Goal: Task Accomplishment & Management: Manage account settings

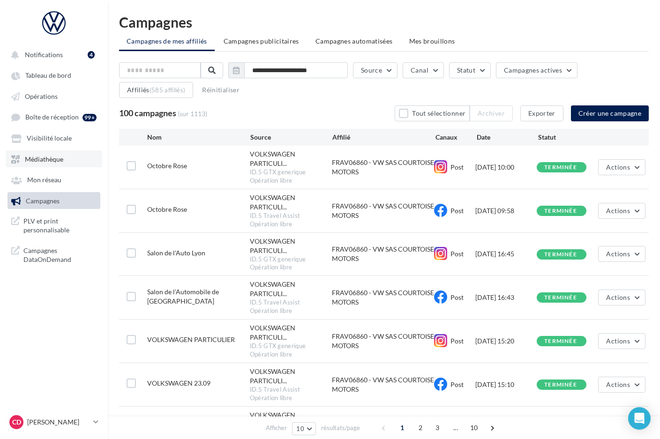
click at [42, 160] on span "Médiathèque" at bounding box center [44, 159] width 38 height 8
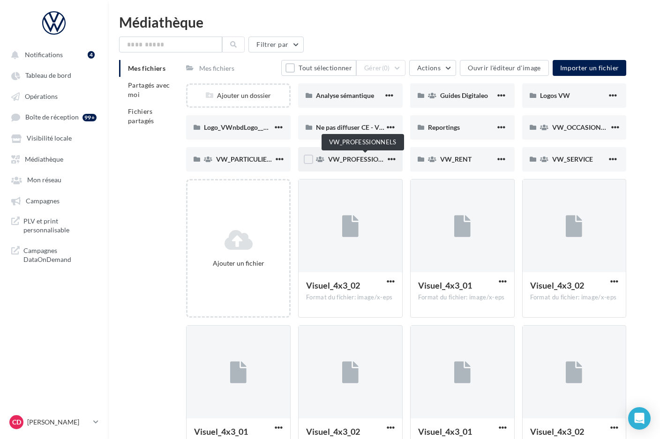
click at [360, 159] on span "VW_PROFESSIONNELS" at bounding box center [363, 159] width 71 height 8
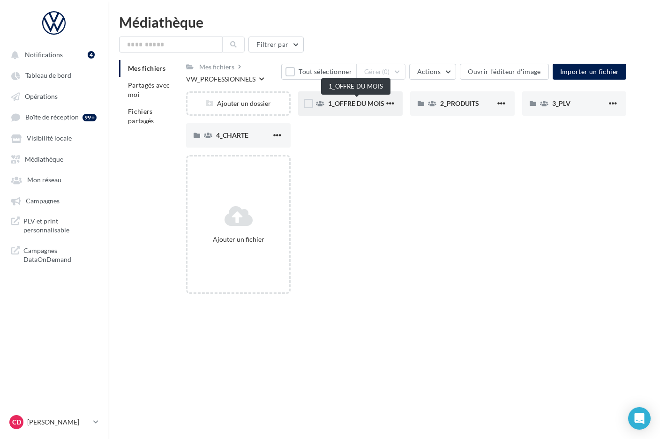
click at [347, 105] on span "1_OFFRE DU MOIS" at bounding box center [356, 103] width 56 height 8
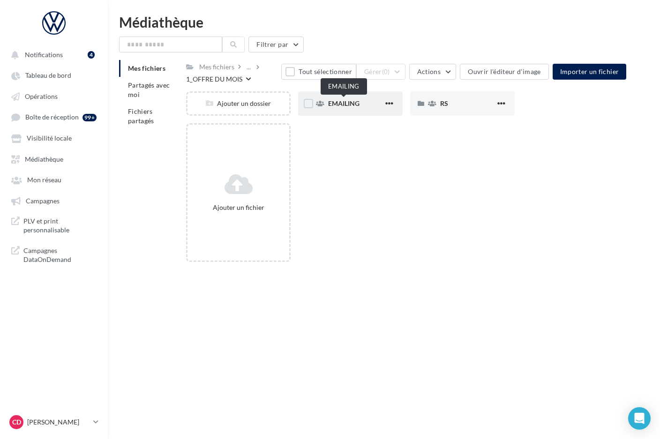
click at [340, 105] on span "EMAILING" at bounding box center [343, 103] width 31 height 8
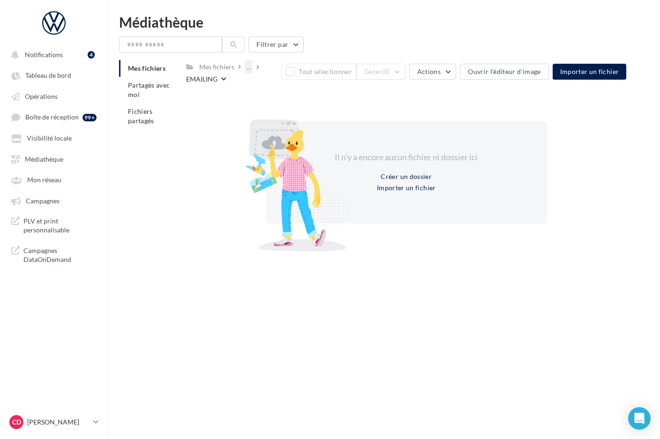
click at [249, 71] on div "..." at bounding box center [249, 66] width 8 height 13
click at [298, 113] on button "1_OFFRE DU MOIS" at bounding box center [315, 114] width 140 height 24
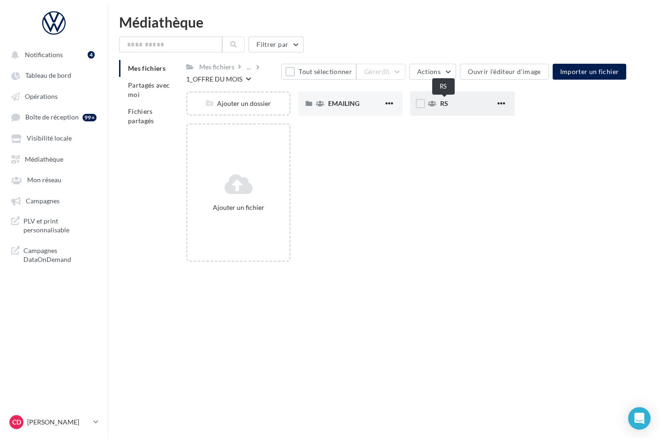
click at [446, 105] on span "RS" at bounding box center [444, 103] width 8 height 8
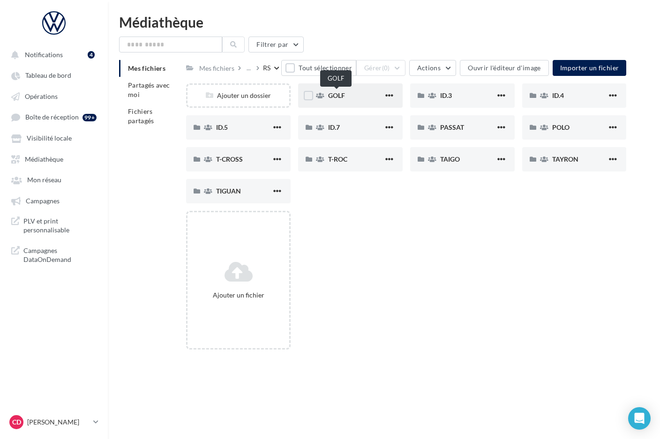
click at [339, 95] on span "GOLF" at bounding box center [336, 95] width 17 height 8
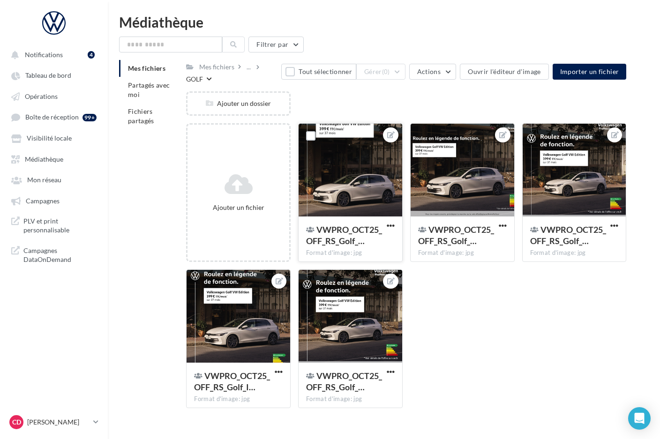
click at [378, 189] on div at bounding box center [351, 171] width 104 height 94
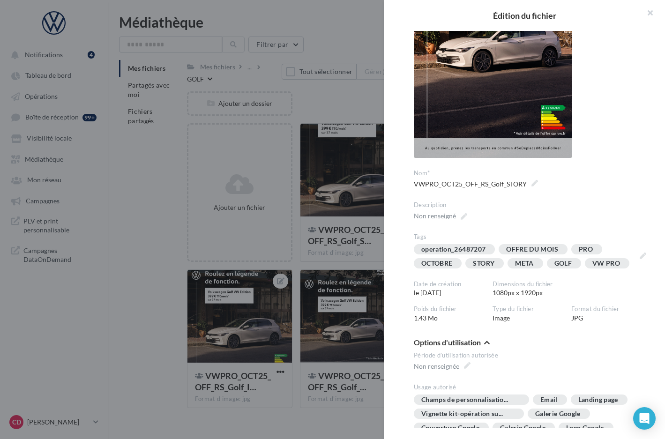
scroll to position [165, 0]
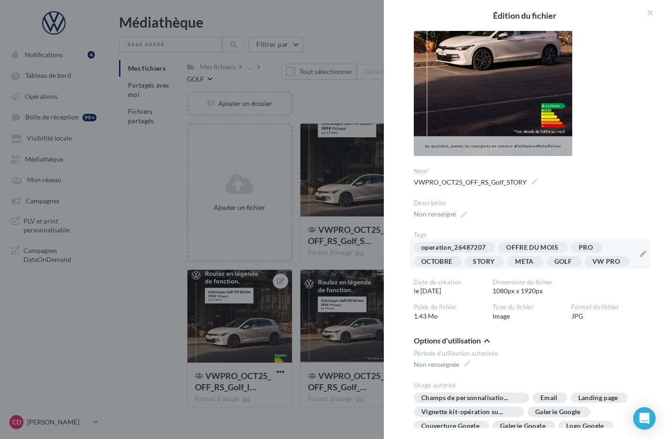
click at [547, 270] on div "operation_26487207 OFFRE DU MOIS PRO OCTOBRE STORY META GOLF VW PRO" at bounding box center [524, 256] width 221 height 28
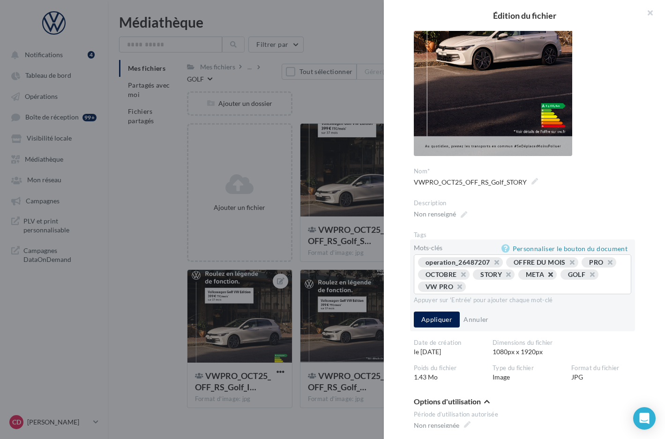
click at [546, 277] on button "button" at bounding box center [546, 277] width 0 height 0
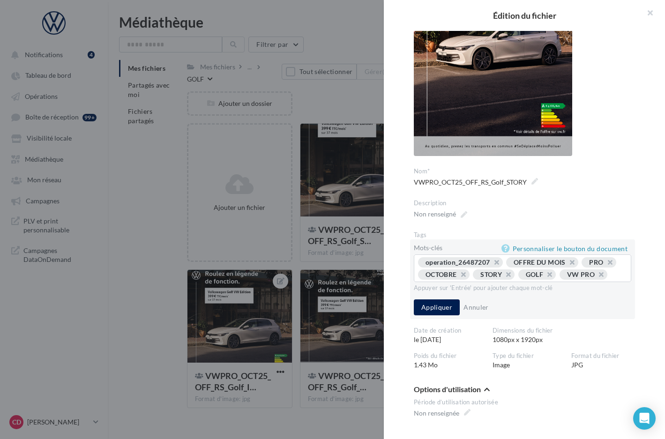
click at [542, 282] on div "operation_26487207 OFFRE DU MOIS PRO OCTOBRE STORY GOLF VW PRO ..." at bounding box center [522, 269] width 209 height 24
click at [519, 282] on div "operation_26487207 OFFRE DU MOIS PRO OCTOBRE STORY GOLF VW PRO ..." at bounding box center [522, 269] width 209 height 24
click at [459, 282] on div "operation_26487207 OFFRE DU MOIS PRO OCTOBRE STORY GOLF VW PRO ..." at bounding box center [522, 269] width 209 height 24
click at [446, 282] on div "operation_26487207 OFFRE DU MOIS PRO OCTOBRE STORY GOLF VW PRO ..." at bounding box center [522, 269] width 209 height 24
click at [439, 282] on div "operation_26487207 OFFRE DU MOIS PRO OCTOBRE STORY GOLF VW PRO ..." at bounding box center [522, 269] width 209 height 24
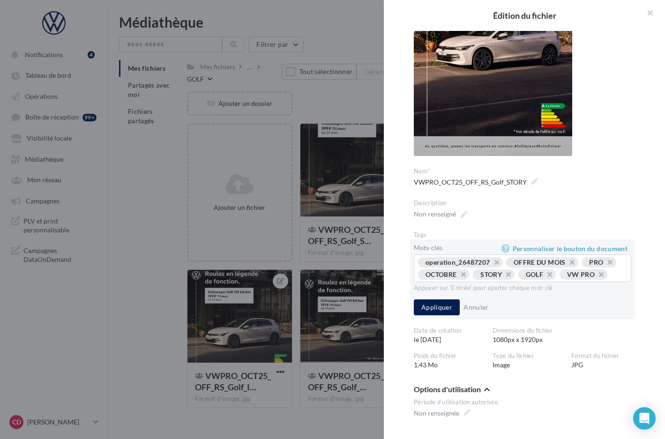
click at [432, 282] on div "operation_26487207 OFFRE DU MOIS PRO OCTOBRE STORY GOLF VW PRO ..." at bounding box center [522, 269] width 209 height 24
click at [430, 282] on div "operation_26487207 OFFRE DU MOIS PRO OCTOBRE STORY GOLF VW PRO ..." at bounding box center [522, 269] width 209 height 24
click at [429, 282] on div "operation_26487207 OFFRE DU MOIS PRO OCTOBRE STORY GOLF VW PRO ..." at bounding box center [522, 269] width 209 height 24
click at [427, 282] on div "operation_26487207 OFFRE DU MOIS PRO OCTOBRE STORY GOLF VW PRO ..." at bounding box center [522, 269] width 209 height 24
click at [613, 280] on input "text" at bounding box center [616, 274] width 7 height 9
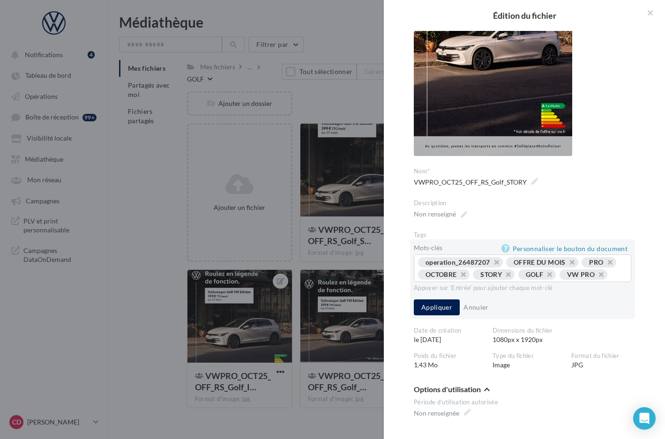
click at [613, 280] on input "text" at bounding box center [616, 274] width 7 height 9
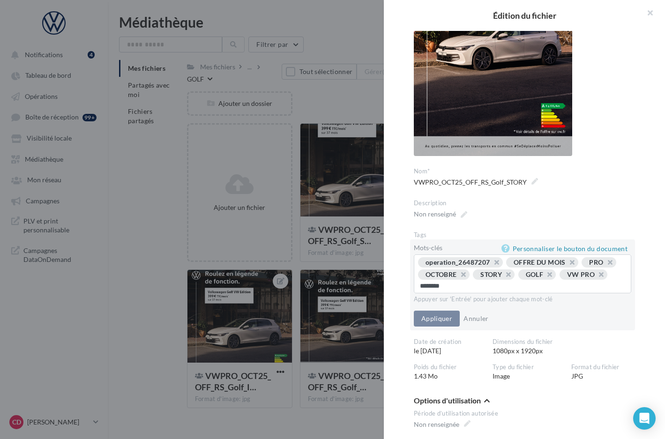
type input "*********"
click at [436, 322] on button "Appliquer" at bounding box center [437, 320] width 46 height 16
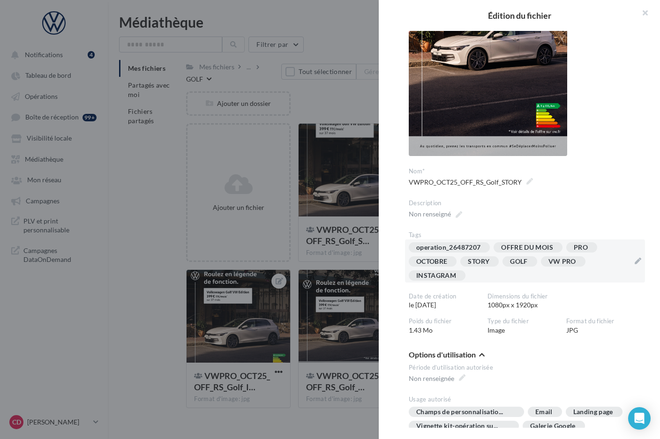
click at [356, 271] on div at bounding box center [330, 219] width 660 height 439
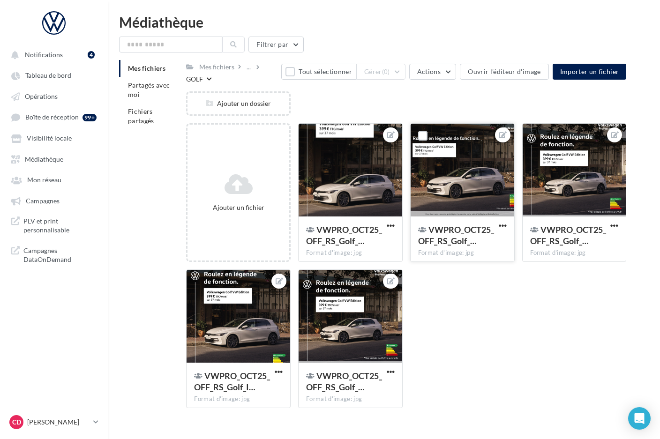
click at [464, 189] on div at bounding box center [463, 171] width 104 height 94
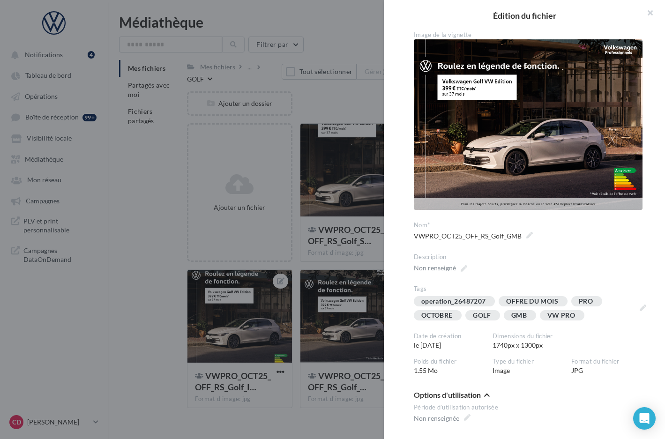
drag, startPoint x: 370, startPoint y: 266, endPoint x: 425, endPoint y: 257, distance: 56.1
click at [370, 266] on div at bounding box center [332, 219] width 665 height 439
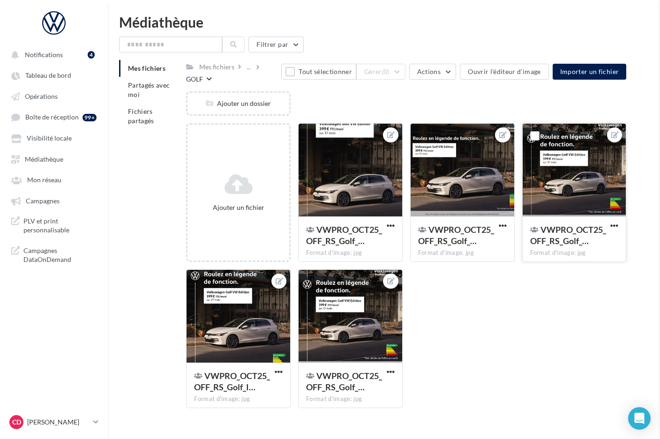
click at [569, 203] on div at bounding box center [575, 171] width 104 height 94
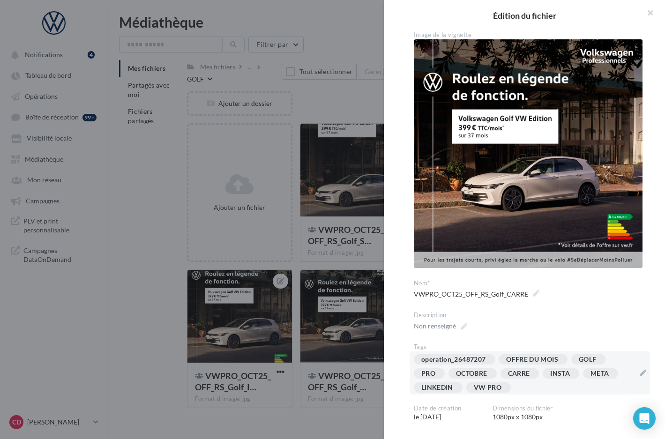
click at [586, 385] on div "operation_26487207 OFFRE DU MOIS GOLF PRO OCTOBRE [GEOGRAPHIC_DATA] INSTA META …" at bounding box center [524, 376] width 221 height 42
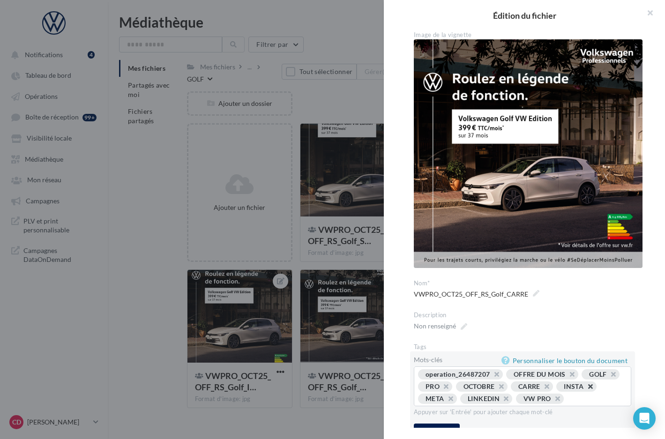
click at [586, 389] on button "button" at bounding box center [586, 389] width 0 height 0
click at [584, 389] on button "button" at bounding box center [584, 389] width 0 height 0
click at [542, 389] on button "button" at bounding box center [542, 389] width 0 height 0
click at [564, 394] on input "text" at bounding box center [495, 398] width 150 height 9
type input "********"
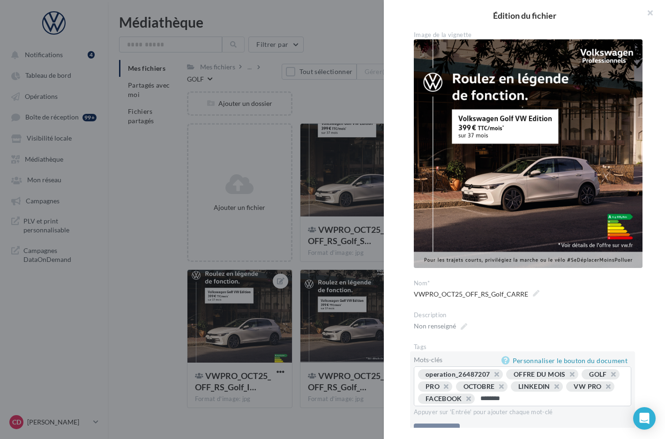
type input "*********"
click at [523, 320] on div "Non renseigné" at bounding box center [529, 328] width 244 height 16
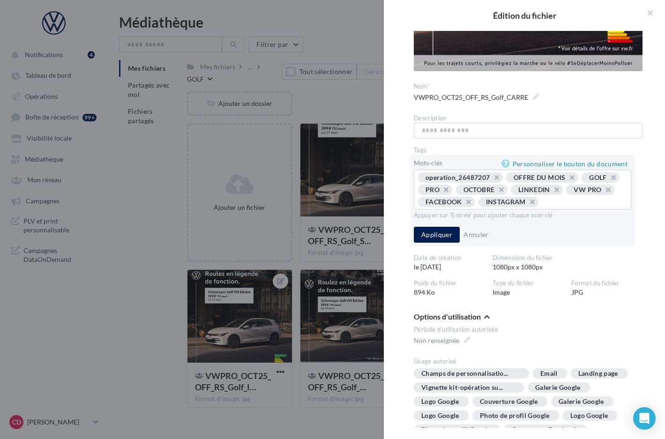
scroll to position [268, 0]
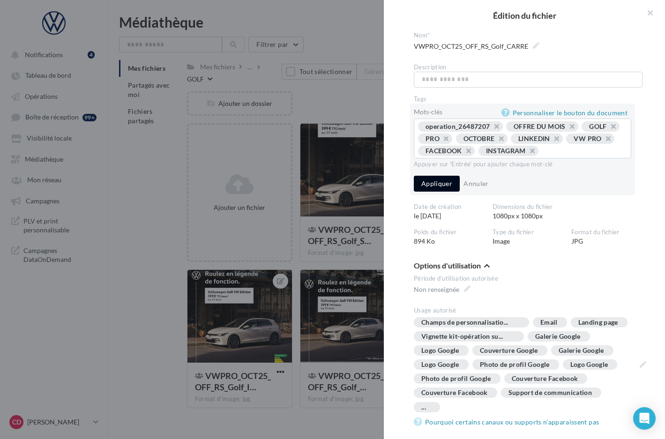
click at [443, 176] on button "Appliquer" at bounding box center [437, 184] width 46 height 16
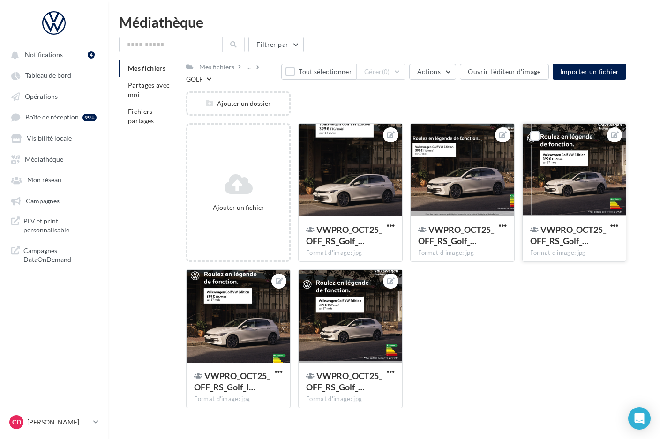
click at [567, 204] on div at bounding box center [575, 171] width 104 height 94
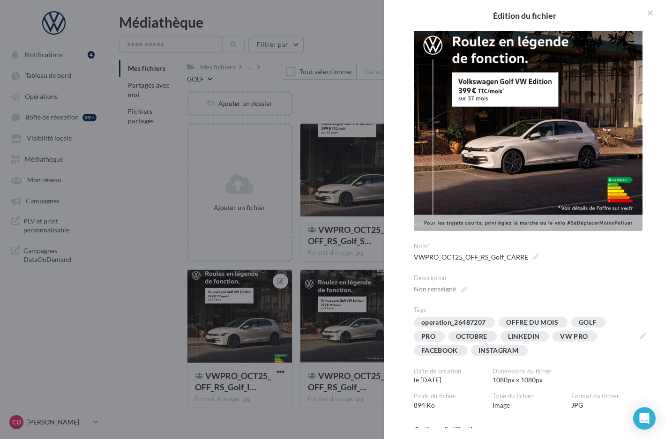
scroll to position [77, 0]
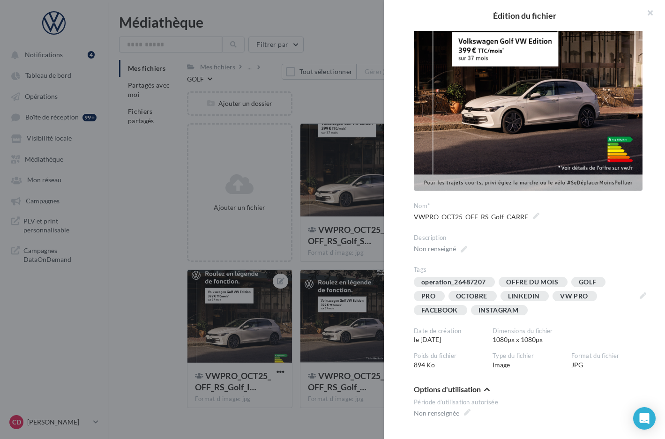
click at [363, 264] on div at bounding box center [332, 219] width 665 height 439
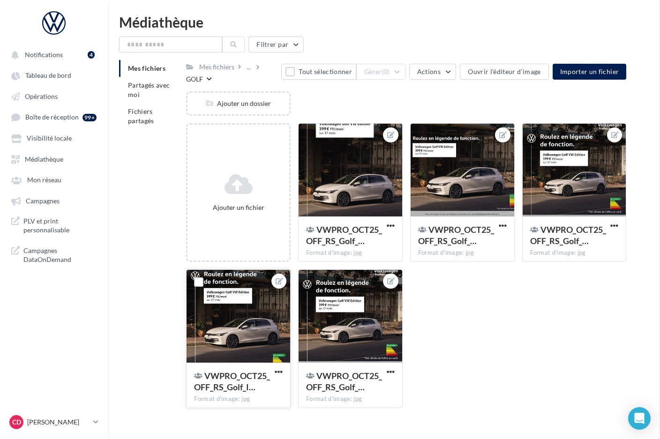
click at [253, 323] on div at bounding box center [239, 317] width 104 height 94
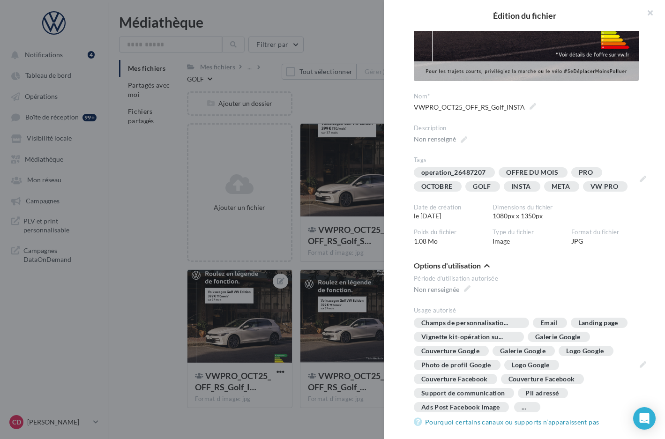
scroll to position [262, 0]
click at [558, 181] on div "operation_26487207 OFFRE DU MOIS PRO OCTOBRE GOLF INSTA META VW PRO" at bounding box center [524, 181] width 221 height 28
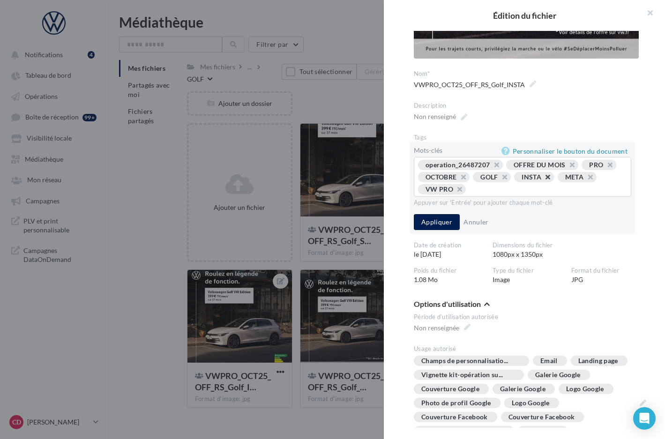
click at [543, 180] on button "button" at bounding box center [543, 180] width 0 height 0
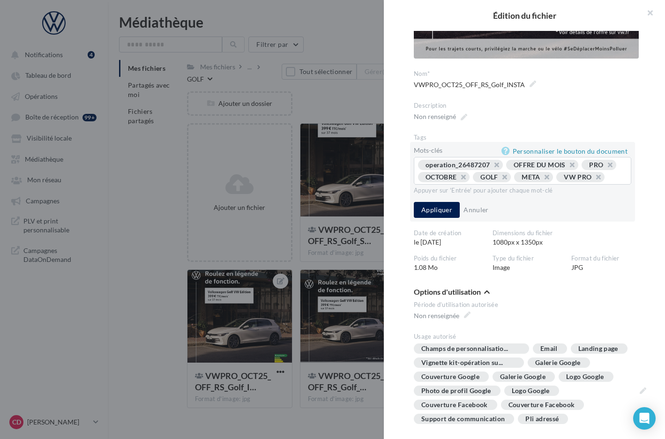
click at [536, 184] on div "operation_26487207 OFFRE DU MOIS PRO OCTOBRE GOLF META VW PRO ..." at bounding box center [522, 172] width 209 height 24
drag, startPoint x: 491, startPoint y: 189, endPoint x: 483, endPoint y: 189, distance: 8.4
click at [491, 184] on div "operation_26487207 OFFRE DU MOIS PRO OCTOBRE GOLF META VW PRO ..." at bounding box center [522, 172] width 209 height 24
click at [478, 184] on div "operation_26487207 OFFRE DU MOIS PRO OCTOBRE GOLF META VW PRO ..." at bounding box center [522, 172] width 209 height 24
click at [610, 182] on input "text" at bounding box center [615, 177] width 11 height 9
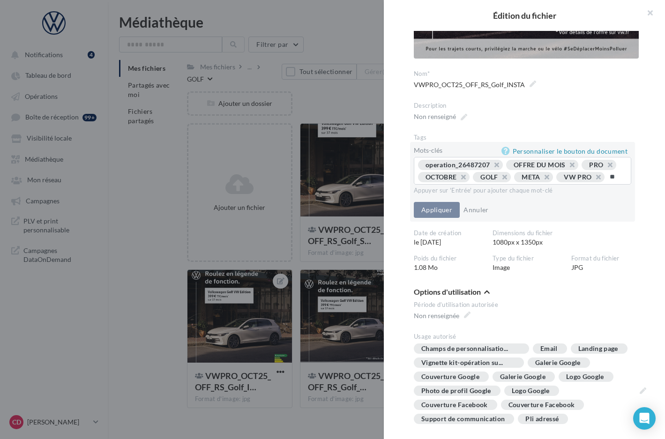
type input "*"
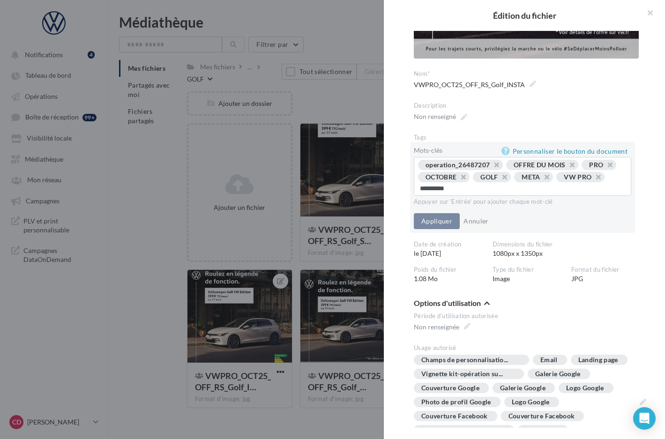
type input "*********"
drag, startPoint x: 430, startPoint y: 222, endPoint x: 435, endPoint y: 219, distance: 5.7
click at [430, 222] on button "Appliquer" at bounding box center [437, 222] width 46 height 16
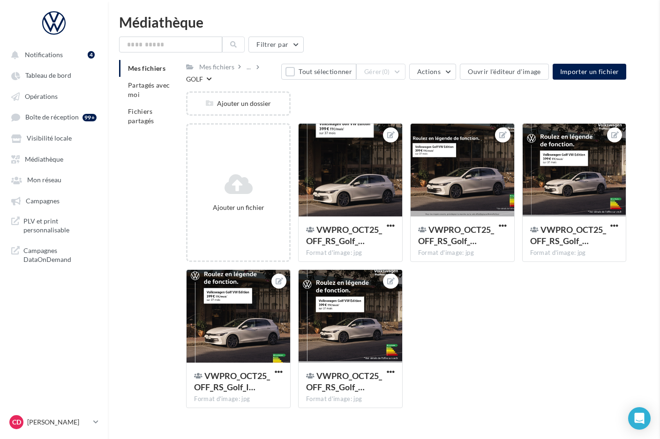
click at [325, 323] on div at bounding box center [351, 317] width 104 height 94
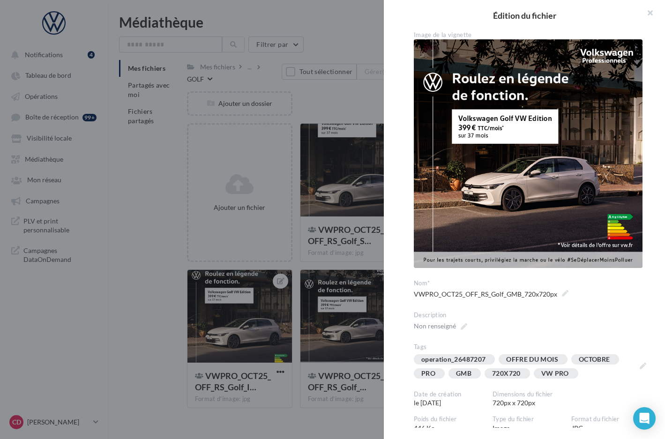
scroll to position [14, 0]
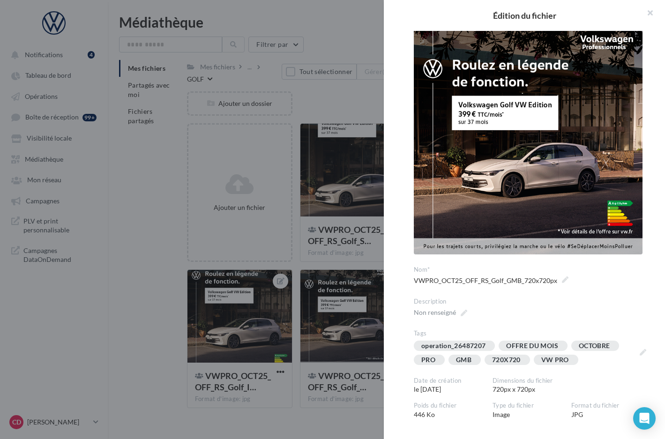
click at [338, 268] on div at bounding box center [332, 219] width 665 height 439
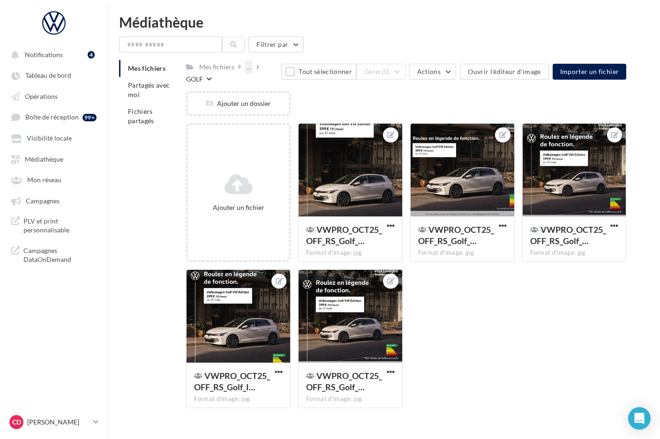
click at [250, 68] on div "..." at bounding box center [249, 66] width 8 height 13
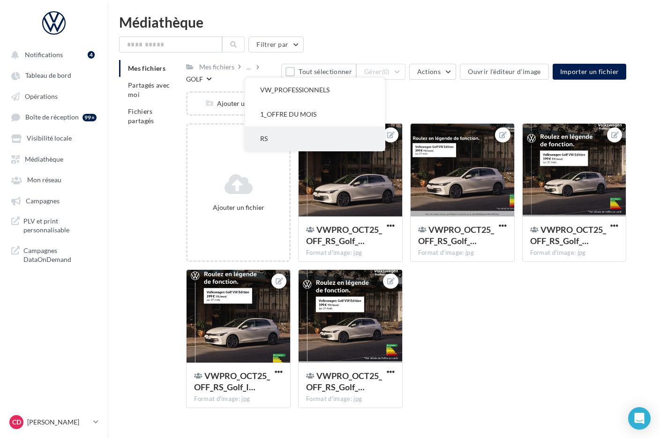
click at [281, 131] on button "RS" at bounding box center [315, 139] width 140 height 24
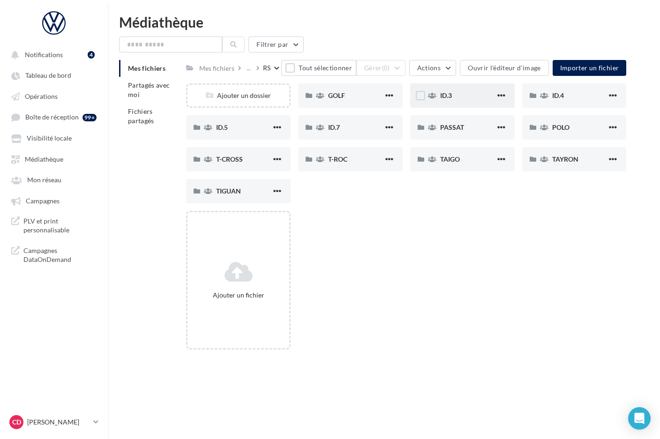
click at [459, 98] on div "ID.3" at bounding box center [467, 95] width 55 height 9
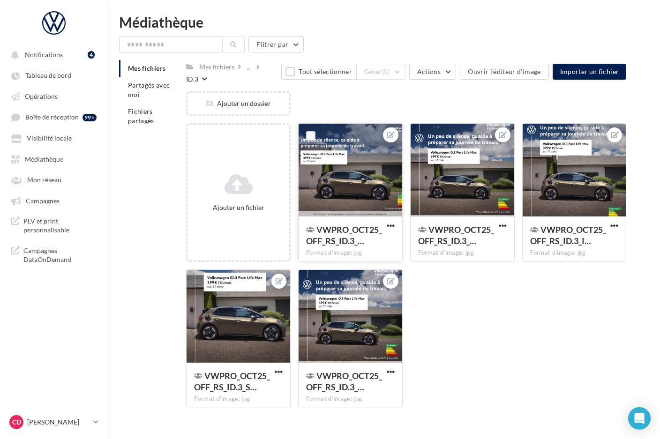
click at [363, 163] on div at bounding box center [351, 171] width 104 height 94
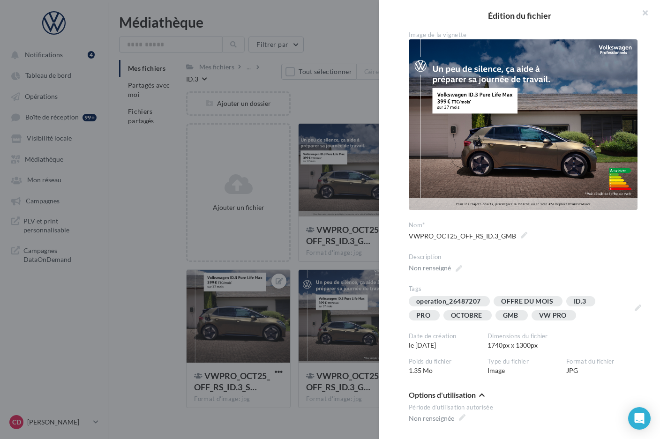
click at [383, 258] on div at bounding box center [330, 219] width 660 height 439
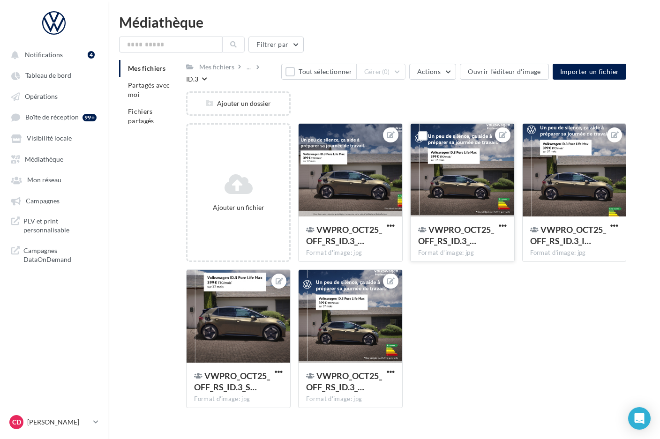
click at [470, 217] on div "VWPRO_OCT25_OFF_RS_ID.3_… Format d'image: jpg" at bounding box center [463, 239] width 104 height 44
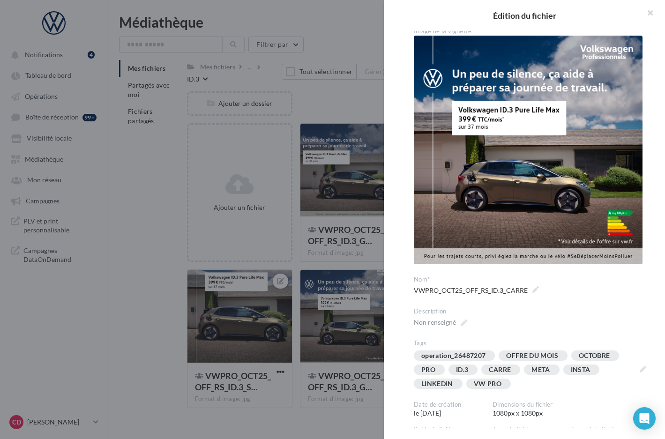
scroll to position [11, 0]
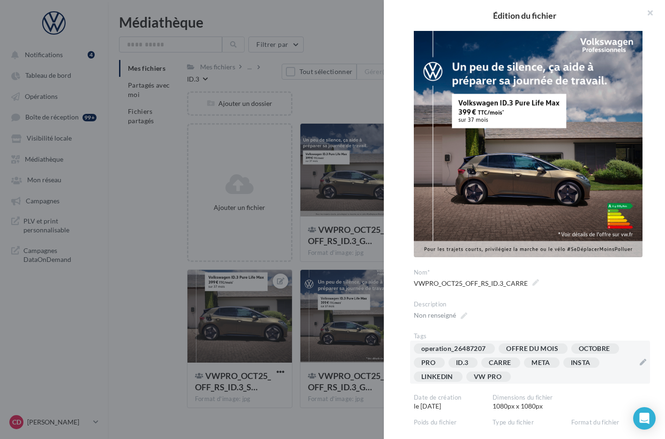
click at [544, 374] on div "operation_26487207 OFFRE DU MOIS OCTOBRE PRO ID.3 [GEOGRAPHIC_DATA] META INSTA …" at bounding box center [524, 365] width 221 height 42
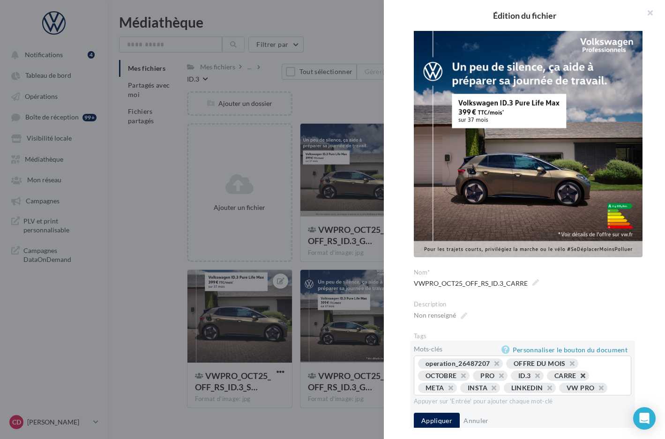
click at [578, 378] on button "button" at bounding box center [578, 378] width 0 height 0
click at [575, 378] on button "button" at bounding box center [575, 378] width 0 height 0
click at [536, 385] on input "text" at bounding box center [575, 388] width 96 height 9
type input "*"
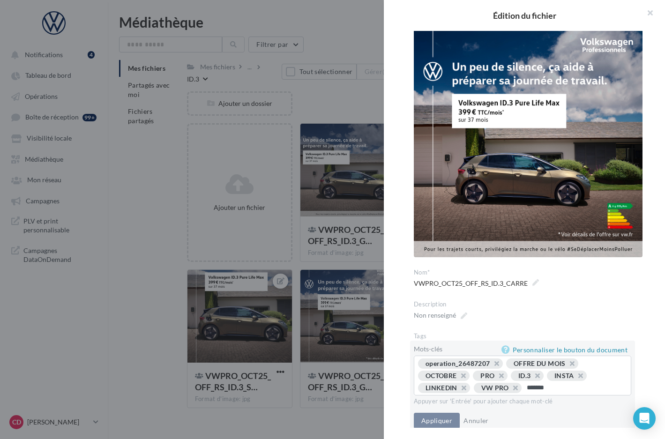
type input "********"
type input "*********"
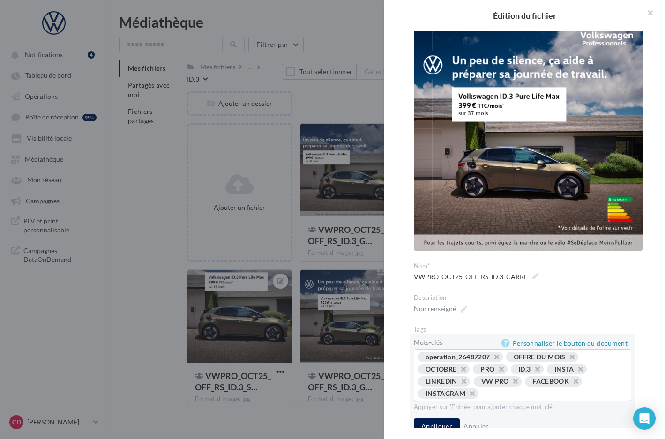
scroll to position [26, 0]
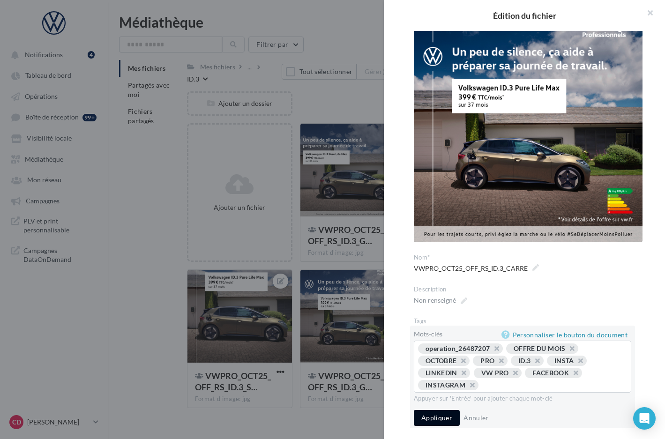
drag, startPoint x: 444, startPoint y: 414, endPoint x: 463, endPoint y: 407, distance: 20.2
click at [444, 414] on button "Appliquer" at bounding box center [437, 418] width 46 height 16
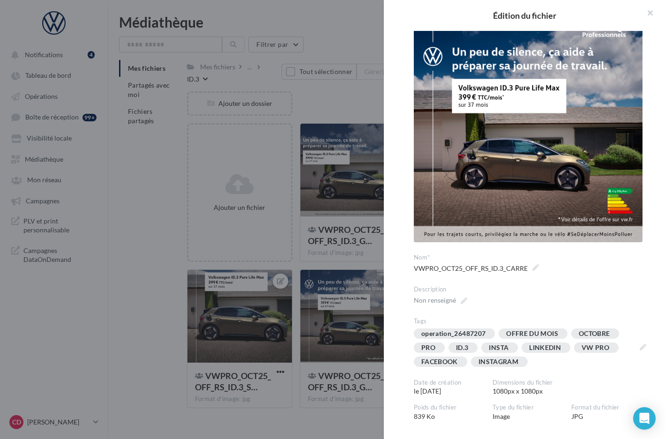
click at [365, 260] on div at bounding box center [332, 219] width 665 height 439
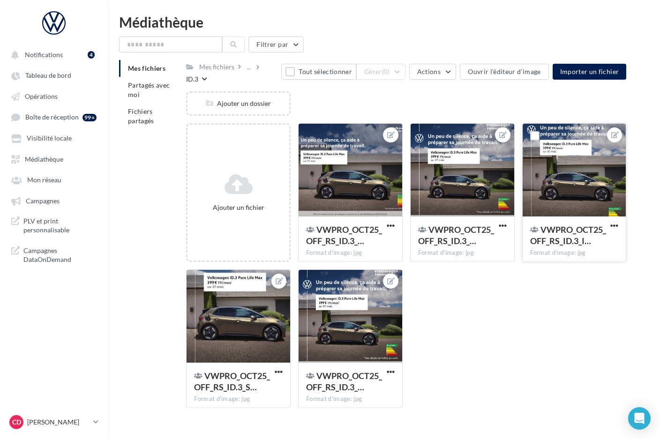
click at [566, 193] on div at bounding box center [575, 171] width 104 height 94
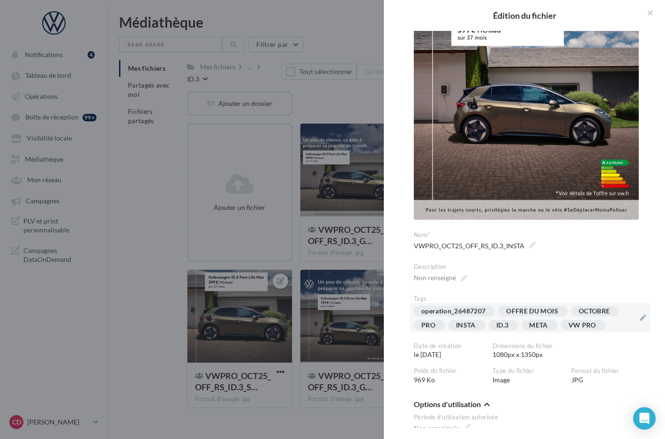
scroll to position [142, 0]
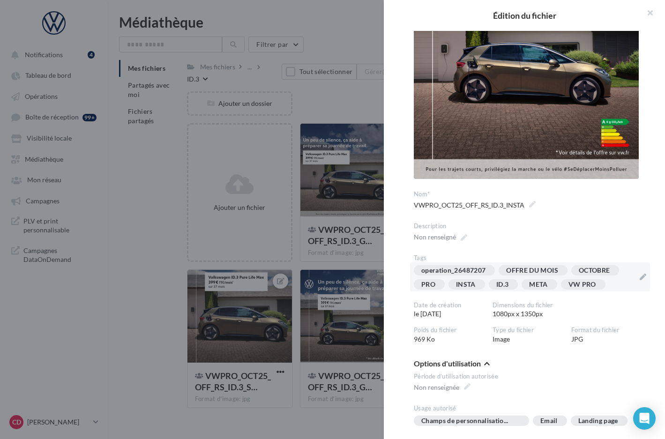
click at [615, 284] on div "operation_26487207 OFFRE DU MOIS OCTOBRE PRO INSTA ID.3 META VW PRO" at bounding box center [524, 279] width 221 height 28
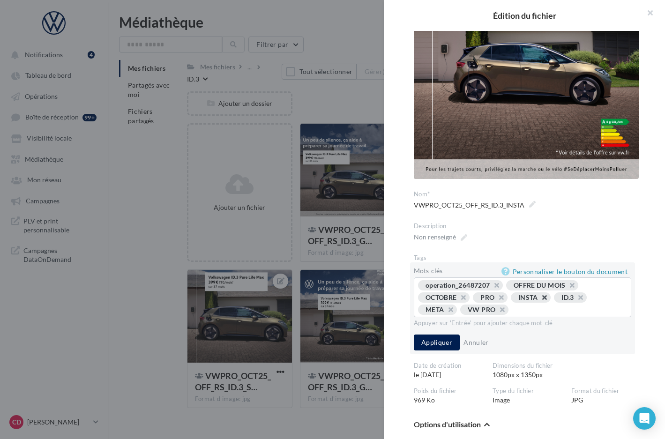
click at [540, 300] on button "button" at bounding box center [540, 300] width 0 height 0
click at [575, 300] on button "button" at bounding box center [575, 300] width 0 height 0
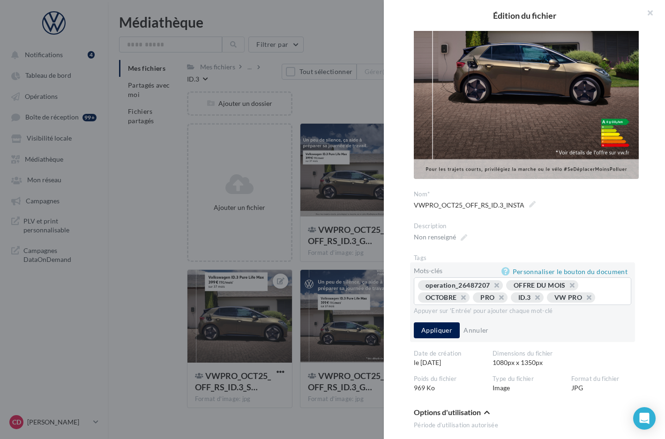
click at [549, 305] on div "operation_26487207 OFFRE DU MOIS OCTOBRE PRO ID.3 VW PRO ..." at bounding box center [522, 292] width 209 height 24
click at [540, 305] on div "operation_26487207 OFFRE DU MOIS OCTOBRE PRO ID.3 VW PRO ..." at bounding box center [522, 292] width 209 height 24
click at [601, 302] on input "text" at bounding box center [612, 297] width 22 height 9
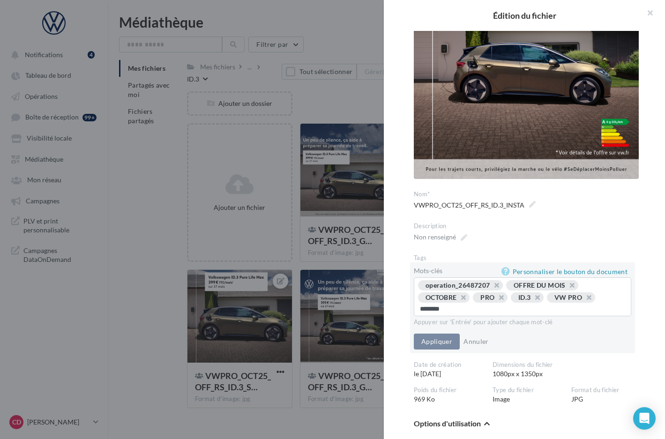
type input "*********"
click at [436, 344] on button "Appliquer" at bounding box center [437, 343] width 46 height 16
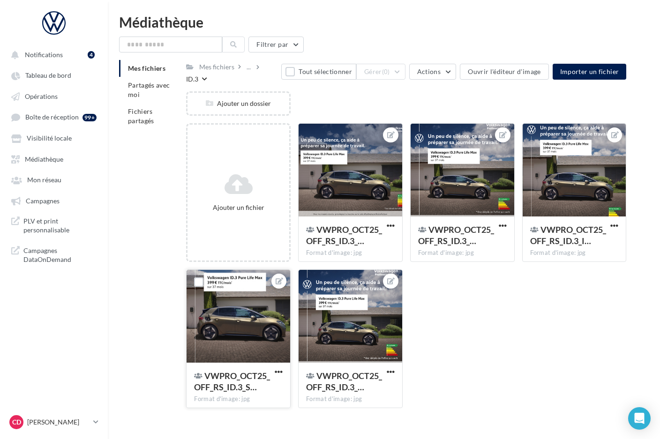
click at [274, 331] on div at bounding box center [239, 317] width 104 height 94
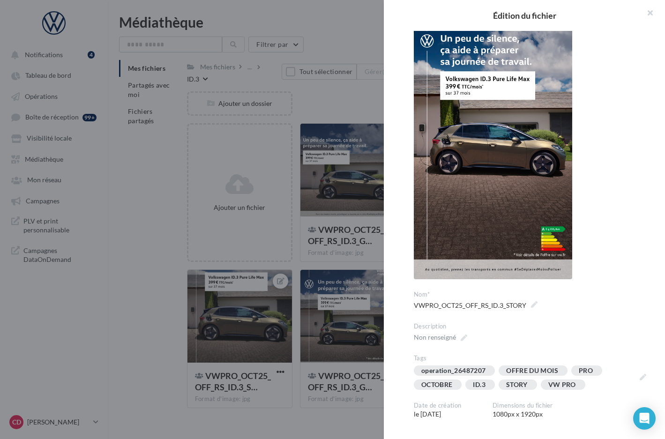
scroll to position [51, 0]
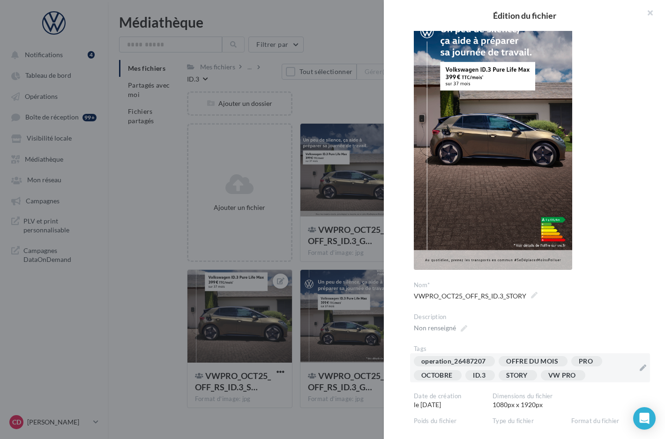
click at [612, 377] on div "operation_26487207 OFFRE DU MOIS PRO OCTOBRE ID.3 STORY VW PRO" at bounding box center [524, 370] width 221 height 28
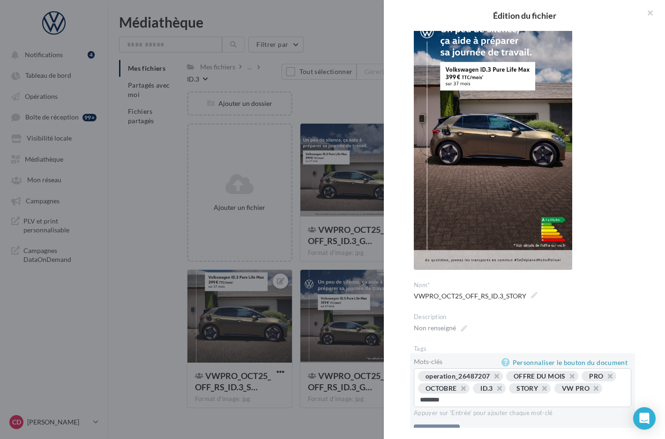
type input "*********"
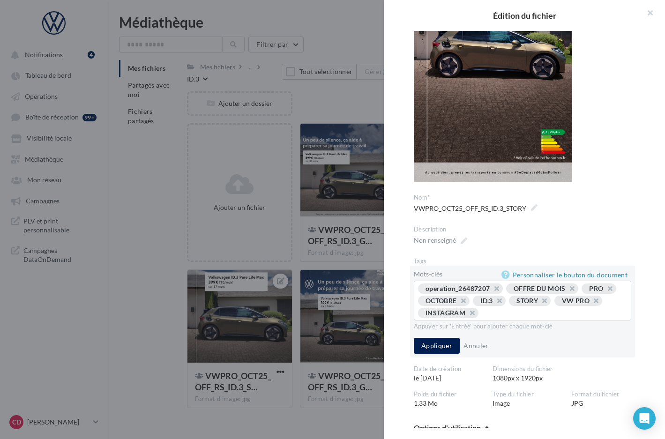
scroll to position [139, 0]
click at [441, 345] on button "Appliquer" at bounding box center [437, 346] width 46 height 16
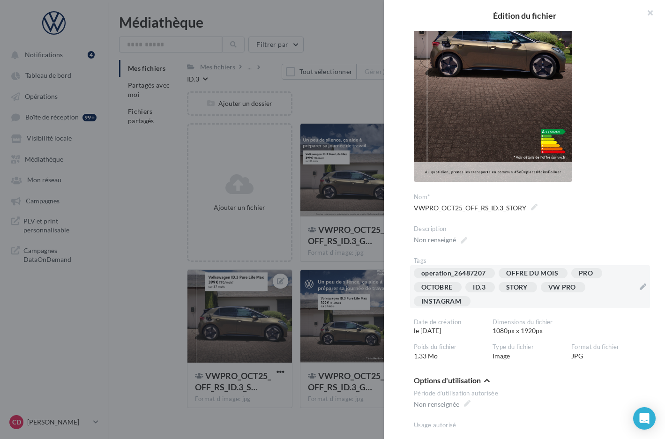
click at [351, 328] on div at bounding box center [332, 219] width 665 height 439
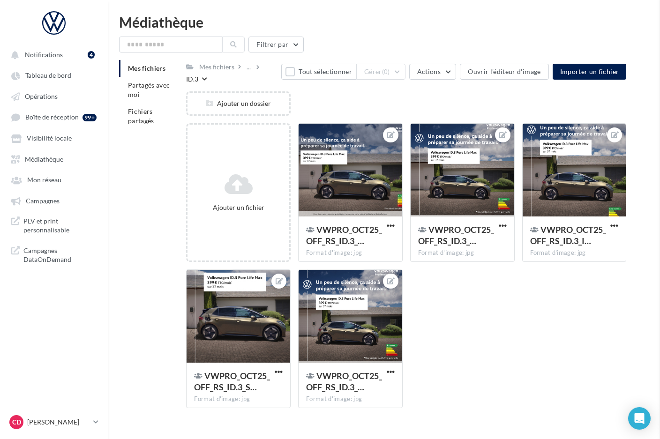
click at [351, 328] on div at bounding box center [351, 317] width 104 height 94
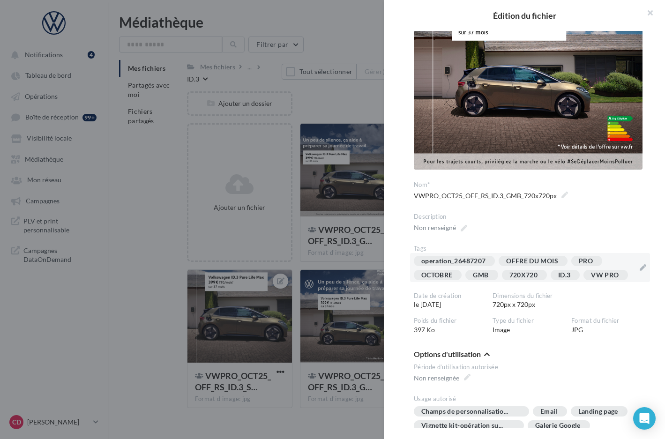
scroll to position [97, 0]
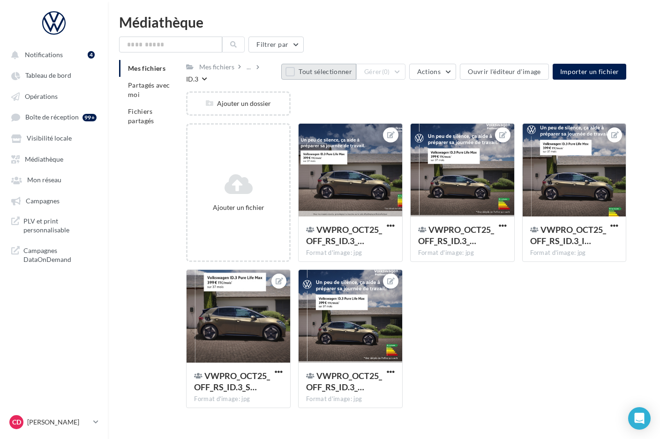
click at [298, 70] on button "Tout sélectionner" at bounding box center [318, 72] width 75 height 16
click at [452, 72] on button "Actions" at bounding box center [432, 72] width 47 height 16
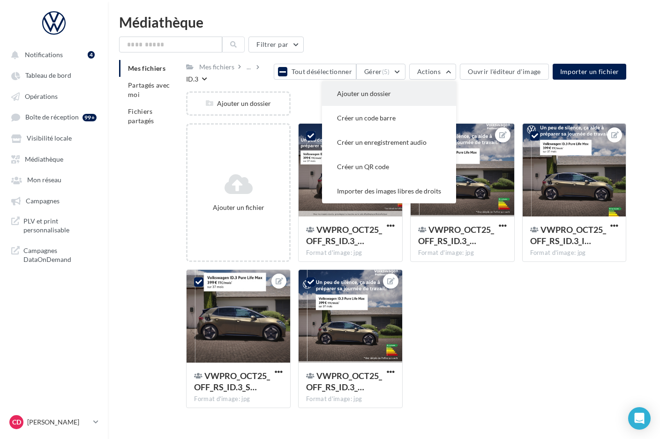
click at [437, 90] on button "Ajouter un dossier" at bounding box center [389, 94] width 134 height 24
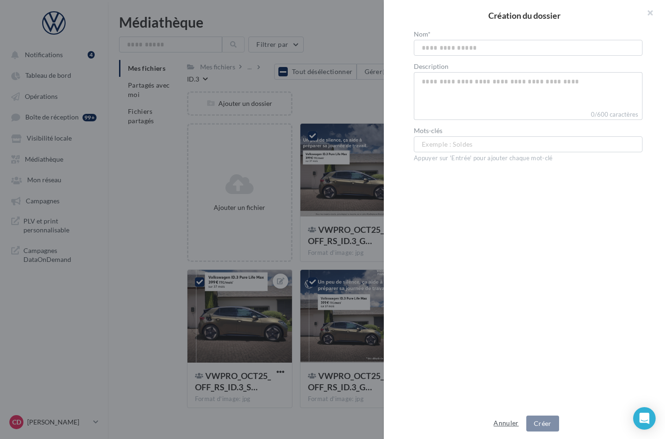
click at [497, 427] on button "Annuler" at bounding box center [506, 423] width 32 height 11
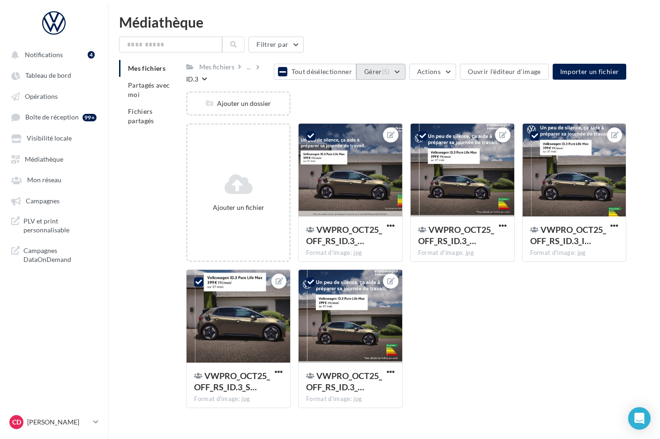
click at [406, 72] on button "Gérer (5)" at bounding box center [380, 72] width 49 height 16
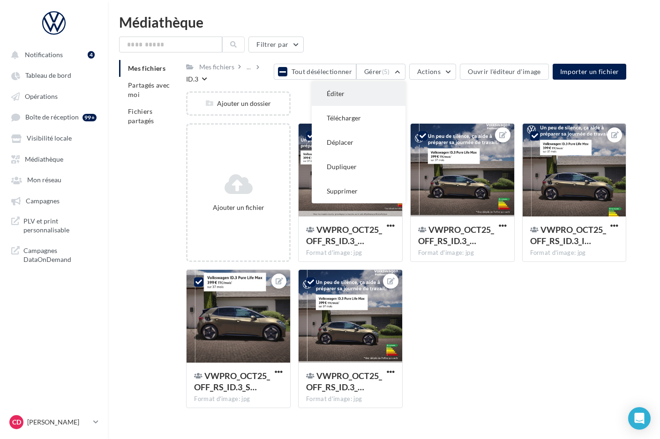
click at [389, 88] on button "Éditer" at bounding box center [359, 94] width 94 height 24
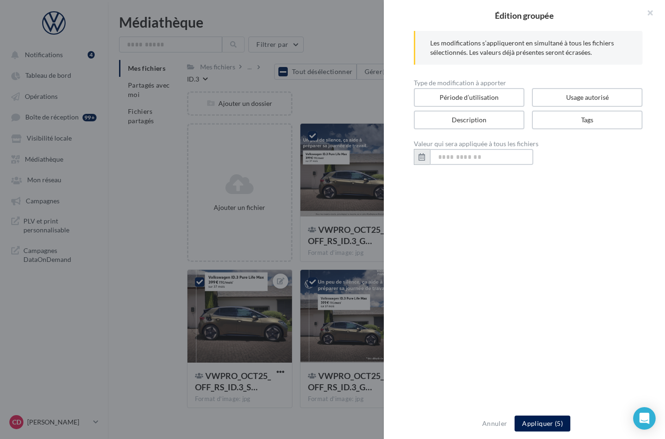
click at [465, 162] on input "text" at bounding box center [482, 157] width 104 height 16
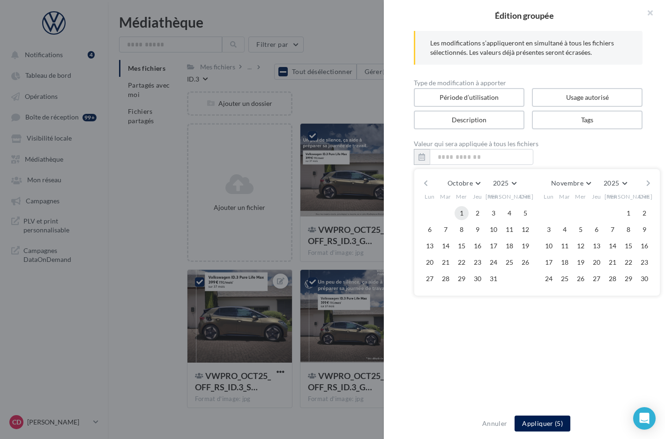
click at [461, 214] on button "1" at bounding box center [462, 213] width 14 height 14
click at [496, 282] on button "31" at bounding box center [494, 279] width 14 height 14
type input "**********"
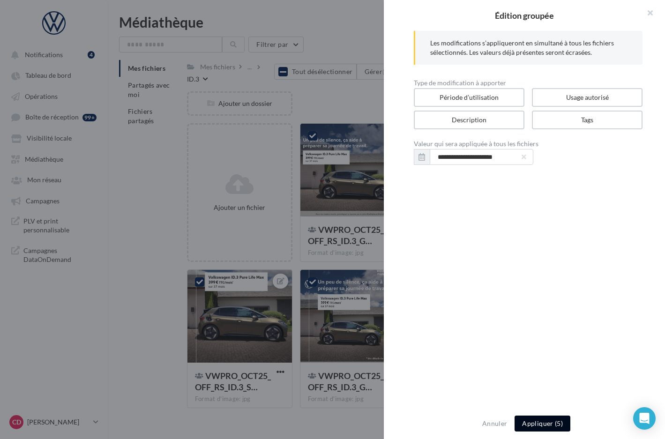
click at [532, 429] on button "Appliquer (5)" at bounding box center [543, 424] width 56 height 16
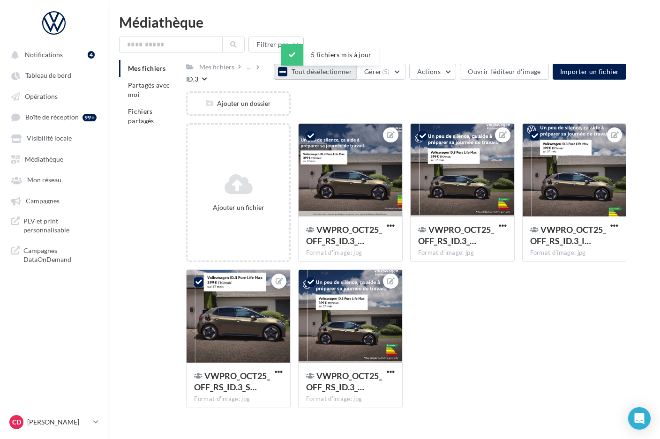
click at [286, 74] on icon at bounding box center [283, 72] width 7 height 8
click at [198, 75] on div "ID.3" at bounding box center [192, 79] width 12 height 9
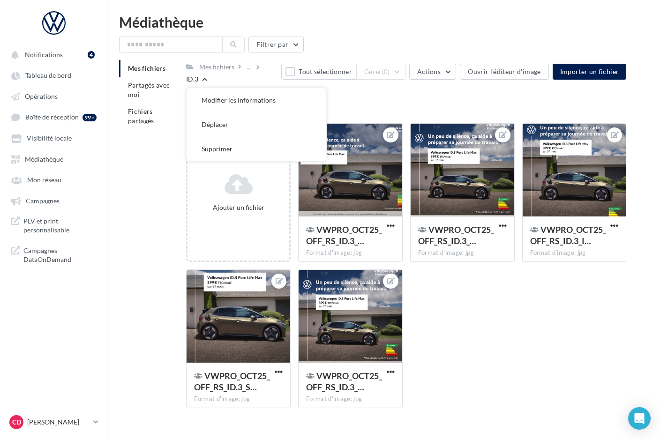
drag, startPoint x: 436, startPoint y: 94, endPoint x: 329, endPoint y: 90, distance: 107.0
click at [436, 94] on div "Ajouter un dossier" at bounding box center [410, 107] width 448 height 32
click at [207, 76] on icon at bounding box center [204, 79] width 5 height 6
click at [252, 71] on div "..." at bounding box center [249, 66] width 8 height 13
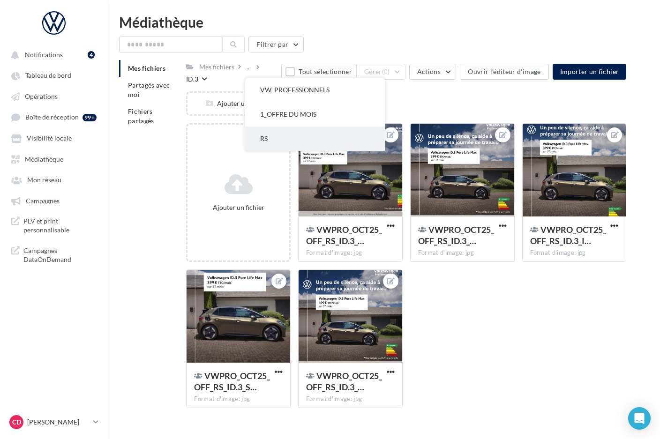
click at [262, 136] on button "RS" at bounding box center [315, 139] width 140 height 24
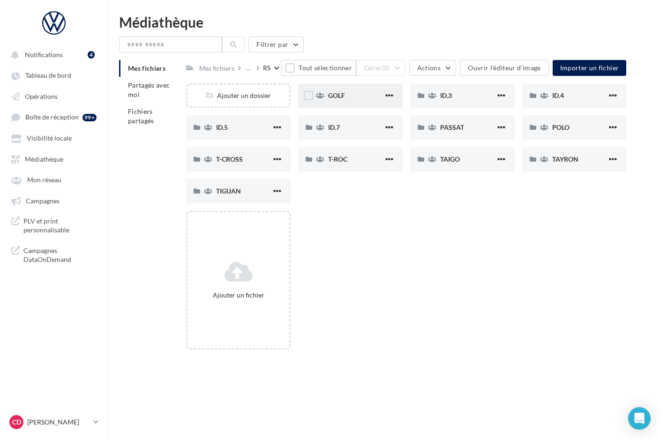
click at [374, 93] on div "GOLF" at bounding box center [355, 95] width 55 height 9
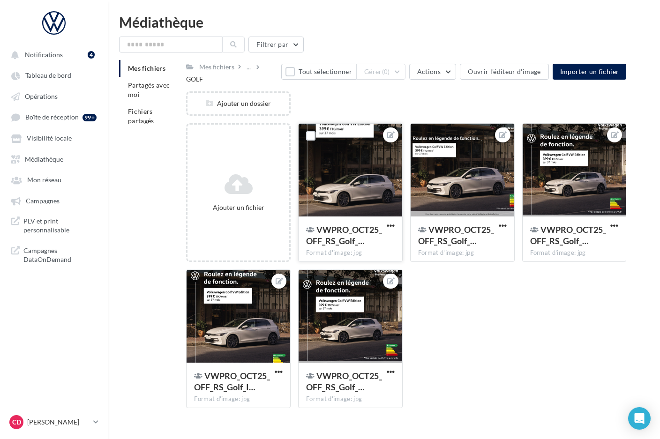
click at [366, 150] on div at bounding box center [351, 171] width 104 height 94
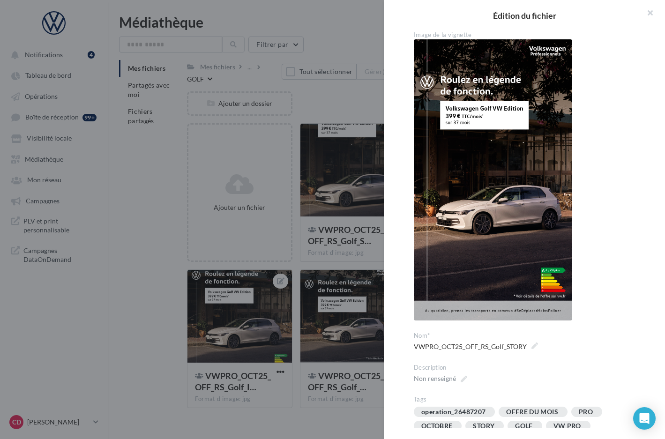
click at [343, 106] on div at bounding box center [332, 219] width 665 height 439
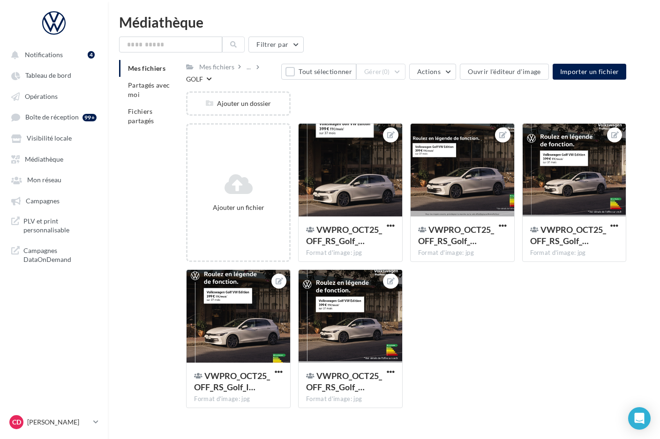
click at [277, 80] on div "Mes fichiers ... GOLF" at bounding box center [233, 72] width 95 height 24
click at [296, 73] on button "Tout sélectionner" at bounding box center [318, 72] width 75 height 16
click at [406, 71] on button "Gérer (5)" at bounding box center [380, 72] width 49 height 16
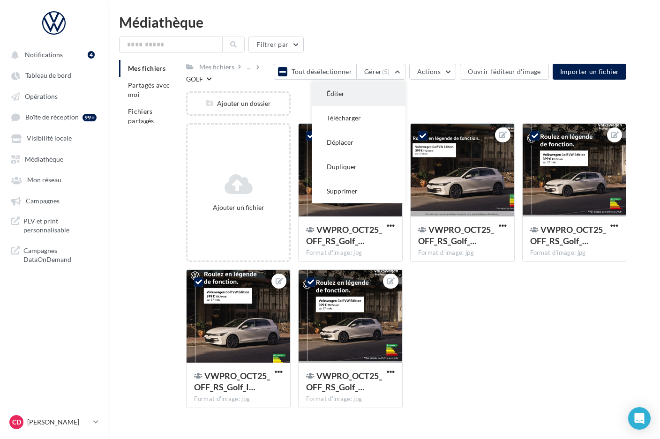
click at [394, 87] on button "Éditer" at bounding box center [359, 94] width 94 height 24
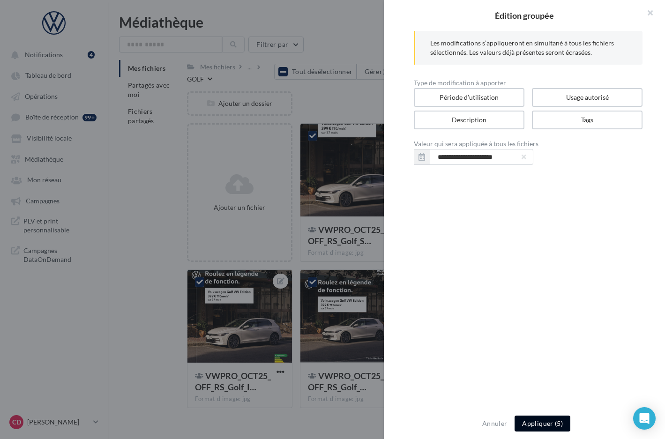
click at [530, 423] on button "Appliquer (5)" at bounding box center [543, 424] width 56 height 16
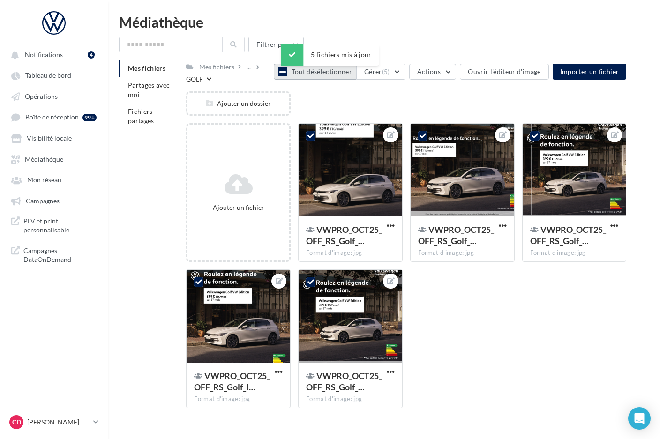
click at [286, 71] on icon at bounding box center [283, 72] width 7 height 8
click at [453, 159] on div at bounding box center [463, 171] width 104 height 94
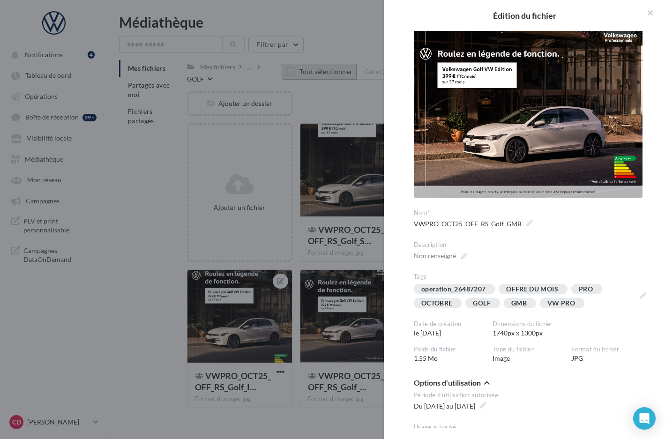
scroll to position [14, 0]
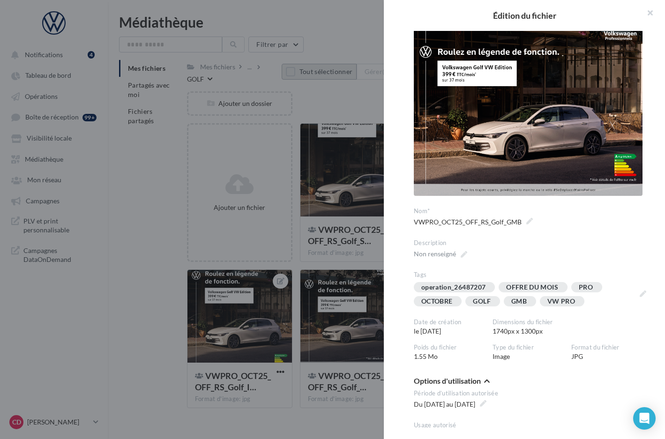
click at [328, 106] on div at bounding box center [332, 219] width 665 height 439
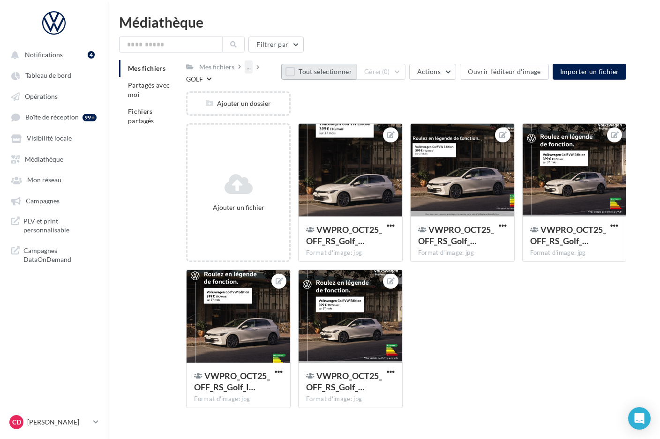
click at [250, 68] on div "..." at bounding box center [249, 66] width 8 height 13
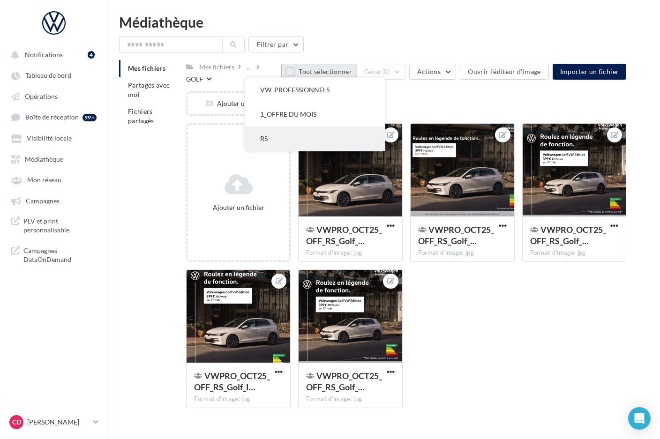
click at [265, 138] on button "RS" at bounding box center [315, 139] width 140 height 24
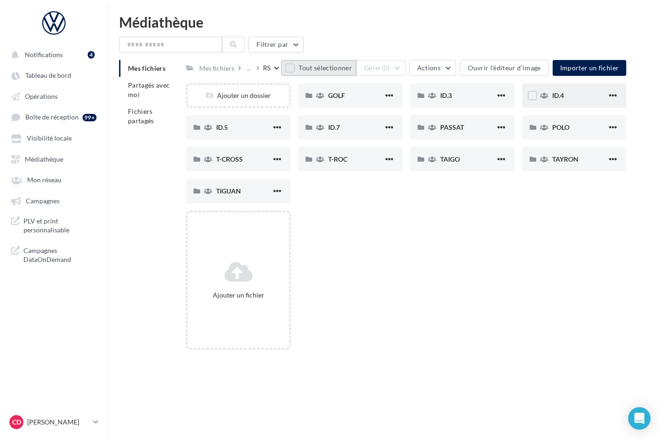
click at [566, 103] on div "ID.4" at bounding box center [574, 95] width 105 height 24
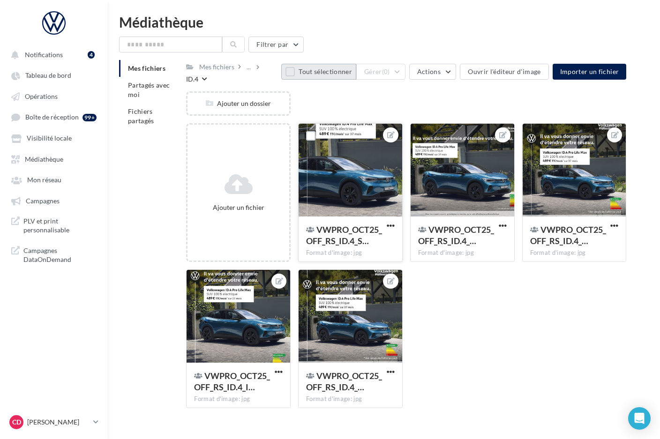
click at [371, 146] on div at bounding box center [351, 171] width 104 height 94
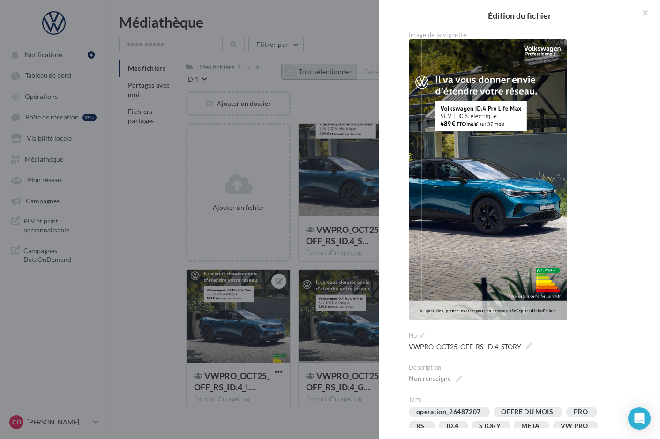
click at [334, 97] on div at bounding box center [330, 219] width 660 height 439
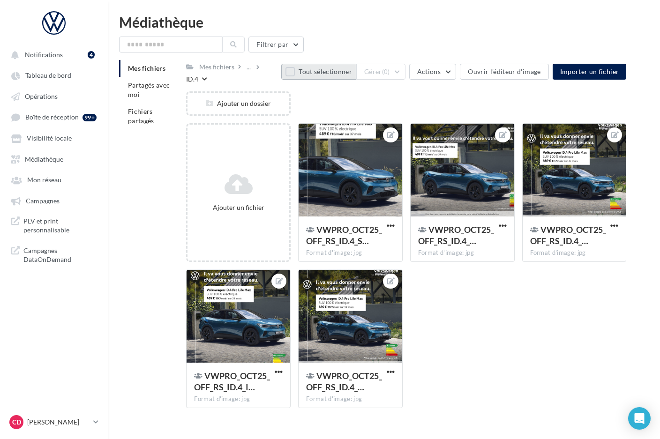
click at [296, 67] on button "Tout sélectionner" at bounding box center [318, 72] width 75 height 16
click at [405, 72] on button "Gérer (5)" at bounding box center [380, 72] width 49 height 16
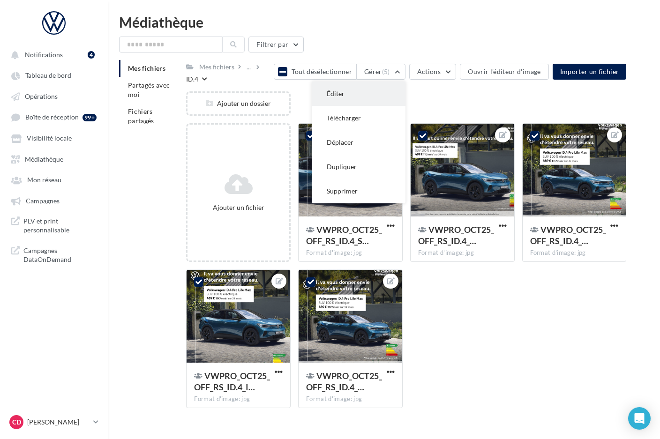
click at [384, 90] on button "Éditer" at bounding box center [359, 94] width 94 height 24
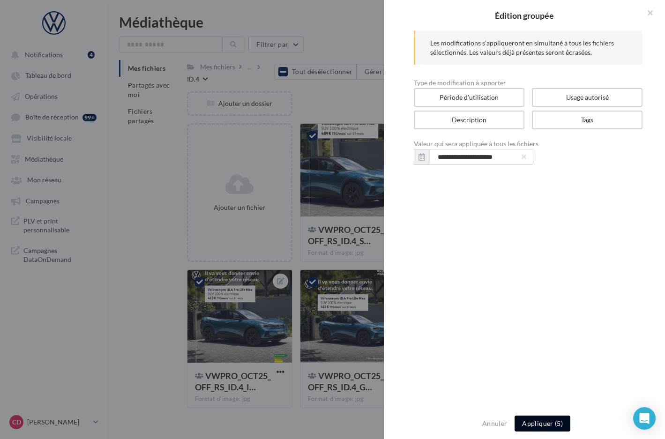
click at [537, 425] on button "Appliquer (5)" at bounding box center [543, 424] width 56 height 16
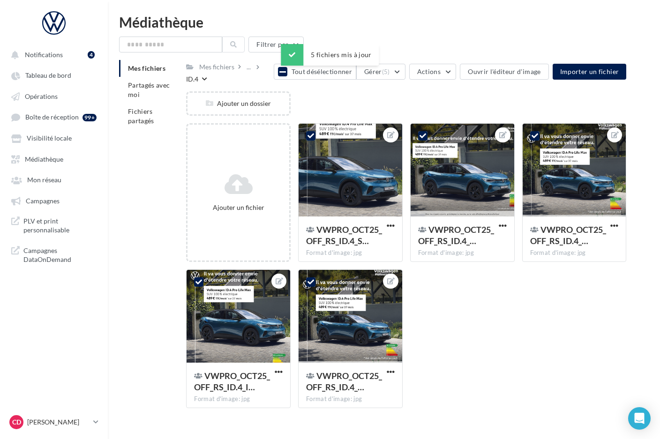
click at [295, 73] on button "Tout désélectionner" at bounding box center [315, 72] width 83 height 16
click at [364, 181] on div at bounding box center [351, 171] width 104 height 94
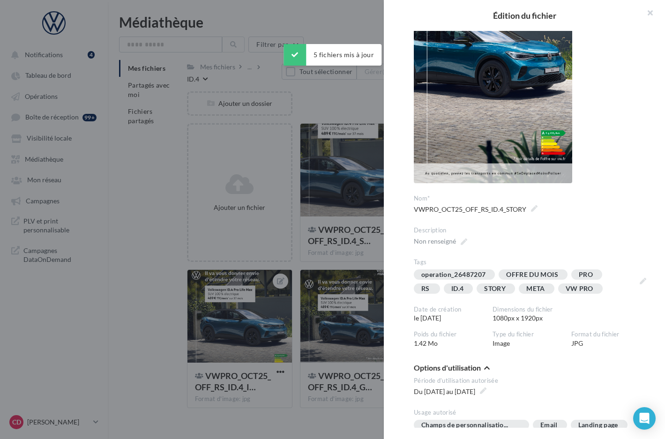
scroll to position [143, 0]
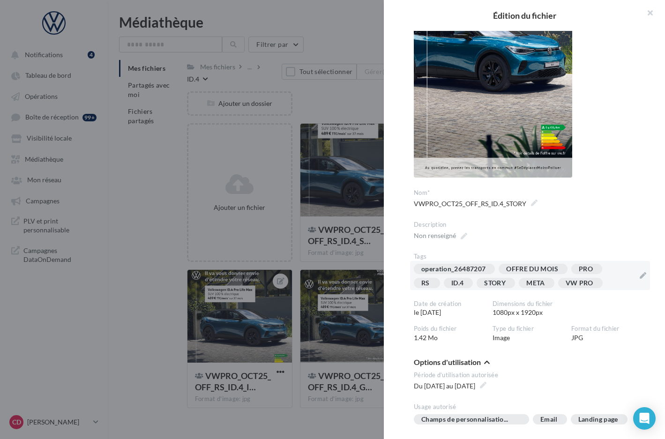
click at [616, 281] on div "operation_26487207 OFFRE DU MOIS PRO RS ID.4 STORY META VW PRO" at bounding box center [524, 278] width 221 height 28
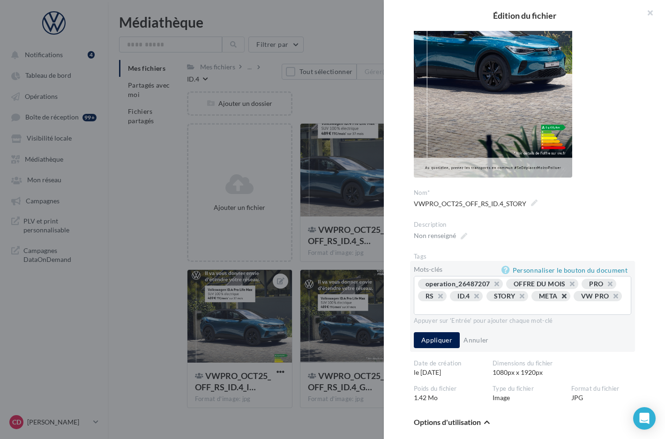
click at [559, 299] on button "button" at bounding box center [559, 299] width 0 height 0
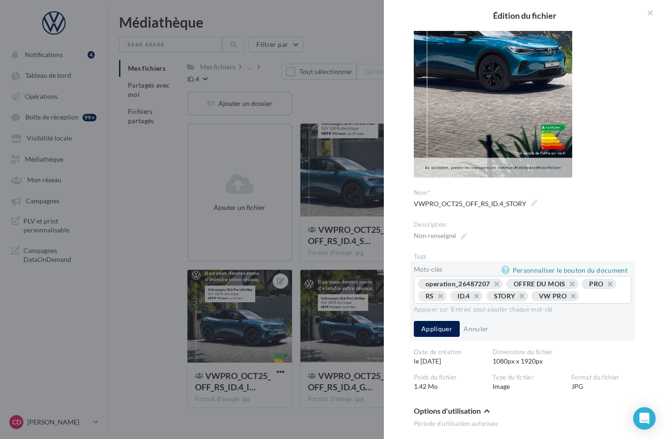
drag, startPoint x: 529, startPoint y: 307, endPoint x: 505, endPoint y: 311, distance: 24.7
click at [529, 303] on div "operation_26487207 OFFRE DU MOIS PRO RS ID.4 STORY VW PRO ..." at bounding box center [522, 291] width 209 height 24
click at [459, 303] on div "operation_26487207 OFFRE DU MOIS PRO RS ID.4 STORY VW PRO ..." at bounding box center [522, 291] width 209 height 24
click at [585, 301] on input "text" at bounding box center [604, 296] width 38 height 9
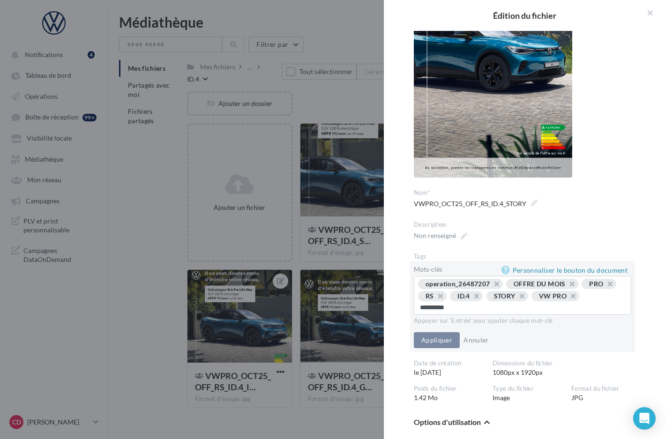
type input "*********"
click at [438, 345] on button "Appliquer" at bounding box center [437, 341] width 46 height 16
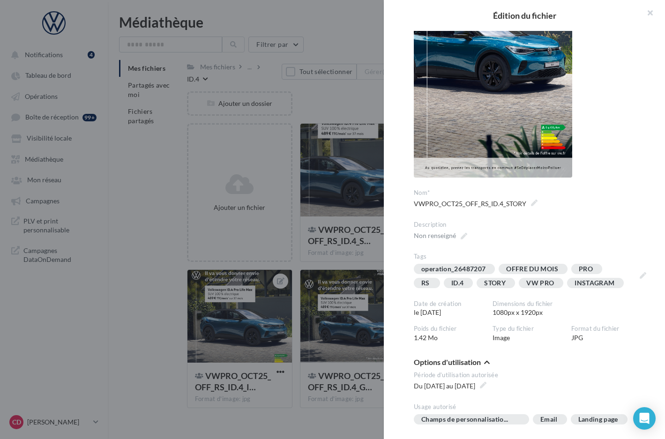
drag, startPoint x: 349, startPoint y: 260, endPoint x: 360, endPoint y: 257, distance: 11.3
click at [349, 260] on div at bounding box center [332, 219] width 665 height 439
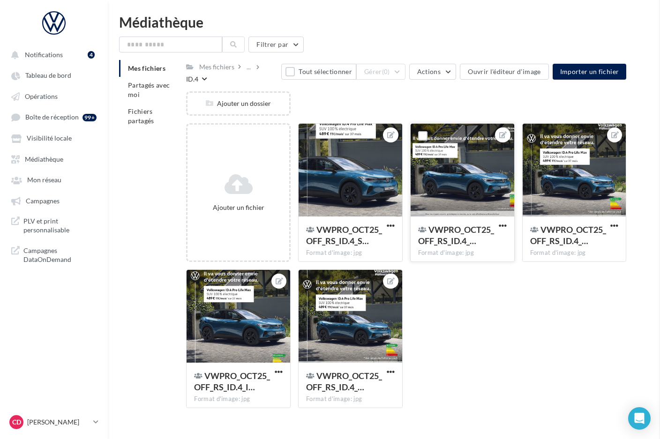
click at [461, 194] on div at bounding box center [463, 171] width 104 height 94
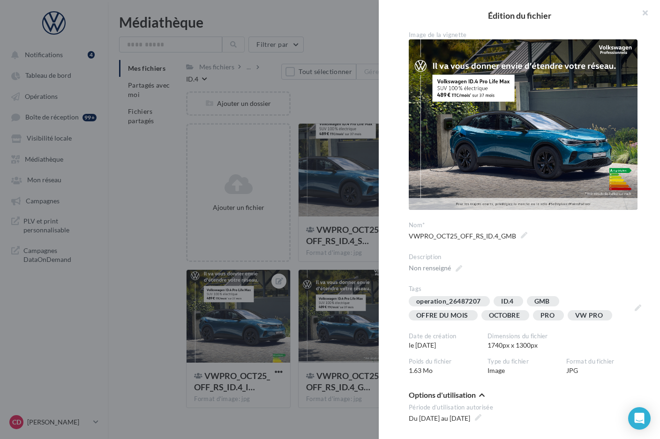
click at [371, 261] on div at bounding box center [330, 219] width 660 height 439
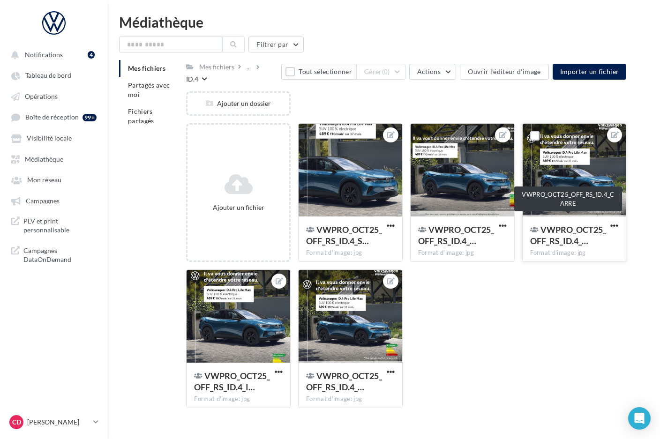
click at [553, 228] on span "VWPRO_OCT25_OFF_RS_ID.4_…" at bounding box center [568, 236] width 76 height 22
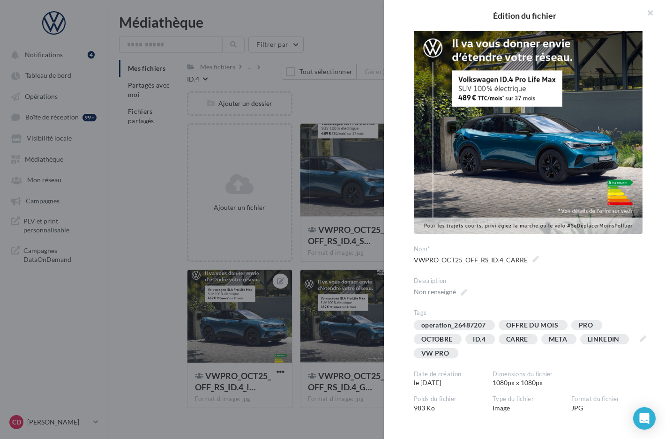
scroll to position [45, 0]
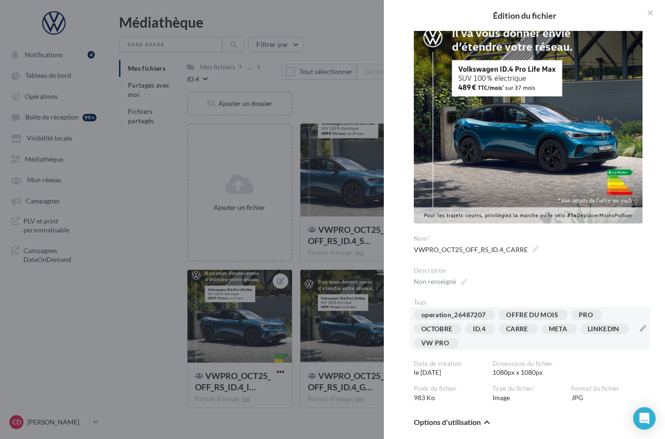
click at [579, 338] on div "operation_26487207 OFFRE DU MOIS PRO OCTOBRE ID.4 [GEOGRAPHIC_DATA] META LINKED…" at bounding box center [524, 331] width 221 height 42
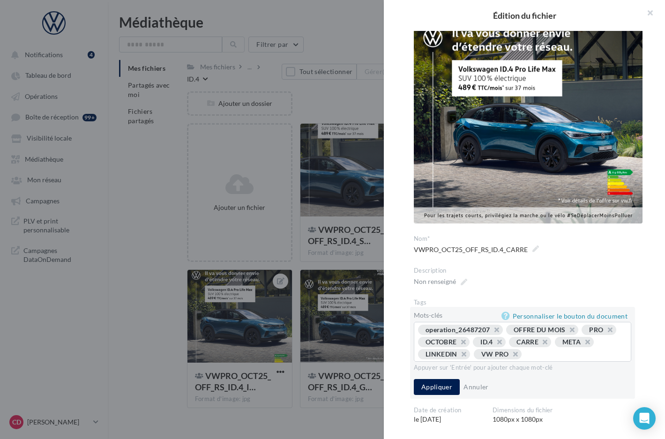
click at [583, 345] on button "button" at bounding box center [583, 345] width 0 height 0
click at [540, 345] on button "button" at bounding box center [540, 345] width 0 height 0
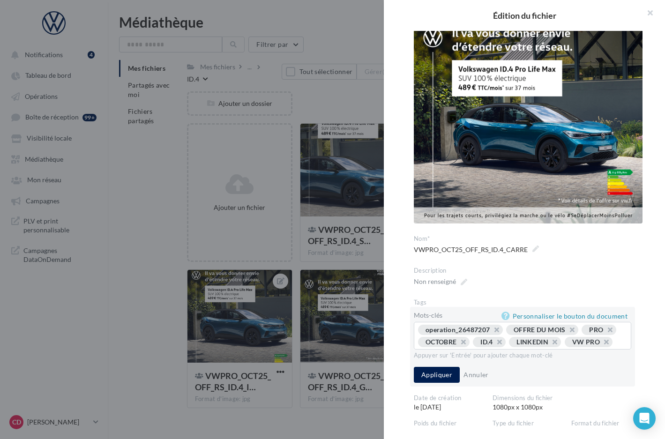
click at [537, 348] on div "operation_26487207 OFFRE DU MOIS PRO OCTOBRE ID.4 LINKEDIN VW PRO ..." at bounding box center [522, 337] width 209 height 24
click at [456, 349] on div "operation_26487207 OFFRE DU MOIS PRO OCTOBRE ID.4 LINKEDIN VW PRO ..." at bounding box center [522, 337] width 209 height 24
click at [439, 349] on div "operation_26487207 OFFRE DU MOIS PRO OCTOBRE ID.4 LINKEDIN VW PRO ..." at bounding box center [522, 337] width 209 height 24
click at [437, 348] on div "operation_26487207 OFFRE DU MOIS PRO OCTOBRE ID.4 LINKEDIN VW PRO ..." at bounding box center [522, 337] width 209 height 24
click at [428, 347] on div "operation_26487207 OFFRE DU MOIS PRO OCTOBRE ID.4 LINKEDIN VW PRO ..." at bounding box center [522, 337] width 209 height 24
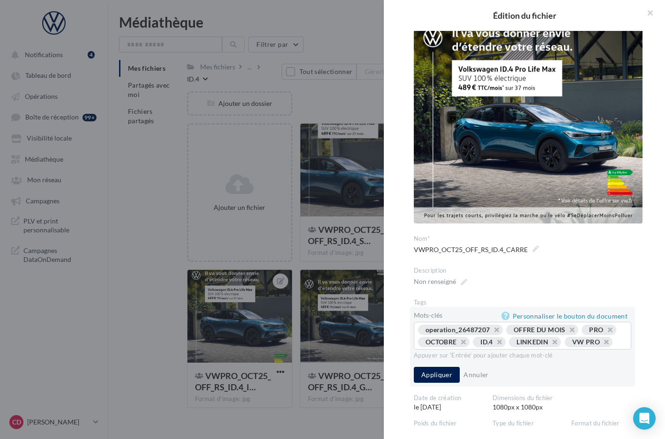
click at [619, 347] on input "text" at bounding box center [621, 342] width 4 height 9
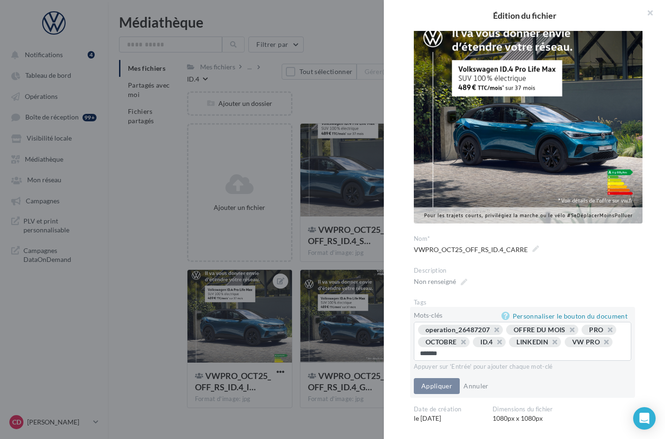
type input "********"
type input "*********"
drag, startPoint x: 448, startPoint y: 382, endPoint x: 456, endPoint y: 382, distance: 8.0
click at [448, 382] on button "Appliquer" at bounding box center [437, 387] width 46 height 16
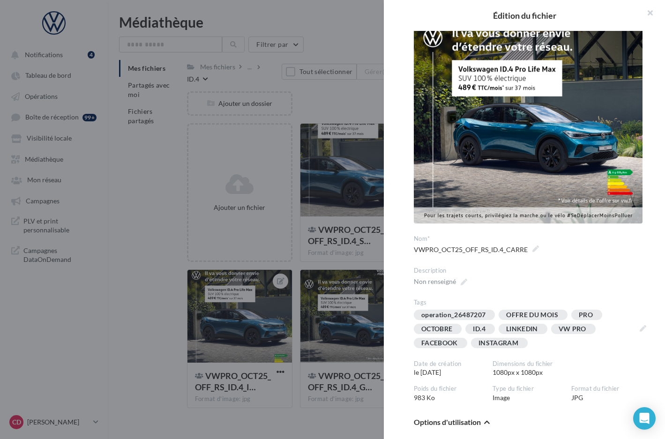
click at [360, 255] on div at bounding box center [332, 219] width 665 height 439
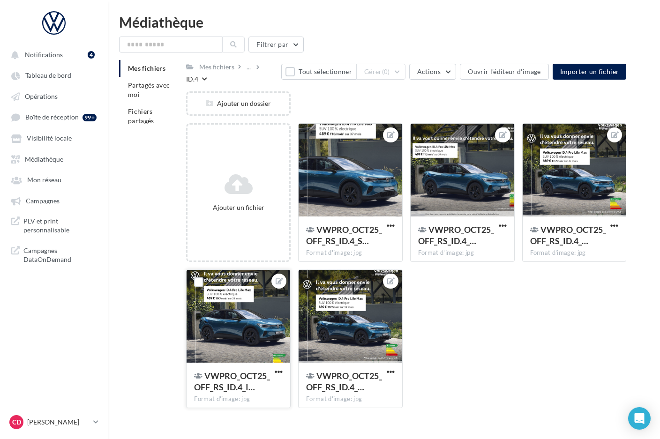
click at [259, 317] on div at bounding box center [239, 317] width 104 height 94
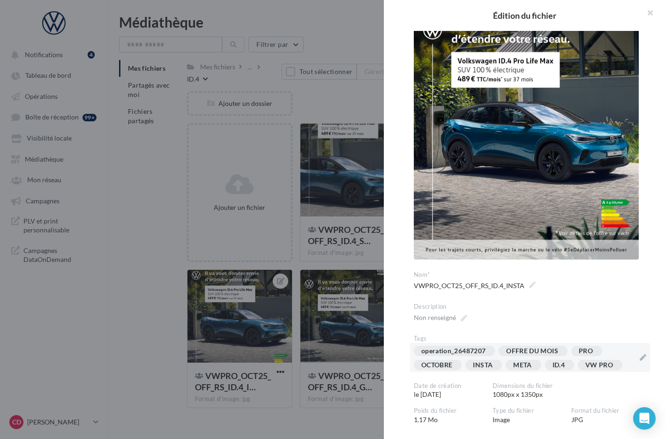
scroll to position [63, 0]
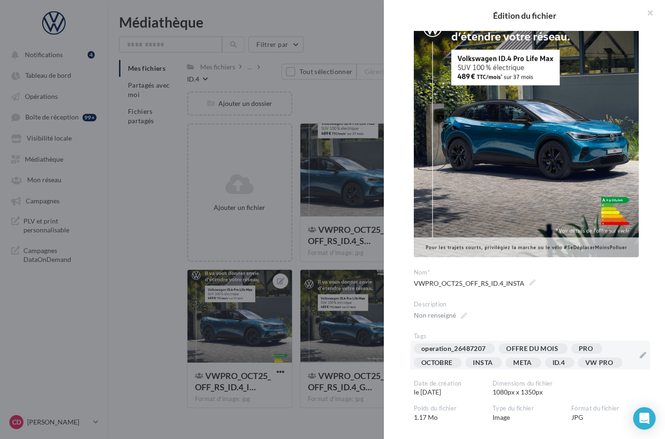
click at [621, 347] on div "operation_26487207 OFFRE DU MOIS PRO OCTOBRE INSTA META ID.4 VW PRO" at bounding box center [524, 358] width 221 height 28
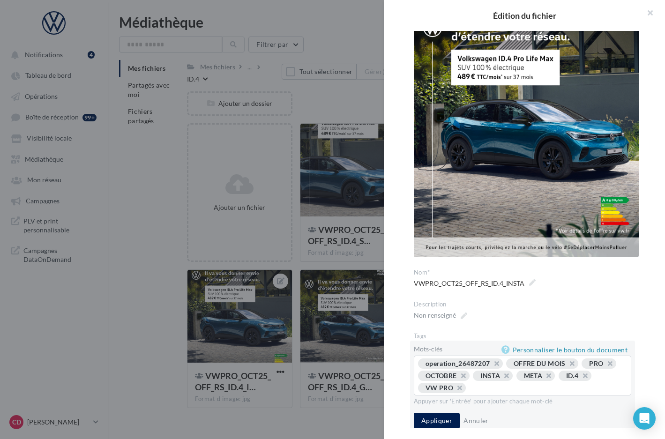
click at [544, 378] on button "button" at bounding box center [544, 378] width 0 height 0
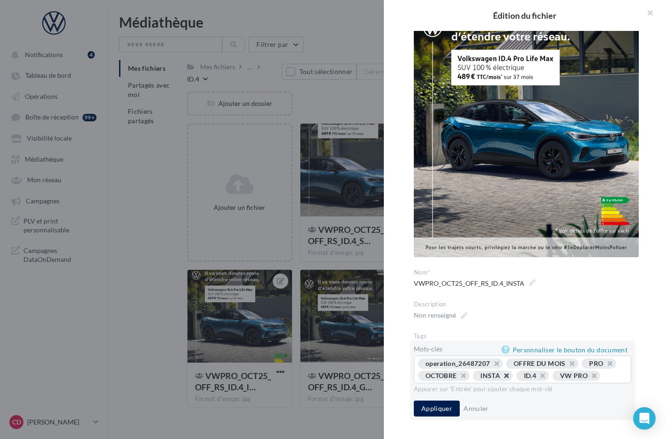
click at [502, 378] on button "button" at bounding box center [502, 378] width 0 height 0
click at [505, 383] on div "operation_26487207 OFFRE DU MOIS PRO OCTOBRE ID.4 VW PRO ..." at bounding box center [522, 371] width 209 height 24
click at [563, 381] on input "text" at bounding box center [592, 375] width 59 height 9
type input "*********"
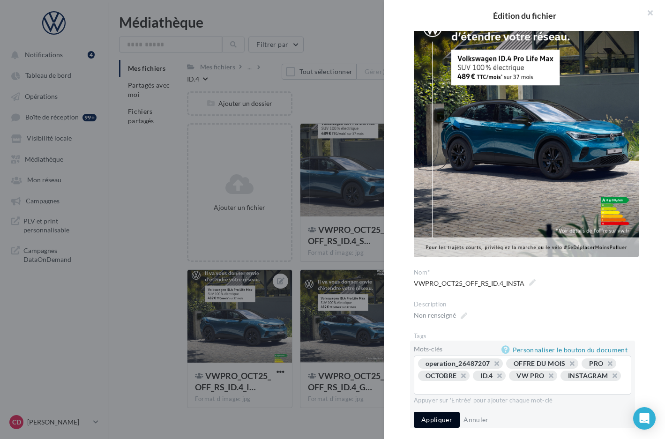
click at [439, 422] on button "Appliquer" at bounding box center [437, 420] width 46 height 16
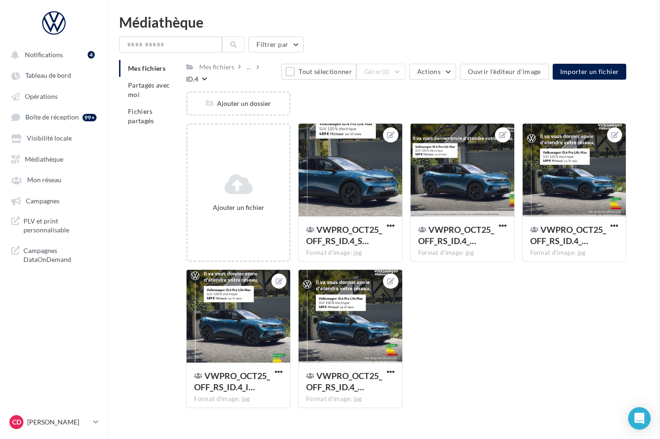
drag, startPoint x: 297, startPoint y: 257, endPoint x: 338, endPoint y: 306, distance: 63.6
click at [364, 347] on div at bounding box center [351, 317] width 104 height 94
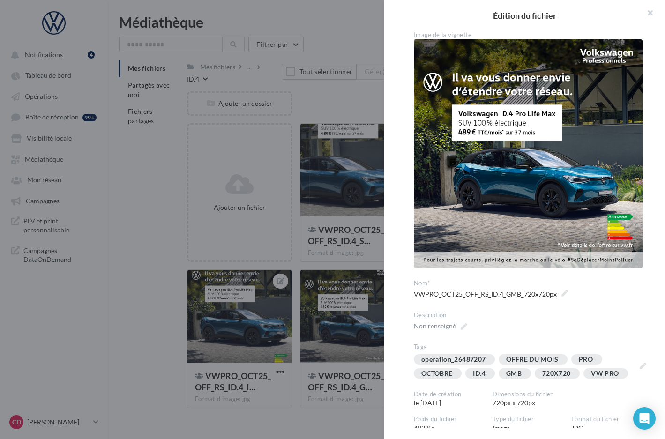
scroll to position [2, 0]
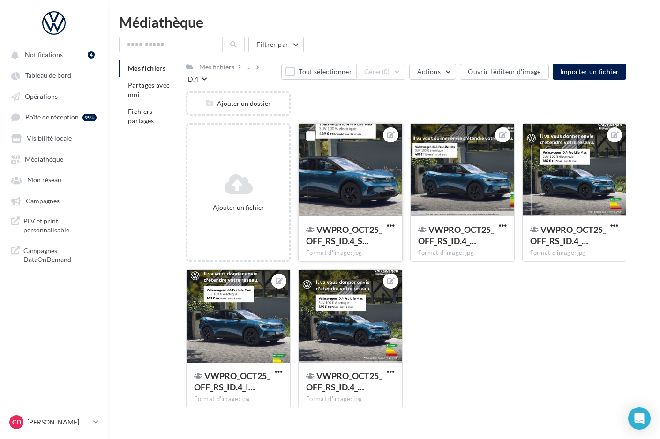
click at [349, 203] on div at bounding box center [351, 171] width 104 height 94
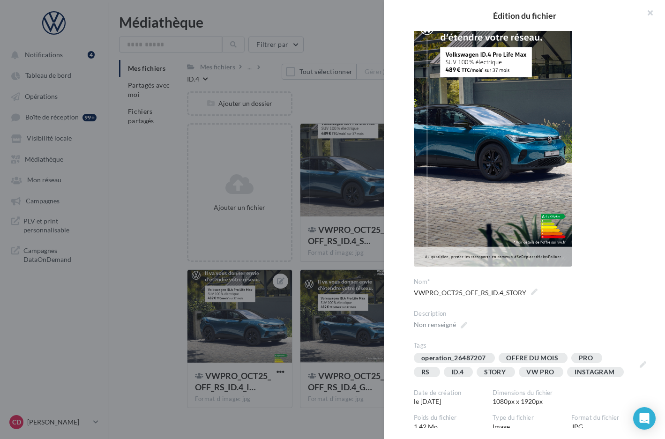
scroll to position [170, 0]
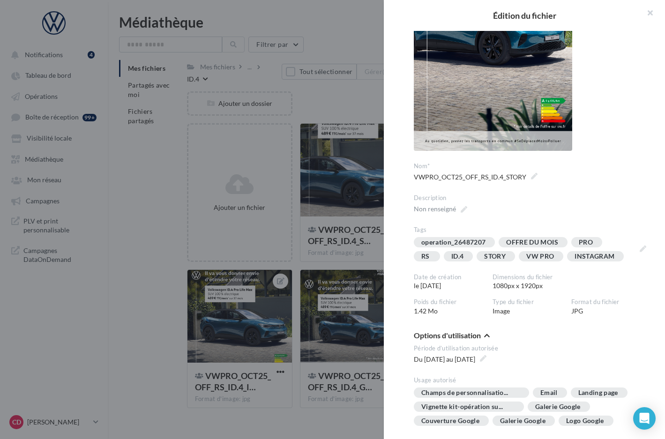
click at [264, 318] on div at bounding box center [332, 219] width 665 height 439
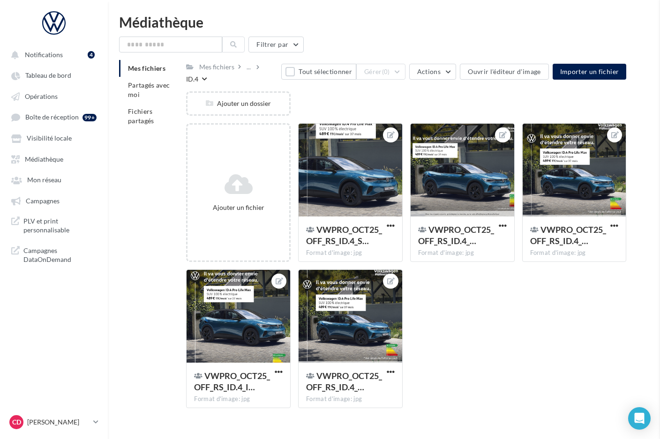
click at [263, 318] on div at bounding box center [239, 317] width 104 height 94
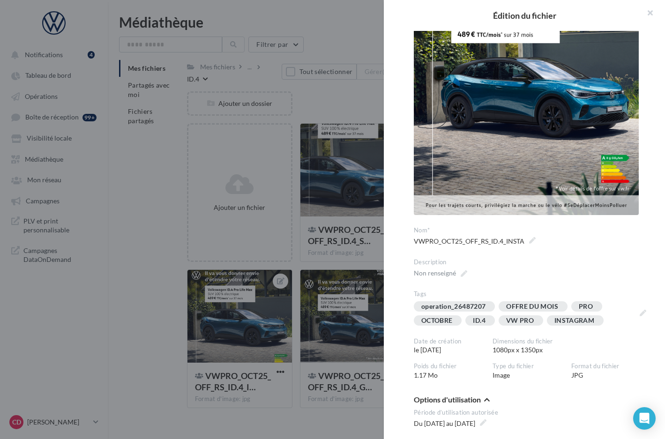
scroll to position [150, 0]
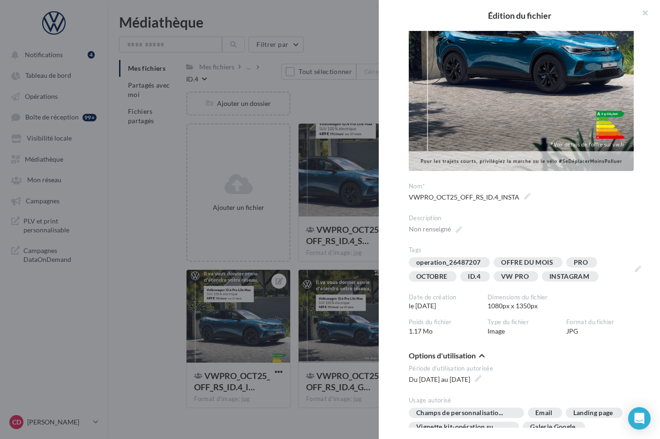
drag, startPoint x: 353, startPoint y: 263, endPoint x: 349, endPoint y: 247, distance: 16.9
click at [353, 263] on div at bounding box center [330, 219] width 660 height 439
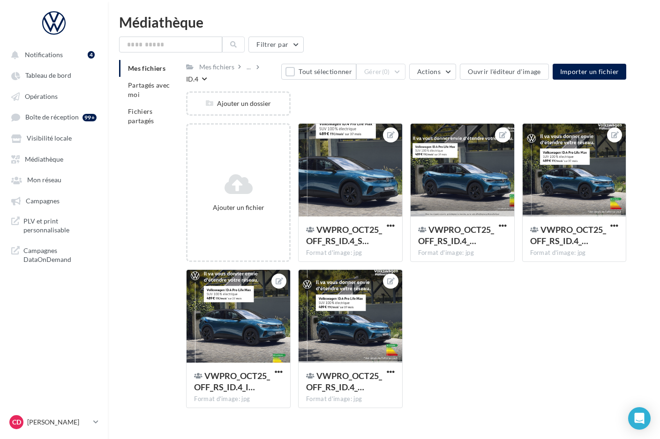
click at [198, 75] on div "ID.4" at bounding box center [192, 79] width 12 height 9
click at [250, 66] on div "..." at bounding box center [249, 66] width 8 height 13
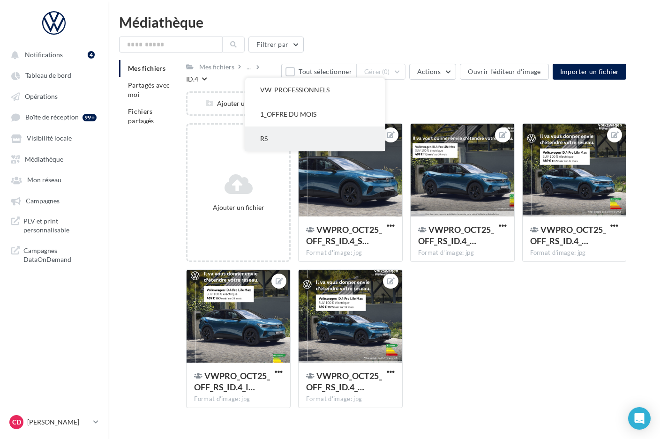
click at [267, 139] on button "RS" at bounding box center [315, 139] width 140 height 24
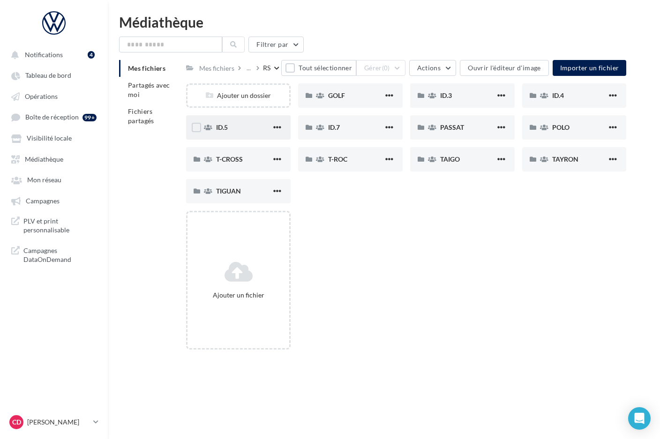
click at [260, 127] on div "ID.5" at bounding box center [243, 127] width 55 height 9
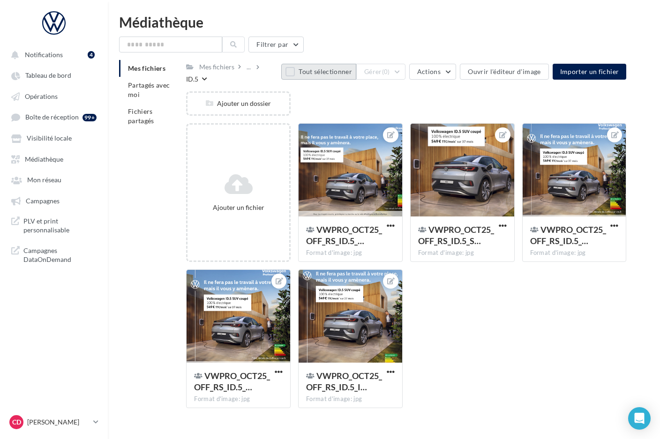
click at [300, 68] on button "Tout sélectionner" at bounding box center [318, 72] width 75 height 16
click at [406, 69] on button "Gérer (5)" at bounding box center [380, 72] width 49 height 16
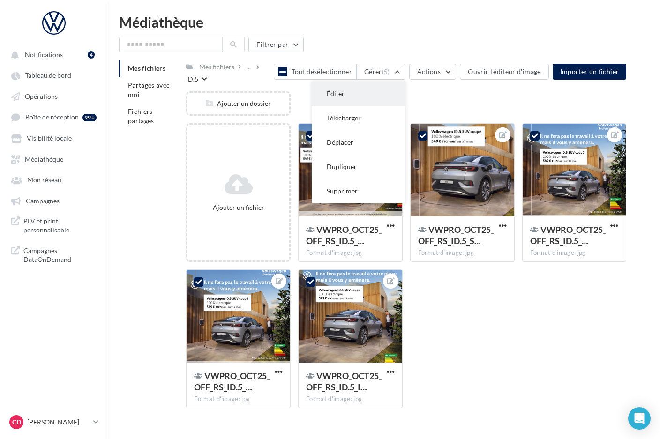
click at [386, 89] on button "Éditer" at bounding box center [359, 94] width 94 height 24
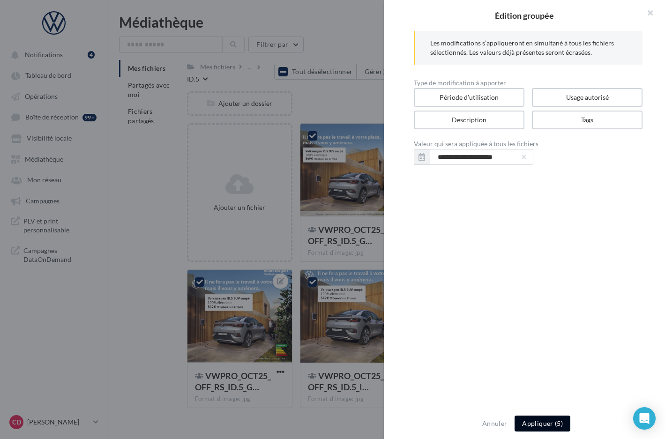
click at [534, 421] on button "Appliquer (5)" at bounding box center [543, 424] width 56 height 16
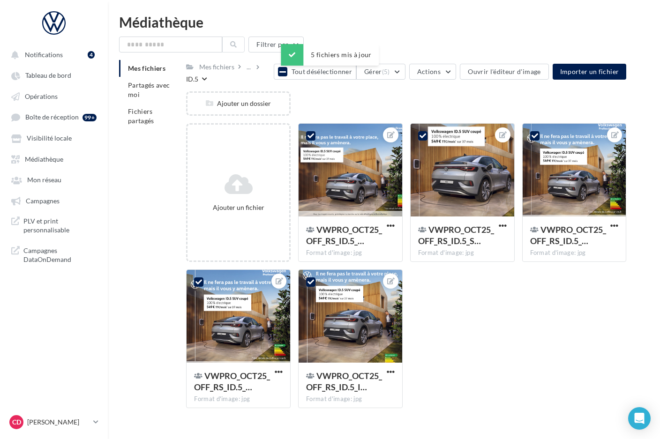
click at [286, 75] on icon at bounding box center [283, 72] width 7 height 8
click at [349, 156] on div at bounding box center [351, 171] width 104 height 94
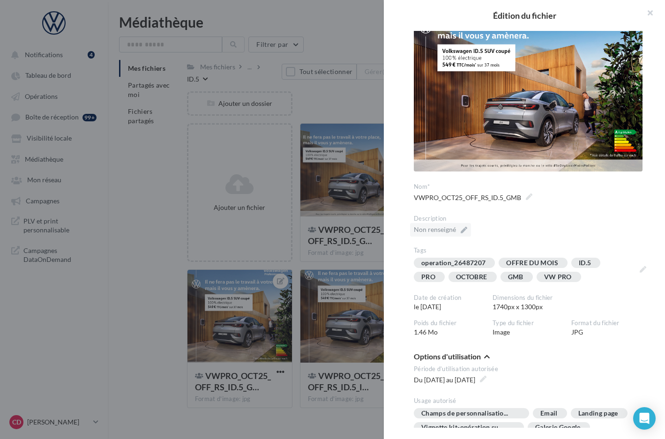
scroll to position [46, 0]
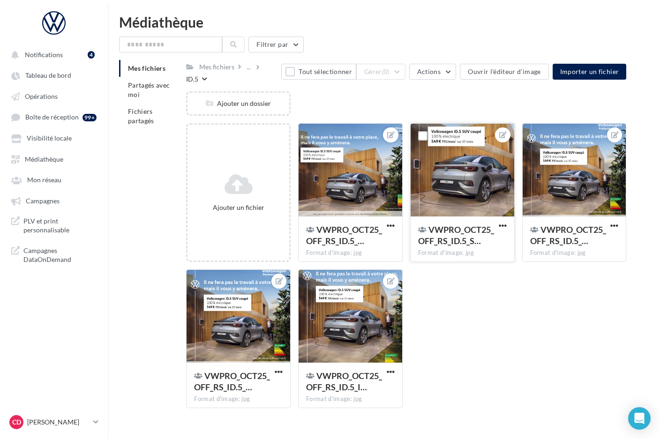
click at [470, 204] on div at bounding box center [463, 171] width 104 height 94
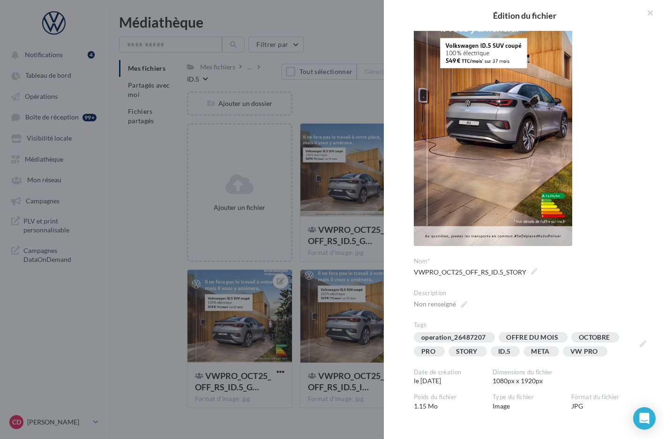
scroll to position [76, 0]
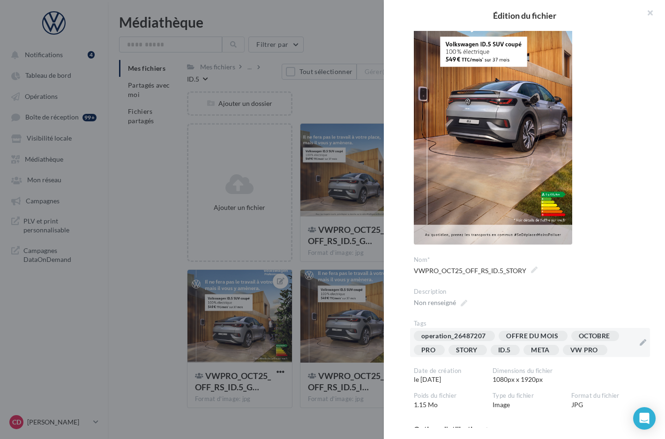
click at [627, 355] on div "operation_26487207 OFFRE DU MOIS OCTOBRE PRO STORY ID.5 META VW PRO" at bounding box center [524, 345] width 221 height 28
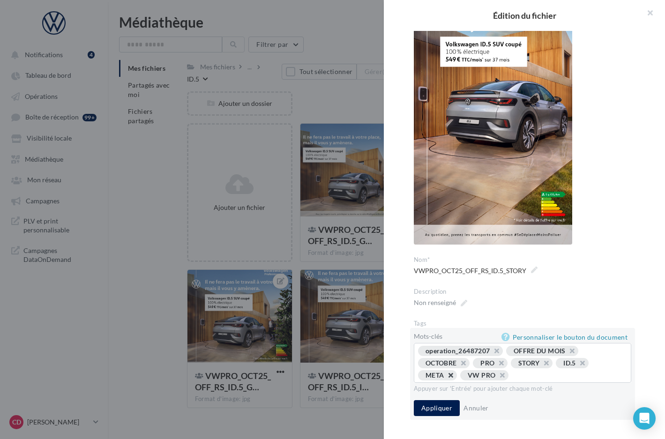
click at [446, 378] on button "button" at bounding box center [446, 378] width 0 height 0
click at [489, 377] on input "text" at bounding box center [547, 375] width 150 height 9
type input "*********"
drag, startPoint x: 441, startPoint y: 409, endPoint x: 467, endPoint y: 404, distance: 26.3
click at [441, 409] on button "Appliquer" at bounding box center [437, 408] width 46 height 16
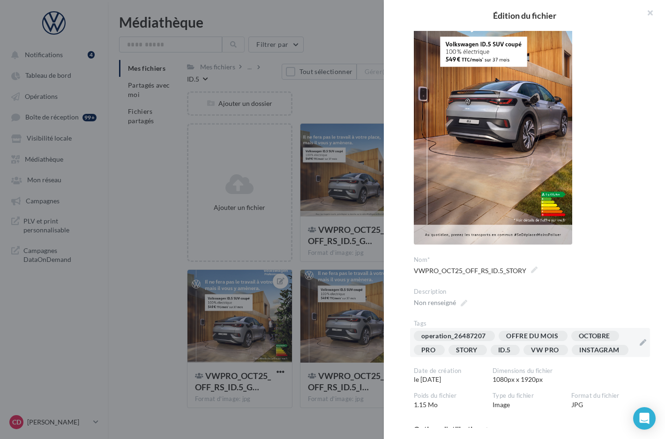
click at [372, 257] on div at bounding box center [332, 219] width 665 height 439
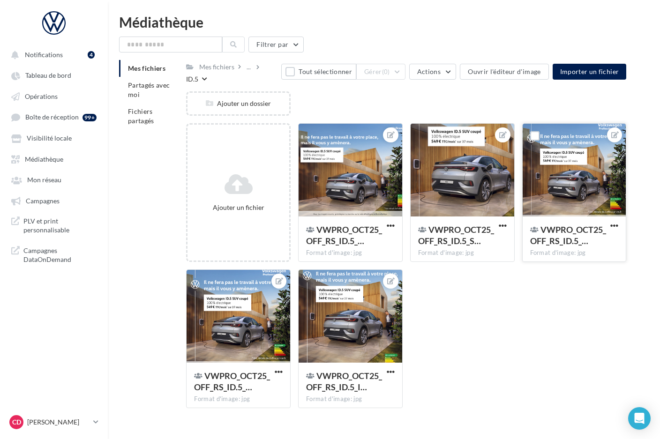
click at [570, 193] on div at bounding box center [575, 171] width 104 height 94
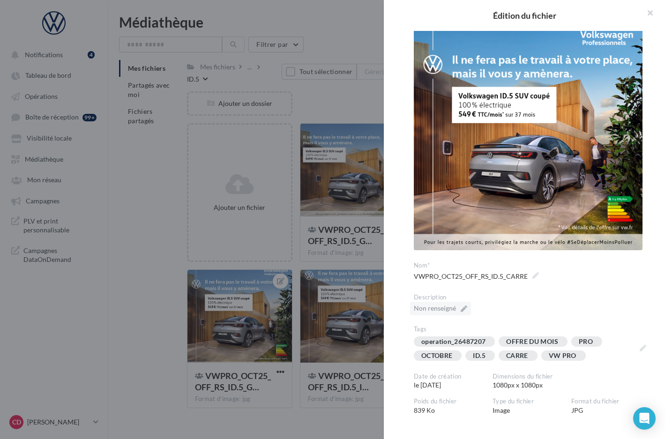
scroll to position [28, 0]
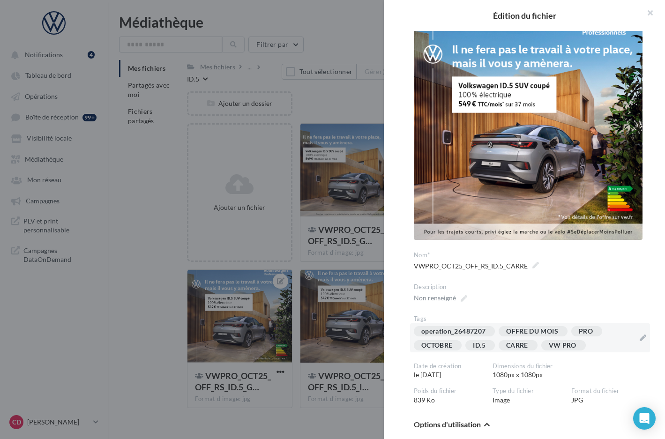
click at [604, 341] on div "operation_26487207 OFFRE DU MOIS PRO OCTOBRE ID.5 [GEOGRAPHIC_DATA] VW PRO" at bounding box center [524, 340] width 221 height 28
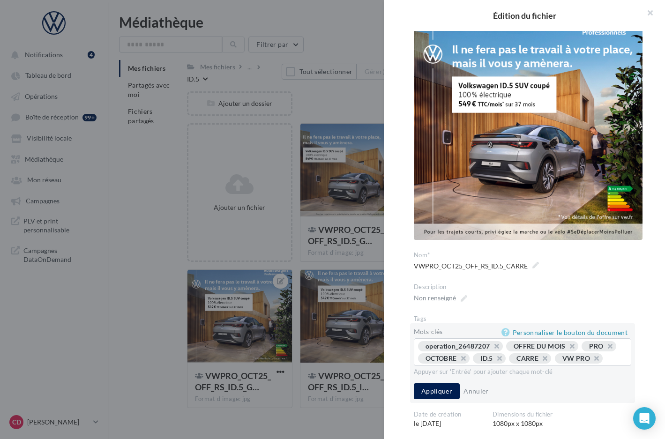
click at [540, 361] on button "button" at bounding box center [540, 361] width 0 height 0
click at [583, 356] on div "operation_26487207 OFFRE DU MOIS PRO OCTOBRE ID.5 VW PRO ..." at bounding box center [522, 353] width 209 height 24
drag, startPoint x: 517, startPoint y: 362, endPoint x: 459, endPoint y: 363, distance: 58.2
click at [499, 362] on div "operation_26487207 OFFRE DU MOIS PRO OCTOBRE ID.5 VW PRO ..." at bounding box center [522, 353] width 209 height 24
click at [563, 363] on input "text" at bounding box center [592, 358] width 59 height 9
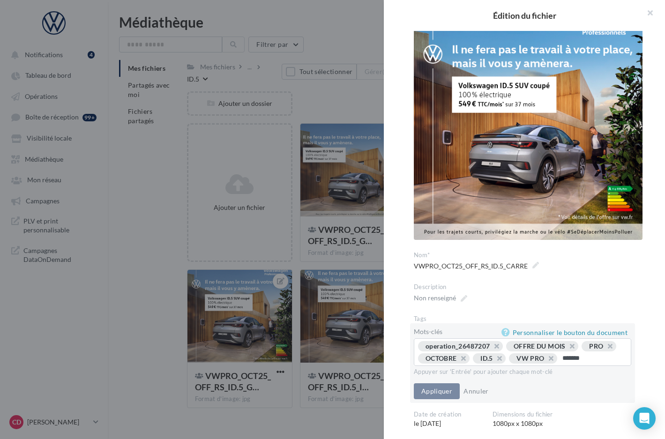
type input "********"
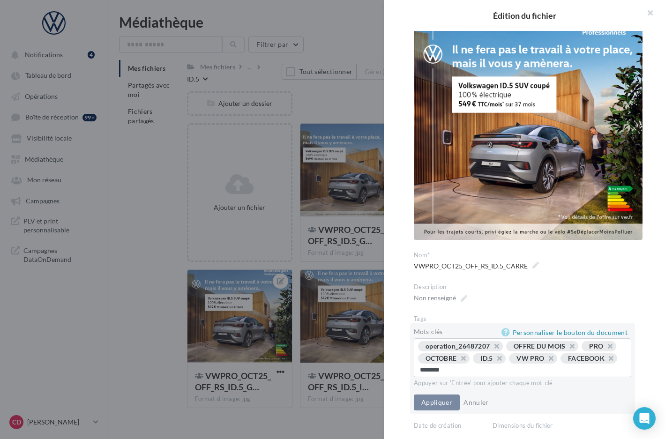
type input "*********"
type input "*"
type input "********"
click at [446, 407] on button "Appliquer" at bounding box center [437, 404] width 46 height 16
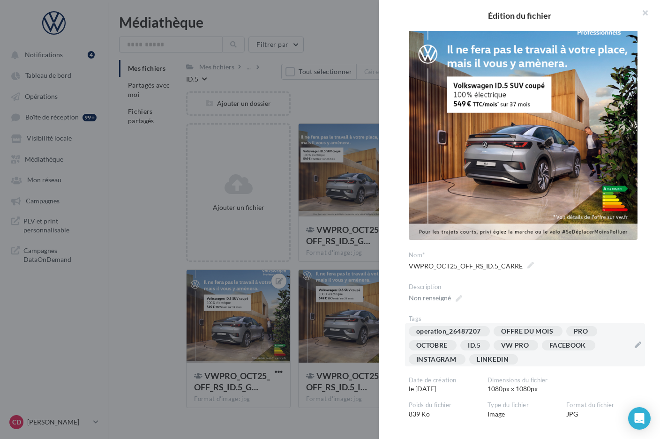
click at [371, 257] on div at bounding box center [330, 219] width 660 height 439
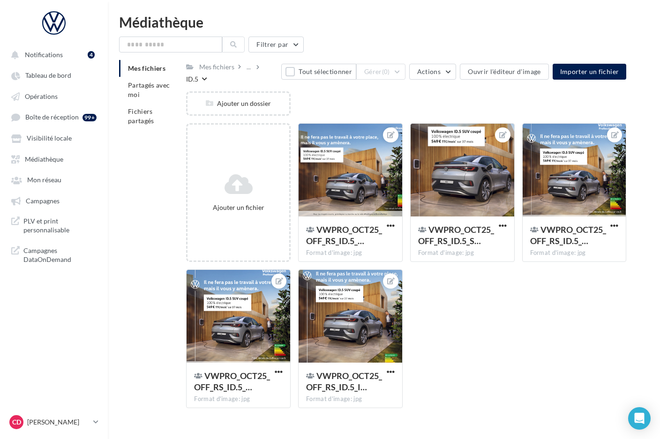
click at [207, 74] on div "ID.5" at bounding box center [196, 79] width 21 height 10
click at [249, 68] on div "..." at bounding box center [249, 66] width 8 height 13
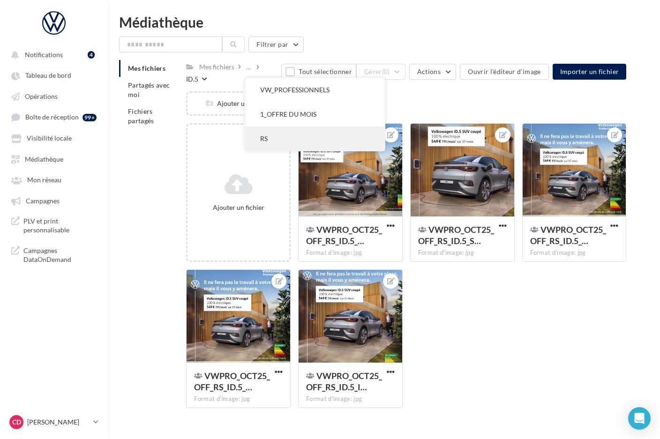
click at [268, 137] on button "RS" at bounding box center [315, 139] width 140 height 24
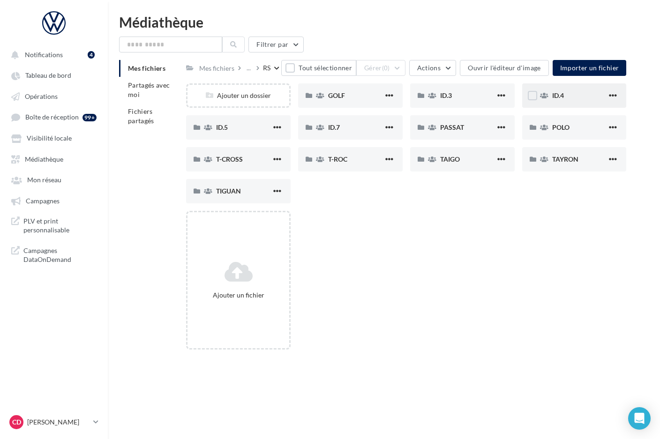
click at [570, 103] on div "ID.4" at bounding box center [574, 95] width 105 height 24
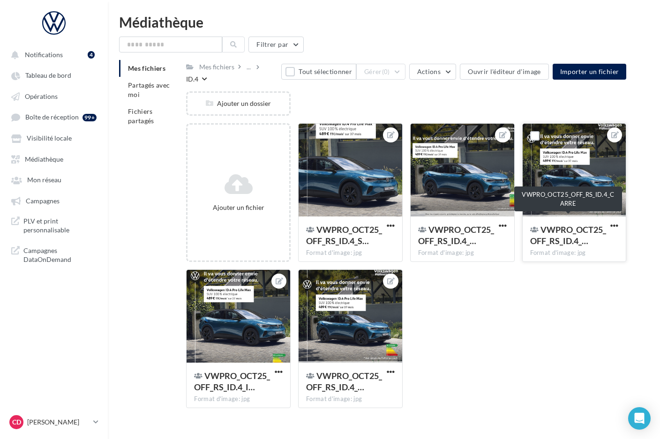
click at [559, 232] on span "VWPRO_OCT25_OFF_RS_ID.4_…" at bounding box center [568, 236] width 76 height 22
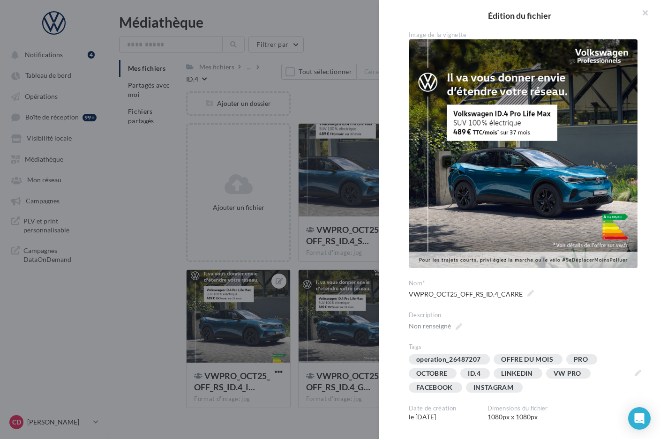
click at [360, 258] on div at bounding box center [330, 219] width 660 height 439
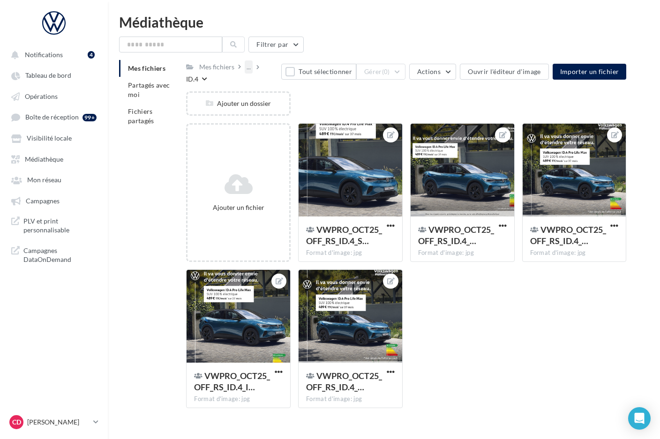
click at [250, 71] on div "..." at bounding box center [249, 66] width 8 height 13
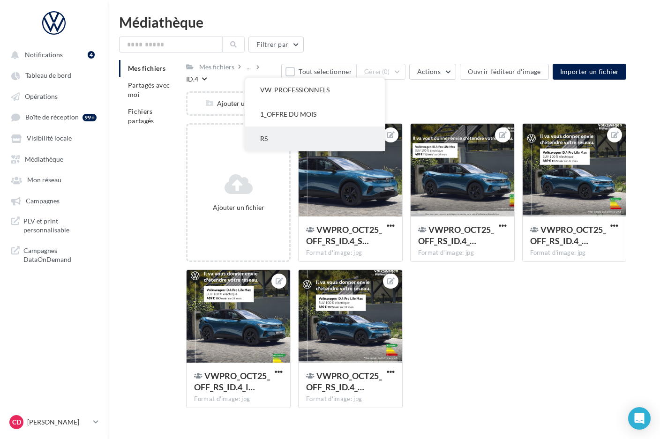
click at [272, 135] on button "RS" at bounding box center [315, 139] width 140 height 24
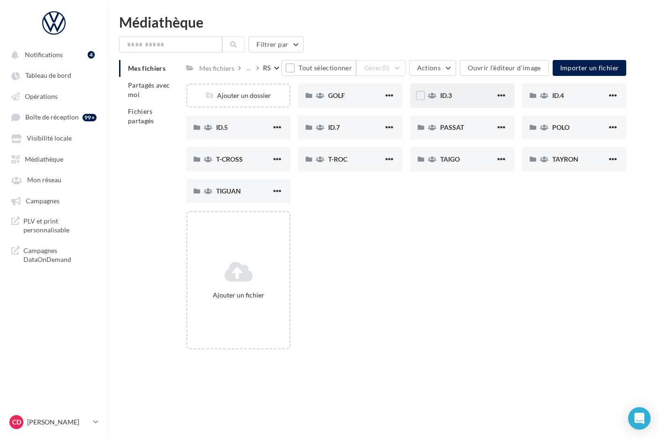
click at [461, 97] on div "ID.3" at bounding box center [467, 95] width 55 height 9
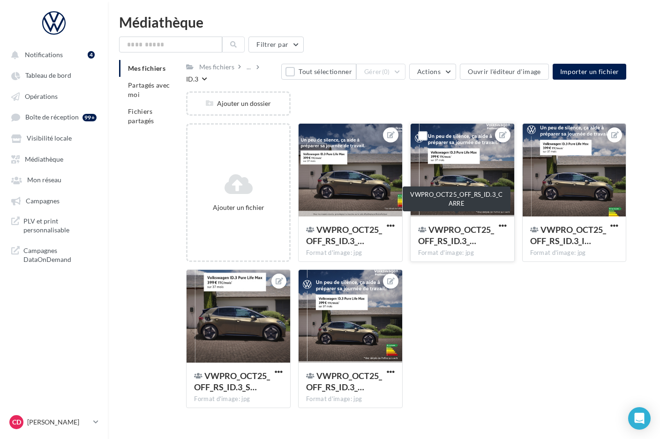
click at [462, 225] on span "VWPRO_OCT25_OFF_RS_ID.3_…" at bounding box center [456, 236] width 76 height 22
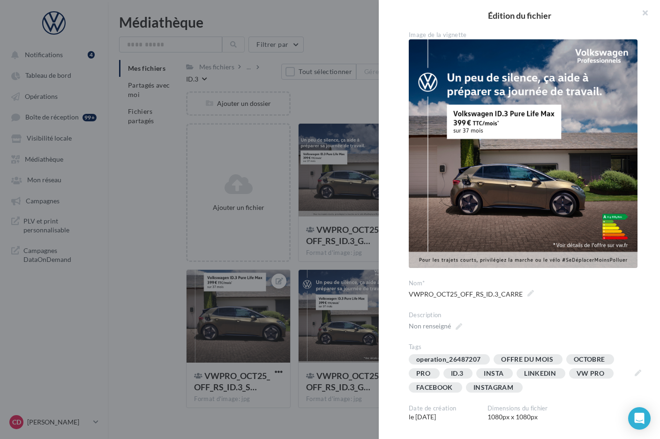
click at [317, 257] on div at bounding box center [330, 219] width 660 height 439
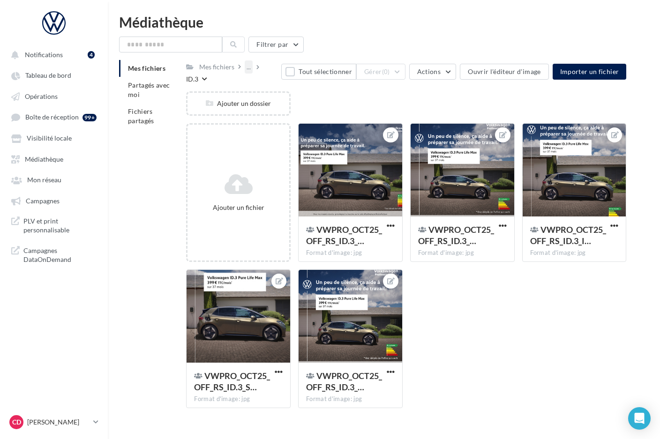
click at [245, 68] on div "..." at bounding box center [249, 66] width 8 height 13
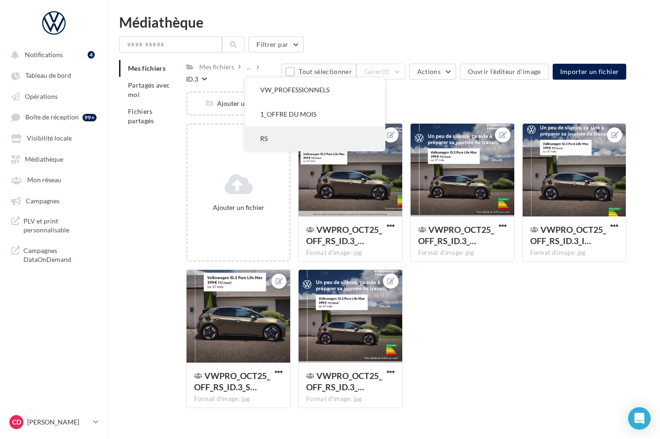
click at [267, 133] on button "RS" at bounding box center [315, 139] width 140 height 24
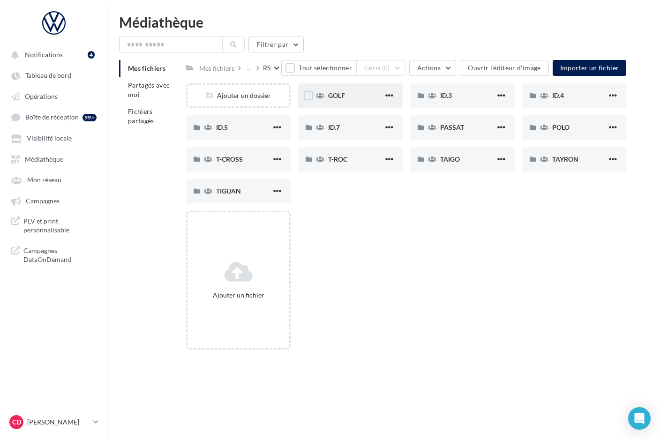
click at [368, 101] on div "GOLF" at bounding box center [350, 95] width 105 height 24
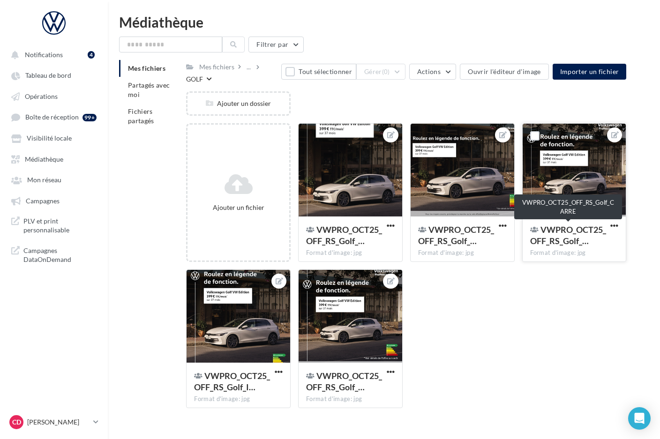
click at [542, 238] on span "VWPRO_OCT25_OFF_RS_Golf_…" at bounding box center [568, 236] width 76 height 22
click at [246, 66] on div "..." at bounding box center [249, 66] width 8 height 13
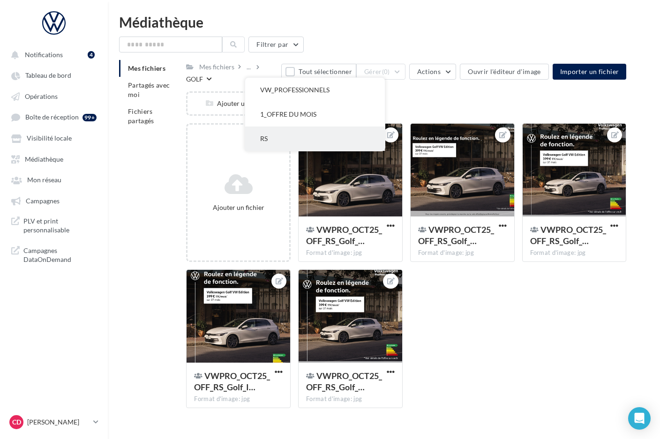
click at [274, 134] on button "RS" at bounding box center [315, 139] width 140 height 24
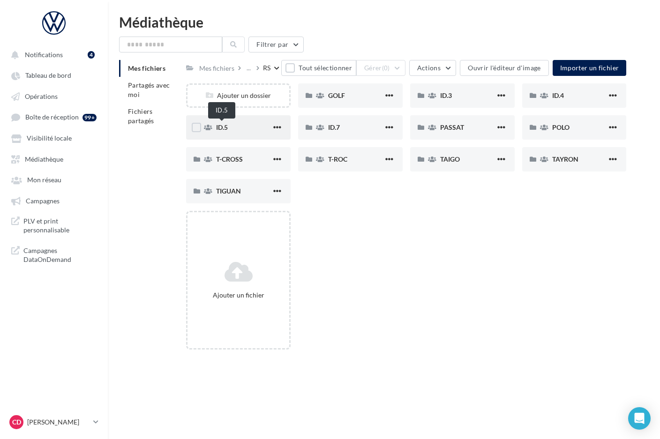
click at [228, 124] on span "ID.5" at bounding box center [222, 127] width 12 height 8
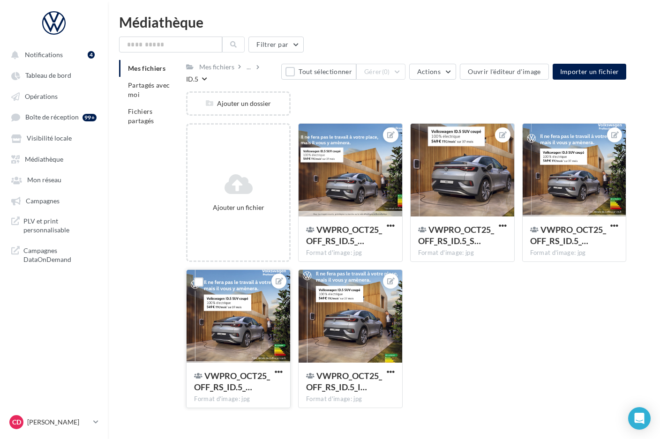
click at [252, 353] on div at bounding box center [239, 317] width 104 height 94
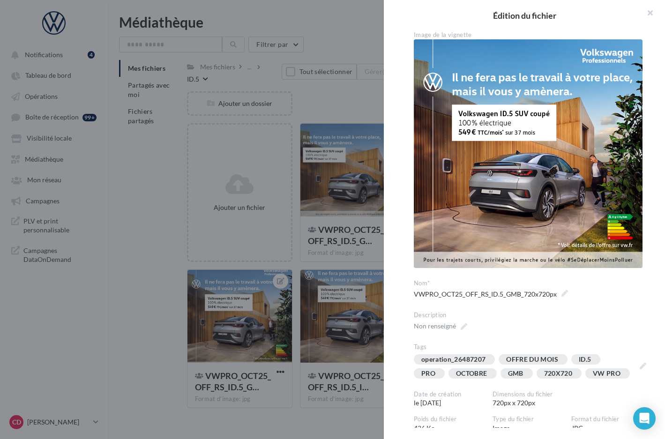
scroll to position [14, 0]
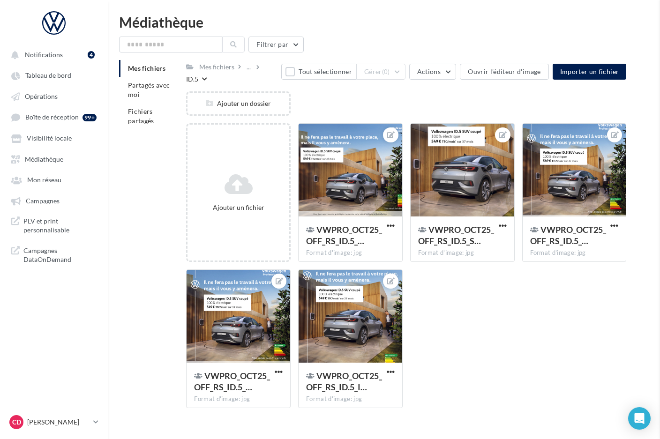
click at [346, 371] on span "VWPRO_OCT25_OFF_RS_ID.5_I…" at bounding box center [344, 382] width 76 height 22
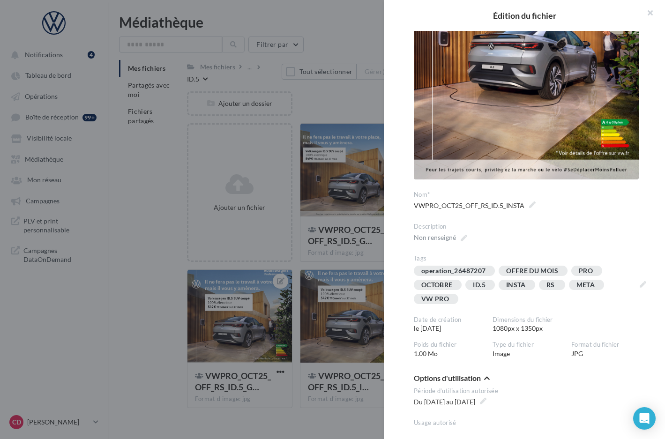
scroll to position [142, 0]
click at [527, 296] on div "operation_26487207 OFFRE DU MOIS PRO OCTOBRE ID.5 INSTA RS META VW PRO" at bounding box center [524, 286] width 221 height 42
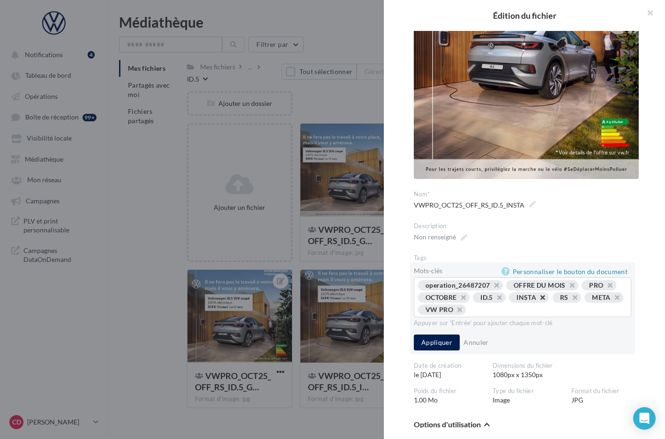
click at [538, 300] on button "button" at bounding box center [538, 300] width 0 height 0
click at [569, 300] on button "button" at bounding box center [569, 300] width 0 height 0
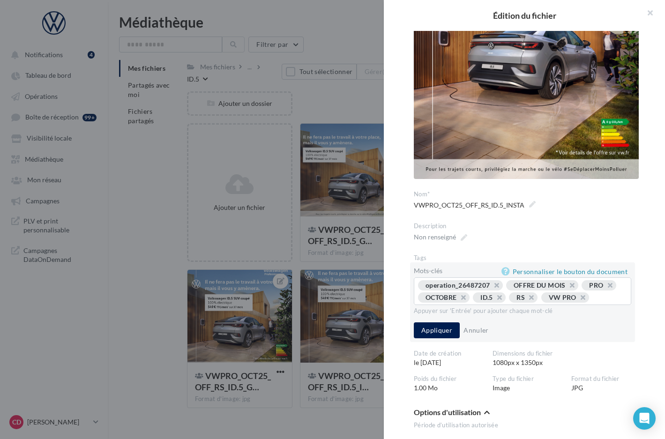
click at [505, 305] on div "operation_26487207 OFFRE DU MOIS PRO OCTOBRE ID.5 RS VW PRO ..." at bounding box center [522, 292] width 209 height 24
click at [497, 305] on div "operation_26487207 OFFRE DU MOIS PRO OCTOBRE ID.5 RS VW PRO ..." at bounding box center [522, 292] width 209 height 24
drag, startPoint x: 423, startPoint y: 306, endPoint x: 451, endPoint y: 313, distance: 29.4
click at [595, 302] on input "text" at bounding box center [608, 297] width 27 height 9
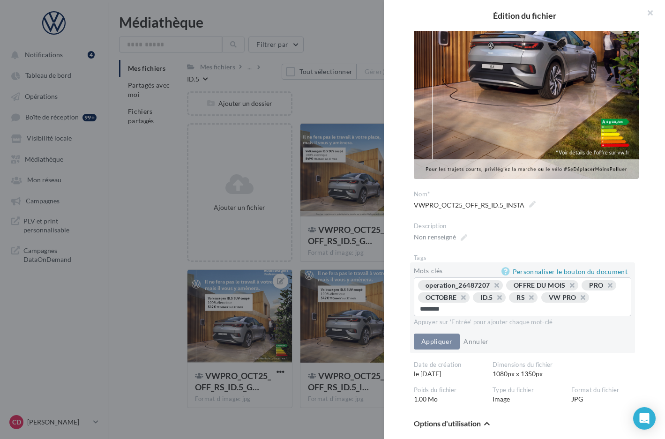
type input "*********"
click at [431, 339] on button "Appliquer" at bounding box center [437, 343] width 46 height 16
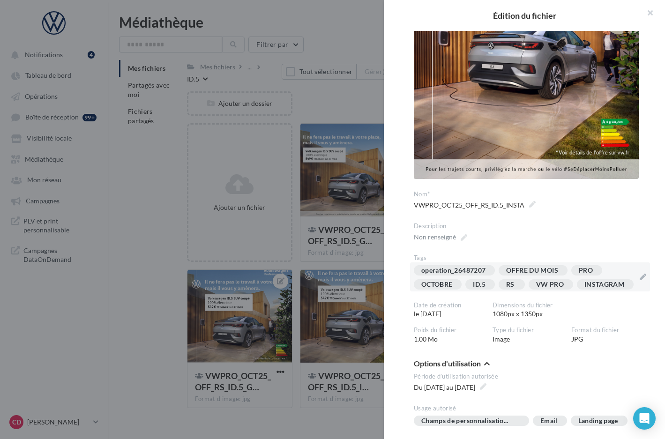
click at [351, 255] on div at bounding box center [332, 219] width 665 height 439
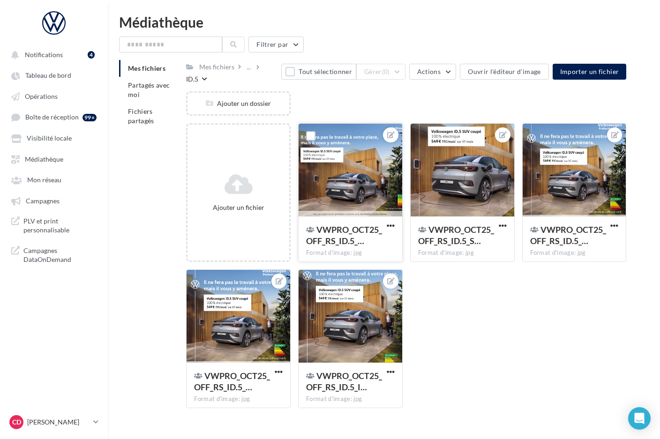
click at [355, 203] on div at bounding box center [351, 171] width 104 height 94
click at [367, 173] on div at bounding box center [351, 171] width 104 height 94
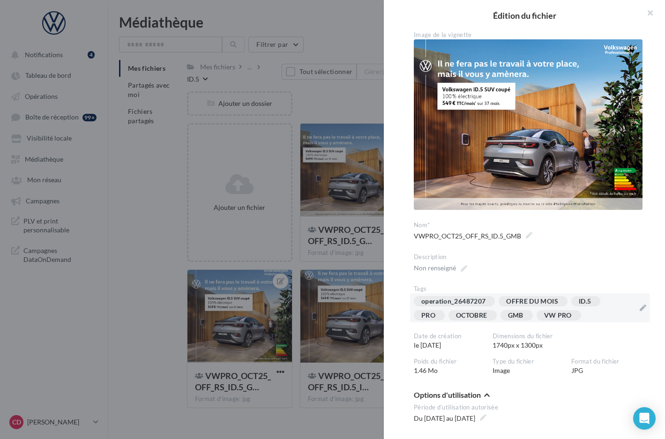
click at [593, 316] on div "operation_26487207 OFFRE DU MOIS ID.5 PRO OCTOBRE GMB VW PRO" at bounding box center [524, 310] width 221 height 28
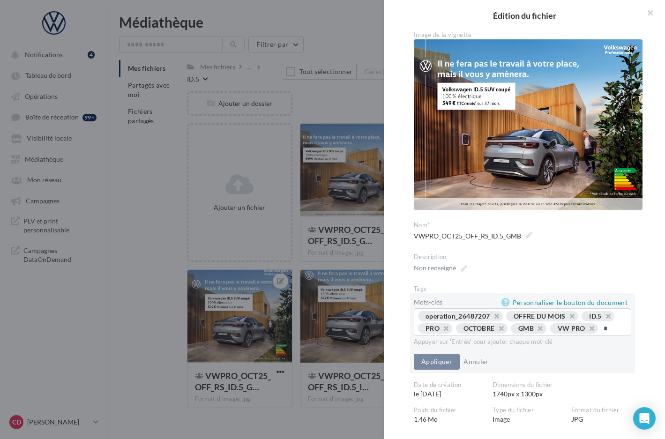
type input "**"
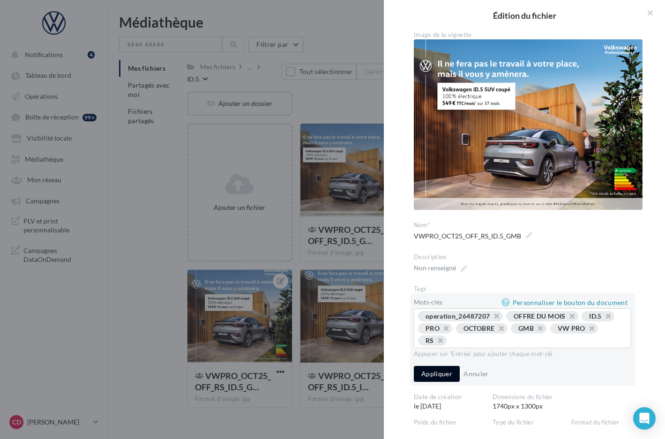
drag, startPoint x: 443, startPoint y: 370, endPoint x: 403, endPoint y: 330, distance: 56.7
click at [443, 370] on button "Appliquer" at bounding box center [437, 374] width 46 height 16
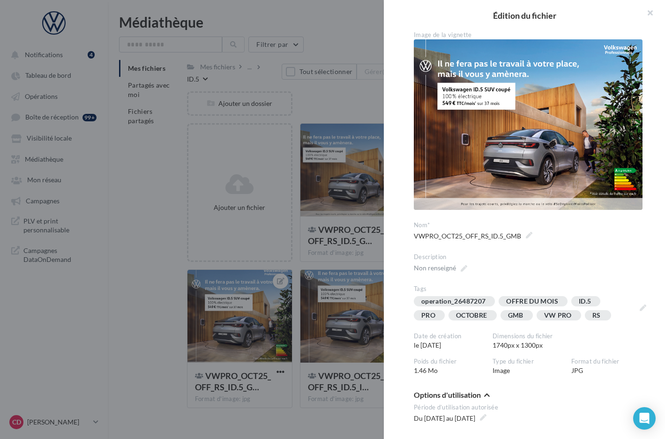
click at [340, 251] on div at bounding box center [332, 219] width 665 height 439
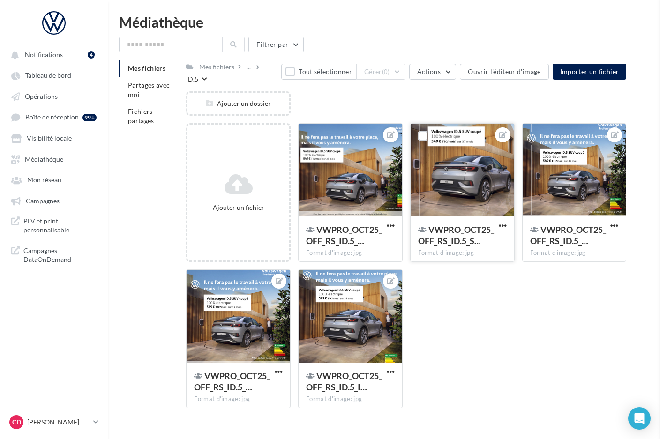
click at [460, 204] on div at bounding box center [463, 171] width 104 height 94
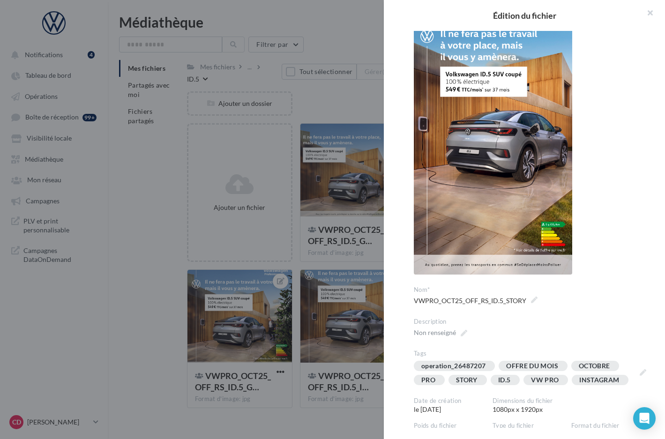
scroll to position [55, 0]
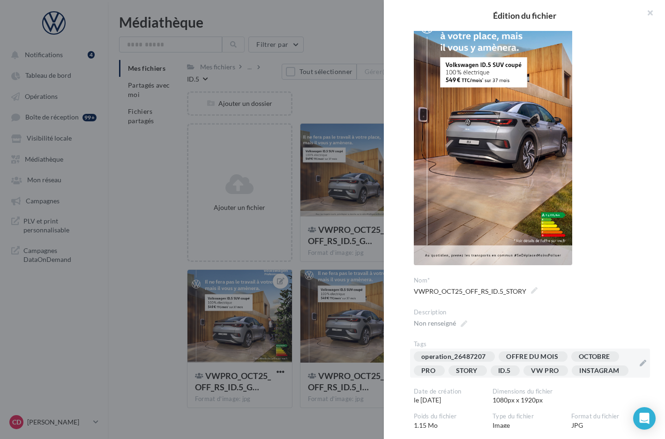
click at [581, 380] on div "operation_26487207 OFFRE DU MOIS OCTOBRE PRO STORY ID.5 VW PRO INSTAGRAM" at bounding box center [524, 366] width 221 height 28
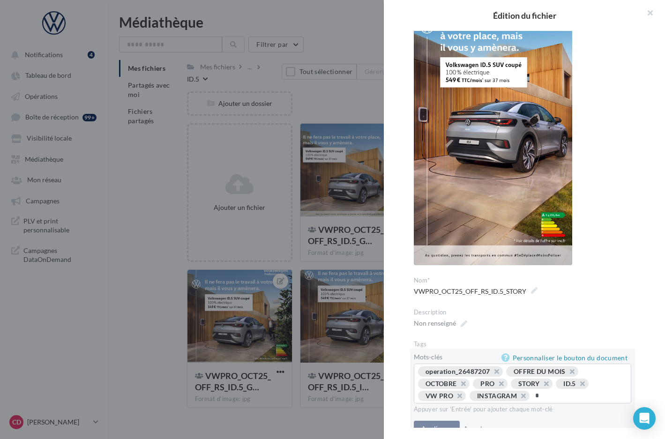
type input "**"
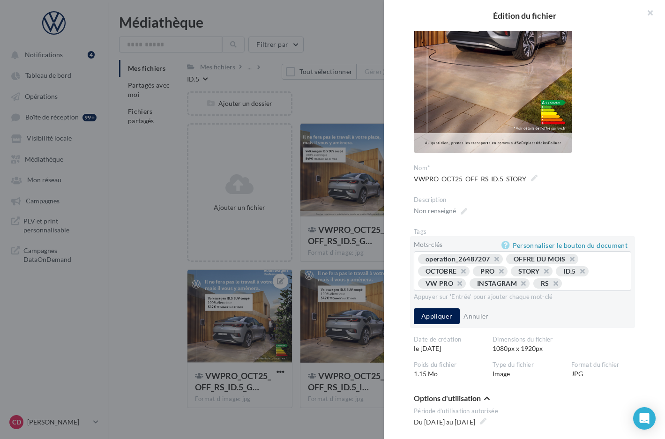
scroll to position [237, 0]
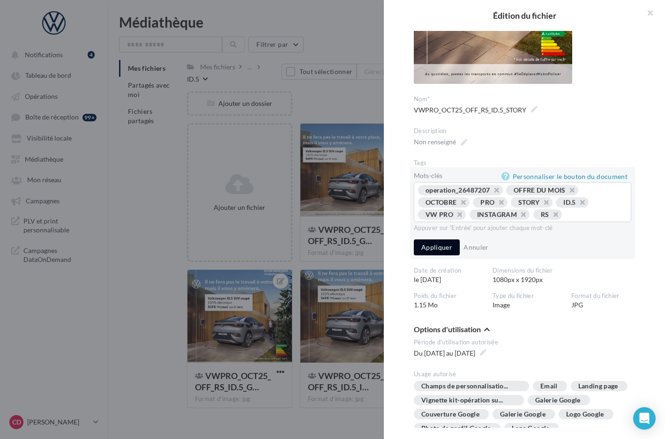
click at [427, 256] on button "Appliquer" at bounding box center [437, 248] width 46 height 16
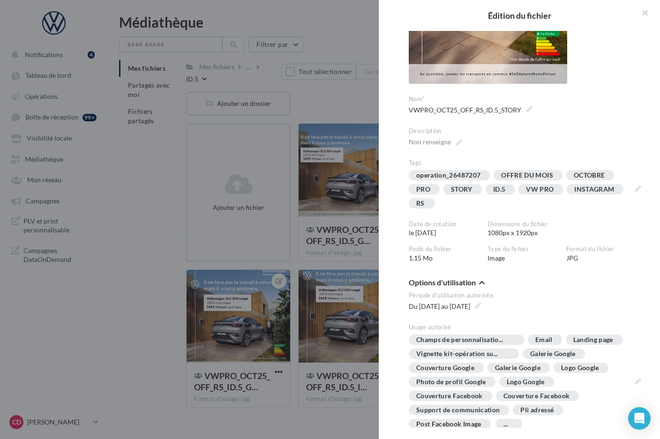
click at [353, 260] on div at bounding box center [330, 219] width 660 height 439
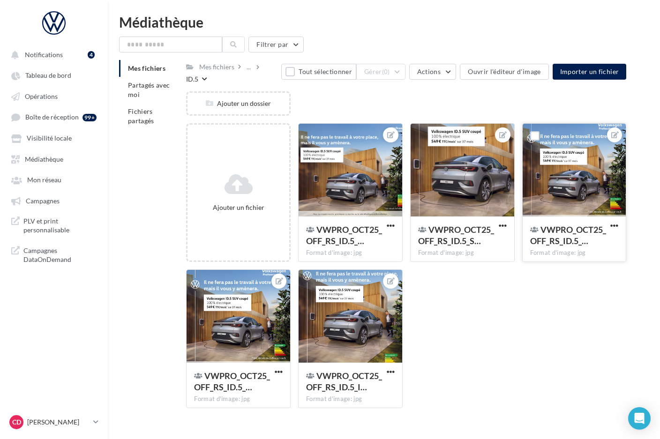
click at [554, 217] on div "VWPRO_OCT25_OFF_RS_ID.5_… Format d'image: jpg" at bounding box center [575, 239] width 104 height 44
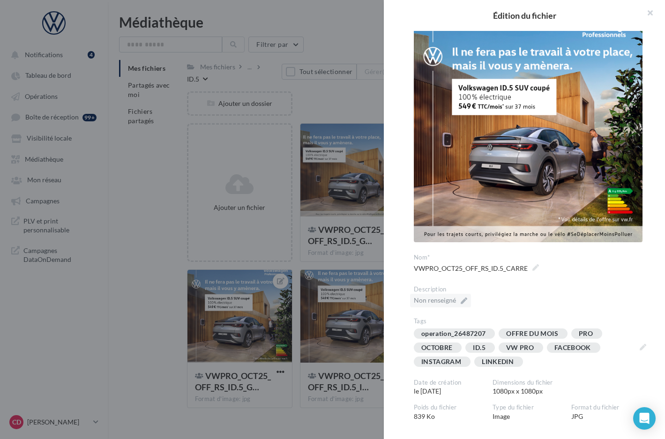
scroll to position [154, 0]
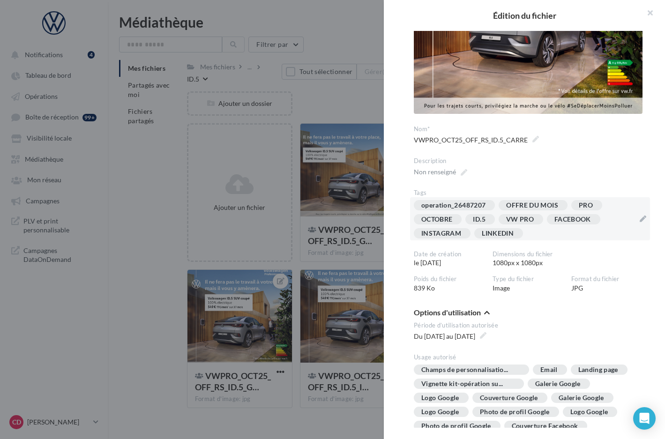
click at [532, 228] on div "operation_26487207 OFFRE DU MOIS PRO OCTOBRE ID.5 VW PRO FACEBOOK INSTAGRAM LIN…" at bounding box center [524, 221] width 221 height 42
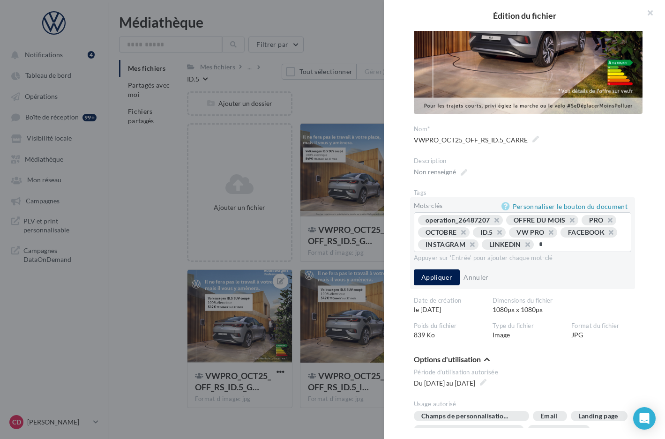
type input "**"
click at [423, 282] on button "Appliquer" at bounding box center [437, 278] width 46 height 16
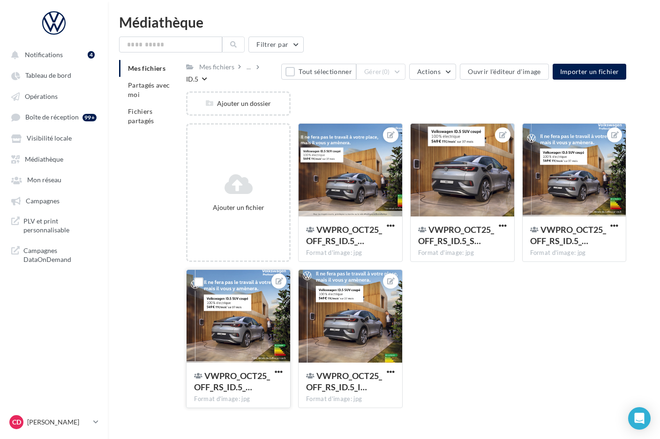
click at [236, 325] on div at bounding box center [239, 317] width 104 height 94
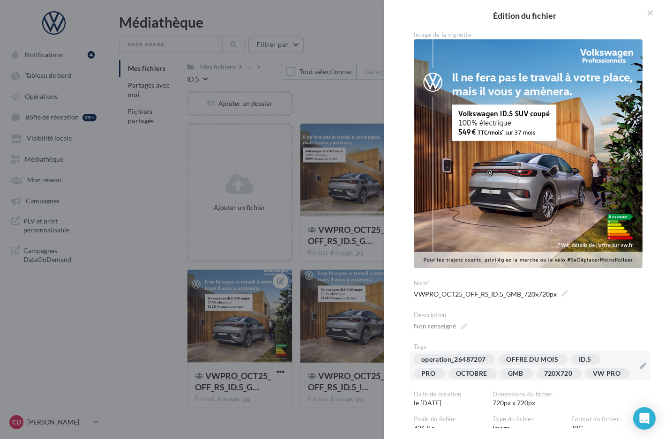
scroll to position [2, 0]
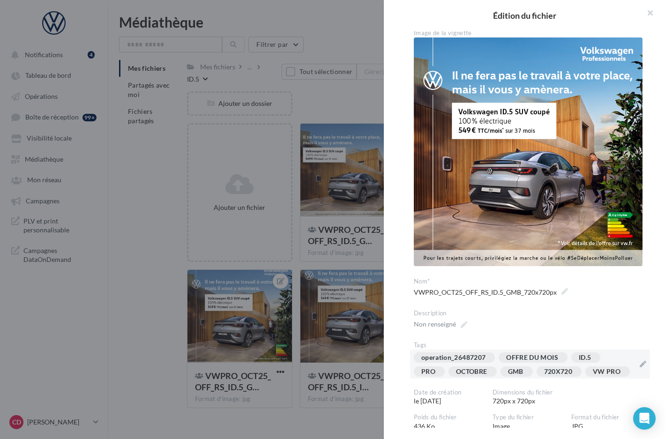
click at [510, 381] on div "operation_26487207 OFFRE DU MOIS ID.5 PRO OCTOBRE GMB 720X720 VW PRO" at bounding box center [524, 367] width 221 height 28
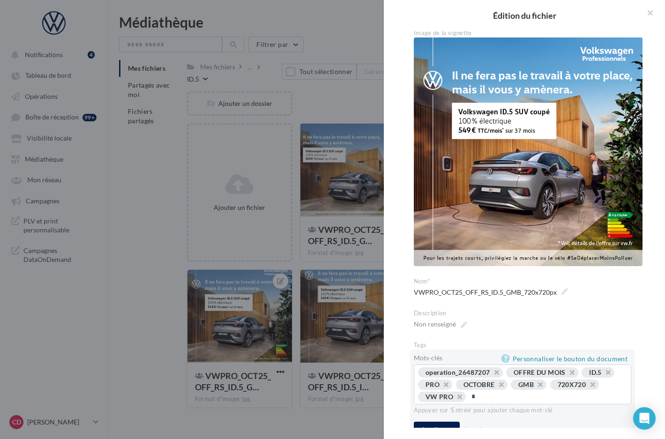
type input "**"
click at [433, 424] on button "Appliquer" at bounding box center [437, 430] width 46 height 16
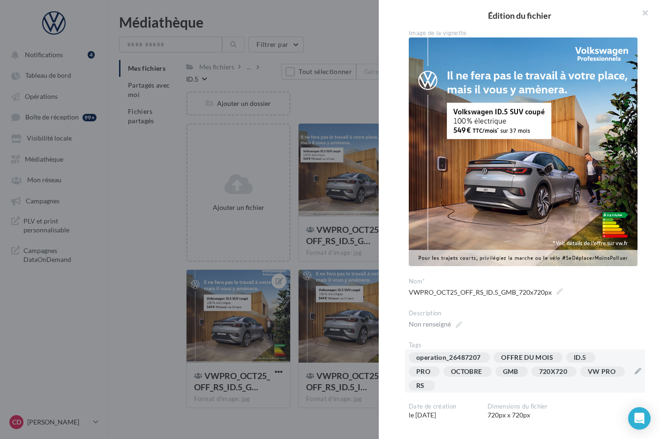
click at [358, 339] on div at bounding box center [330, 219] width 660 height 439
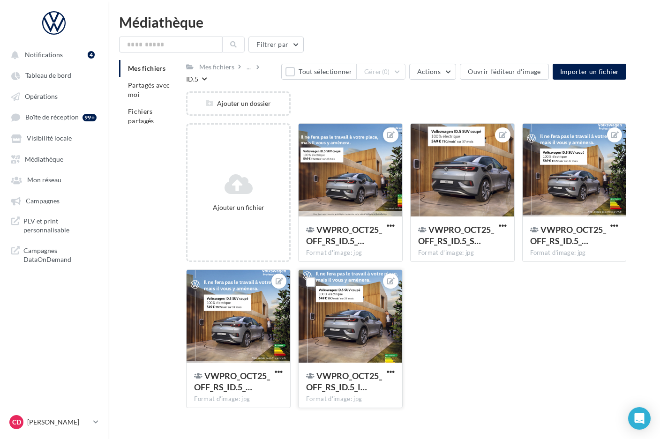
click at [359, 346] on div at bounding box center [351, 317] width 104 height 94
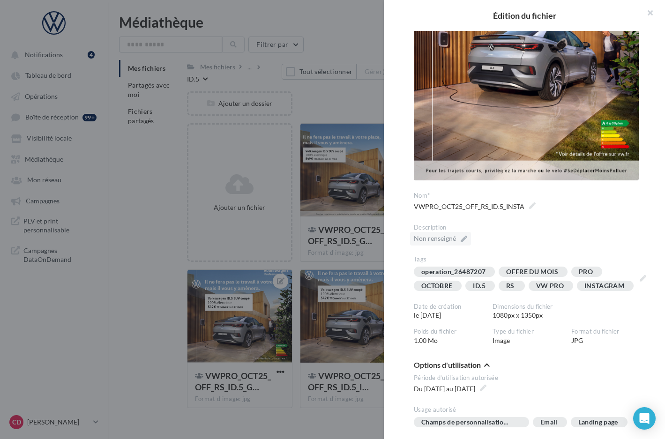
scroll to position [130, 0]
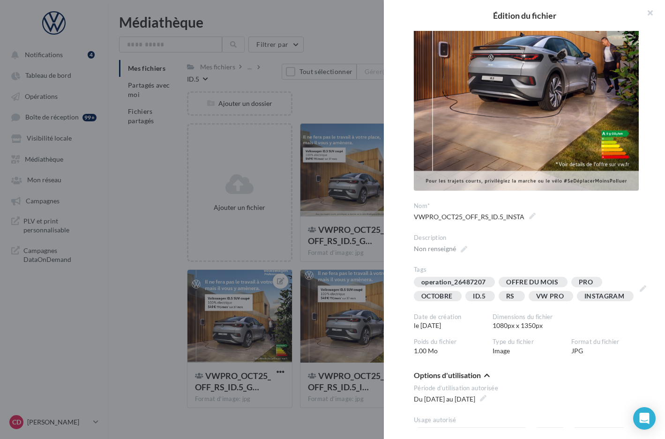
click at [350, 260] on div at bounding box center [332, 219] width 665 height 439
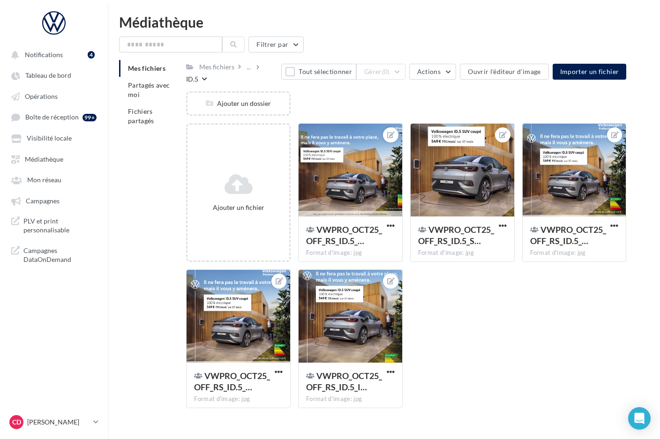
drag, startPoint x: 244, startPoint y: 72, endPoint x: 245, endPoint y: 76, distance: 4.8
click at [245, 72] on div "..." at bounding box center [249, 66] width 8 height 13
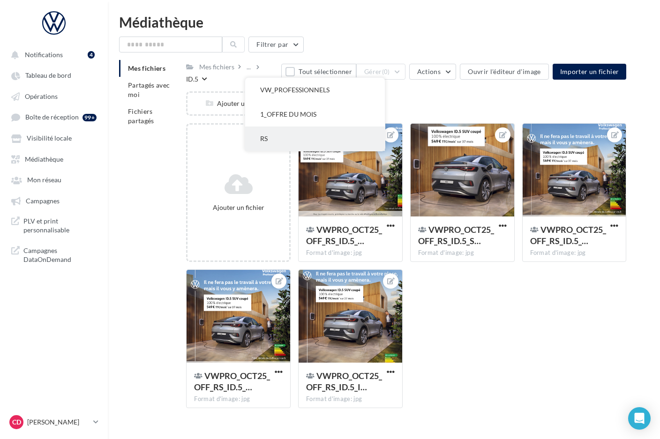
click at [256, 139] on button "RS" at bounding box center [315, 139] width 140 height 24
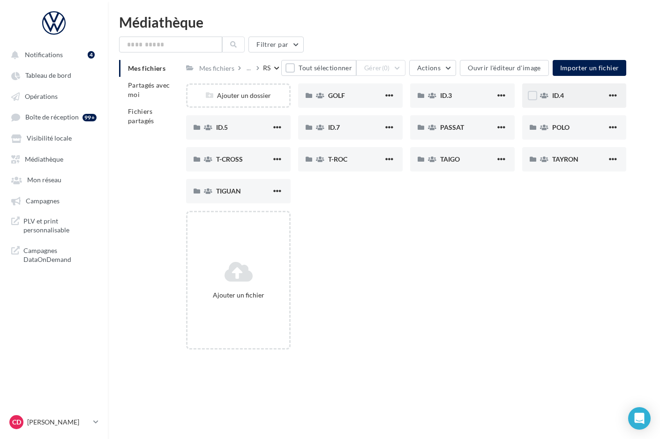
click at [576, 97] on div "ID.4" at bounding box center [579, 95] width 55 height 9
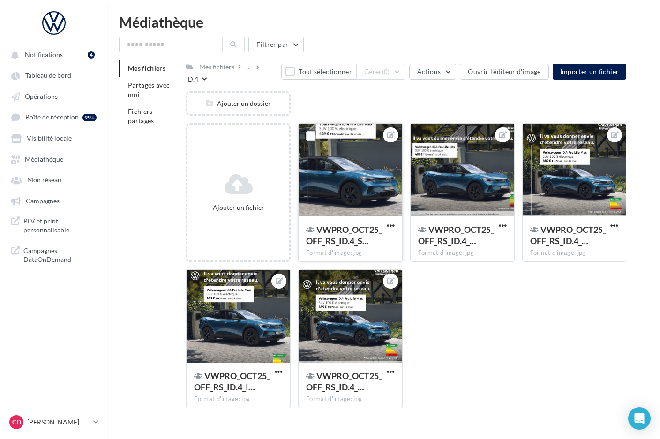
click at [355, 165] on div at bounding box center [351, 171] width 104 height 94
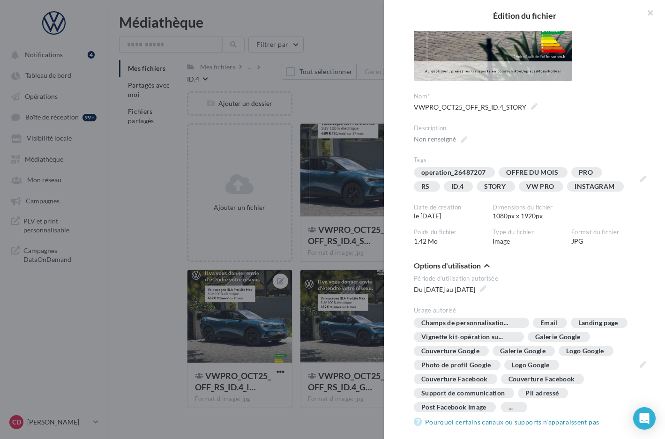
scroll to position [250, 0]
click at [393, 253] on div "**********" at bounding box center [528, 229] width 289 height 397
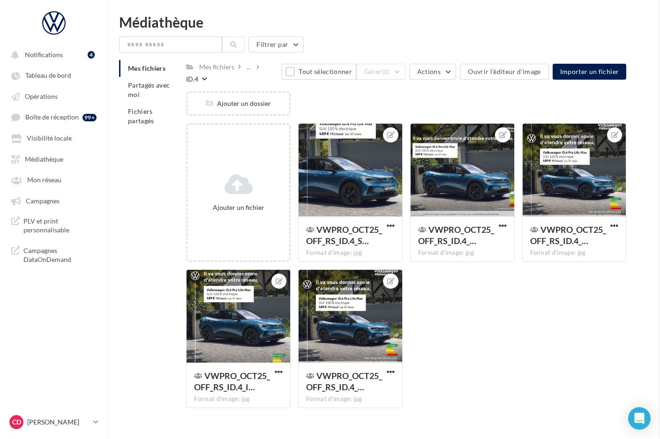
click at [476, 197] on div at bounding box center [463, 171] width 104 height 94
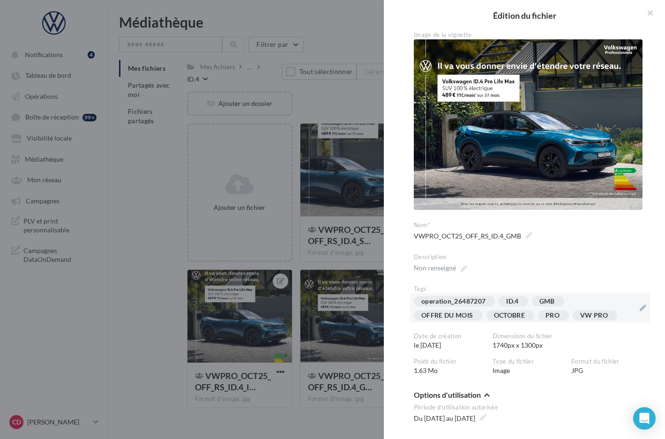
click at [640, 309] on div "operation_26487207 ID.4 GMB OFFRE DU MOIS OCTOBRE PRO VW PRO" at bounding box center [530, 308] width 240 height 29
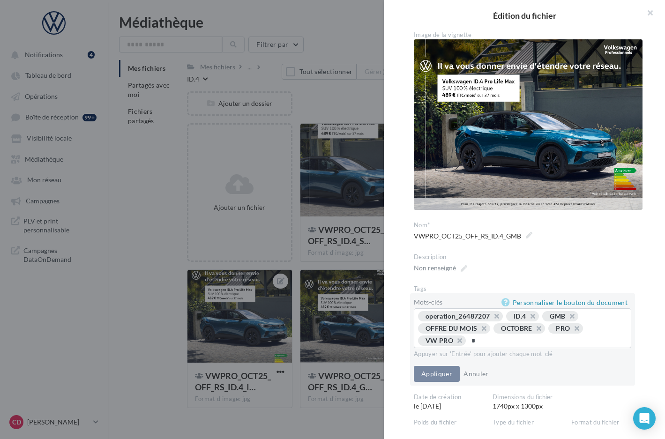
type input "**"
drag, startPoint x: 431, startPoint y: 372, endPoint x: 421, endPoint y: 352, distance: 22.2
click at [431, 372] on button "Appliquer" at bounding box center [437, 374] width 46 height 16
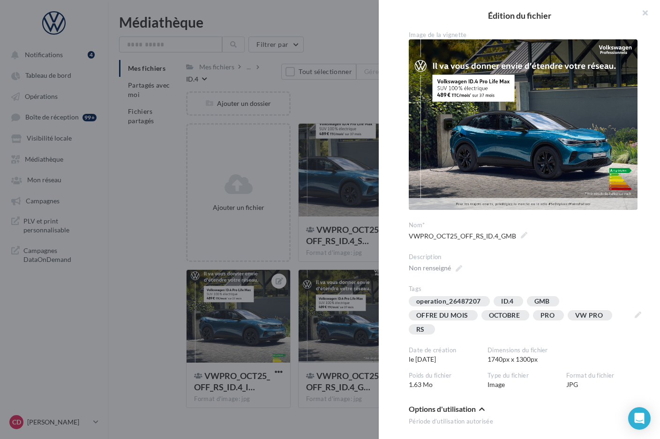
click at [356, 255] on div at bounding box center [330, 219] width 660 height 439
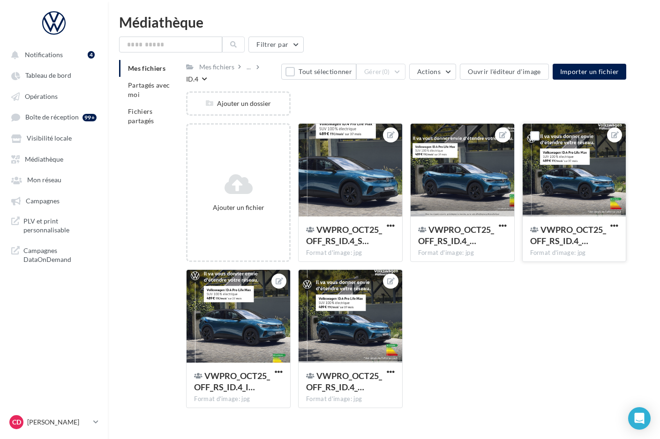
click at [547, 198] on div at bounding box center [575, 171] width 104 height 94
click at [555, 249] on div "Format d'image: jpg" at bounding box center [574, 253] width 89 height 8
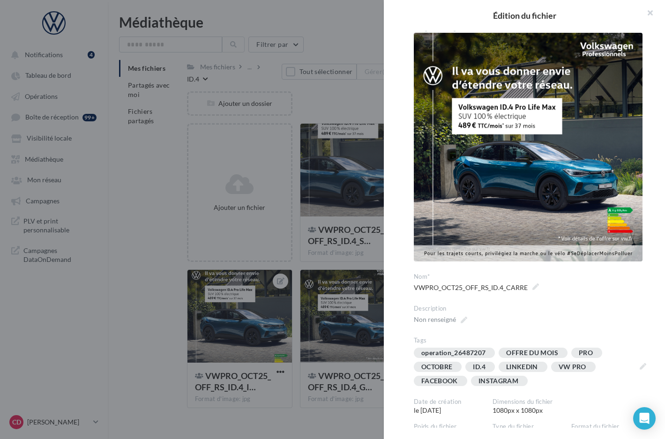
scroll to position [16, 0]
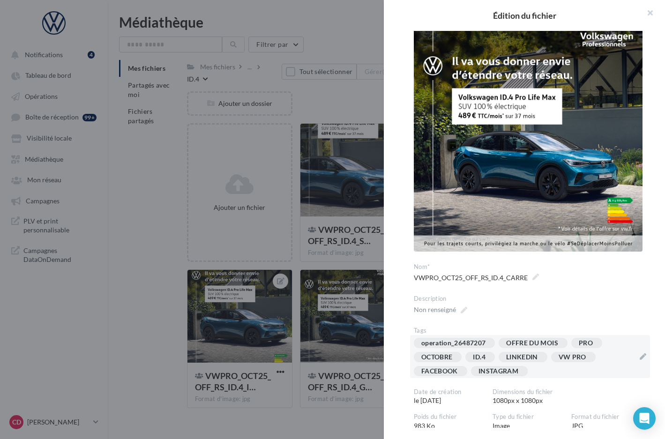
click at [559, 363] on div "operation_26487207 OFFRE DU MOIS PRO OCTOBRE ID.4 LINKEDIN VW PRO FACEBOOK INST…" at bounding box center [524, 359] width 221 height 42
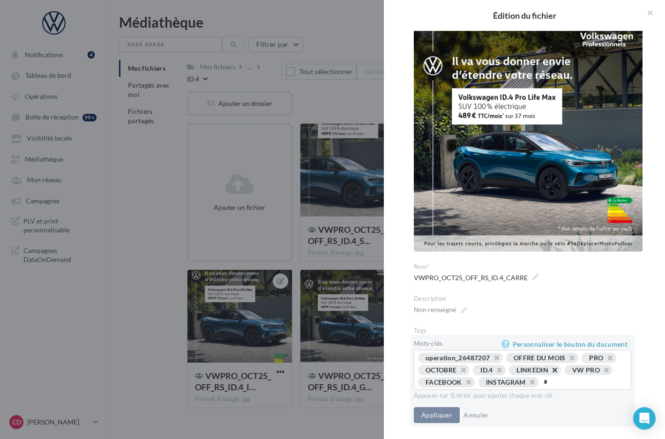
type input "**"
click at [436, 419] on button "Appliquer" at bounding box center [437, 416] width 46 height 16
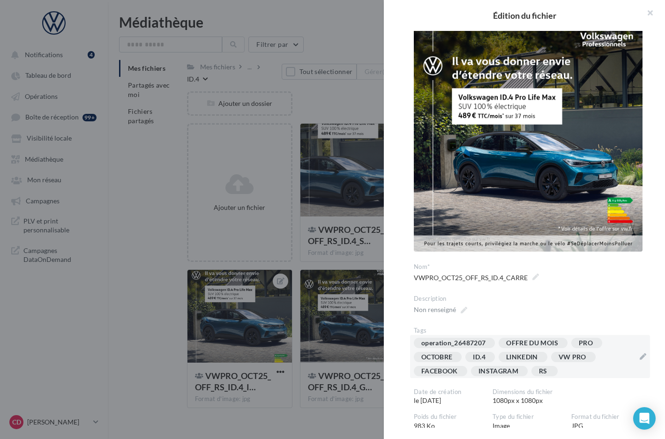
click at [358, 259] on div at bounding box center [332, 219] width 665 height 439
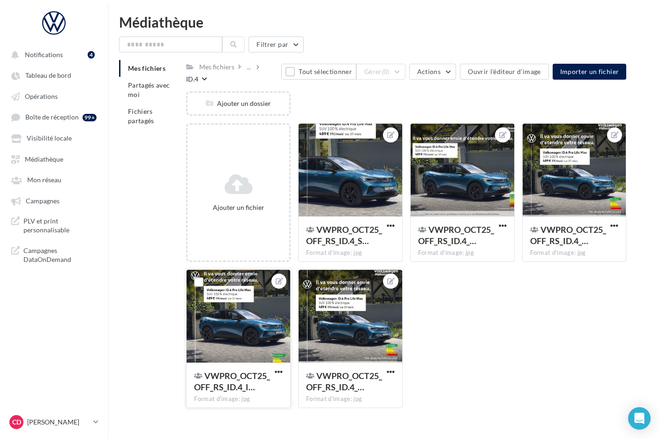
click at [223, 317] on div at bounding box center [239, 317] width 104 height 94
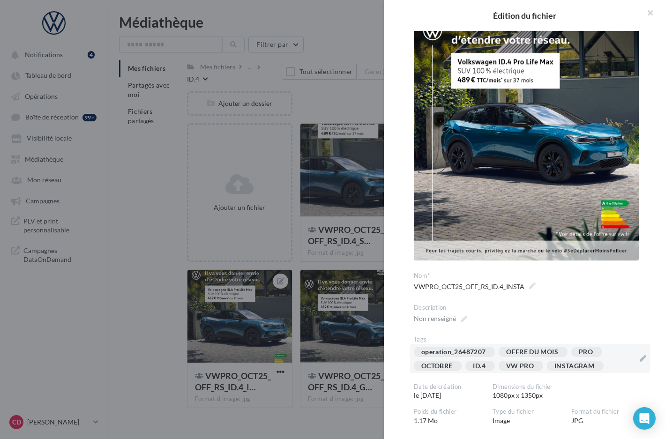
scroll to position [62, 0]
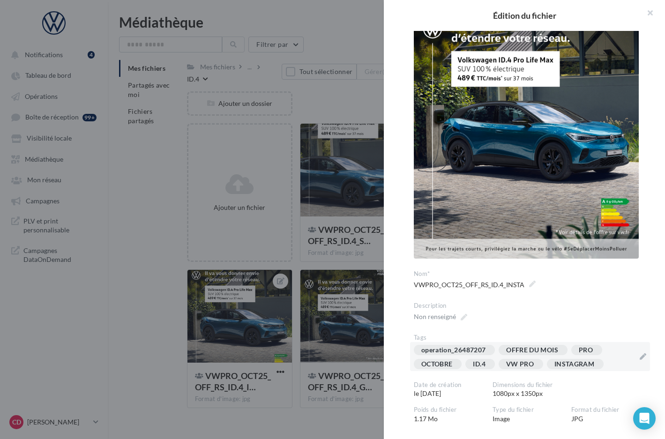
click at [620, 366] on div "operation_26487207 OFFRE DU MOIS PRO OCTOBRE ID.4 VW PRO INSTAGRAM" at bounding box center [524, 359] width 221 height 28
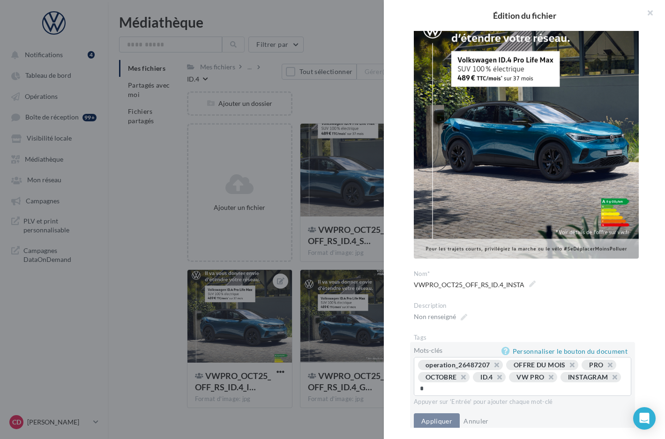
type input "**"
click at [440, 423] on button "Appliquer" at bounding box center [437, 423] width 46 height 16
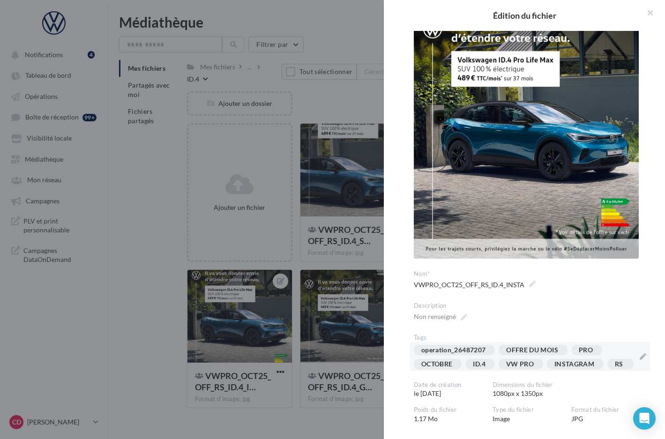
click at [330, 332] on div at bounding box center [332, 219] width 665 height 439
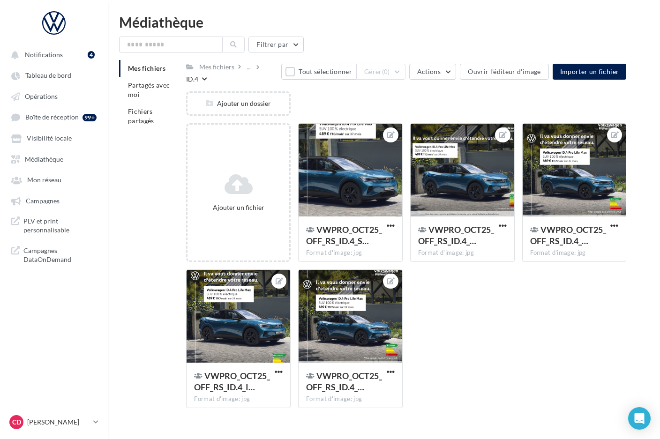
click at [330, 332] on div at bounding box center [351, 317] width 104 height 94
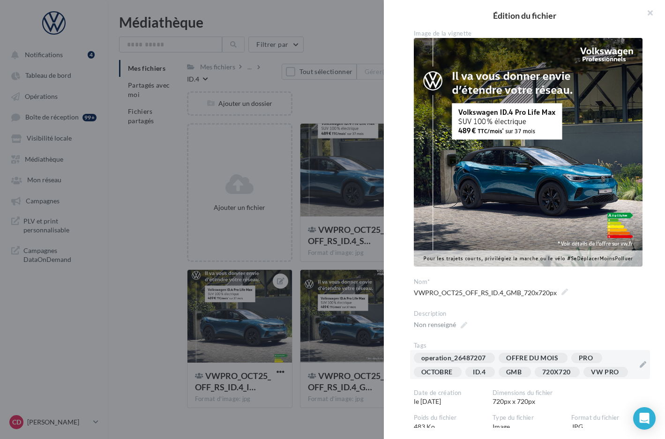
scroll to position [2, 0]
click at [490, 381] on div "operation_26487207 OFFRE DU MOIS PRO OCTOBRE ID.4 GMB 720X720 VW PRO" at bounding box center [524, 367] width 221 height 28
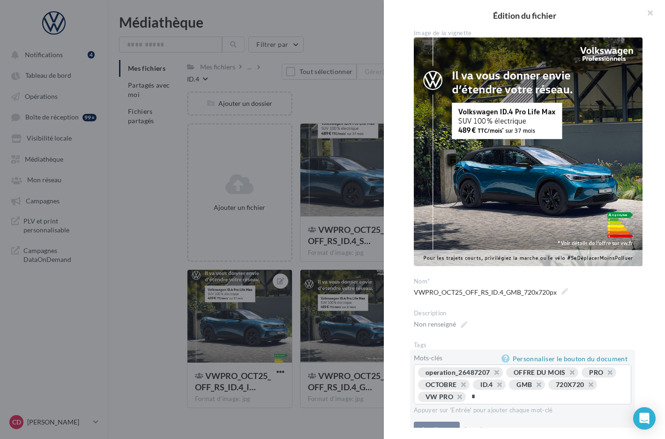
type input "**"
click at [443, 426] on button "Appliquer" at bounding box center [437, 430] width 46 height 16
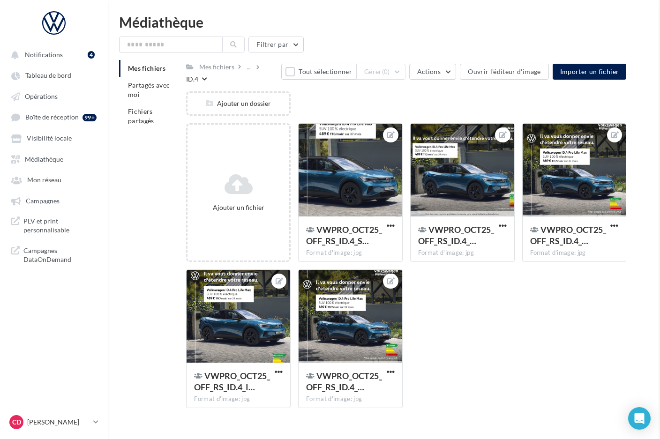
click at [242, 71] on div "Mes fichiers" at bounding box center [220, 67] width 47 height 14
click at [249, 69] on div "..." at bounding box center [249, 66] width 8 height 13
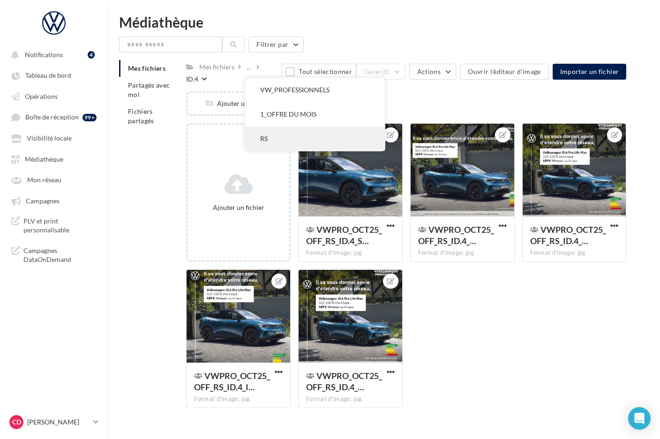
click at [264, 133] on button "RS" at bounding box center [315, 139] width 140 height 24
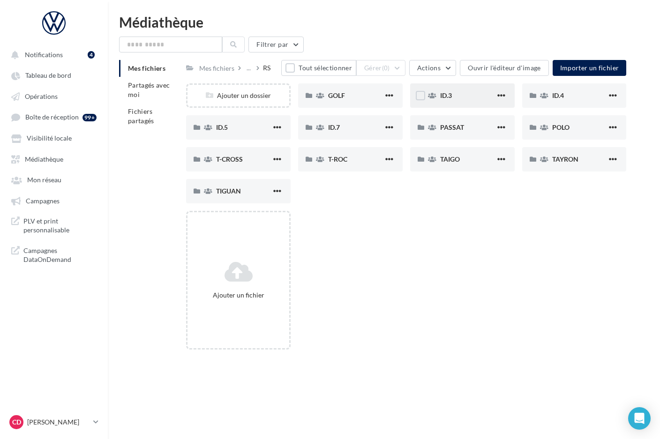
click at [479, 97] on div "ID.3" at bounding box center [467, 95] width 55 height 9
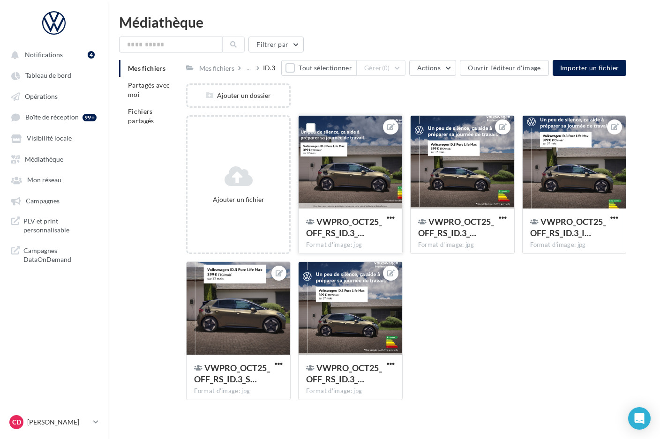
click at [353, 146] on div at bounding box center [351, 163] width 104 height 94
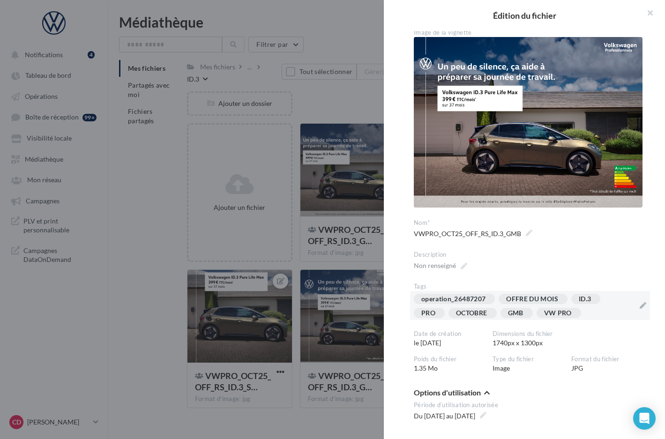
scroll to position [8, 0]
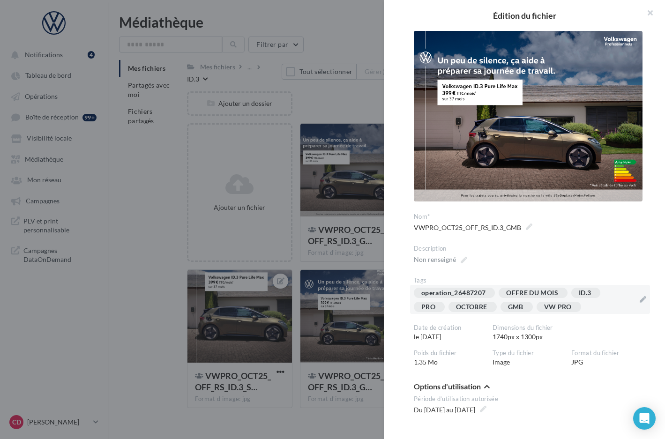
click at [598, 309] on div "operation_26487207 OFFRE DU MOIS ID.3 PRO OCTOBRE GMB VW PRO" at bounding box center [524, 302] width 221 height 28
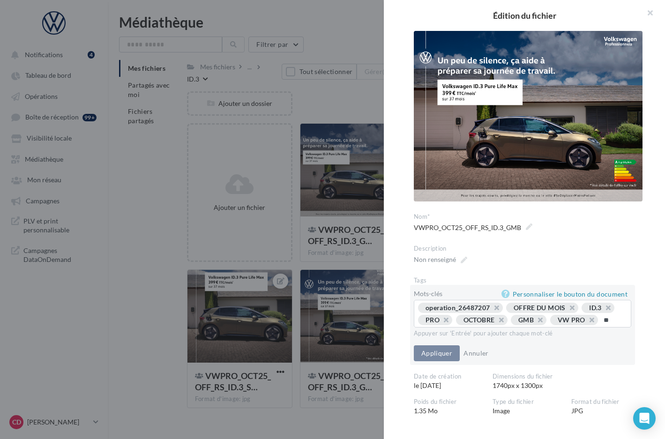
type input "*"
type input "**"
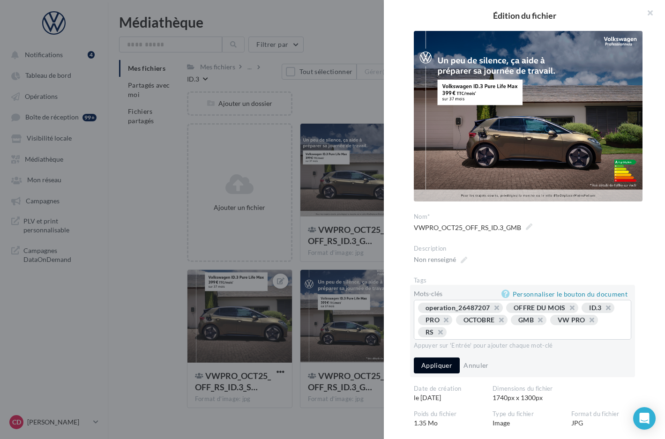
click at [443, 358] on button "Appliquer" at bounding box center [437, 366] width 46 height 16
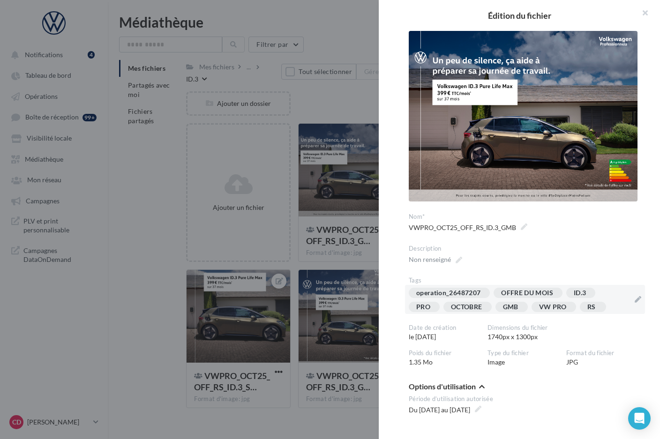
click at [334, 260] on div at bounding box center [330, 219] width 660 height 439
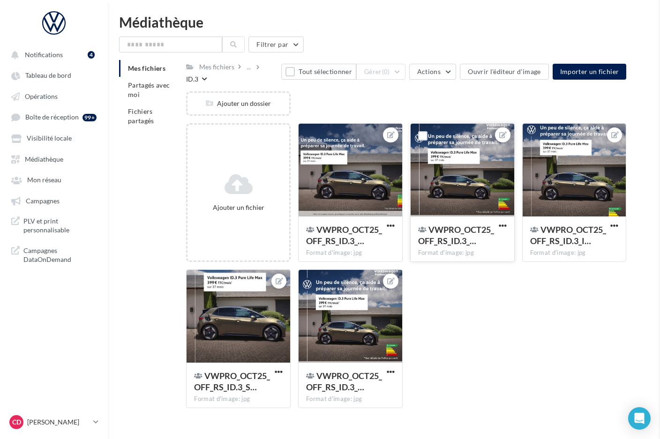
click at [460, 200] on div at bounding box center [463, 171] width 104 height 94
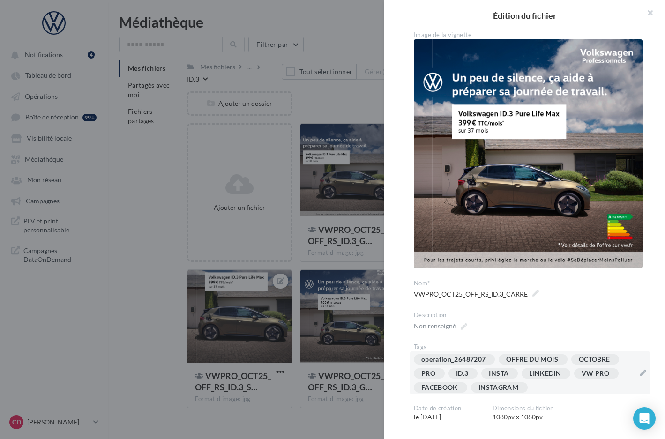
click at [543, 383] on div "operation_26487207 OFFRE DU MOIS OCTOBRE PRO ID.3 INSTA LINKEDIN VW PRO FACEBOO…" at bounding box center [524, 376] width 221 height 42
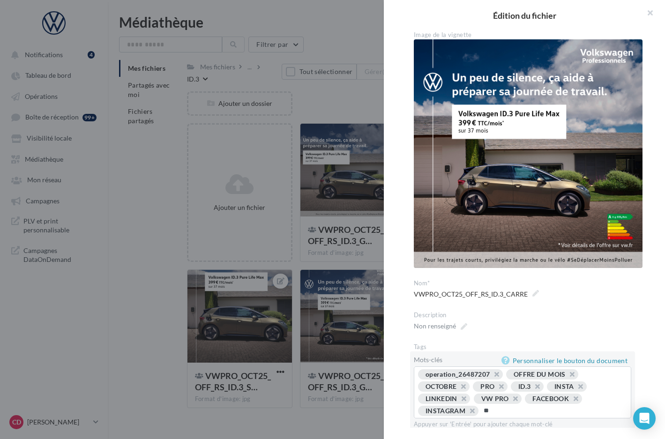
type input "**"
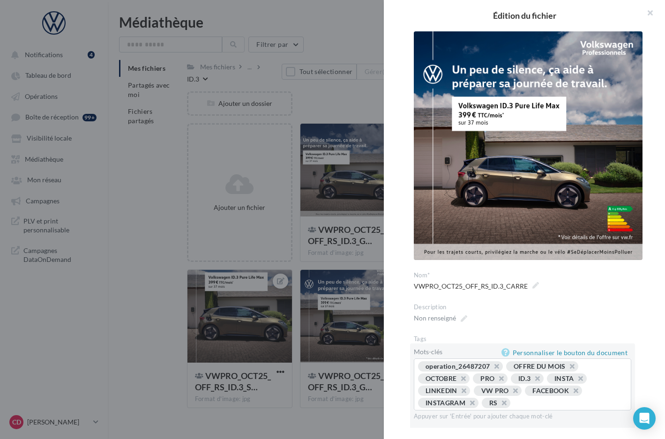
scroll to position [54, 0]
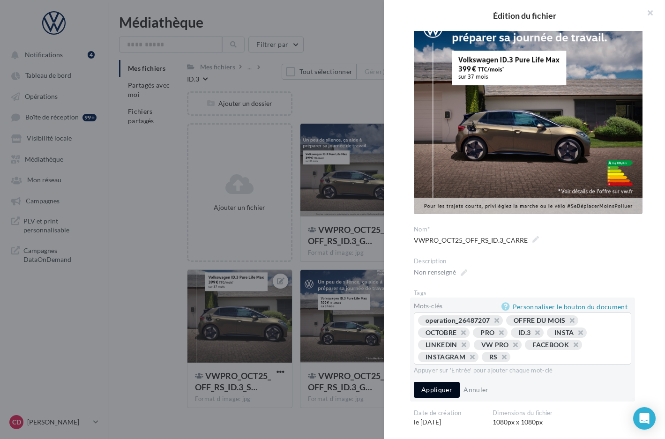
click at [436, 385] on button "Appliquer" at bounding box center [437, 390] width 46 height 16
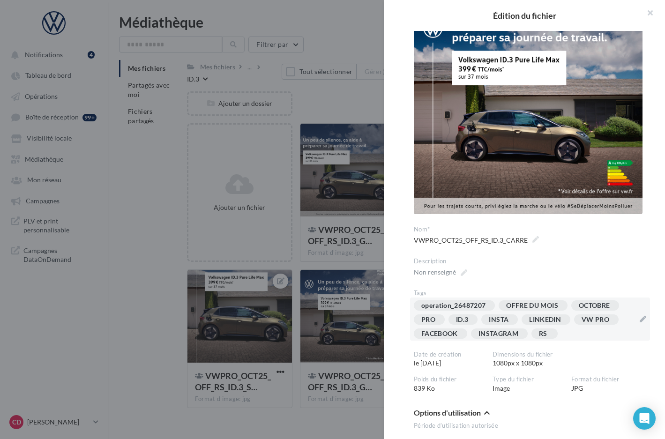
click at [360, 260] on div at bounding box center [332, 219] width 665 height 439
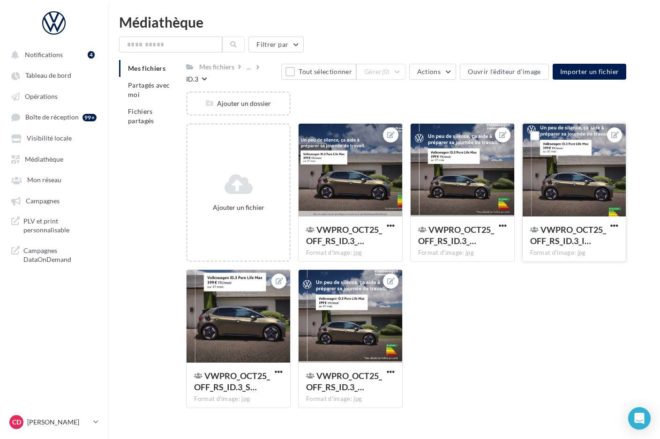
click at [542, 207] on div at bounding box center [575, 171] width 104 height 94
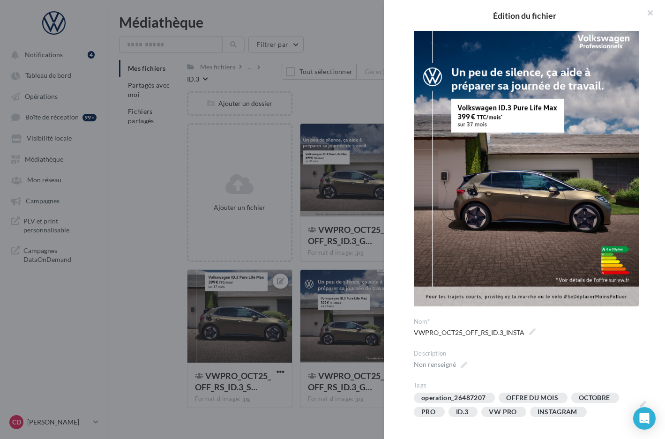
scroll to position [69, 0]
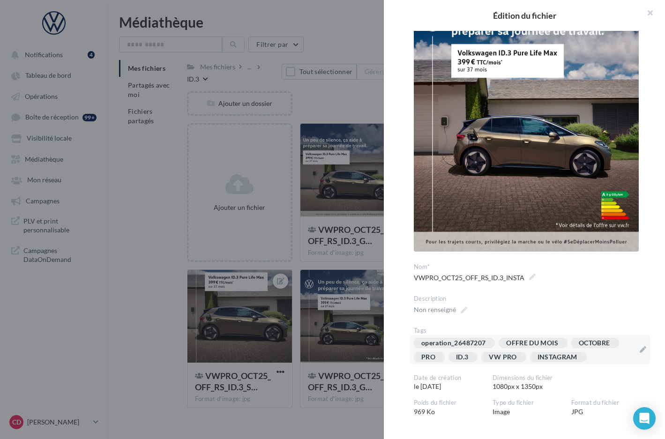
click at [602, 353] on div "operation_26487207 OFFRE DU MOIS OCTOBRE PRO ID.3 VW PRO INSTAGRAM" at bounding box center [524, 352] width 221 height 28
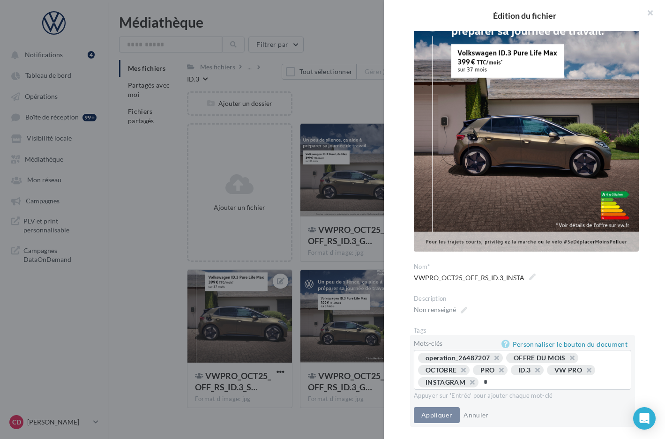
type input "**"
click at [451, 414] on button "Appliquer" at bounding box center [437, 416] width 46 height 16
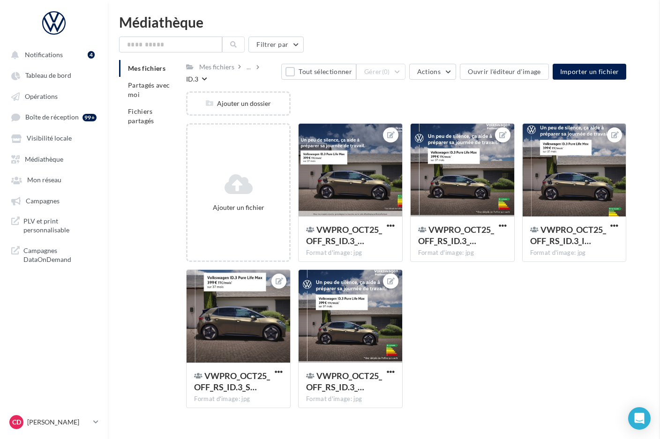
click at [272, 321] on div at bounding box center [239, 317] width 104 height 94
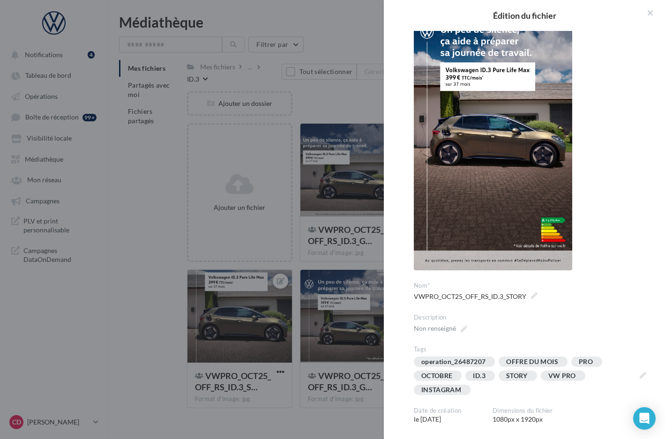
scroll to position [55, 0]
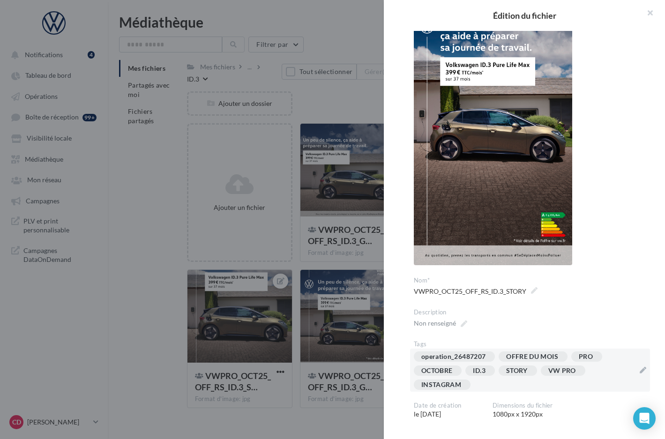
click at [528, 384] on div "operation_26487207 OFFRE DU MOIS PRO OCTOBRE ID.3 STORY VW PRO INSTAGRAM" at bounding box center [524, 373] width 221 height 42
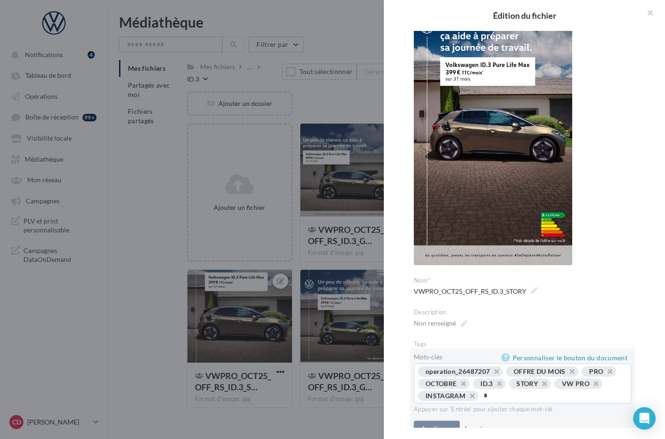
type input "**"
click at [438, 423] on button "Appliquer" at bounding box center [437, 429] width 46 height 16
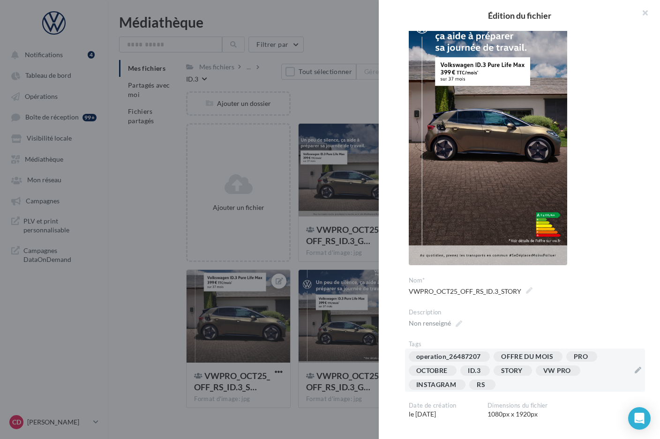
click at [340, 326] on div at bounding box center [330, 219] width 660 height 439
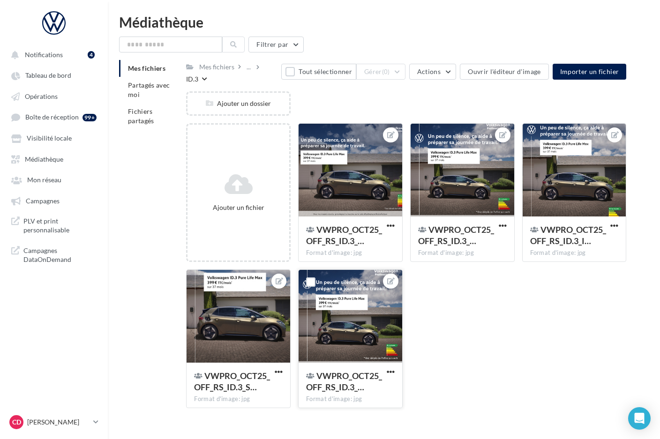
click at [385, 325] on div at bounding box center [351, 317] width 104 height 94
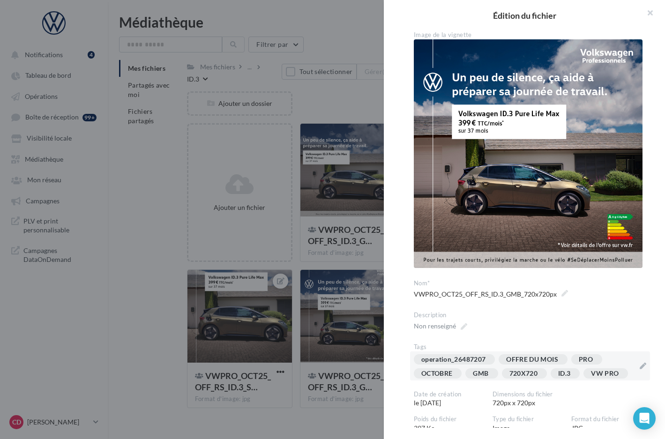
click at [478, 383] on div "operation_26487207 OFFRE DU MOIS PRO OCTOBRE GMB 720X720 ID.3 VW PRO" at bounding box center [524, 369] width 221 height 28
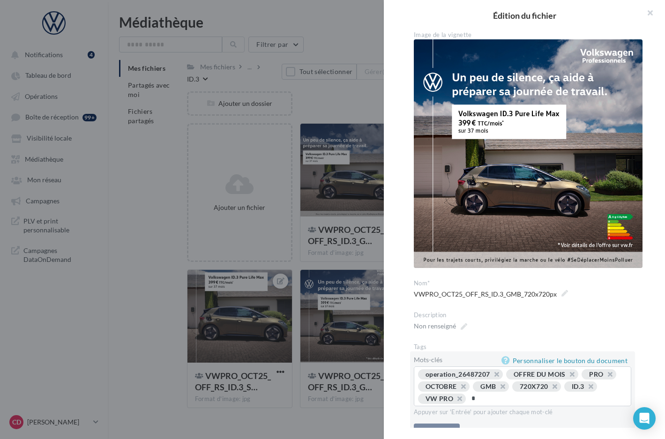
type input "**"
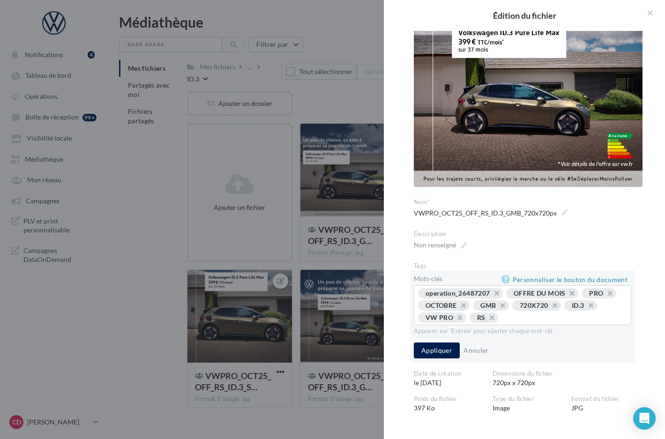
scroll to position [83, 0]
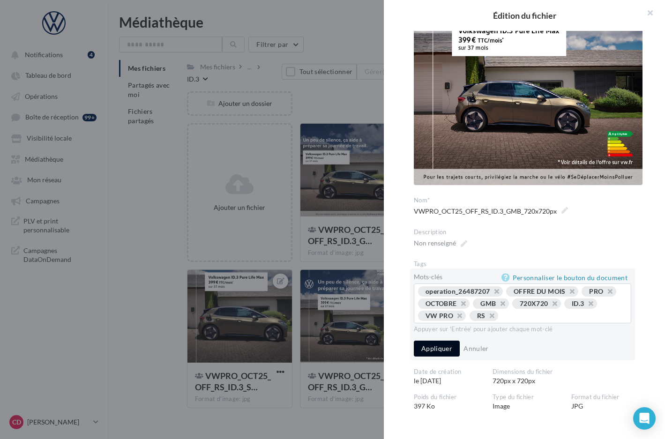
click at [440, 341] on button "Appliquer" at bounding box center [437, 349] width 46 height 16
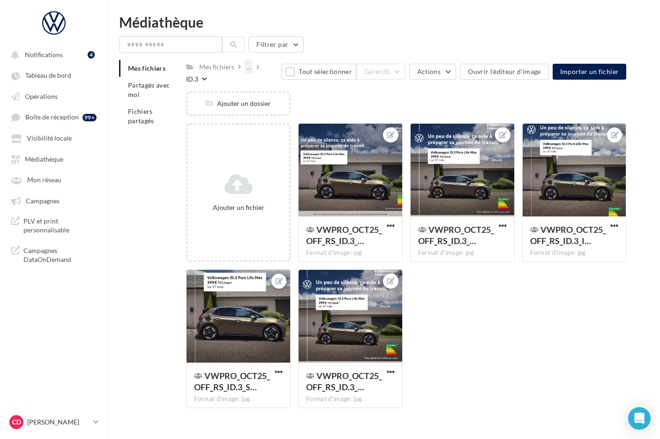
click at [249, 69] on div "..." at bounding box center [249, 66] width 8 height 13
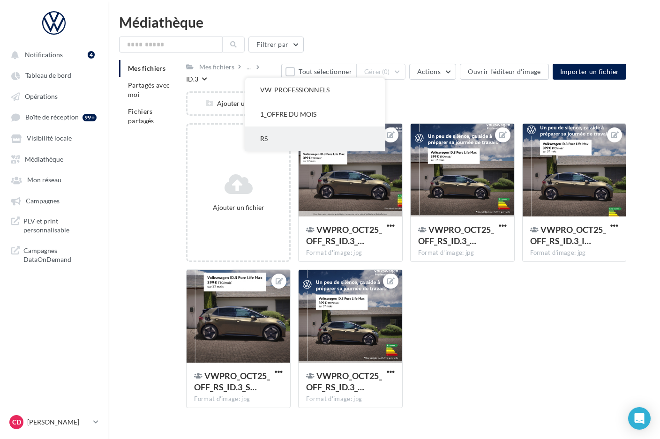
click at [272, 141] on button "RS" at bounding box center [315, 139] width 140 height 24
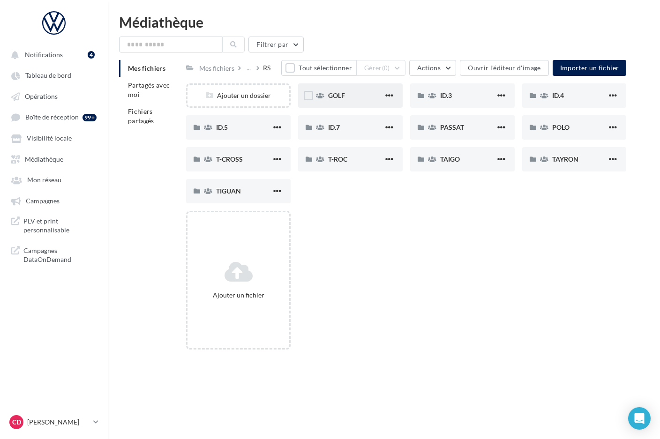
click at [334, 96] on span "GOLF" at bounding box center [336, 95] width 17 height 8
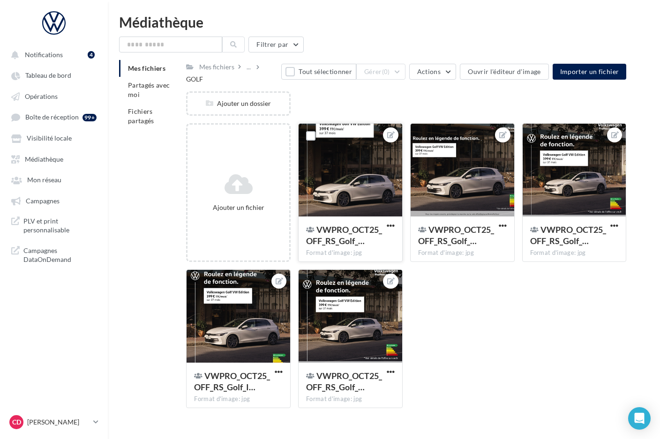
click at [380, 180] on div at bounding box center [351, 171] width 104 height 94
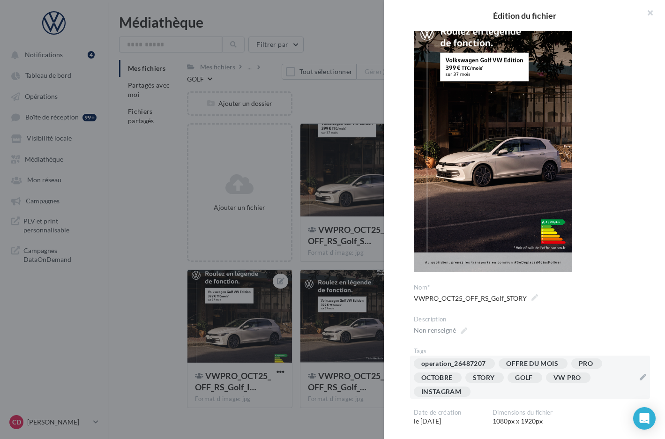
scroll to position [49, 0]
click at [497, 394] on div "operation_26487207 OFFRE DU MOIS PRO OCTOBRE STORY GOLF VW PRO INSTAGRAM" at bounding box center [524, 379] width 221 height 42
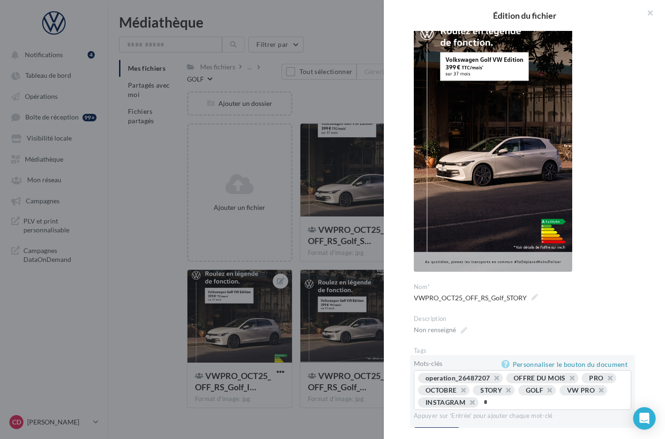
type input "**"
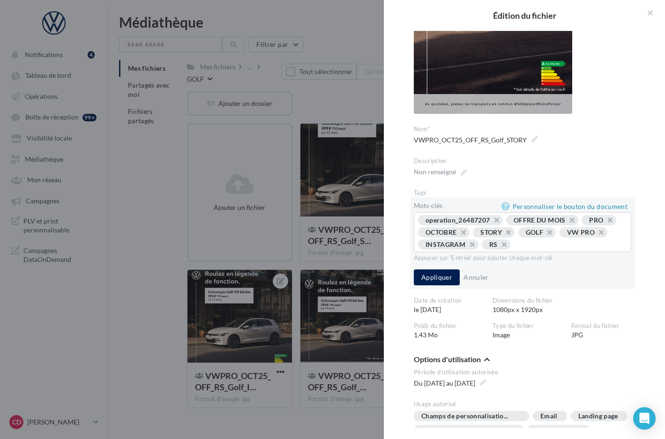
click at [438, 286] on div "Mots-clés Personnaliser le bouton du document operation_26487207 OFFRE DU MOIS …" at bounding box center [522, 243] width 225 height 92
click at [434, 276] on button "Appliquer" at bounding box center [437, 278] width 46 height 16
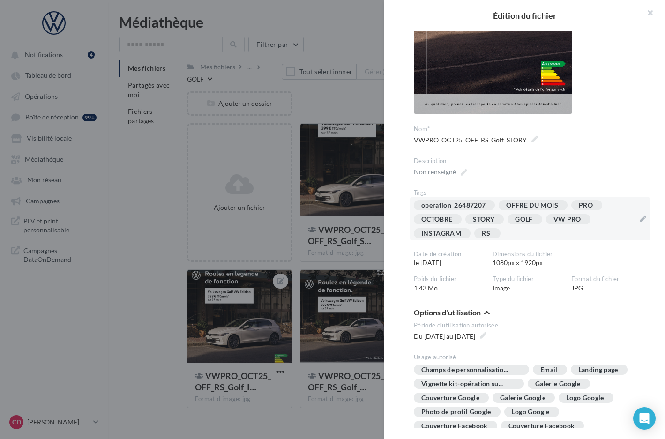
click at [363, 265] on div at bounding box center [332, 219] width 665 height 439
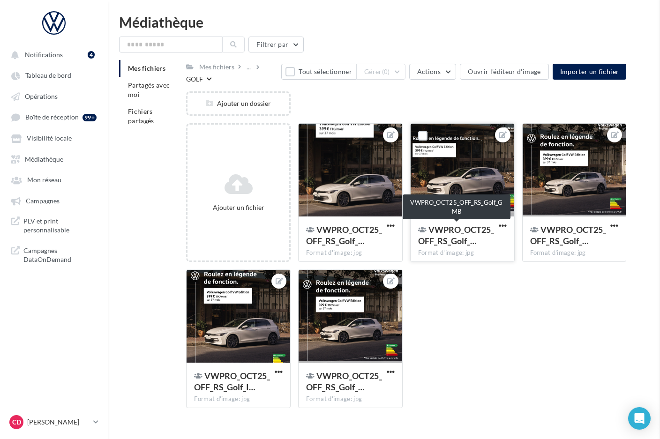
click at [465, 225] on span "VWPRO_OCT25_OFF_RS_Golf_…" at bounding box center [456, 236] width 76 height 22
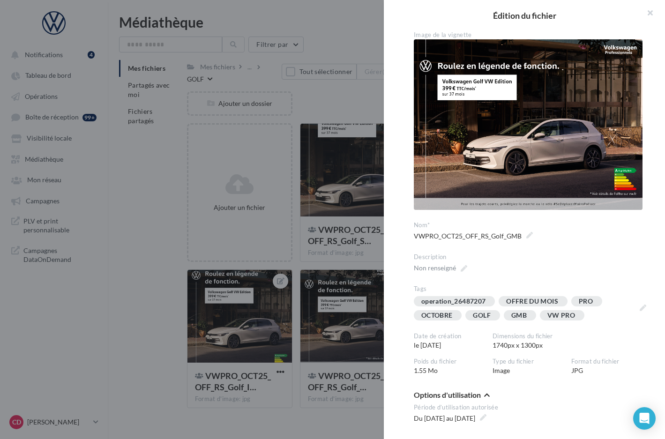
scroll to position [15, 0]
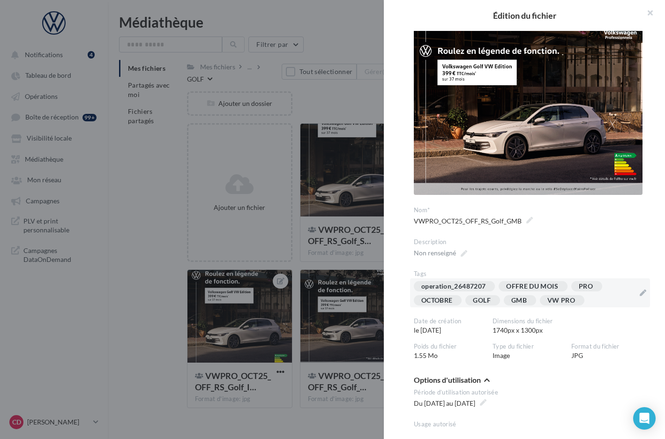
click at [606, 299] on div "operation_26487207 OFFRE DU MOIS PRO OCTOBRE GOLF GMB VW PRO" at bounding box center [524, 295] width 221 height 28
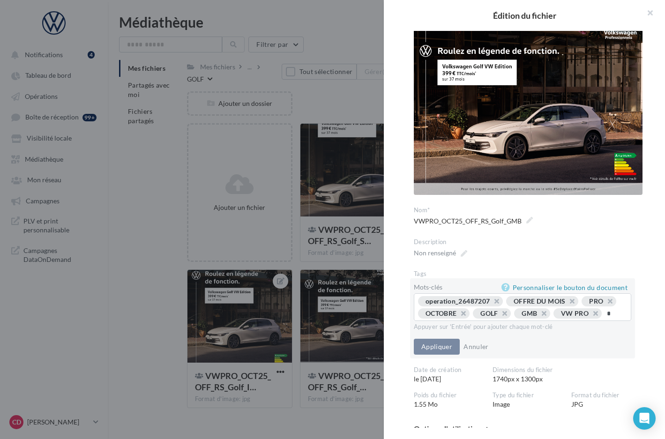
type input "**"
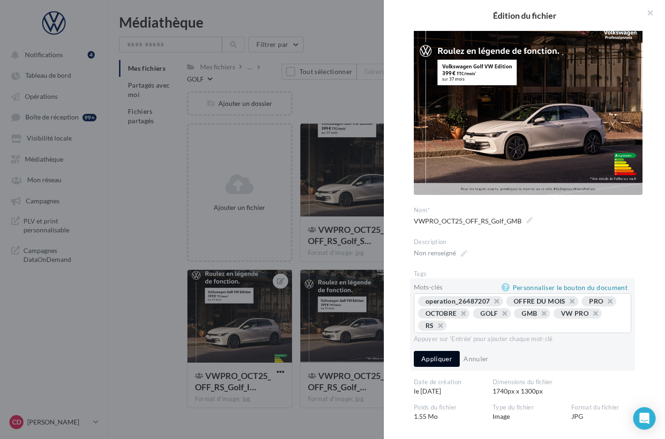
drag, startPoint x: 438, startPoint y: 355, endPoint x: 445, endPoint y: 359, distance: 7.6
click at [438, 355] on button "Appliquer" at bounding box center [437, 359] width 46 height 16
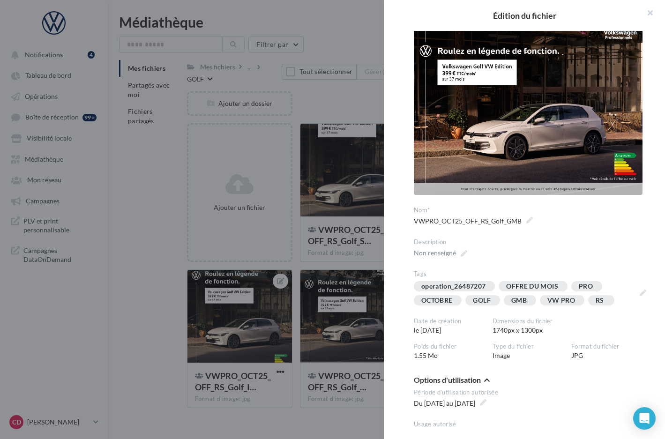
click at [377, 268] on div at bounding box center [332, 219] width 665 height 439
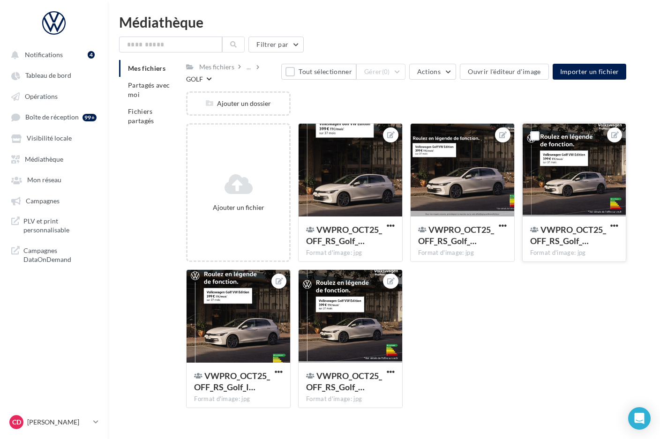
click at [562, 205] on div at bounding box center [575, 171] width 104 height 94
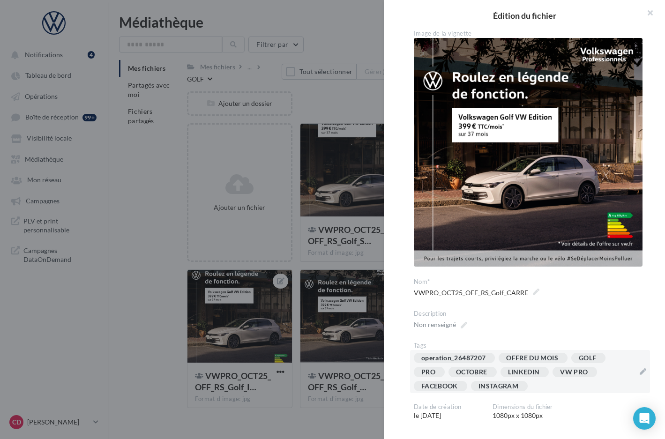
scroll to position [2, 0]
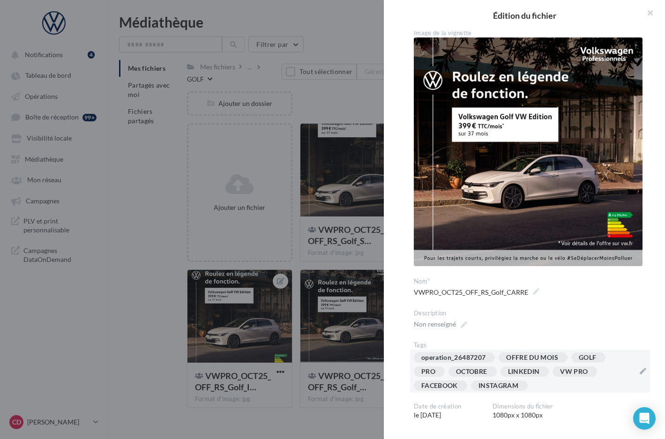
click at [544, 384] on div "operation_26487207 OFFRE DU MOIS GOLF PRO OCTOBRE LINKEDIN VW PRO FACEBOOK INST…" at bounding box center [524, 374] width 221 height 42
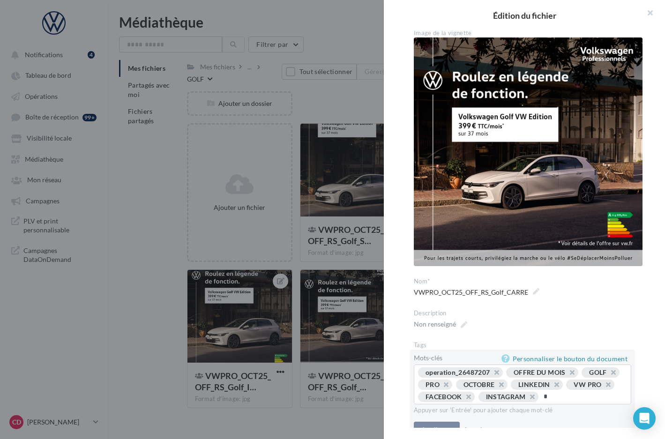
type input "**"
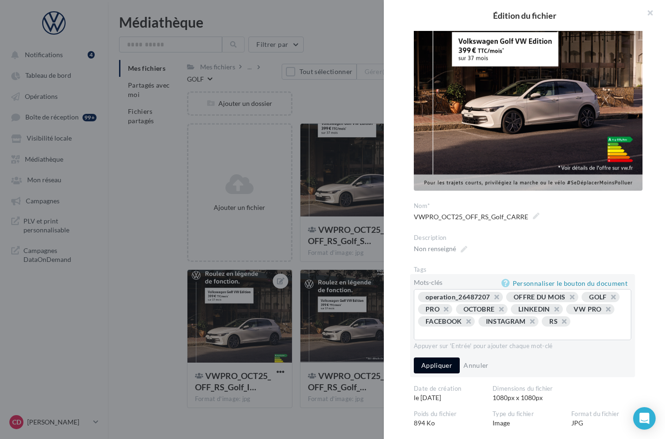
scroll to position [78, 0]
click at [451, 363] on button "Appliquer" at bounding box center [437, 365] width 46 height 16
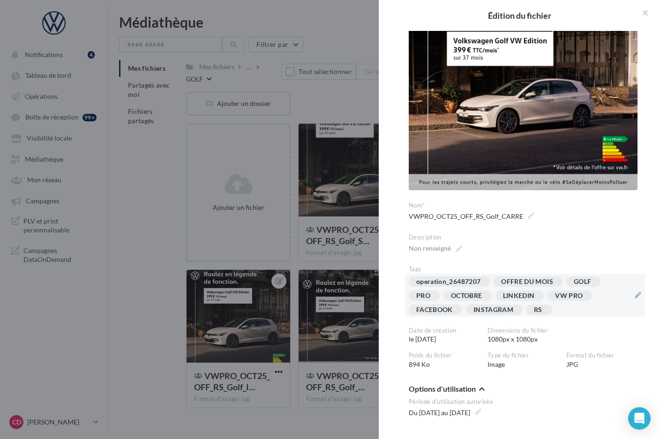
click at [358, 264] on div at bounding box center [330, 219] width 660 height 439
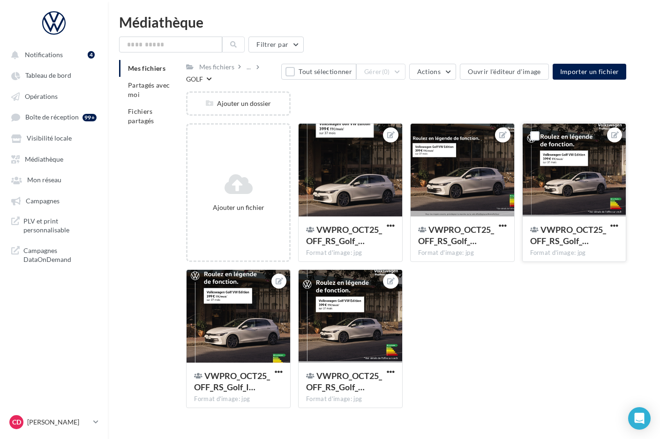
click at [574, 248] on div "VWPRO_OCT25_OFF_RS_Golf_…" at bounding box center [568, 236] width 77 height 25
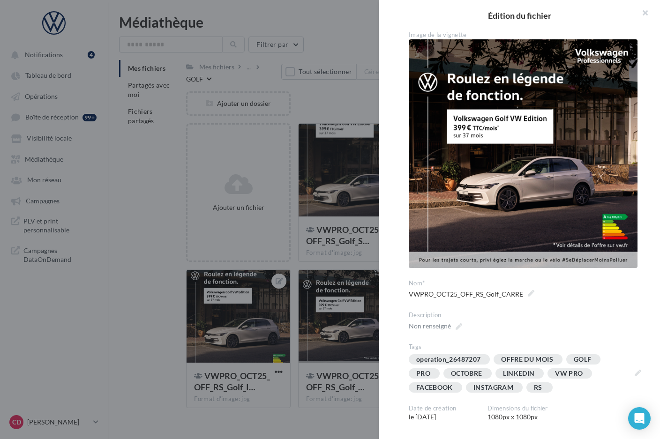
click at [302, 334] on div at bounding box center [330, 219] width 660 height 439
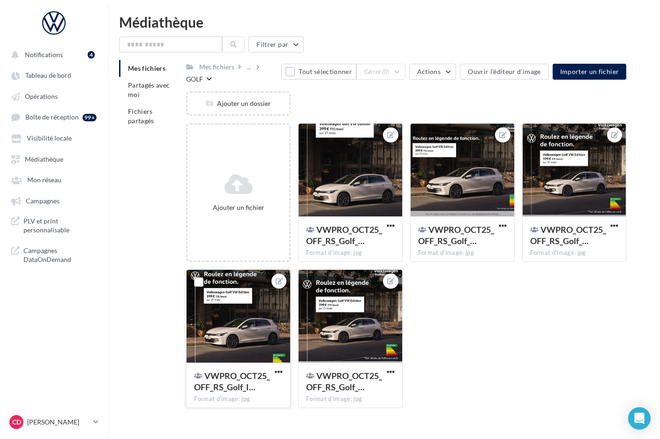
click at [265, 333] on div at bounding box center [239, 317] width 104 height 94
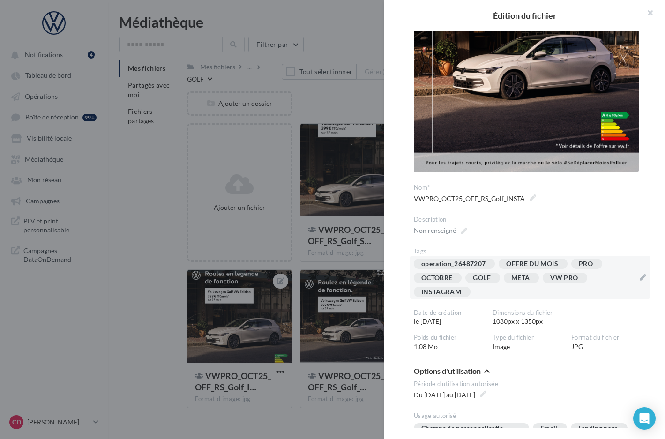
scroll to position [150, 0]
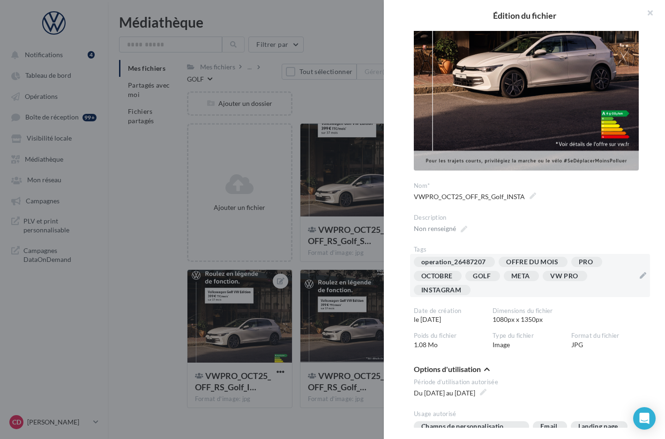
click at [500, 288] on div "operation_26487207 OFFRE DU MOIS PRO OCTOBRE GOLF META VW PRO INSTAGRAM" at bounding box center [524, 278] width 221 height 42
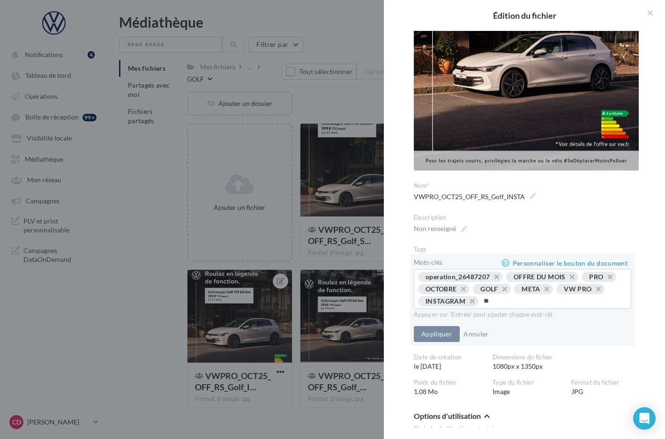
type input "**"
click at [433, 334] on button "Appliquer" at bounding box center [437, 334] width 46 height 16
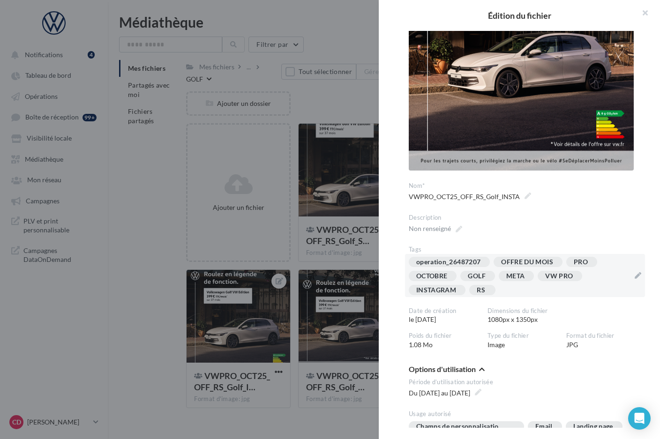
click at [359, 335] on div at bounding box center [330, 219] width 660 height 439
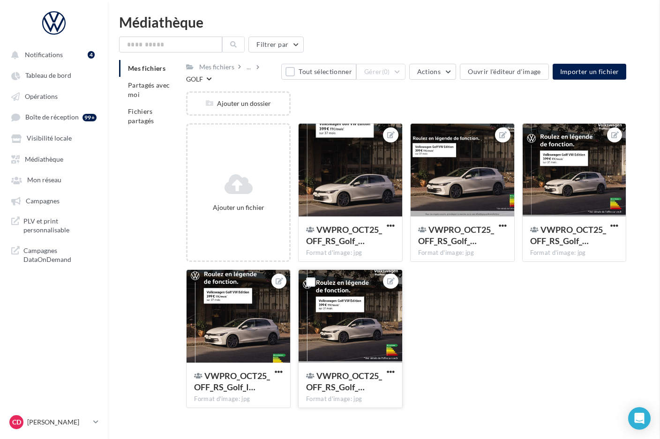
click at [357, 335] on div at bounding box center [351, 317] width 104 height 94
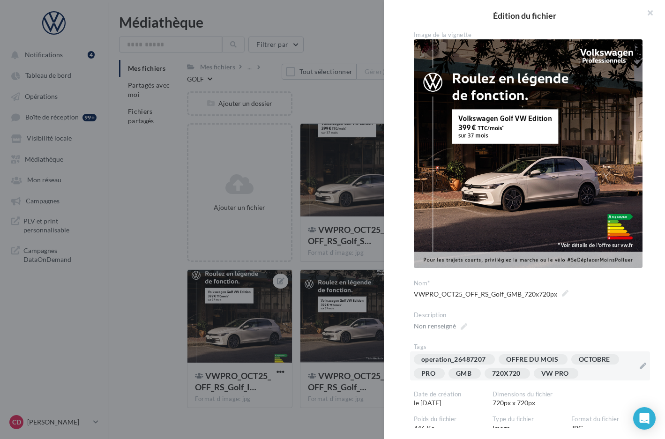
click at [589, 370] on div "operation_26487207 OFFRE DU MOIS OCTOBRE PRO GMB 720X720 VW PRO" at bounding box center [524, 369] width 221 height 28
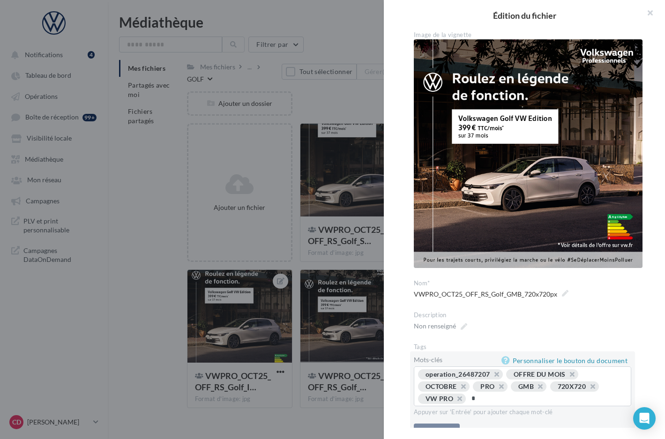
type input "**"
click at [439, 424] on button "Appliquer" at bounding box center [437, 432] width 46 height 16
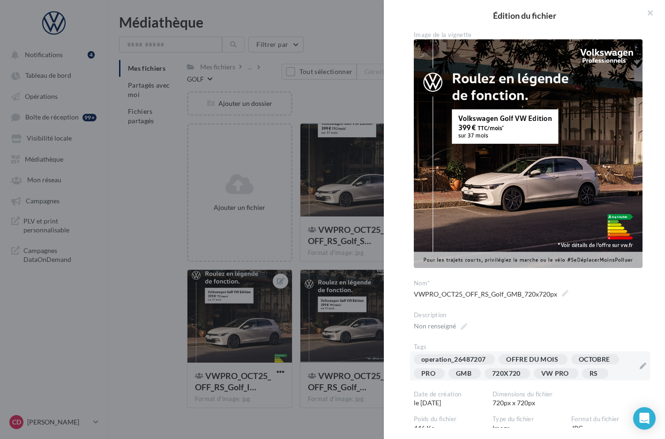
click at [272, 70] on div at bounding box center [332, 219] width 665 height 439
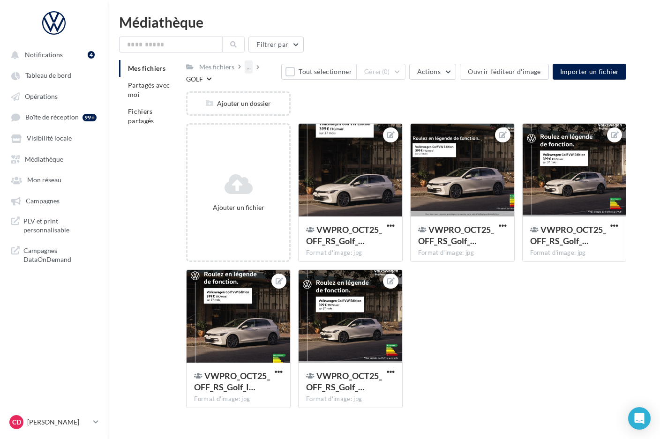
click at [251, 70] on div "..." at bounding box center [249, 66] width 8 height 13
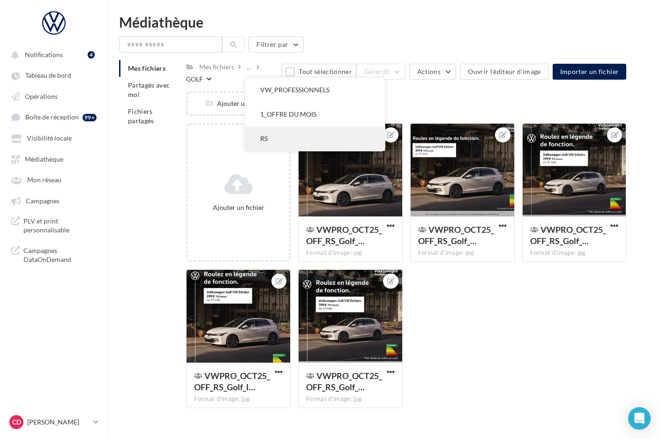
click at [274, 139] on button "RS" at bounding box center [315, 139] width 140 height 24
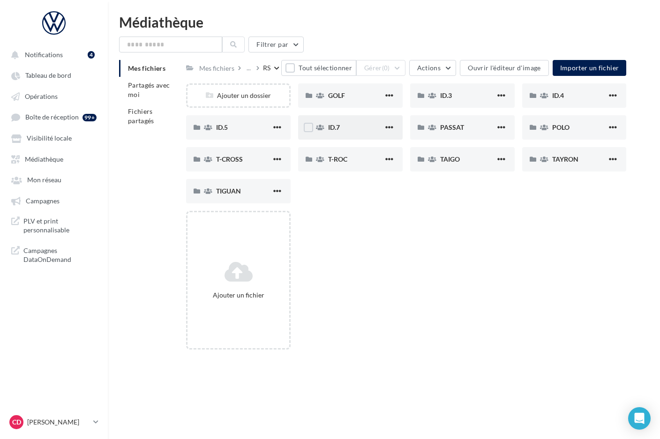
click at [362, 126] on div "ID.7" at bounding box center [355, 127] width 55 height 9
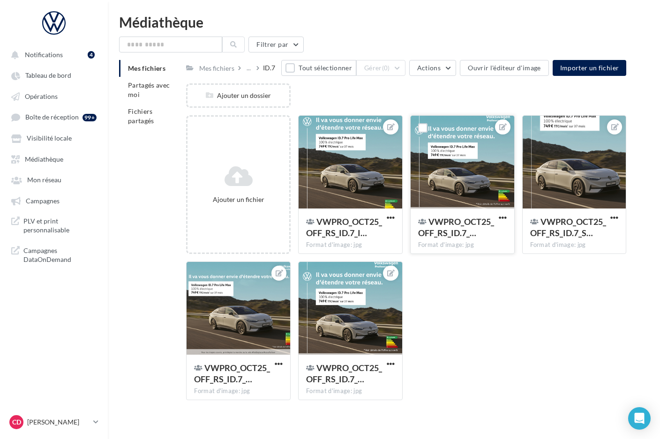
click at [438, 185] on div at bounding box center [463, 163] width 104 height 94
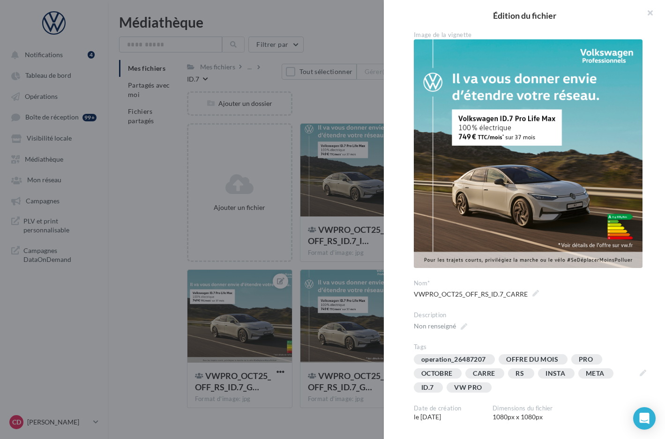
drag, startPoint x: 253, startPoint y: 69, endPoint x: 252, endPoint y: 76, distance: 6.6
click at [253, 69] on div at bounding box center [332, 219] width 665 height 439
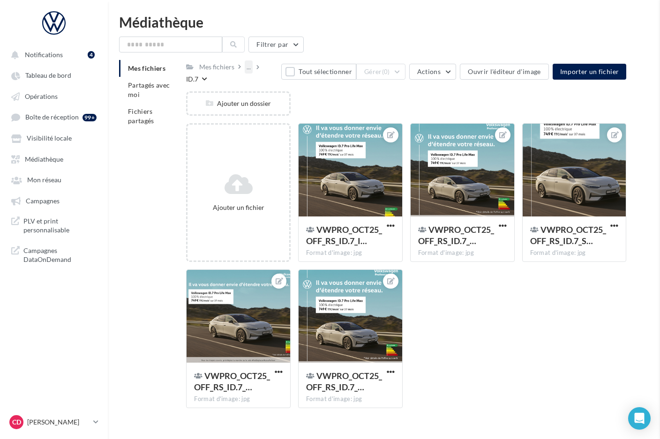
click at [250, 71] on div "..." at bounding box center [249, 66] width 8 height 13
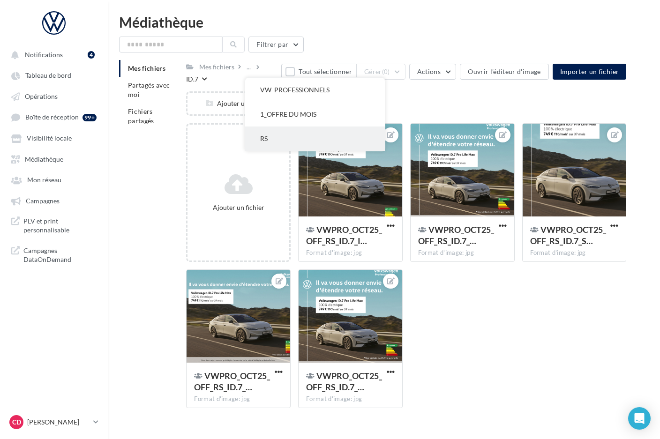
click at [264, 135] on button "RS" at bounding box center [315, 139] width 140 height 24
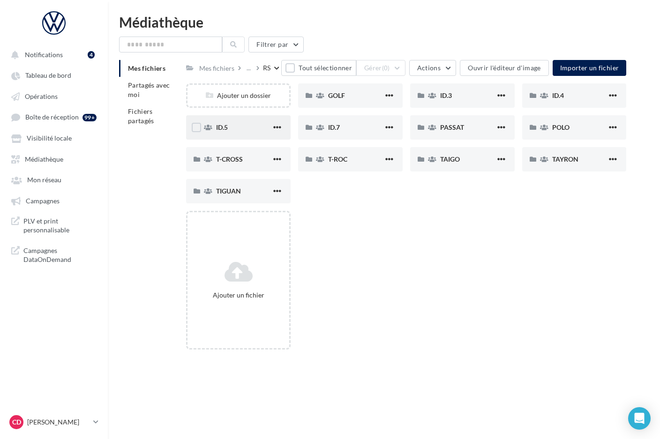
click at [251, 128] on div "ID.5" at bounding box center [243, 127] width 55 height 9
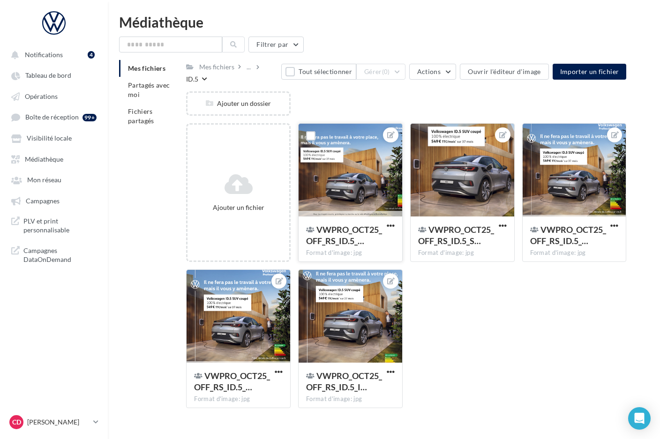
click at [383, 175] on div at bounding box center [351, 171] width 104 height 94
click at [250, 70] on div "..." at bounding box center [249, 66] width 8 height 13
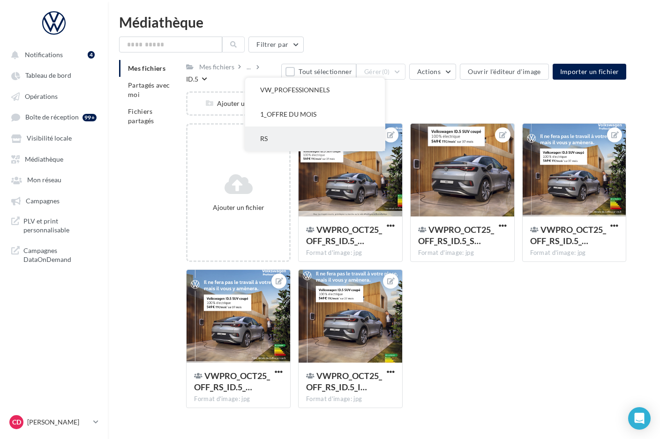
click at [270, 138] on button "RS" at bounding box center [315, 139] width 140 height 24
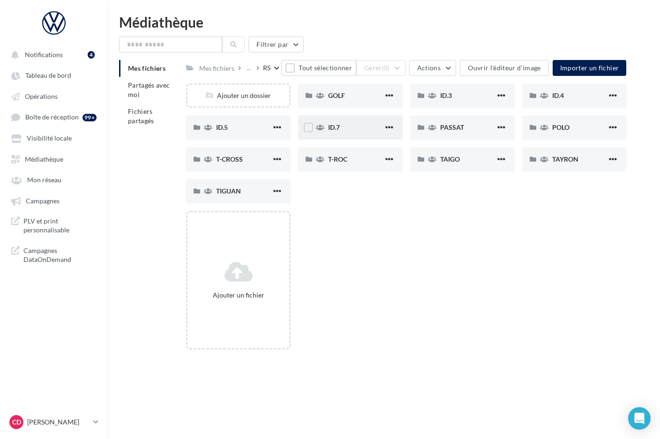
click at [346, 129] on div "ID.7" at bounding box center [355, 127] width 55 height 9
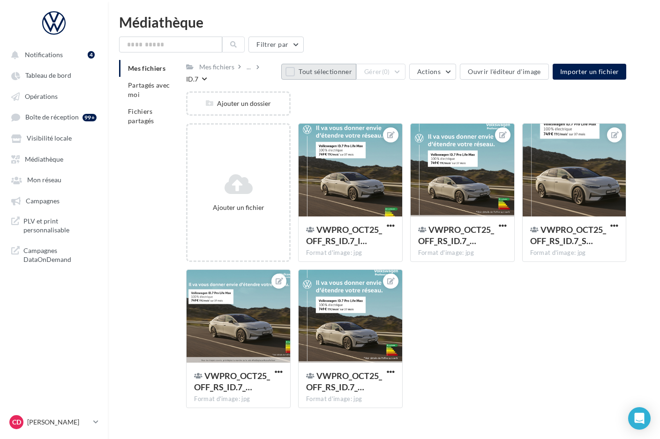
click at [297, 69] on button "Tout sélectionner" at bounding box center [318, 72] width 75 height 16
click at [406, 71] on button "Gérer (5)" at bounding box center [380, 72] width 49 height 16
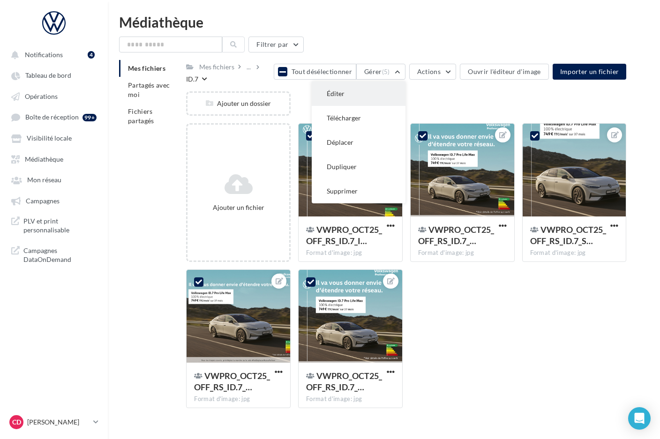
click at [386, 96] on button "Éditer" at bounding box center [359, 94] width 94 height 24
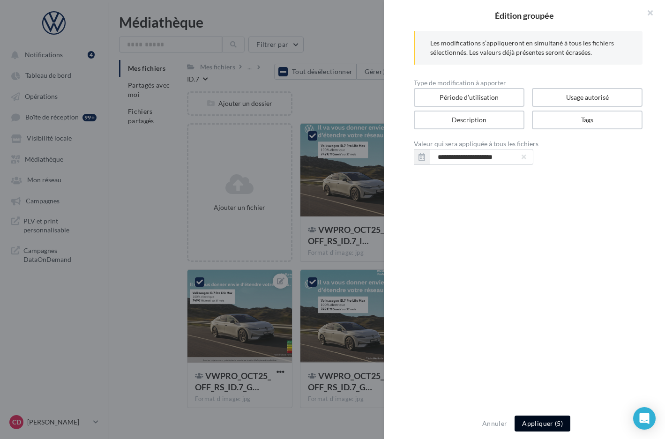
click at [546, 424] on button "Appliquer (5)" at bounding box center [543, 424] width 56 height 16
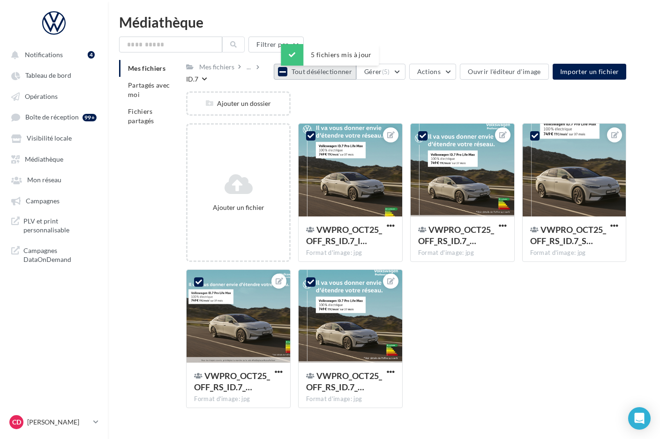
click at [287, 74] on span at bounding box center [283, 72] width 8 height 8
click at [342, 151] on div at bounding box center [351, 171] width 104 height 94
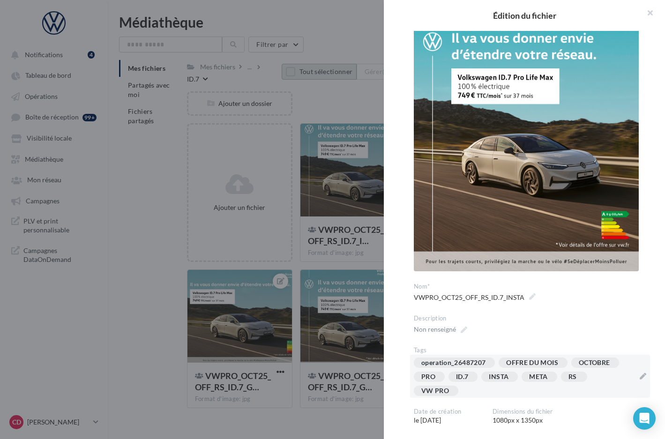
scroll to position [50, 0]
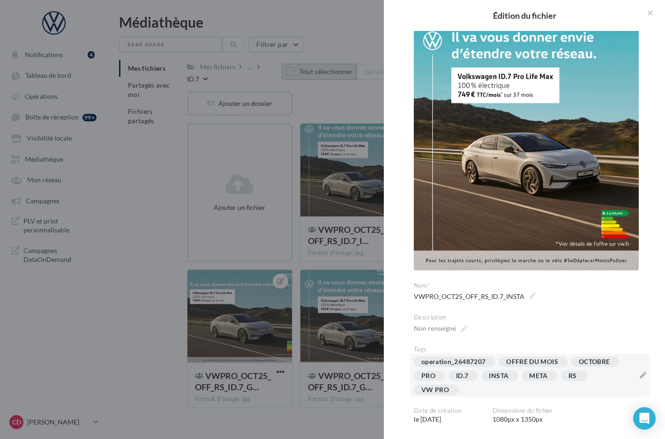
click at [576, 387] on div "operation_26487207 OFFRE DU MOIS OCTOBRE PRO ID.7 INSTA META RS VW PRO" at bounding box center [524, 378] width 221 height 42
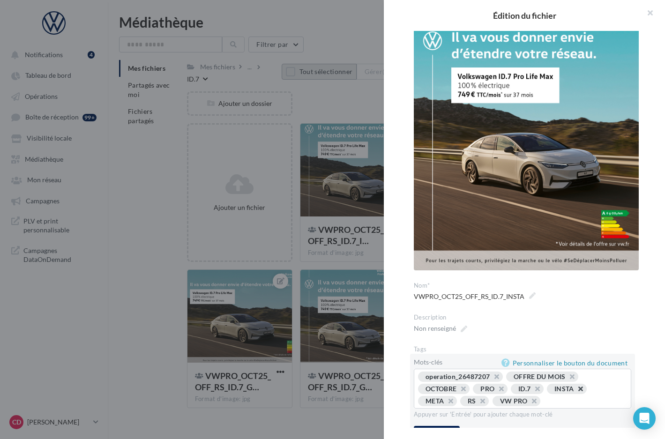
click at [576, 392] on button "button" at bounding box center [576, 392] width 0 height 0
click at [575, 392] on button "button" at bounding box center [575, 392] width 0 height 0
click at [528, 400] on input "text" at bounding box center [547, 401] width 150 height 9
type input "*"
type input "*********"
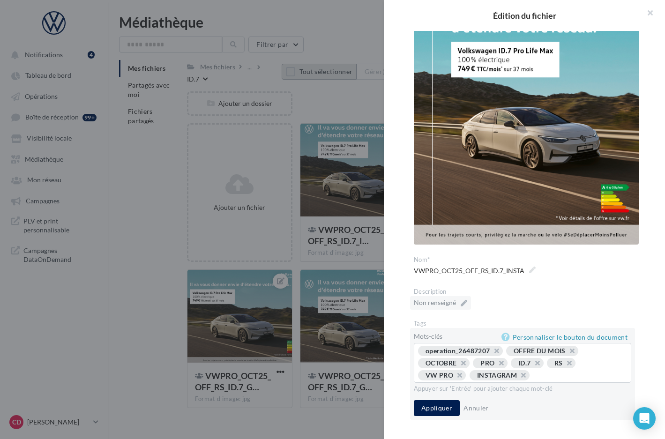
scroll to position [94, 0]
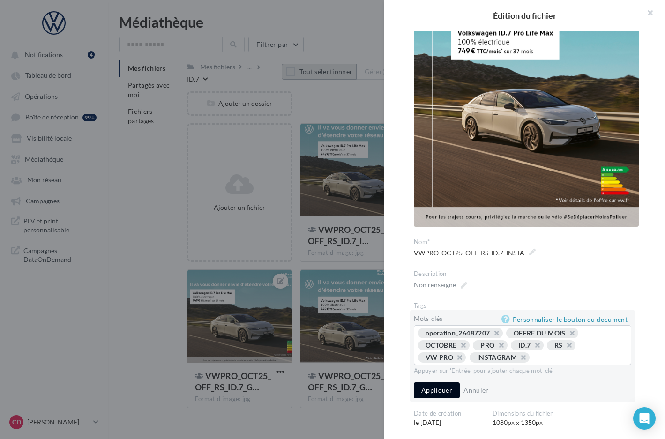
click at [443, 391] on button "Appliquer" at bounding box center [437, 391] width 46 height 16
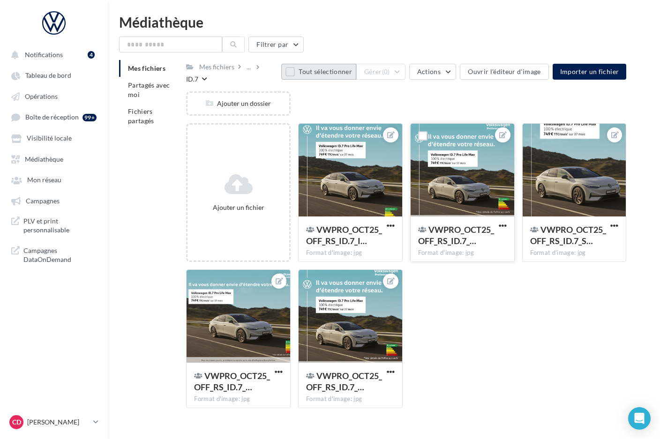
click at [482, 188] on div at bounding box center [463, 171] width 104 height 94
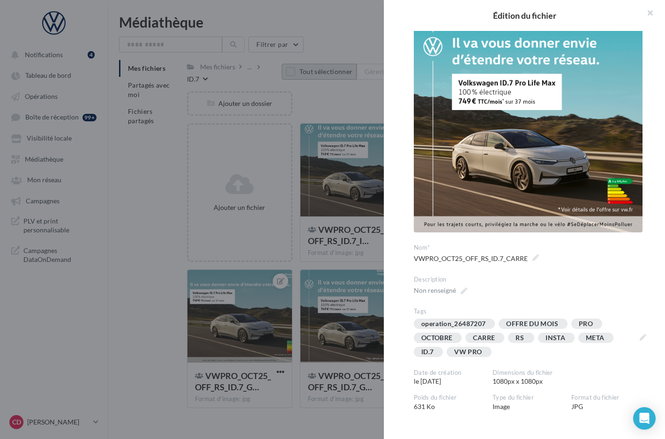
scroll to position [47, 0]
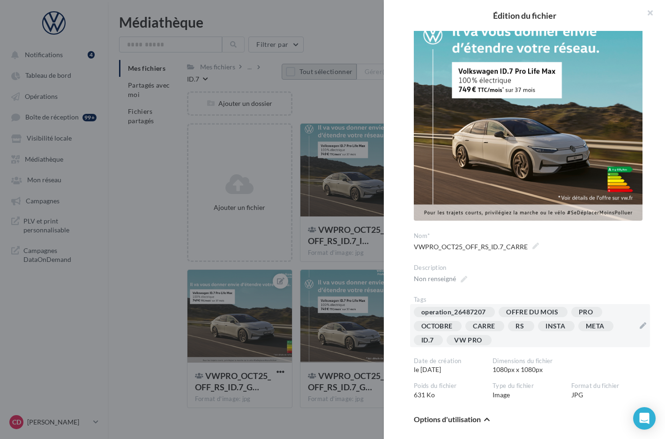
click at [570, 333] on div "operation_26487207 OFFRE DU MOIS PRO OCTOBRE [GEOGRAPHIC_DATA] RS INSTA META ID…" at bounding box center [524, 328] width 221 height 42
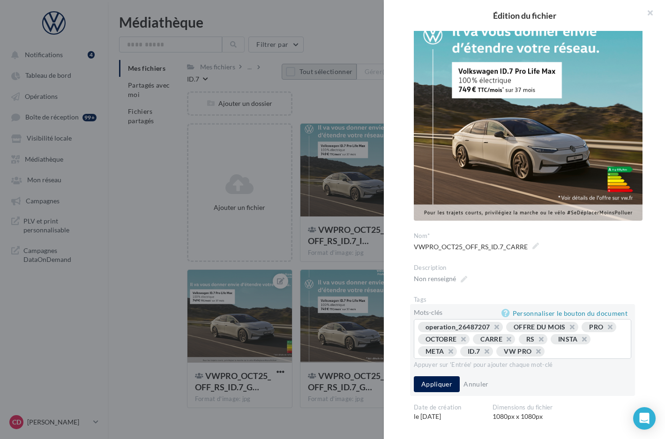
click at [580, 342] on button "button" at bounding box center [580, 342] width 0 height 0
click at [521, 349] on input "text" at bounding box center [565, 351] width 115 height 9
click at [579, 342] on button "button" at bounding box center [579, 342] width 0 height 0
click at [504, 342] on button "button" at bounding box center [504, 342] width 0 height 0
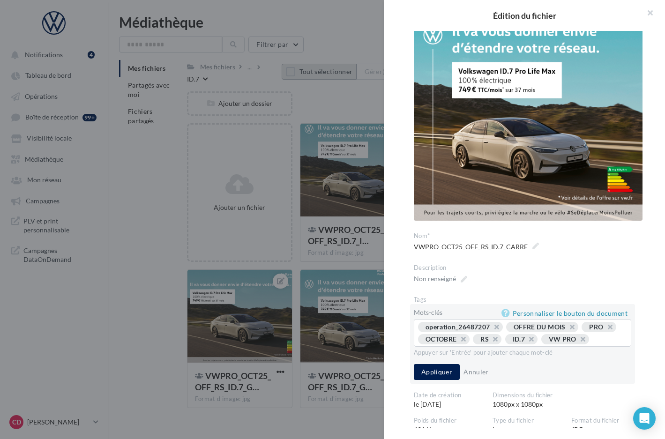
click at [512, 345] on div "operation_26487207 OFFRE DU MOIS PRO OCTOBRE RS ID.7 VW PRO ..." at bounding box center [522, 334] width 209 height 24
click at [515, 347] on div "operation_26487207 OFFRE DU MOIS PRO OCTOBRE RS ID.7 VW PRO ..." at bounding box center [522, 334] width 209 height 24
click at [506, 344] on div "operation_26487207 OFFRE DU MOIS PRO OCTOBRE RS ID.7 VW PRO ..." at bounding box center [522, 334] width 209 height 24
click at [595, 341] on input "text" at bounding box center [608, 339] width 27 height 9
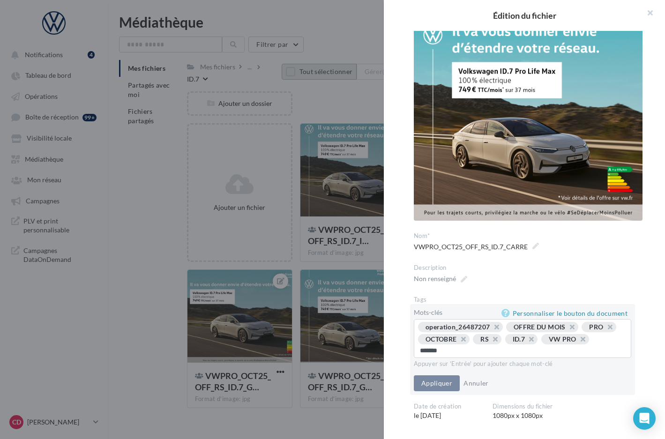
type input "********"
type input "*********"
type input "********"
drag, startPoint x: 435, startPoint y: 390, endPoint x: 447, endPoint y: 384, distance: 14.3
click at [435, 390] on button "Appliquer" at bounding box center [437, 385] width 46 height 16
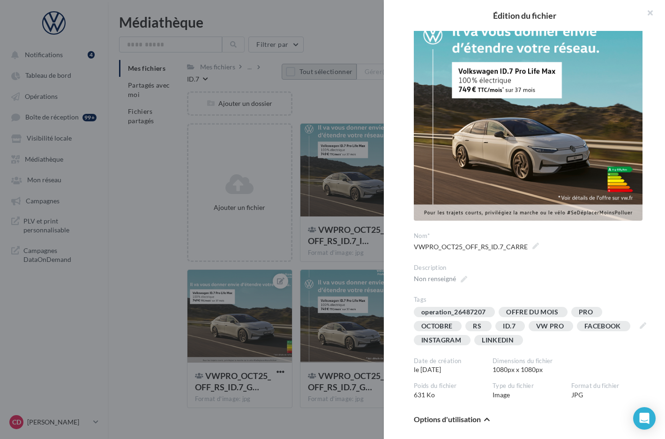
click at [349, 260] on div at bounding box center [332, 219] width 665 height 439
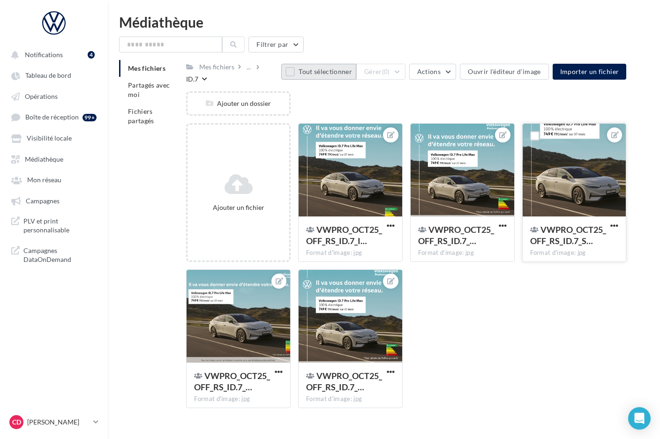
click at [556, 177] on div at bounding box center [575, 171] width 104 height 94
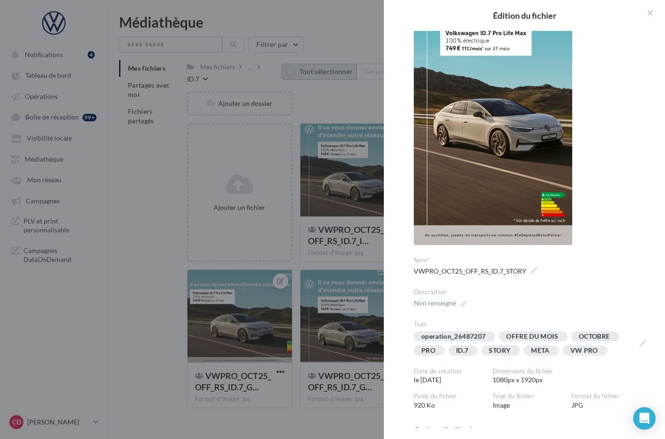
scroll to position [91, 0]
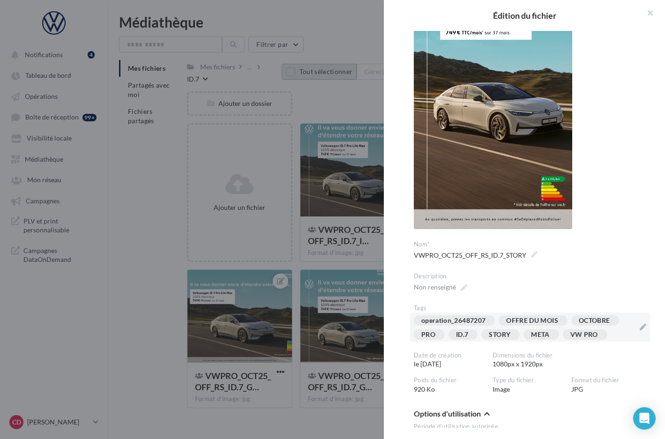
click at [622, 340] on div "operation_26487207 OFFRE DU MOIS OCTOBRE PRO ID.7 STORY META VW PRO" at bounding box center [524, 330] width 221 height 28
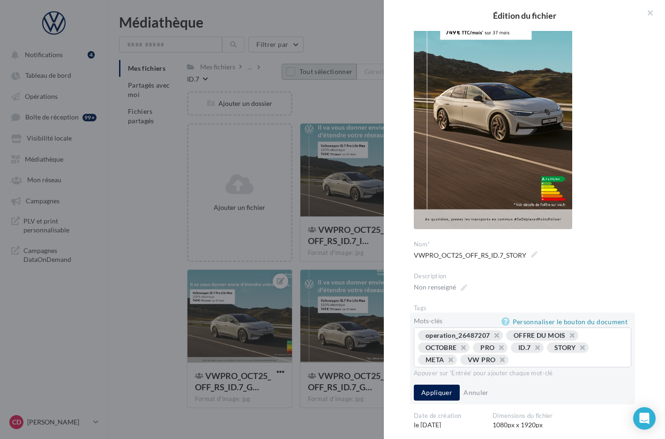
click at [446, 363] on button "button" at bounding box center [446, 363] width 0 height 0
click at [485, 361] on input "text" at bounding box center [547, 359] width 150 height 9
type input "*"
type input "*********"
type input "**"
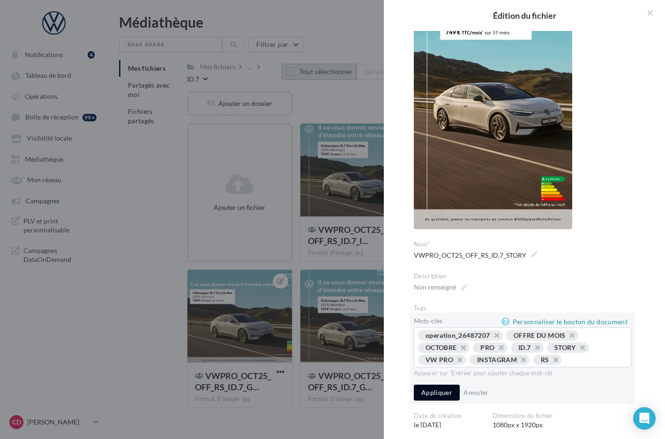
click at [437, 401] on button "Appliquer" at bounding box center [437, 393] width 46 height 16
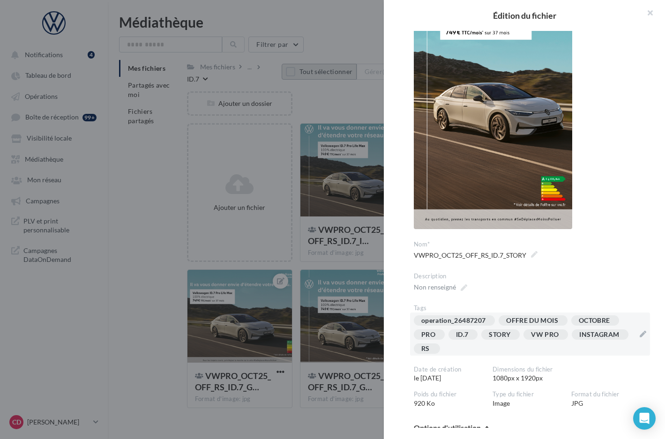
click at [360, 260] on div at bounding box center [332, 219] width 665 height 439
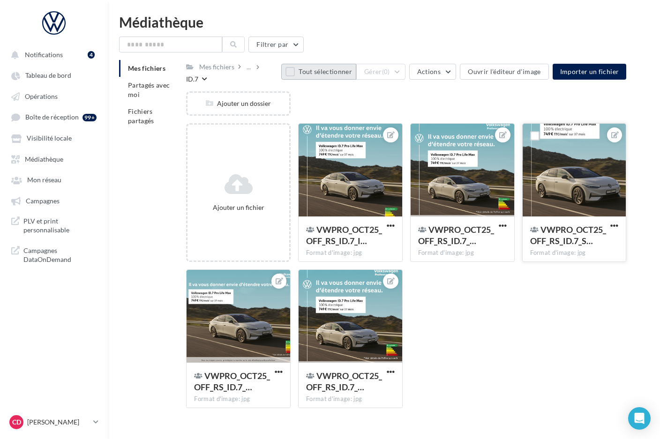
click at [564, 207] on div at bounding box center [575, 171] width 104 height 94
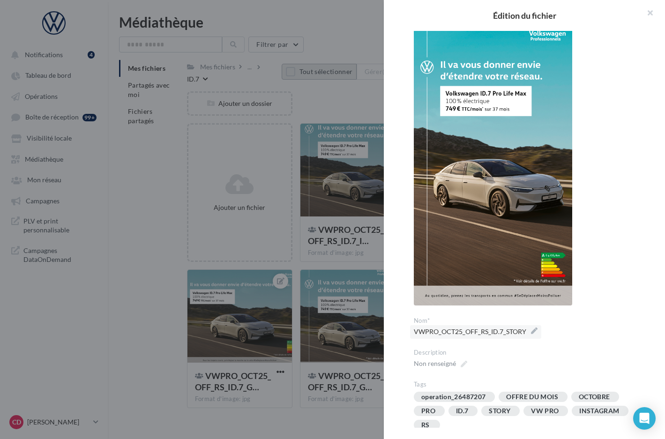
scroll to position [84, 0]
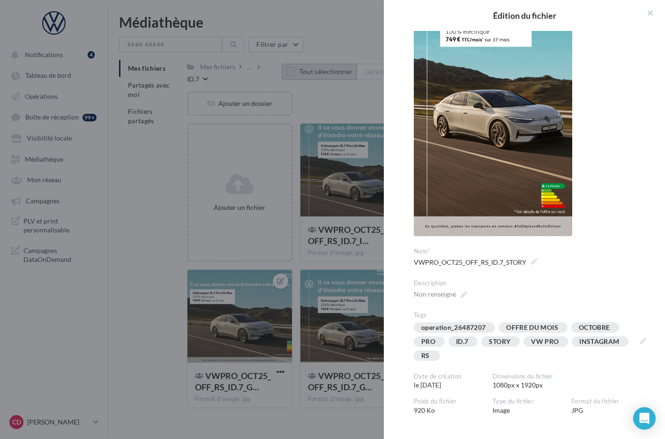
drag, startPoint x: 366, startPoint y: 428, endPoint x: 305, endPoint y: 371, distance: 83.6
click at [366, 427] on div at bounding box center [332, 219] width 665 height 439
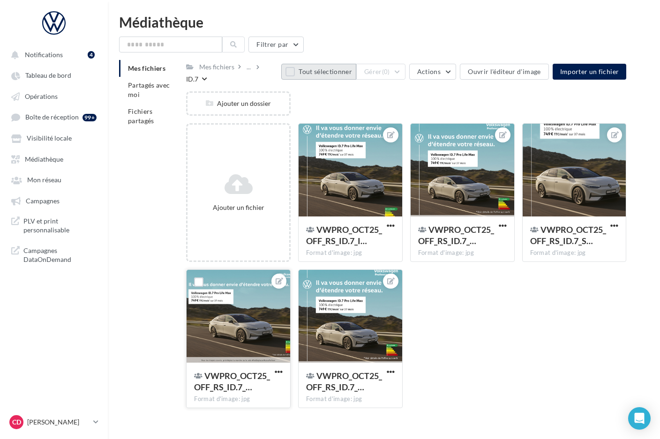
click at [266, 332] on div at bounding box center [239, 317] width 104 height 94
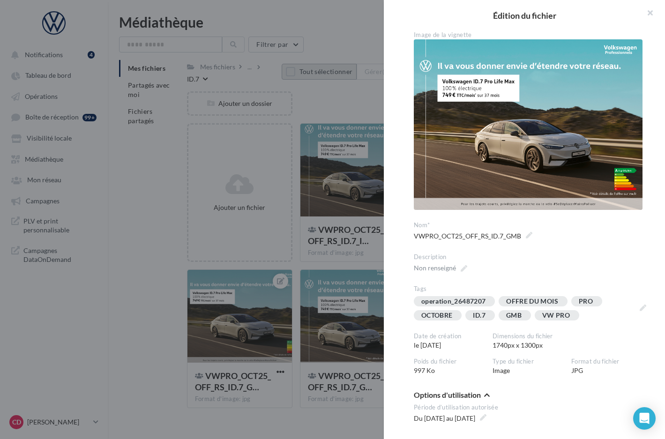
scroll to position [2, 0]
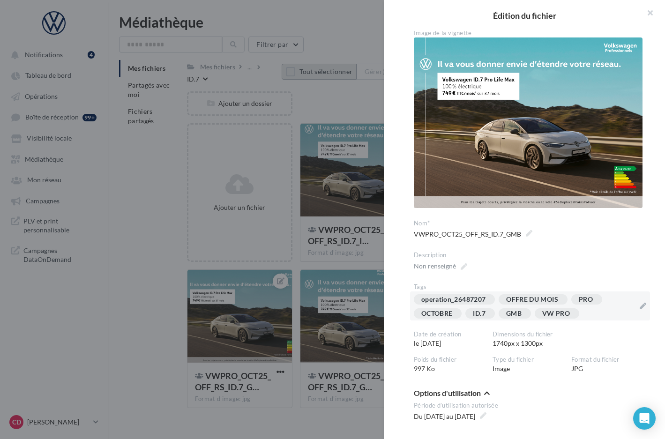
click at [599, 310] on div "operation_26487207 OFFRE DU MOIS PRO OCTOBRE ID.7 GMB VW PRO" at bounding box center [524, 309] width 221 height 28
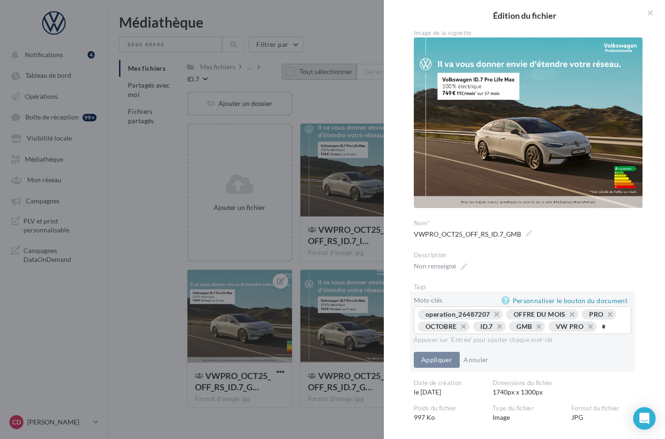
type input "**"
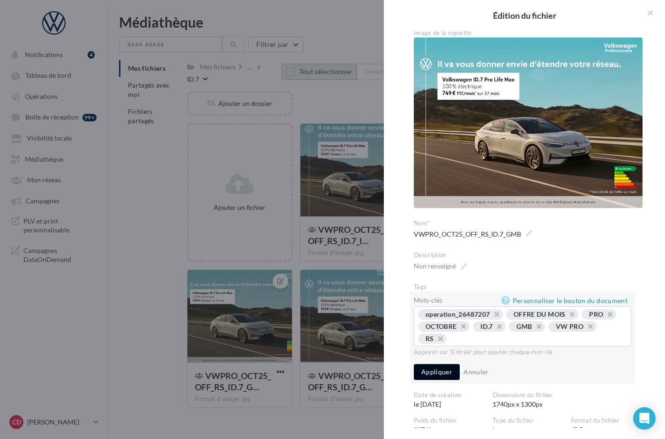
click at [440, 368] on button "Appliquer" at bounding box center [437, 372] width 46 height 16
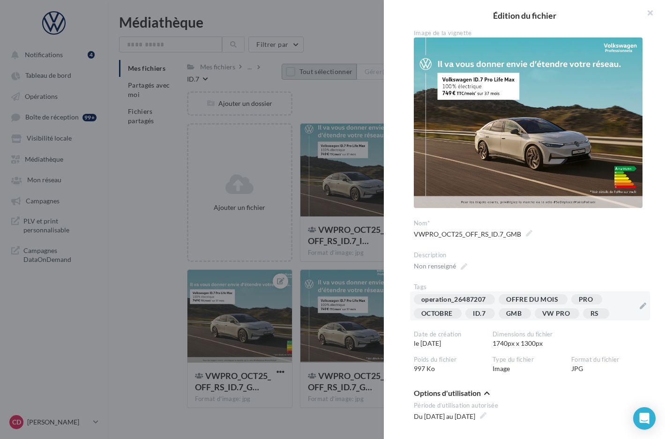
click at [347, 410] on div at bounding box center [332, 219] width 665 height 439
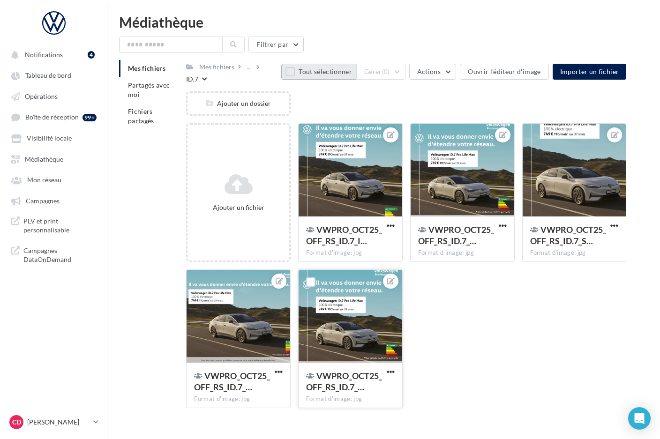
click at [355, 339] on div at bounding box center [351, 317] width 104 height 94
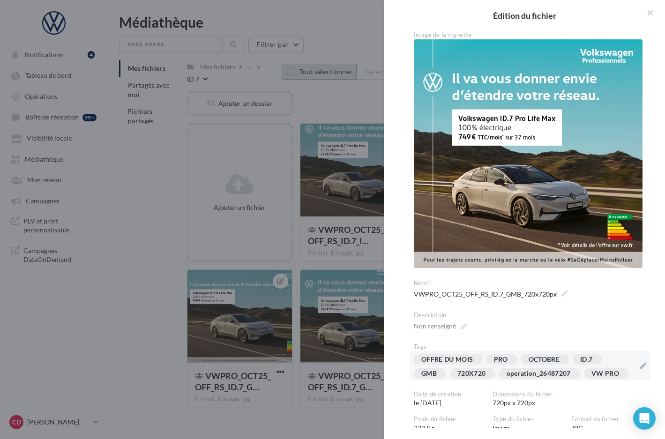
scroll to position [15, 0]
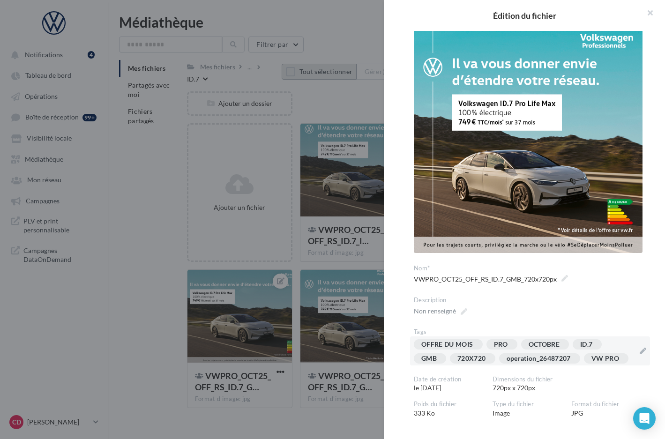
click at [623, 344] on div "OFFRE DU MOIS PRO OCTOBRE ID.7 GMB 720X720 operation_26487207 VW PRO" at bounding box center [524, 354] width 221 height 28
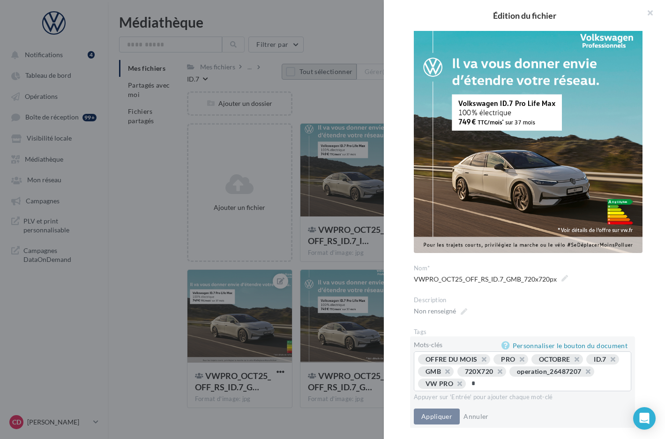
type input "**"
click at [439, 420] on button "Appliquer" at bounding box center [437, 417] width 46 height 16
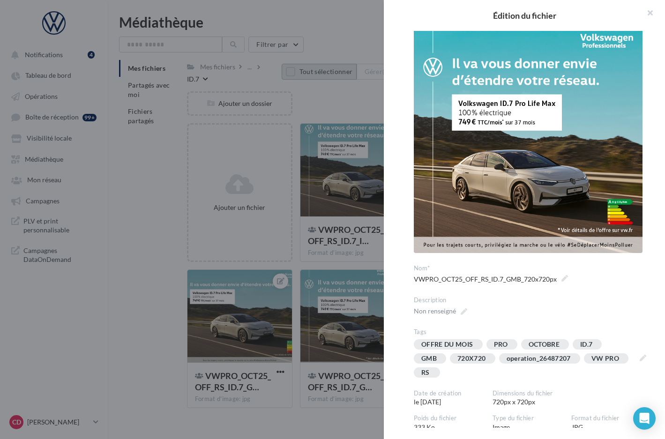
click at [351, 421] on div at bounding box center [332, 219] width 665 height 439
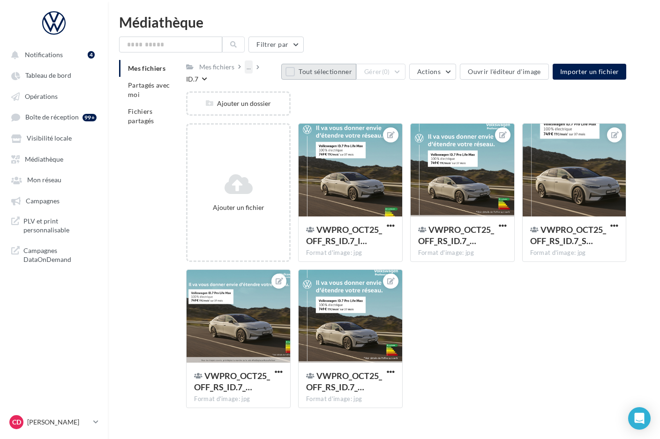
click at [252, 67] on div "..." at bounding box center [249, 66] width 8 height 13
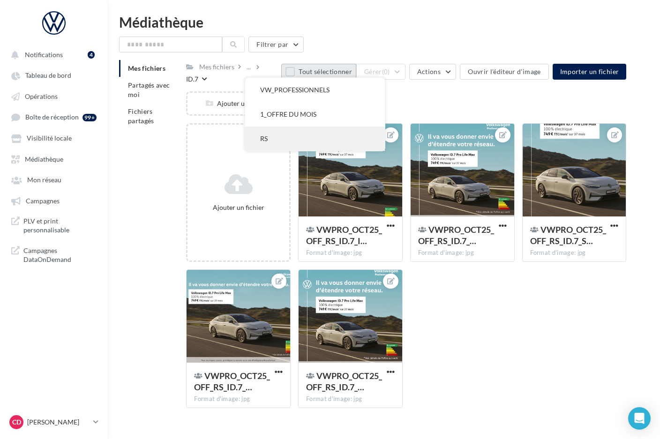
click at [266, 140] on button "RS" at bounding box center [315, 139] width 140 height 24
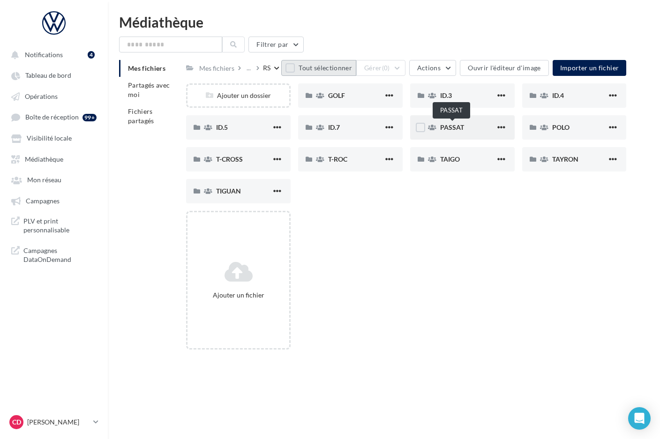
click at [448, 127] on span "PASSAT" at bounding box center [452, 127] width 24 height 8
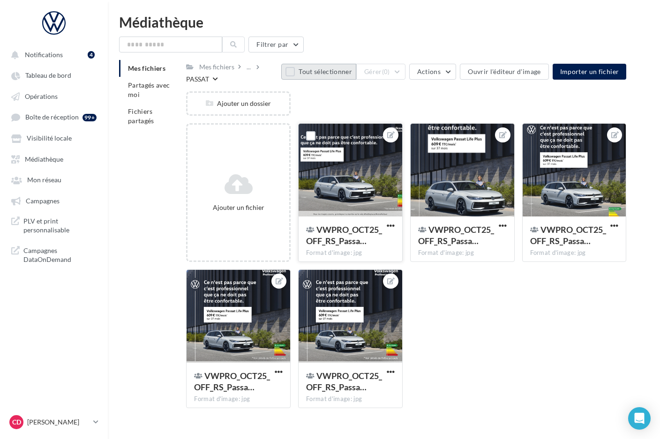
click at [390, 241] on div "VWPRO_OCT25_OFF_RS_Passa…" at bounding box center [350, 236] width 89 height 25
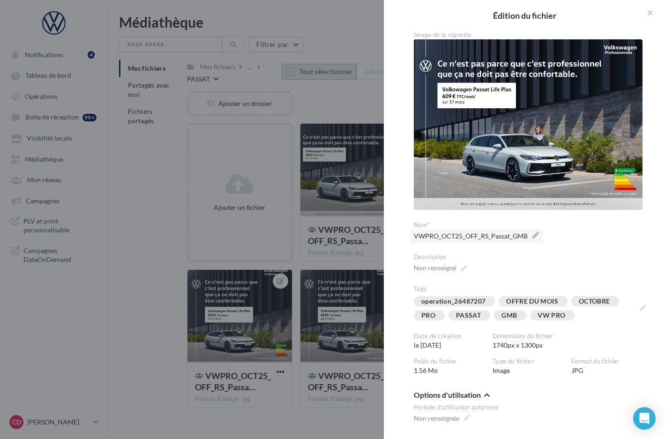
scroll to position [2, 0]
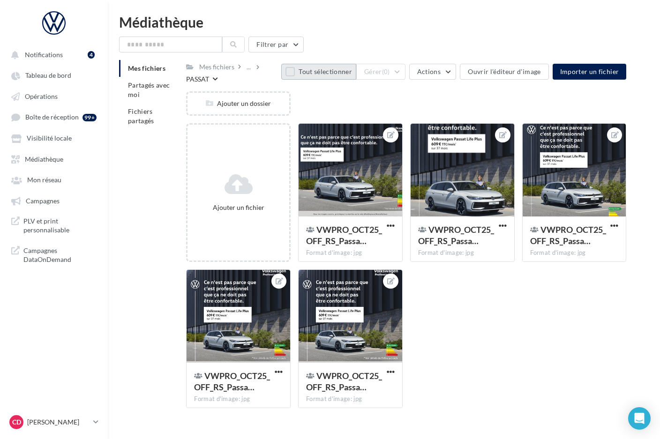
click at [299, 72] on button "Tout sélectionner" at bounding box center [318, 72] width 75 height 16
click at [403, 72] on button "Gérer (5)" at bounding box center [380, 72] width 49 height 16
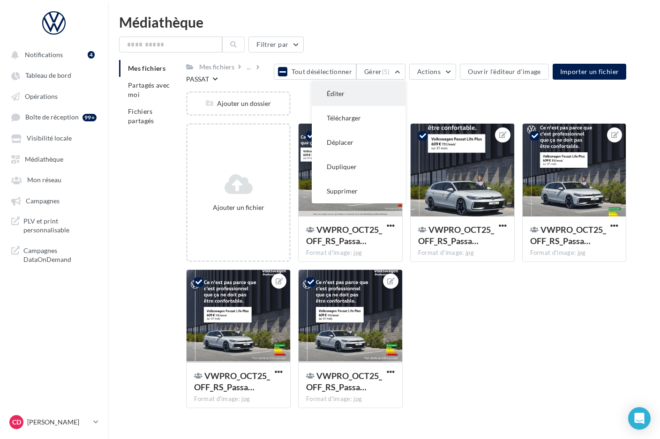
click at [382, 91] on button "Éditer" at bounding box center [359, 94] width 94 height 24
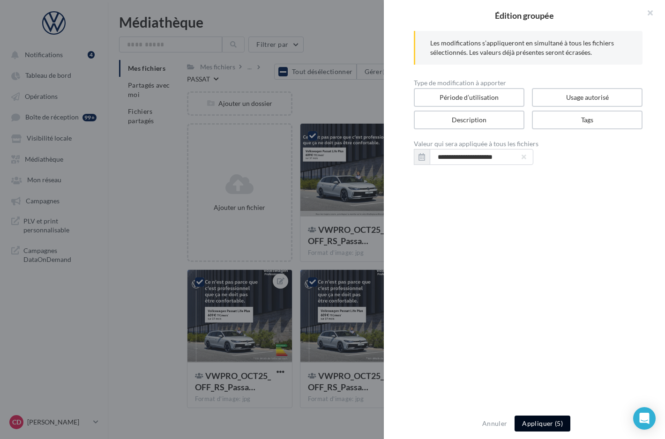
click at [534, 422] on button "Appliquer (5)" at bounding box center [543, 424] width 56 height 16
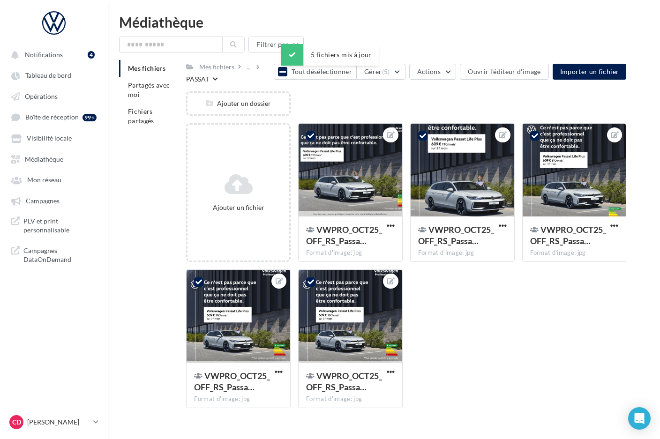
click at [344, 105] on div "Ajouter un dossier" at bounding box center [410, 107] width 448 height 32
click at [286, 74] on icon at bounding box center [283, 72] width 7 height 8
click at [378, 184] on div at bounding box center [351, 171] width 104 height 94
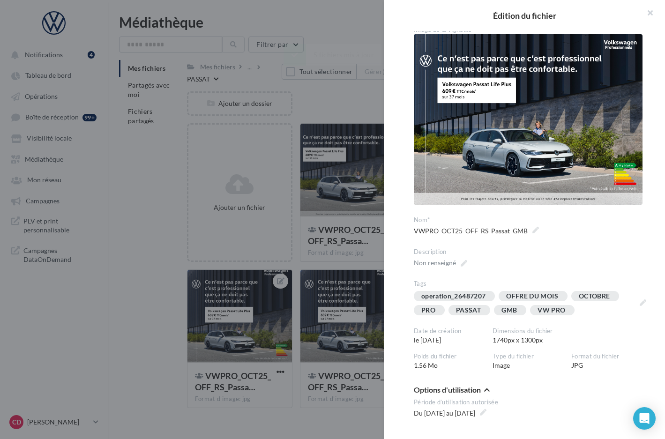
scroll to position [12, 0]
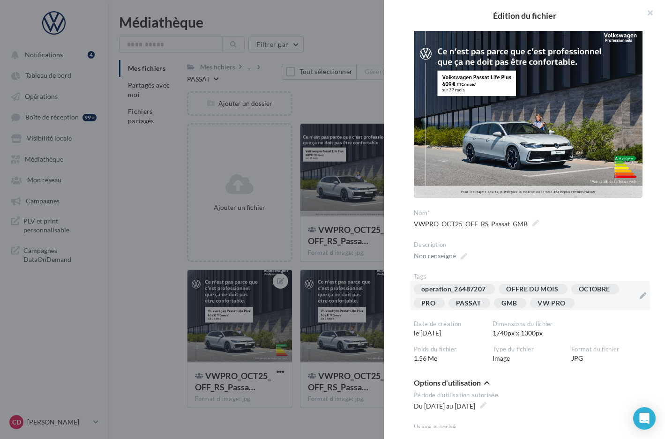
click at [600, 301] on div "operation_26487207 OFFRE DU MOIS OCTOBRE PRO PASSAT GMB VW PRO" at bounding box center [524, 298] width 221 height 28
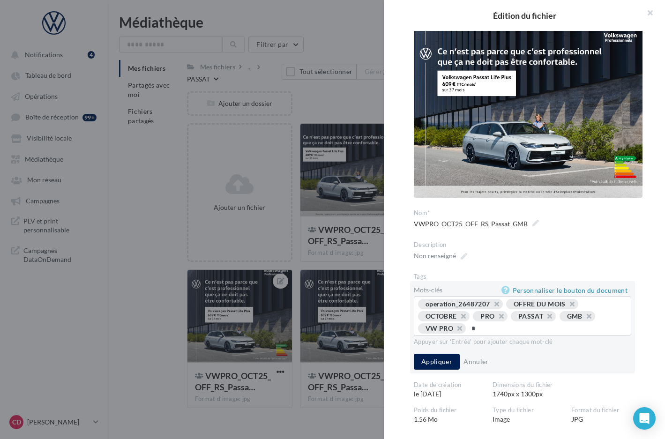
type input "**"
click at [448, 358] on button "Appliquer" at bounding box center [437, 362] width 46 height 16
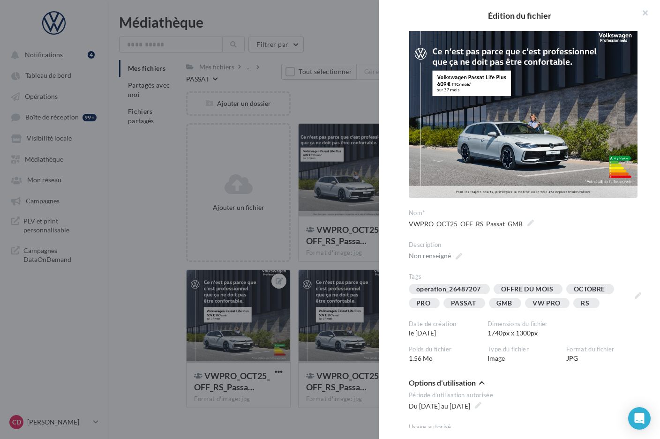
click at [362, 266] on div at bounding box center [330, 219] width 660 height 439
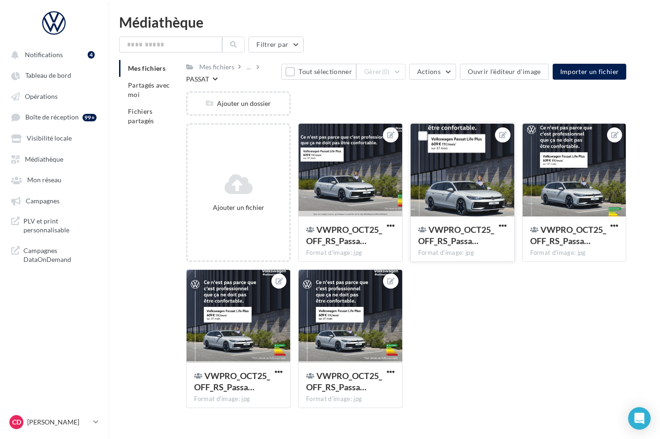
click at [459, 199] on div at bounding box center [463, 171] width 104 height 94
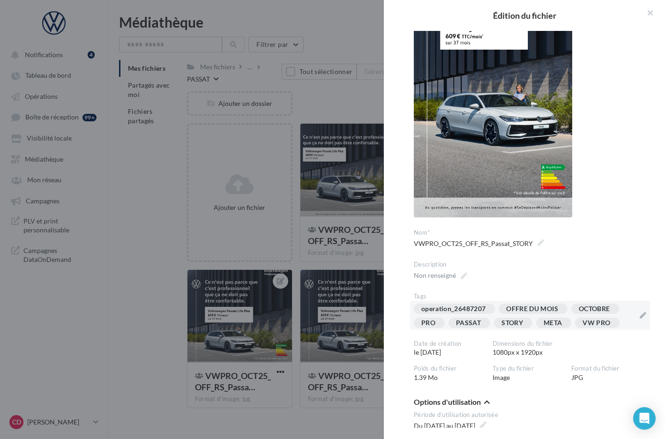
scroll to position [106, 0]
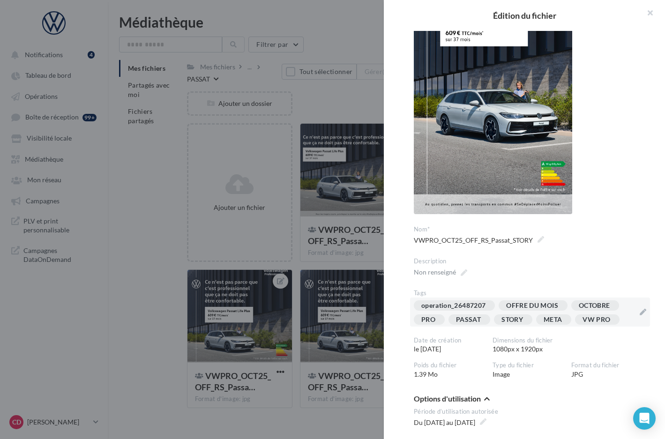
click at [634, 319] on div "operation_26487207 OFFRE DU MOIS OCTOBRE PRO PASSAT STORY META VW PRO" at bounding box center [530, 312] width 240 height 29
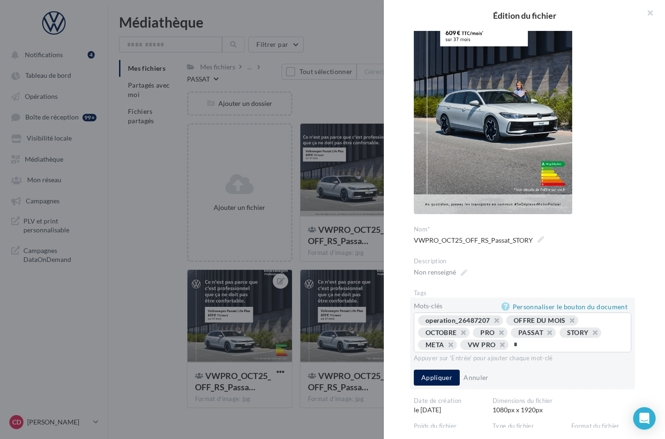
type input "**"
click at [446, 348] on button "button" at bounding box center [446, 348] width 0 height 0
click at [528, 345] on input "text" at bounding box center [563, 344] width 118 height 9
type input "*"
type input "*********"
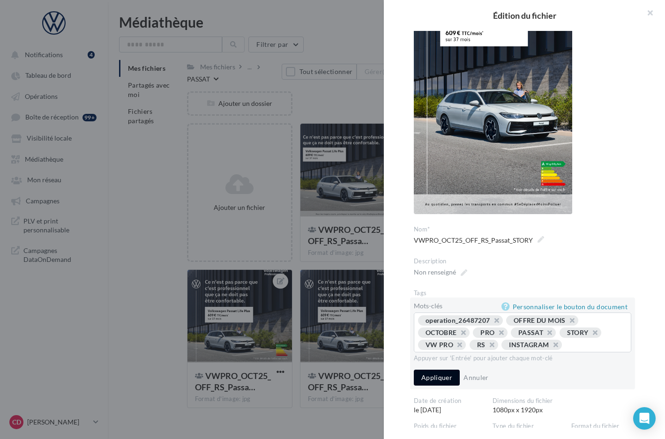
click at [441, 386] on button "Appliquer" at bounding box center [437, 378] width 46 height 16
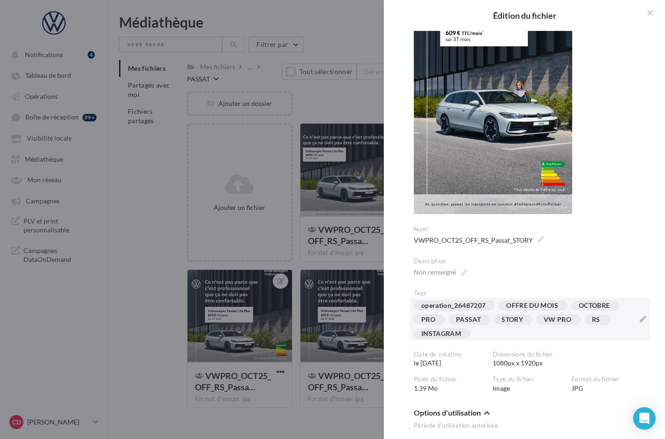
click at [365, 268] on div at bounding box center [332, 219] width 665 height 439
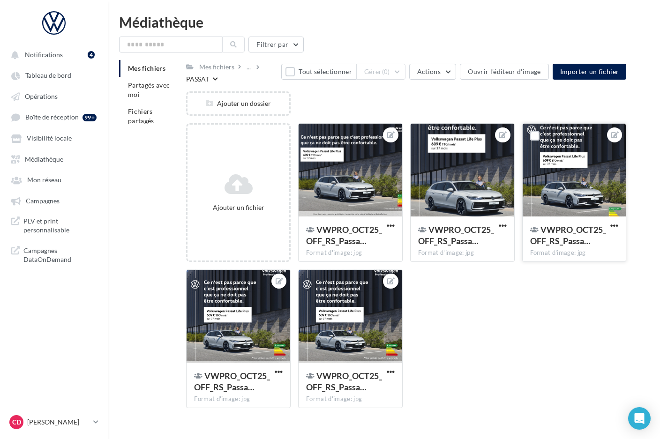
click at [587, 225] on span "VWPRO_OCT25_OFF_RS_Passa…" at bounding box center [568, 236] width 76 height 22
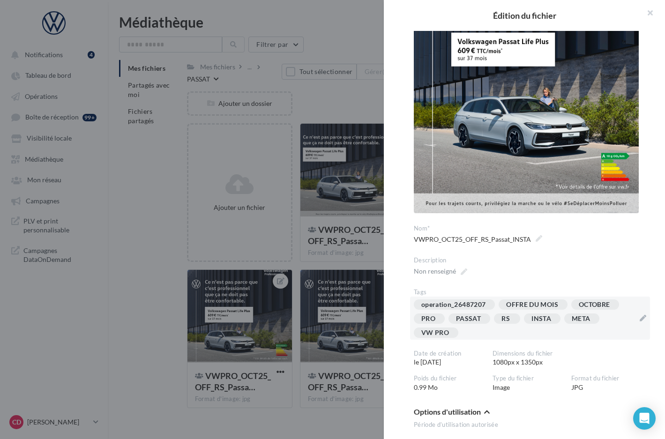
scroll to position [153, 0]
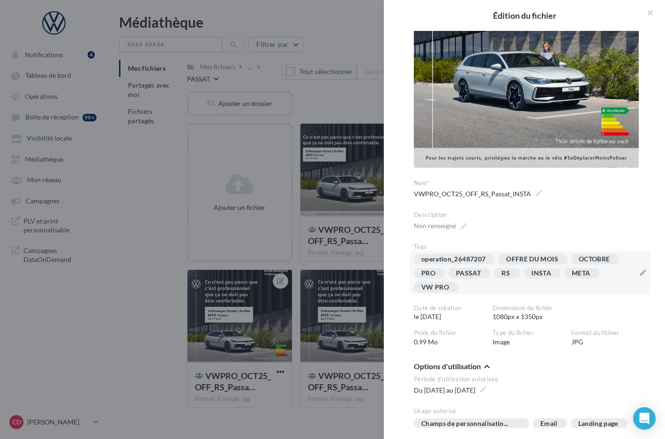
click at [606, 276] on div "operation_26487207 OFFRE DU MOIS OCTOBRE PRO PASSAT RS INSTA META VW PRO" at bounding box center [524, 275] width 221 height 42
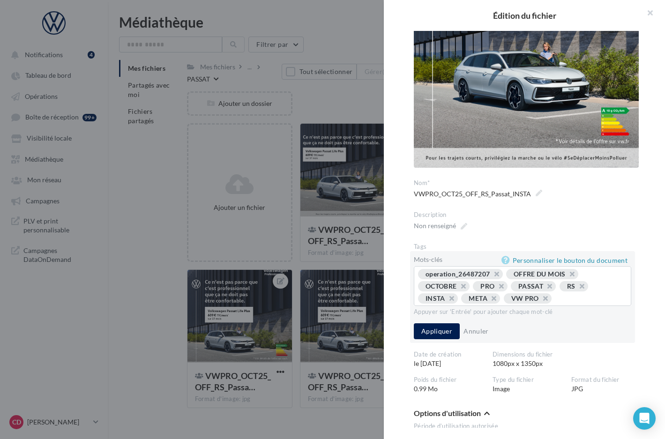
click at [489, 301] on button "button" at bounding box center [489, 301] width 0 height 0
click at [447, 301] on button "button" at bounding box center [447, 301] width 0 height 0
click at [503, 299] on input "text" at bounding box center [547, 298] width 150 height 9
type input "*********"
click at [430, 327] on button "Appliquer" at bounding box center [437, 332] width 46 height 16
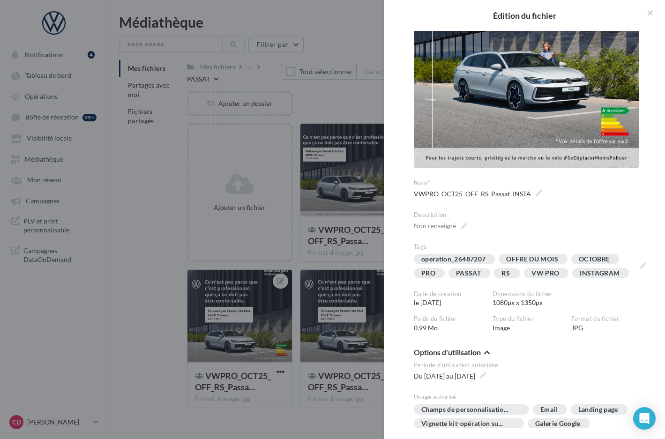
click at [348, 262] on div at bounding box center [332, 219] width 665 height 439
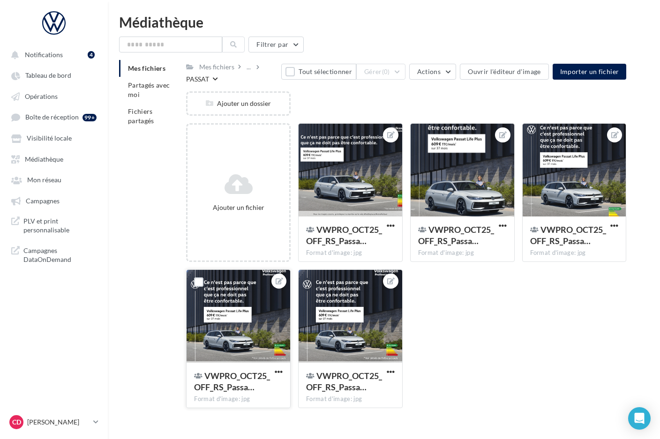
click at [230, 355] on div at bounding box center [239, 317] width 104 height 94
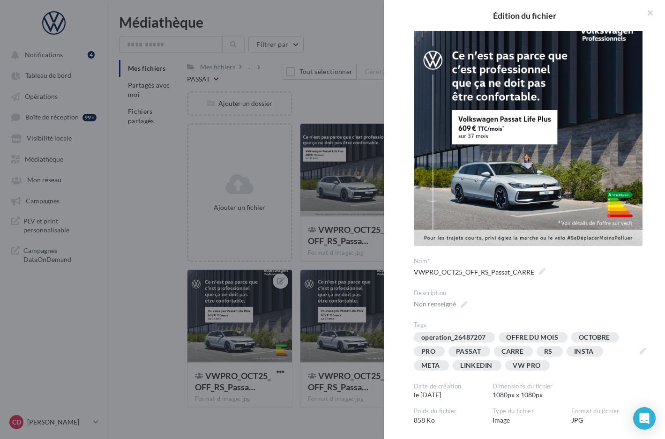
scroll to position [72, 0]
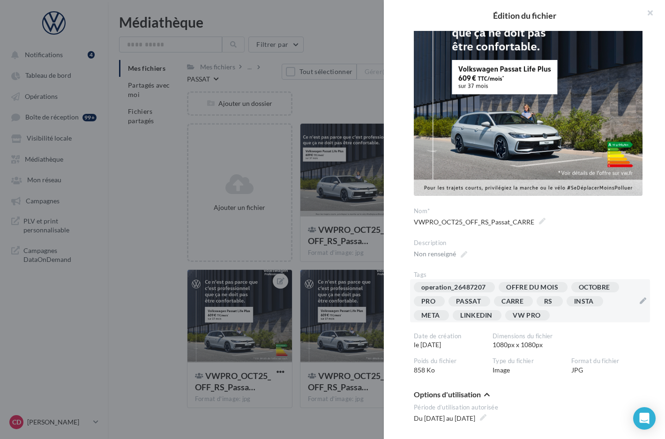
click at [559, 311] on div "operation_26487207 OFFRE DU MOIS OCTOBRE PRO PASSAT [GEOGRAPHIC_DATA] RS INSTA …" at bounding box center [524, 303] width 221 height 42
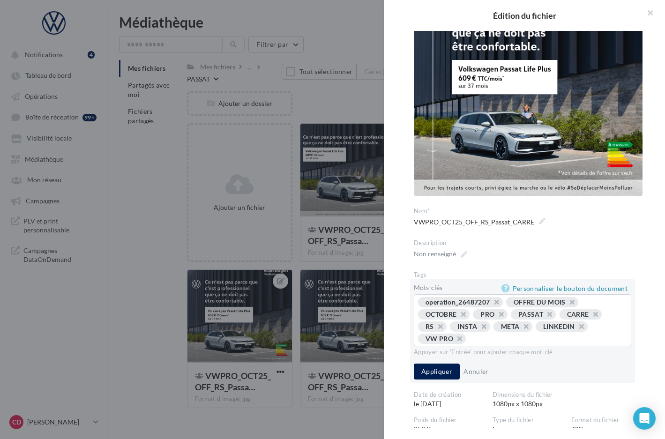
click at [591, 317] on button "button" at bounding box center [591, 317] width 0 height 0
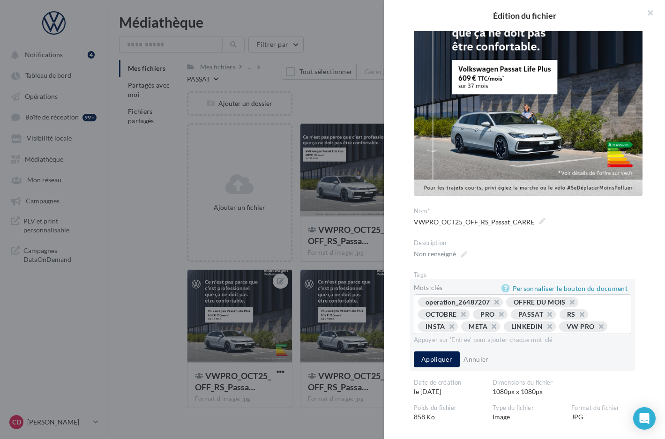
click at [489, 329] on button "button" at bounding box center [489, 329] width 0 height 0
click at [447, 329] on button "button" at bounding box center [447, 329] width 0 height 0
click at [536, 324] on input "text" at bounding box center [575, 326] width 96 height 9
type input "********"
type input "*********"
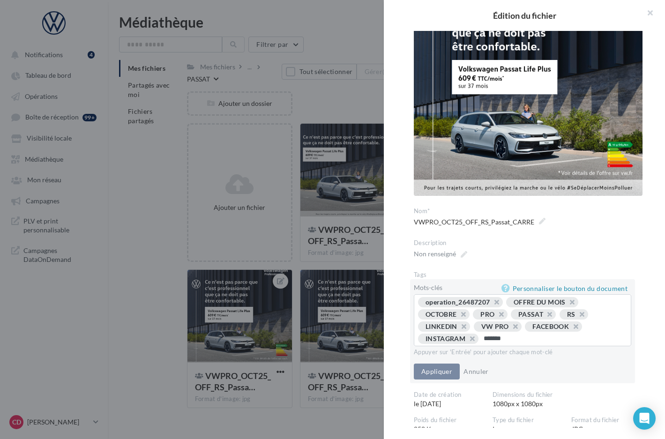
type input "********"
type input "*"
type input "********"
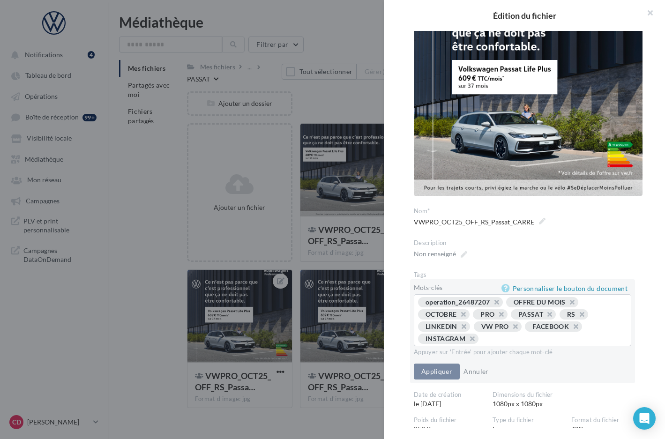
click at [505, 348] on div "Appuyer sur 'Entrée' pour ajouter chaque mot-clé" at bounding box center [523, 352] width 218 height 8
click at [509, 338] on input "text" at bounding box center [552, 338] width 136 height 9
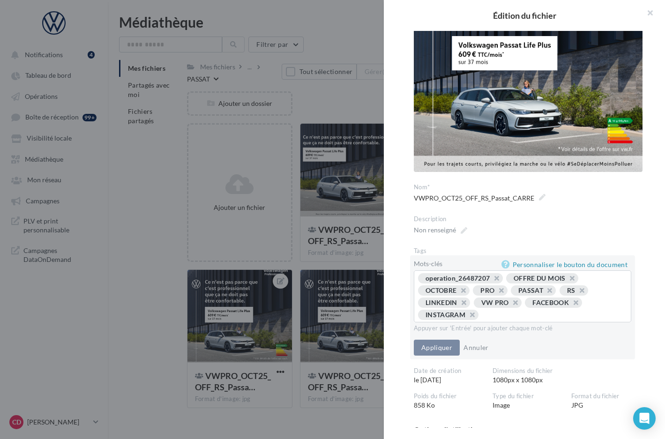
scroll to position [106, 0]
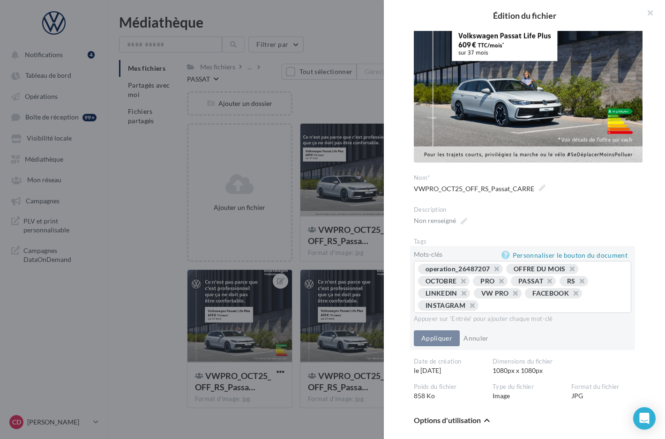
click at [501, 303] on input "text" at bounding box center [552, 305] width 136 height 9
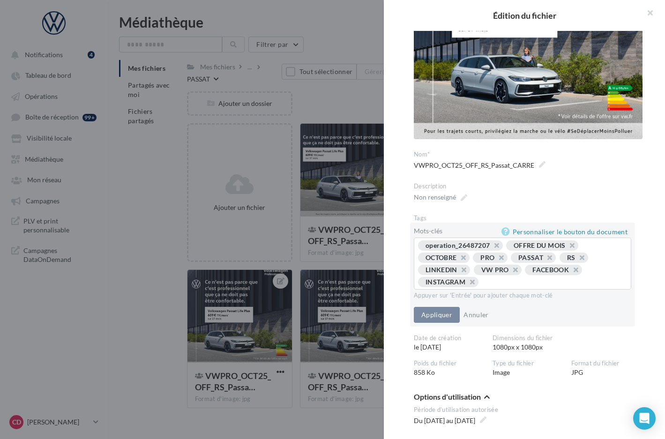
scroll to position [95, 0]
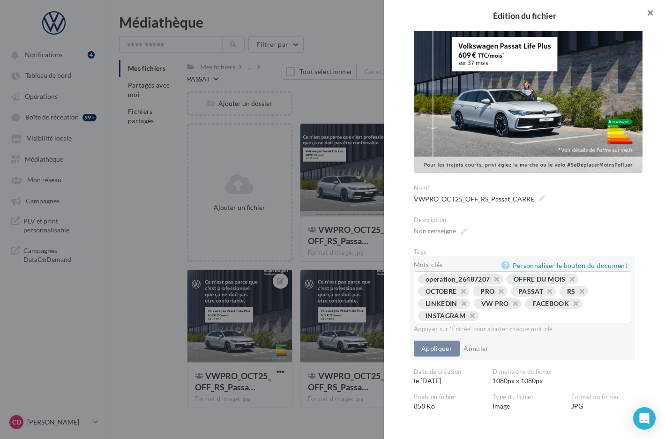
click at [650, 12] on button "button" at bounding box center [647, 14] width 38 height 28
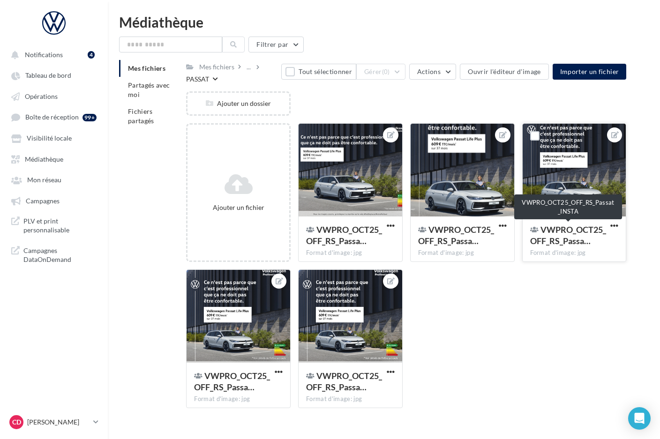
click at [562, 237] on span "VWPRO_OCT25_OFF_RS_Passa…" at bounding box center [568, 236] width 76 height 22
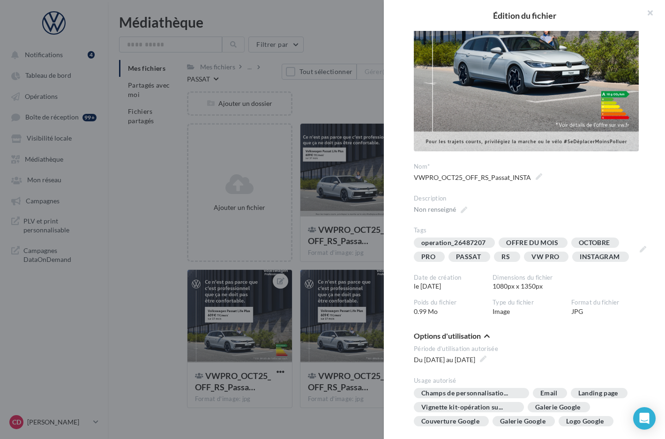
scroll to position [160, 0]
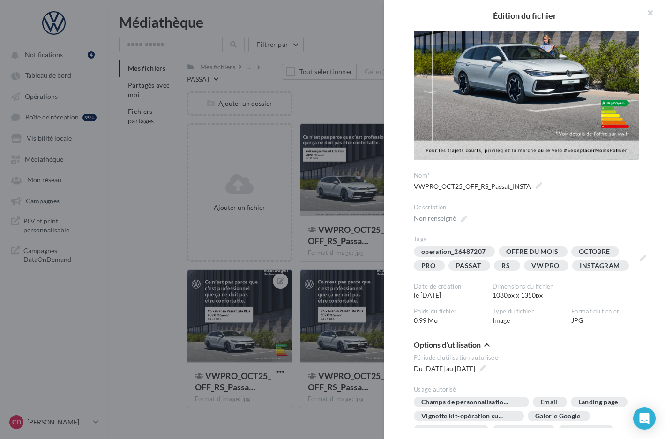
drag, startPoint x: 368, startPoint y: 265, endPoint x: 361, endPoint y: 271, distance: 9.1
click at [368, 266] on div at bounding box center [332, 219] width 665 height 439
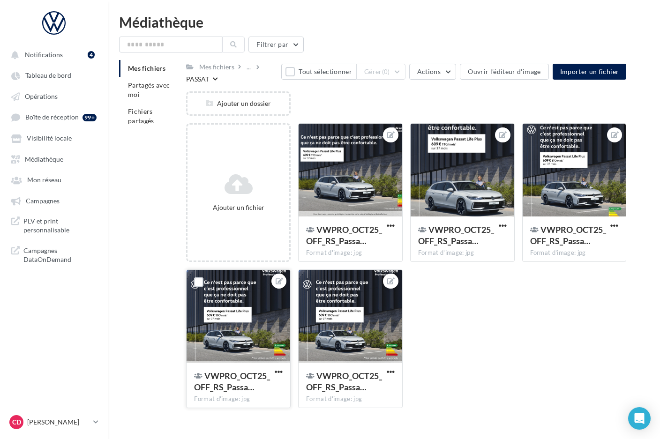
click at [250, 350] on div at bounding box center [239, 317] width 104 height 94
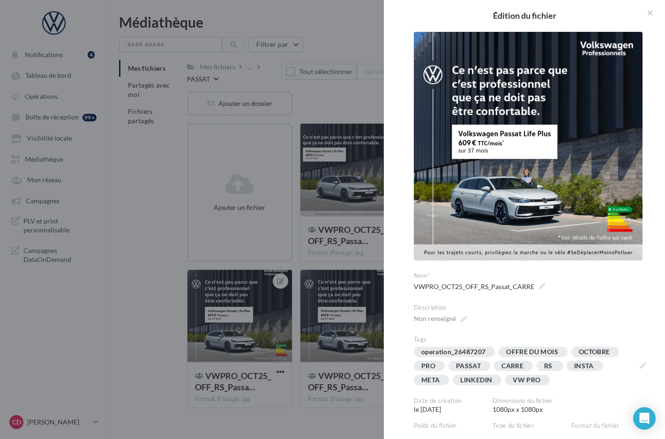
scroll to position [15, 0]
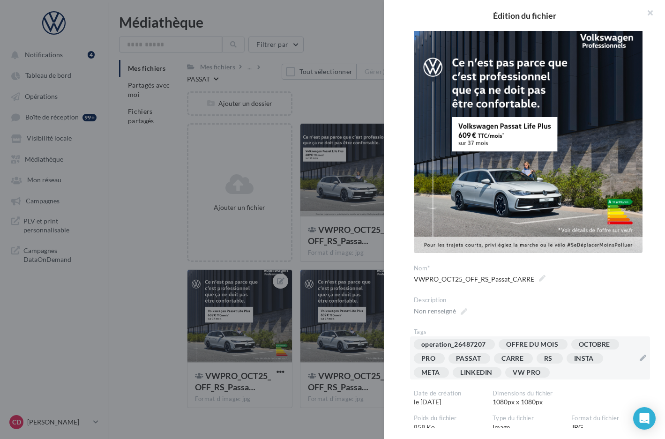
click at [572, 366] on div "operation_26487207 OFFRE DU MOIS OCTOBRE PRO PASSAT [GEOGRAPHIC_DATA] RS INSTA …" at bounding box center [524, 361] width 221 height 42
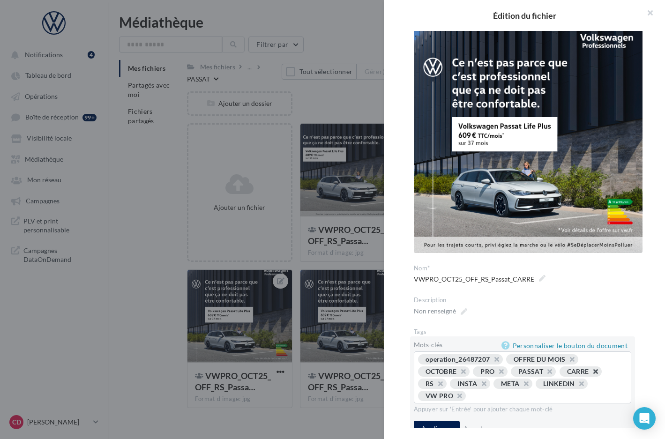
click at [591, 374] on button "button" at bounding box center [591, 374] width 0 height 0
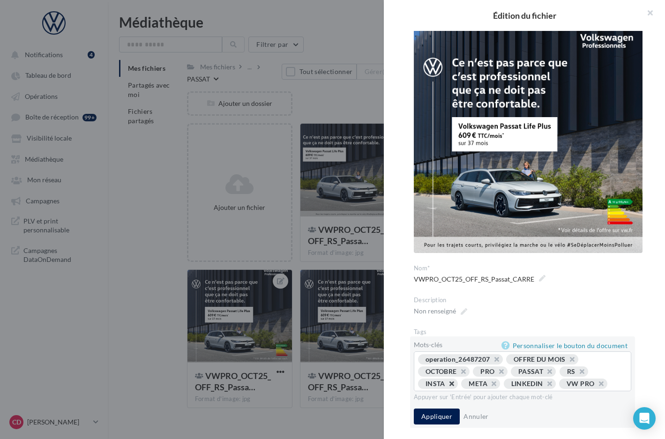
click at [447, 386] on button "button" at bounding box center [447, 386] width 0 height 0
click at [446, 386] on button "button" at bounding box center [446, 386] width 0 height 0
click at [543, 379] on input "text" at bounding box center [575, 383] width 96 height 9
type input "********"
type input "*********"
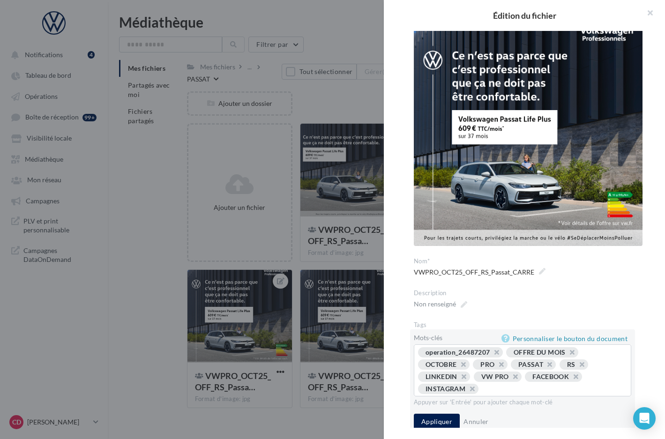
scroll to position [30, 0]
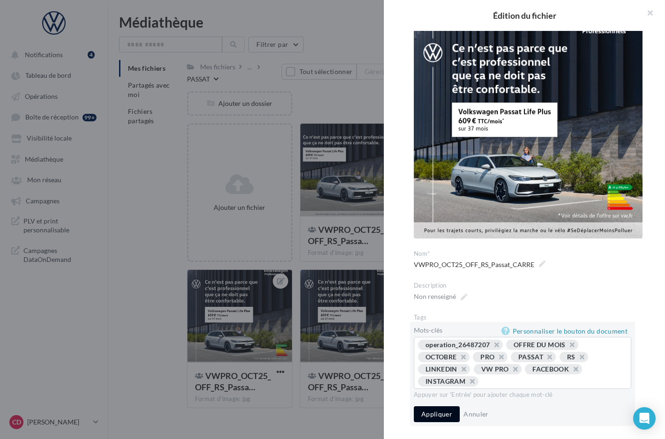
drag, startPoint x: 448, startPoint y: 411, endPoint x: 466, endPoint y: 413, distance: 18.4
click at [448, 411] on button "Appliquer" at bounding box center [437, 415] width 46 height 16
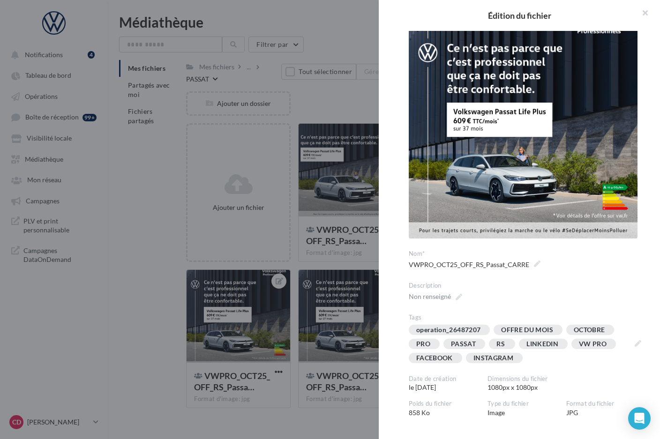
click at [370, 342] on div at bounding box center [330, 219] width 660 height 439
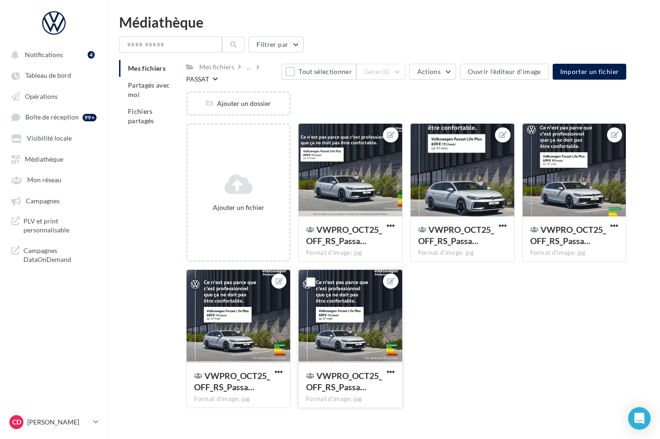
click at [368, 346] on div at bounding box center [351, 317] width 104 height 94
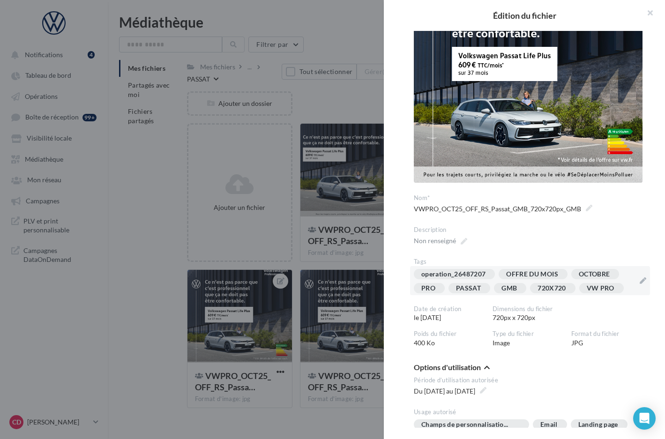
scroll to position [92, 0]
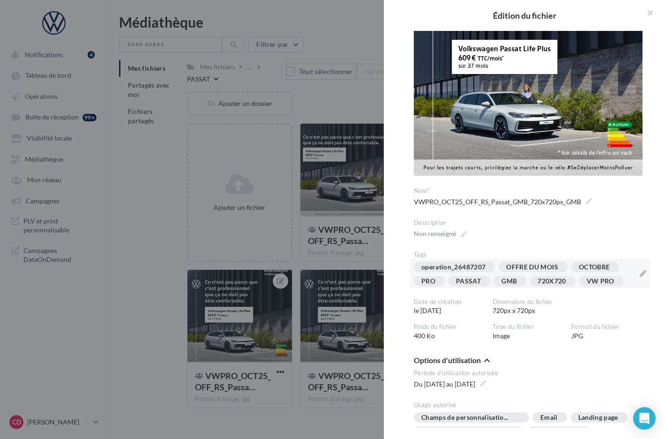
click at [632, 281] on div "operation_26487207 OFFRE DU MOIS OCTOBRE PRO PASSAT GMB 720X720 VW PRO" at bounding box center [530, 273] width 240 height 29
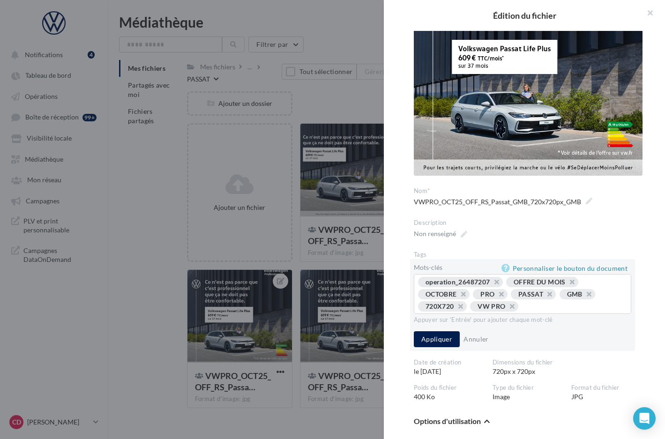
type input "*"
click at [536, 309] on button "button" at bounding box center [536, 309] width 0 height 0
type input "**"
click at [449, 342] on button "Appliquer" at bounding box center [437, 340] width 46 height 16
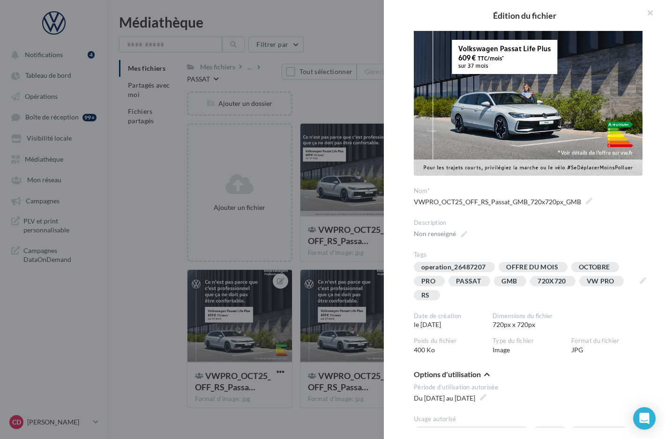
click at [298, 246] on div at bounding box center [332, 219] width 665 height 439
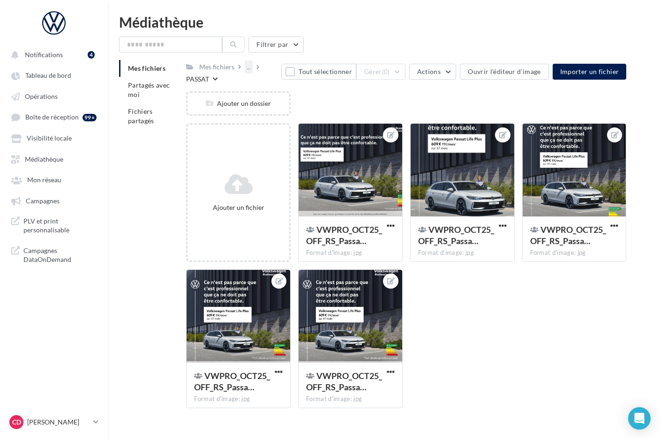
click at [250, 69] on div "..." at bounding box center [249, 66] width 8 height 13
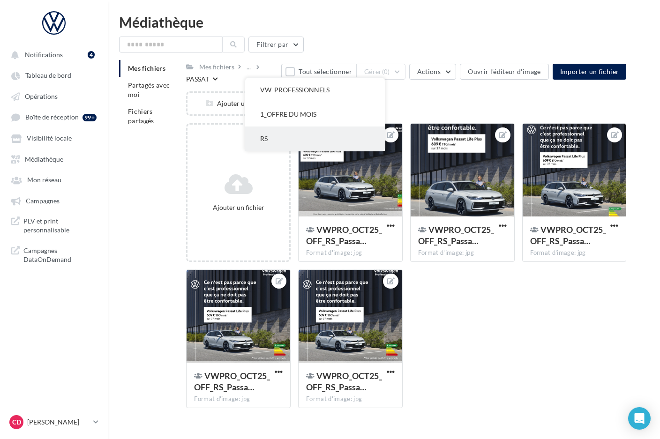
click at [277, 139] on button "RS" at bounding box center [315, 139] width 140 height 24
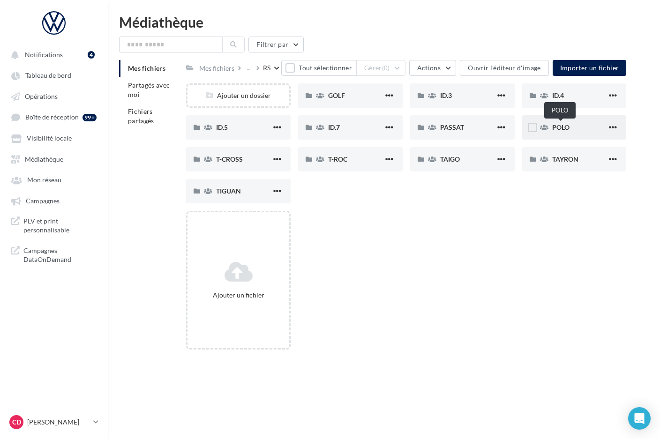
click at [563, 126] on span "POLO" at bounding box center [560, 127] width 17 height 8
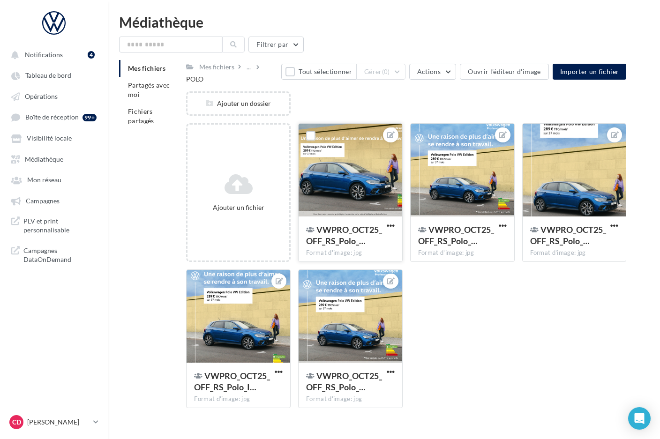
click at [351, 169] on div at bounding box center [351, 171] width 104 height 94
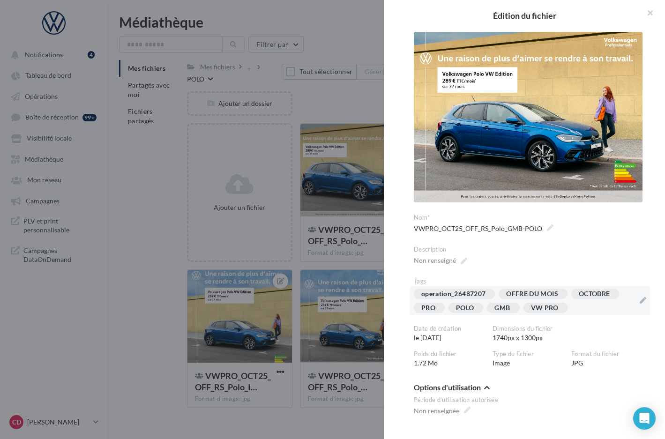
scroll to position [8, 0]
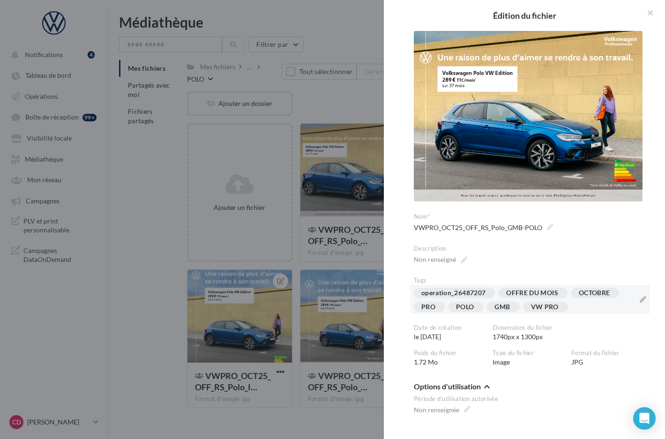
click at [579, 306] on div "operation_26487207 OFFRE DU MOIS OCTOBRE PRO POLO GMB VW PRO" at bounding box center [524, 302] width 221 height 28
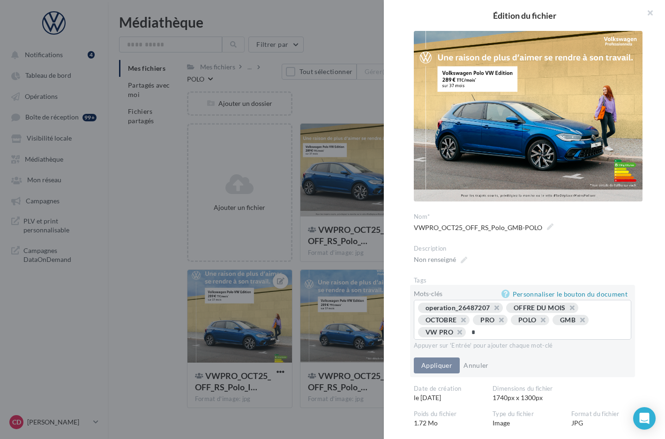
type input "**"
click at [437, 365] on button "Appliquer" at bounding box center [437, 366] width 46 height 16
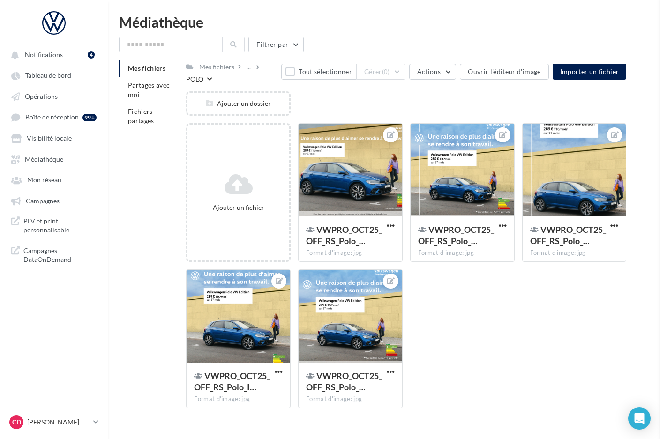
click at [468, 225] on span "VWPRO_OCT25_OFF_RS_Polo_…" at bounding box center [456, 236] width 76 height 22
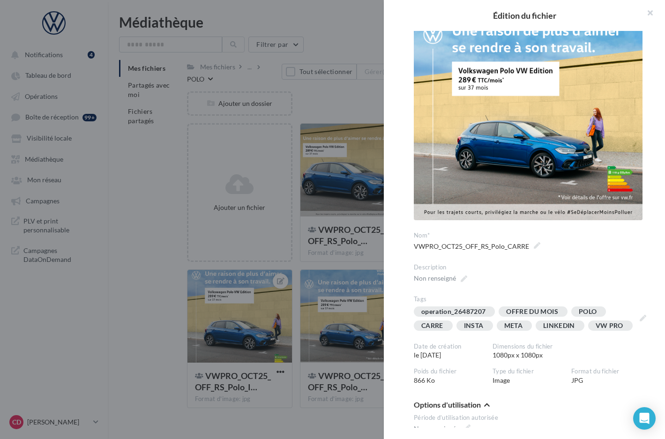
scroll to position [68, 0]
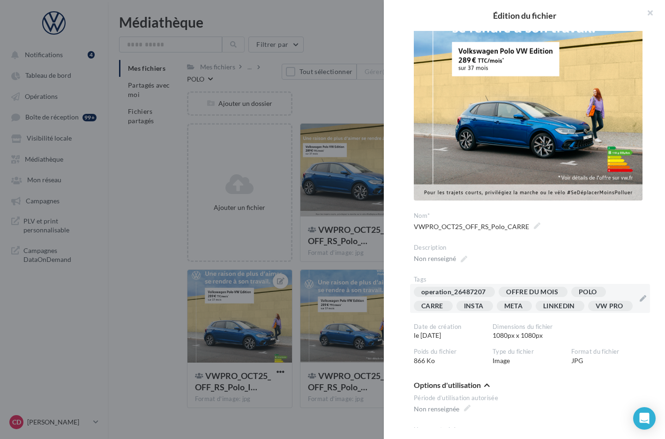
click at [488, 301] on div "INSTA" at bounding box center [475, 306] width 37 height 10
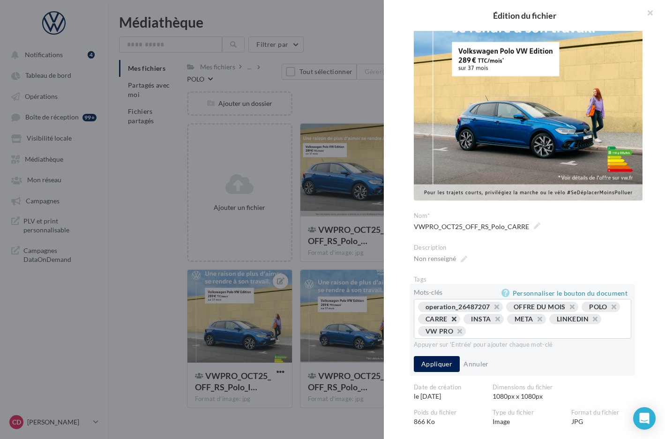
click at [461, 314] on span "CARRE" at bounding box center [439, 319] width 42 height 10
click at [449, 322] on button "button" at bounding box center [449, 322] width 0 height 0
click at [447, 322] on button "button" at bounding box center [447, 322] width 0 height 0
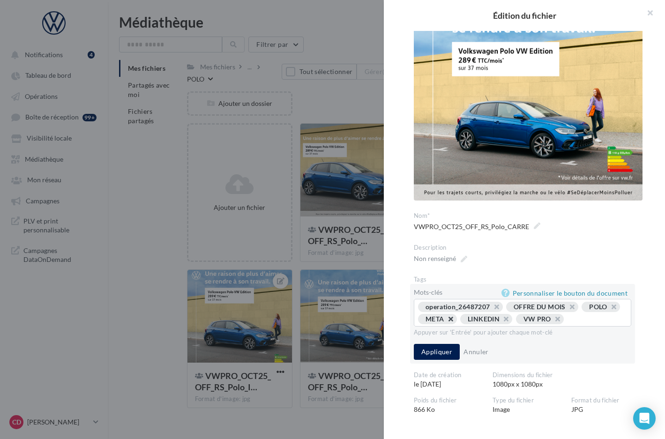
click at [446, 322] on button "button" at bounding box center [446, 322] width 0 height 0
click at [517, 325] on div "operation_26487207 OFFRE DU MOIS POLO LINKEDIN VW PRO ..." at bounding box center [522, 314] width 209 height 24
click at [509, 325] on div "operation_26487207 OFFRE DU MOIS POLO LINKEDIN VW PRO ..." at bounding box center [522, 314] width 209 height 24
click at [500, 325] on div "operation_26487207 OFFRE DU MOIS POLO LINKEDIN VW PRO ..." at bounding box center [522, 314] width 209 height 24
click at [527, 324] on input "text" at bounding box center [554, 319] width 54 height 9
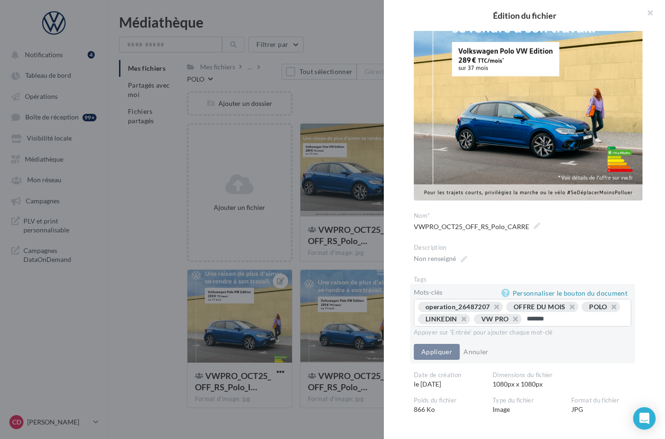
type input "********"
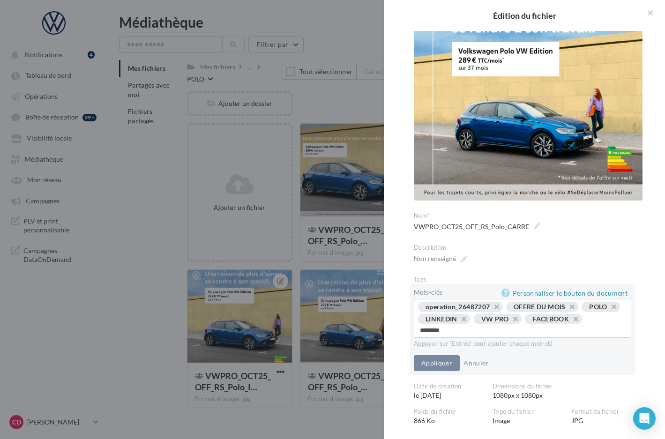
type input "*********"
type input "**"
type input "***"
type input "*"
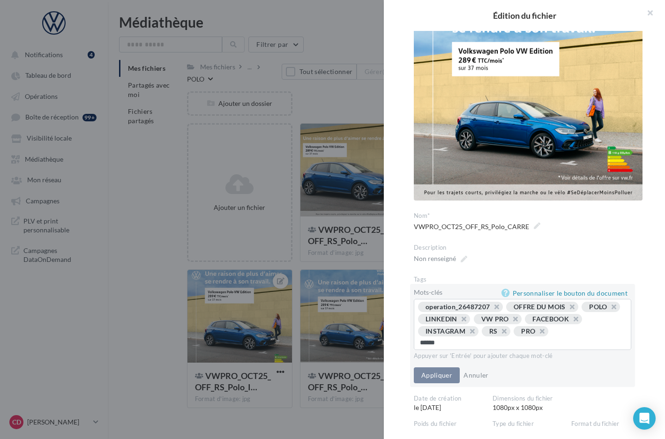
type input "*******"
click at [448, 373] on button "Appliquer" at bounding box center [437, 376] width 46 height 16
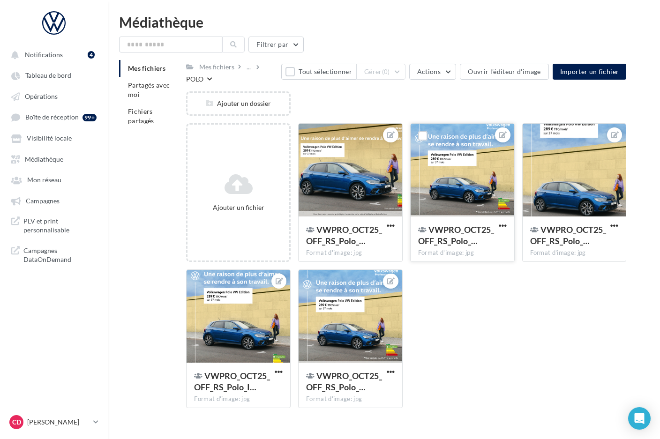
click at [464, 203] on div at bounding box center [463, 171] width 104 height 94
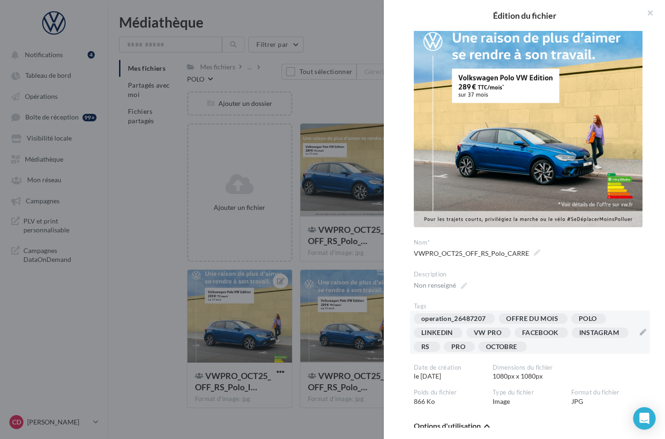
scroll to position [53, 0]
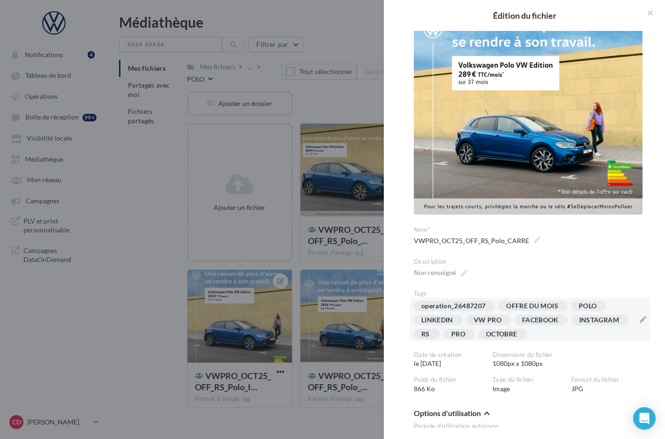
click at [601, 326] on div "operation_26487207 OFFRE DU MOIS POLO LINKEDIN VW PRO FACEBOOK INSTAGRAM RS PRO…" at bounding box center [524, 322] width 221 height 42
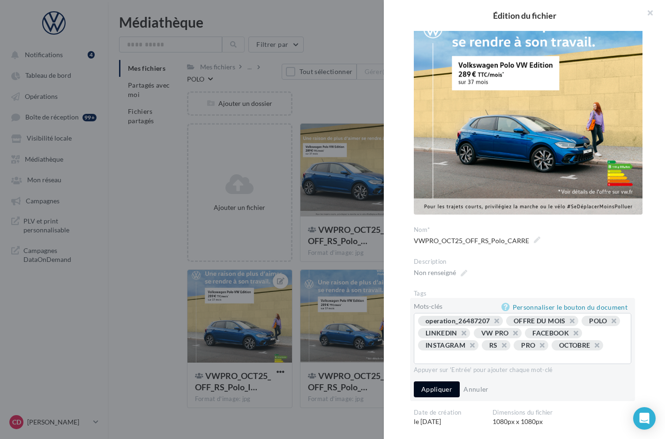
click at [442, 385] on button "Appliquer" at bounding box center [437, 390] width 46 height 16
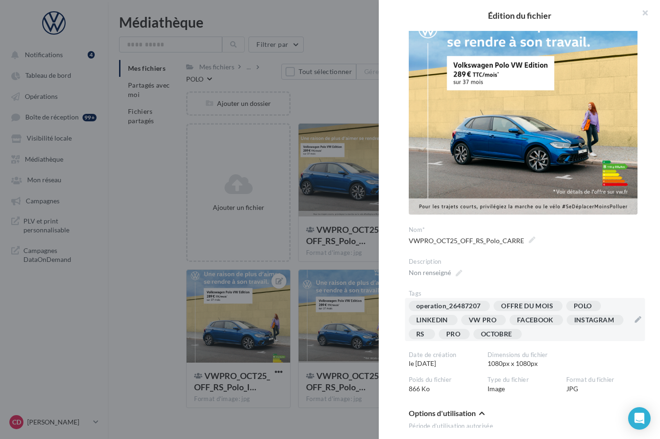
click at [368, 269] on div at bounding box center [330, 219] width 660 height 439
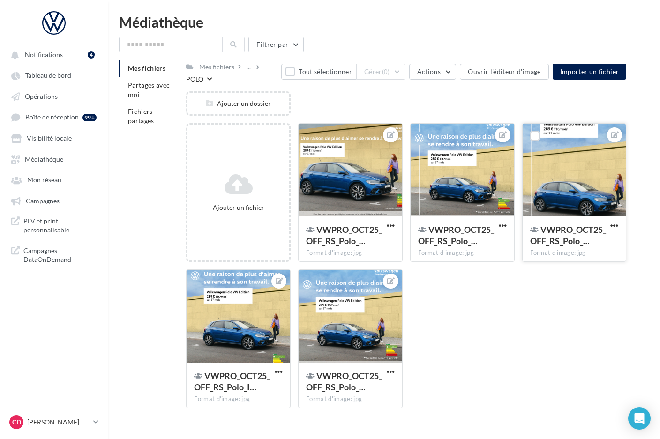
click at [557, 217] on div "VWPRO_OCT25_OFF_RS_Polo_… Format d'image: jpg" at bounding box center [575, 239] width 104 height 44
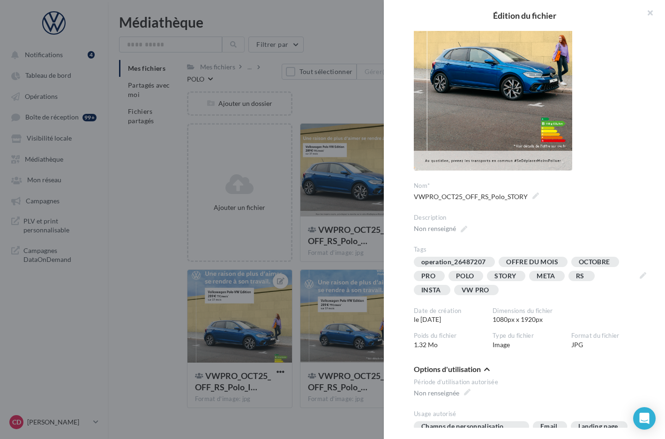
scroll to position [152, 0]
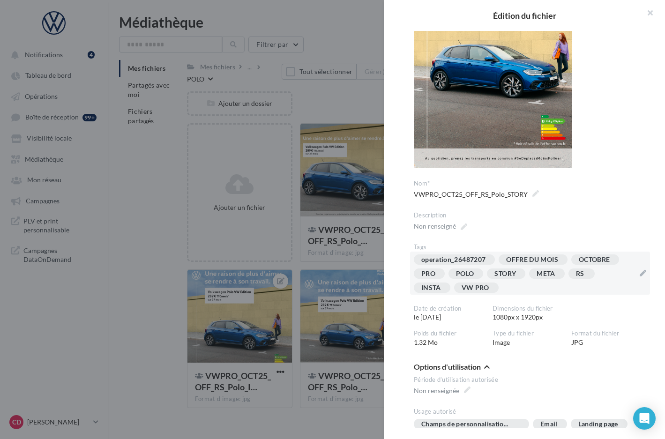
click at [528, 287] on div "operation_26487207 OFFRE DU MOIS OCTOBRE PRO POLO STORY META RS INSTA VW PRO" at bounding box center [524, 276] width 221 height 42
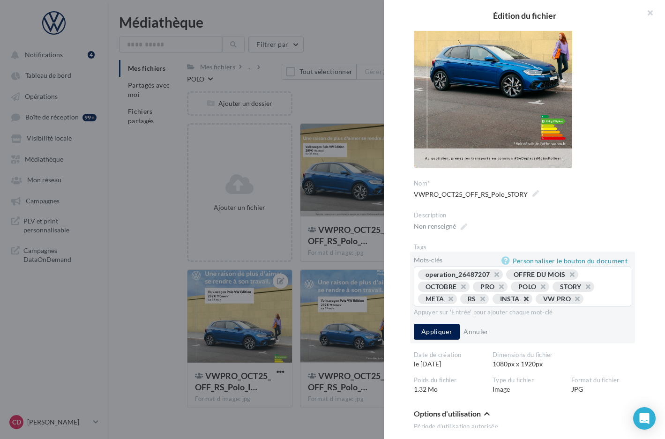
click at [521, 302] on button "button" at bounding box center [521, 302] width 0 height 0
click at [446, 302] on button "button" at bounding box center [446, 302] width 0 height 0
click at [523, 299] on input "text" at bounding box center [563, 299] width 118 height 9
type input "*"
type input "*********"
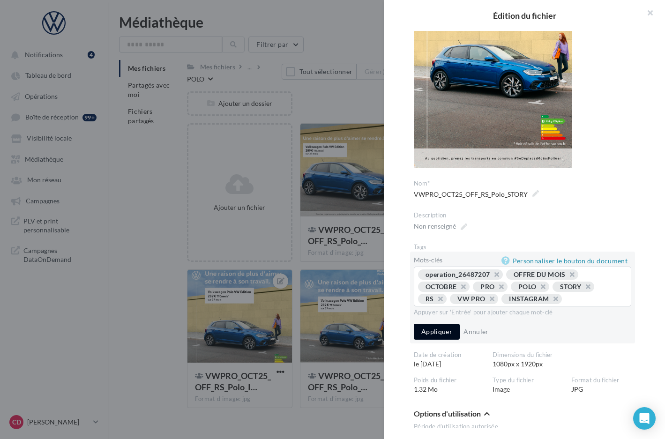
click at [445, 340] on button "Appliquer" at bounding box center [437, 332] width 46 height 16
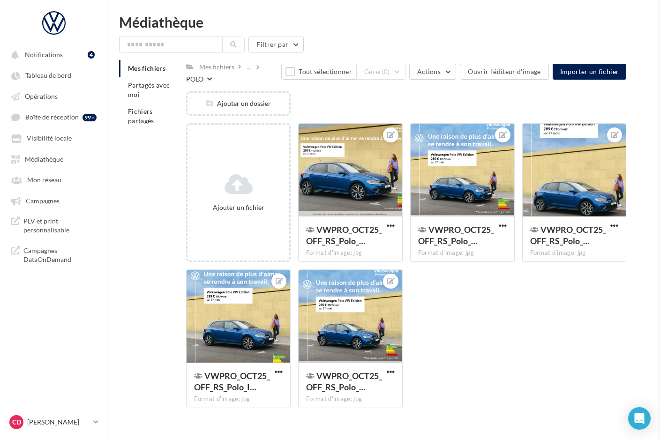
click at [237, 352] on div at bounding box center [239, 317] width 104 height 94
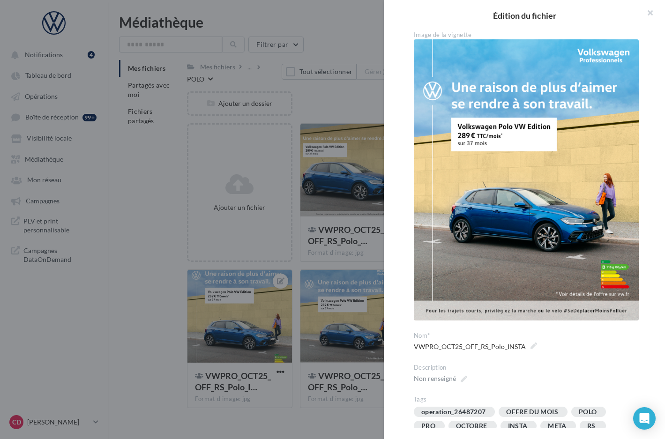
scroll to position [77, 0]
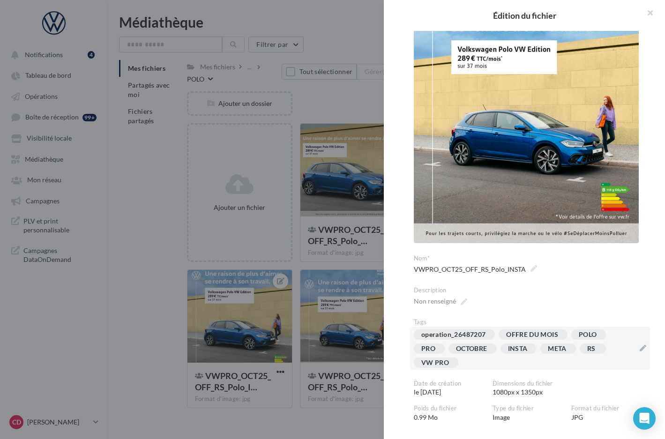
click at [548, 363] on div "operation_26487207 OFFRE DU MOIS POLO PRO OCTOBRE INSTA META RS VW PRO" at bounding box center [524, 351] width 221 height 42
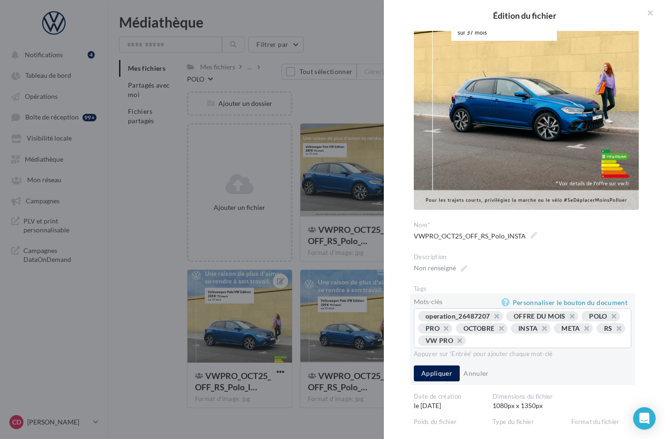
scroll to position [113, 0]
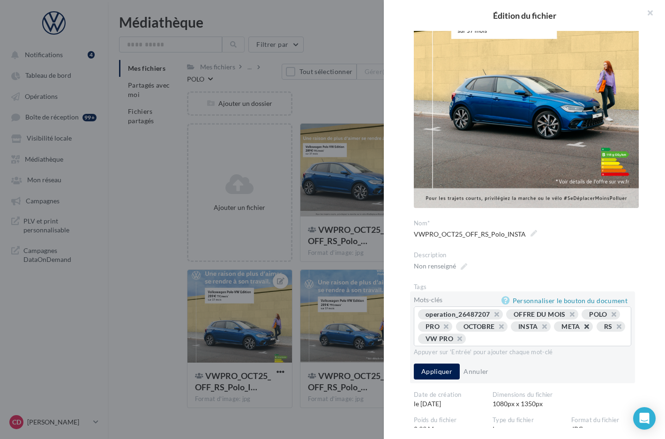
click at [582, 329] on button "button" at bounding box center [582, 329] width 0 height 0
click at [540, 329] on button "button" at bounding box center [540, 329] width 0 height 0
click at [569, 334] on input "text" at bounding box center [495, 338] width 150 height 9
type input "*********"
click at [436, 370] on button "Appliquer" at bounding box center [437, 372] width 46 height 16
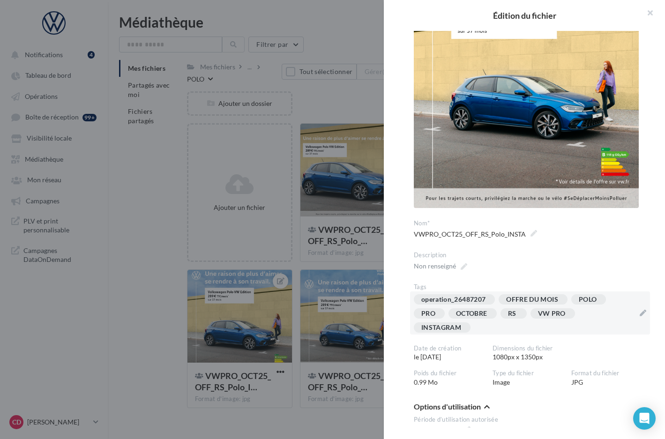
click at [368, 353] on div at bounding box center [332, 219] width 665 height 439
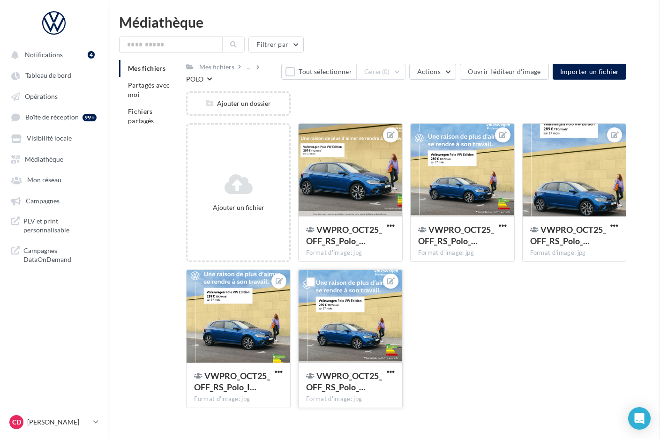
click at [363, 351] on div at bounding box center [351, 317] width 104 height 94
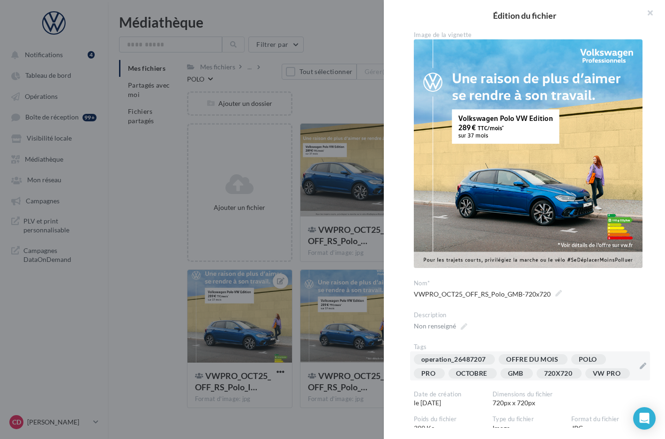
scroll to position [14, 0]
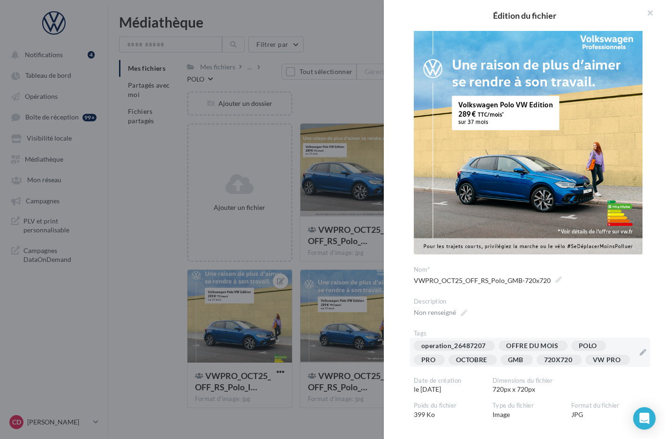
click at [605, 362] on div "operation_26487207 OFFRE DU MOIS POLO PRO OCTOBRE GMB 720X720 VW PRO" at bounding box center [524, 355] width 221 height 28
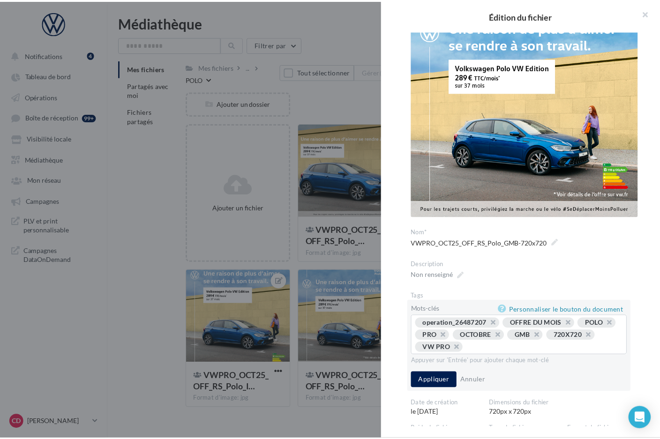
scroll to position [58, 0]
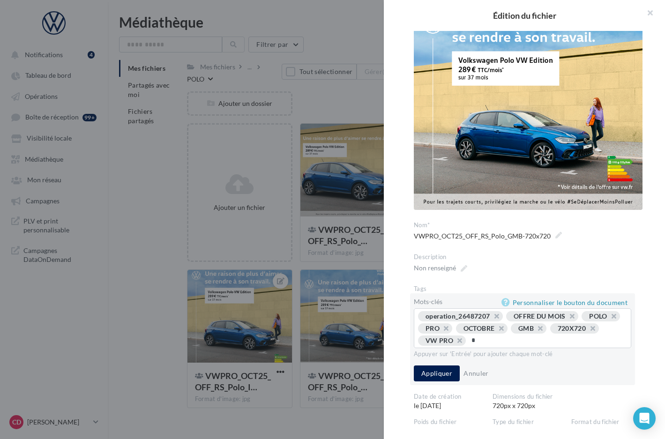
type input "**"
click at [432, 381] on button "Appliquer" at bounding box center [437, 374] width 46 height 16
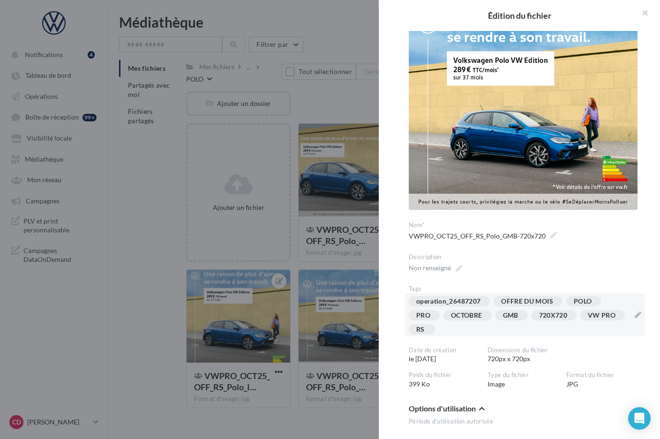
click at [317, 264] on div at bounding box center [330, 219] width 660 height 439
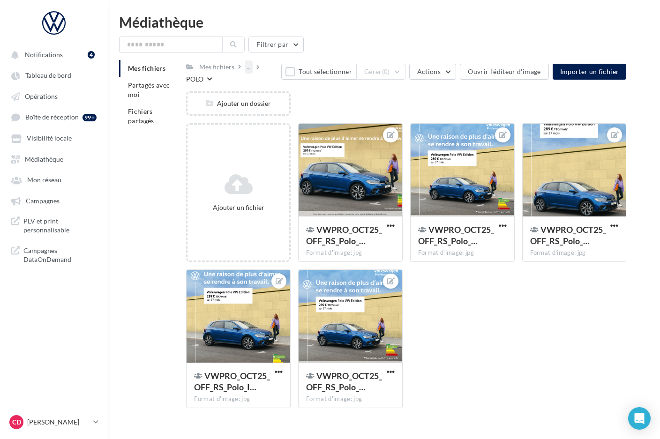
click at [245, 68] on div "..." at bounding box center [249, 66] width 8 height 13
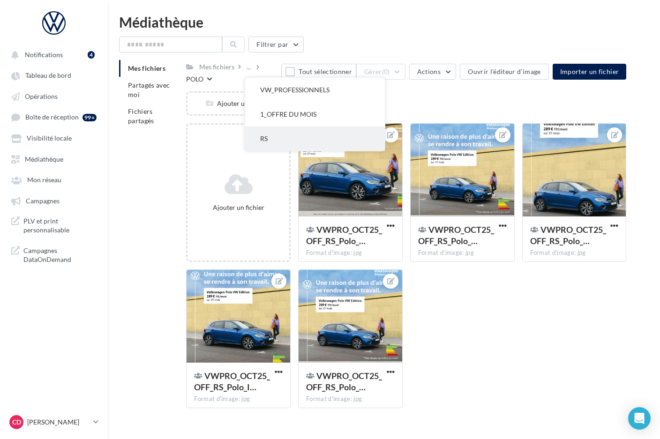
click at [264, 136] on button "RS" at bounding box center [315, 139] width 140 height 24
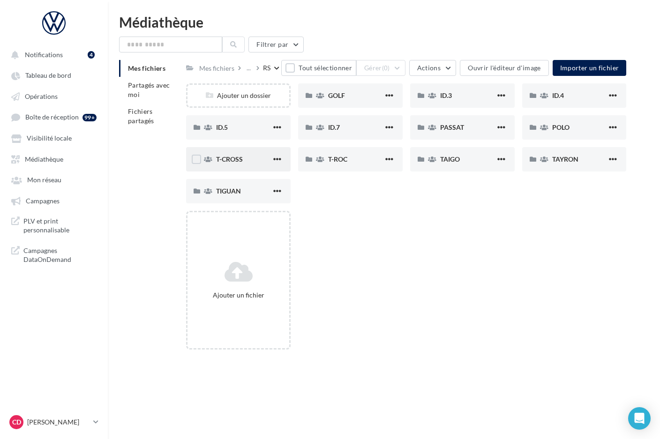
click at [249, 161] on div "T-CROSS" at bounding box center [243, 159] width 55 height 9
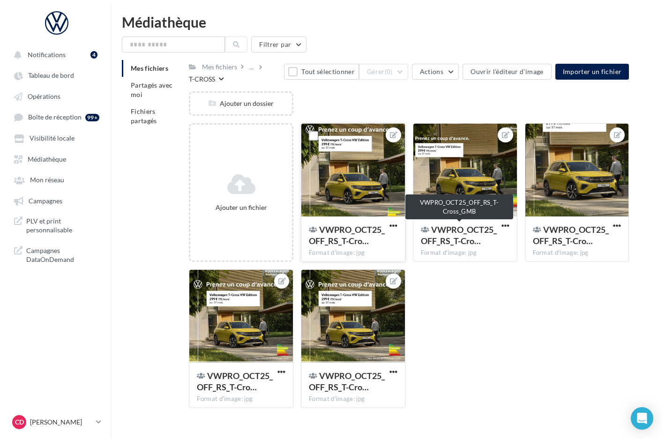
scroll to position [2, 0]
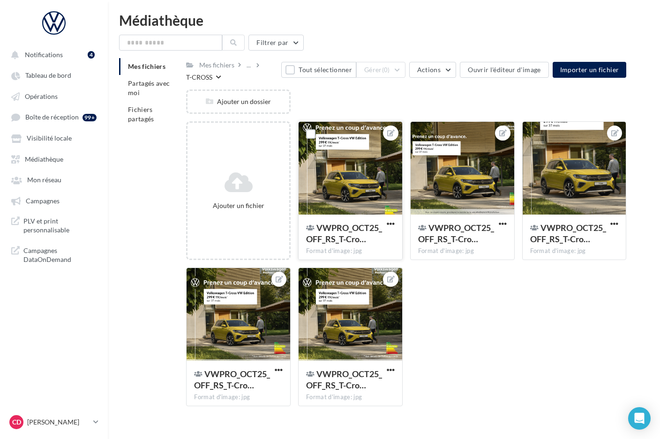
click at [385, 195] on div at bounding box center [351, 169] width 104 height 94
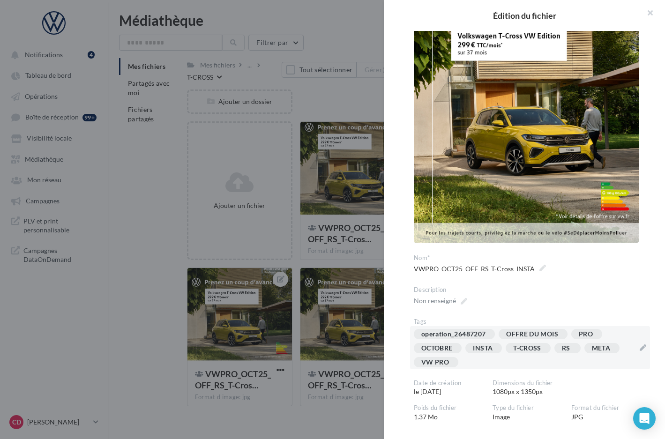
scroll to position [78, 0]
click at [496, 359] on div "operation_26487207 OFFRE DU MOIS PRO OCTOBRE INSTA T-CROSS RS META VW PRO" at bounding box center [524, 350] width 221 height 42
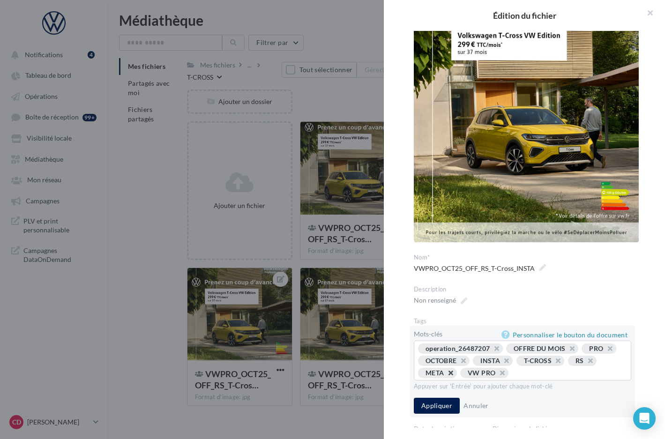
click at [446, 376] on button "button" at bounding box center [446, 376] width 0 height 0
click at [502, 363] on button "button" at bounding box center [502, 363] width 0 height 0
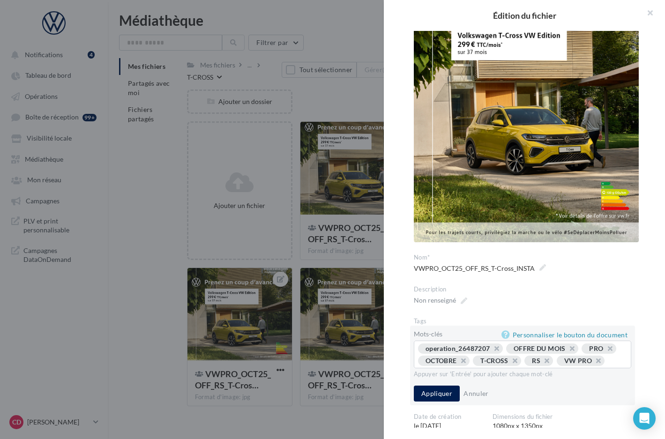
click at [483, 368] on div "operation_26487207 OFFRE DU MOIS PRO OCTOBRE T-CROSS RS VW PRO ..." at bounding box center [522, 356] width 209 height 24
click at [481, 368] on div "operation_26487207 OFFRE DU MOIS PRO OCTOBRE T-CROSS RS VW PRO ..." at bounding box center [522, 356] width 209 height 24
click at [461, 368] on div "operation_26487207 OFFRE DU MOIS PRO OCTOBRE T-CROSS RS VW PRO ..." at bounding box center [522, 356] width 209 height 24
click at [453, 368] on div "operation_26487207 OFFRE DU MOIS PRO OCTOBRE T-CROSS RS VW PRO ..." at bounding box center [522, 356] width 209 height 24
click at [611, 366] on input "text" at bounding box center [615, 360] width 9 height 9
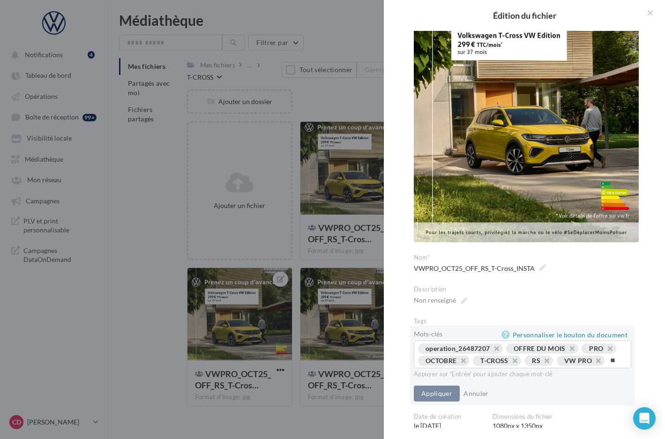
type input "*"
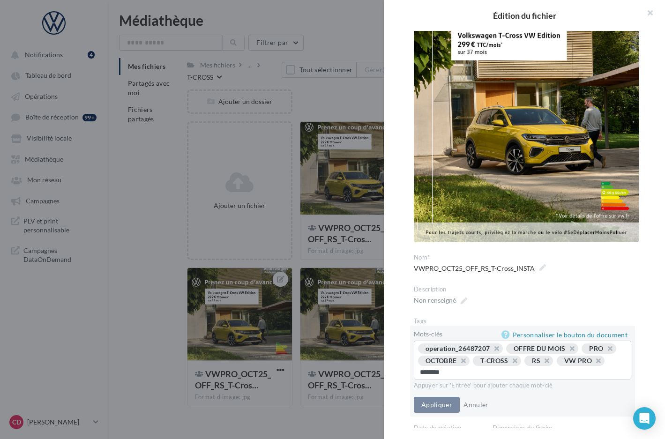
type input "*********"
drag, startPoint x: 434, startPoint y: 401, endPoint x: 454, endPoint y: 401, distance: 20.2
click at [434, 401] on button "Appliquer" at bounding box center [437, 406] width 46 height 16
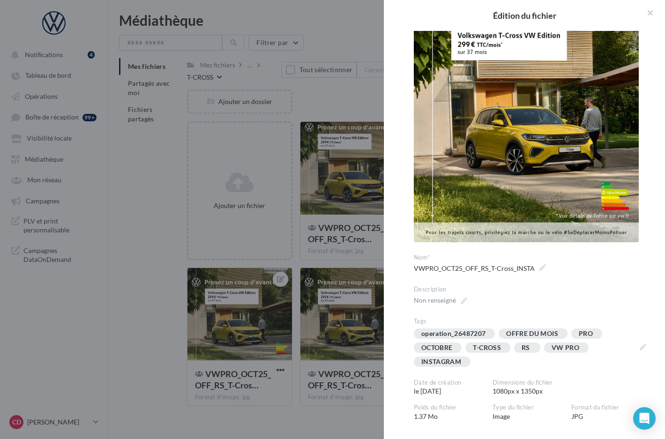
click at [363, 265] on div at bounding box center [332, 219] width 665 height 439
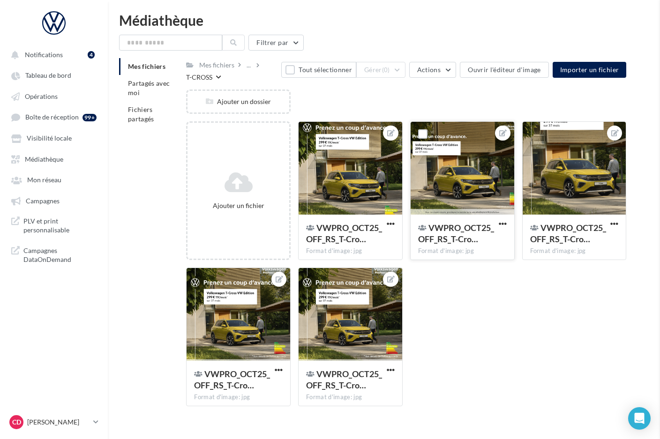
click at [464, 209] on div at bounding box center [463, 169] width 104 height 94
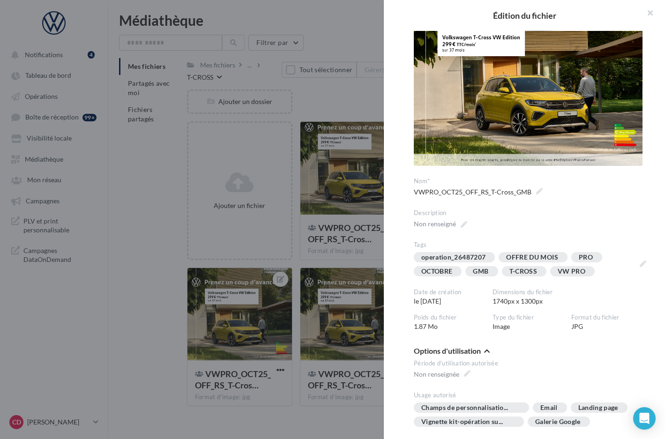
scroll to position [55, 0]
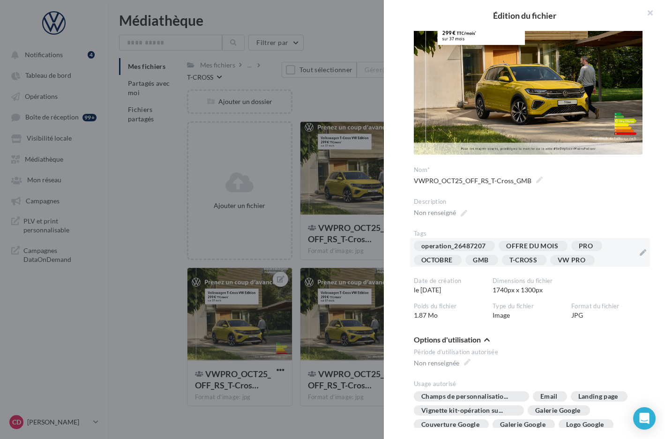
click at [610, 257] on div "operation_26487207 OFFRE DU MOIS PRO OCTOBRE GMB T-CROSS VW PRO" at bounding box center [524, 255] width 221 height 28
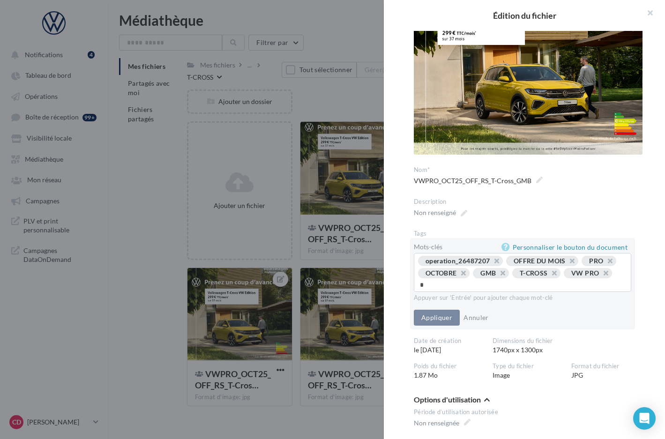
type input "**"
click at [445, 319] on button "Appliquer" at bounding box center [437, 319] width 46 height 16
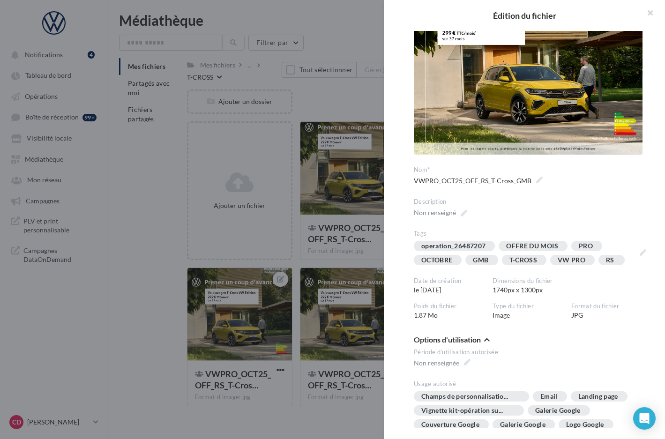
click at [366, 265] on div at bounding box center [332, 219] width 665 height 439
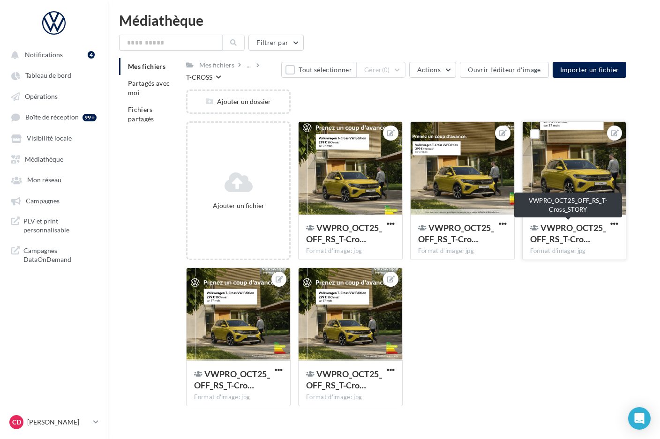
click at [561, 223] on span "VWPRO_OCT25_OFF_RS_T-Cro…" at bounding box center [568, 234] width 76 height 22
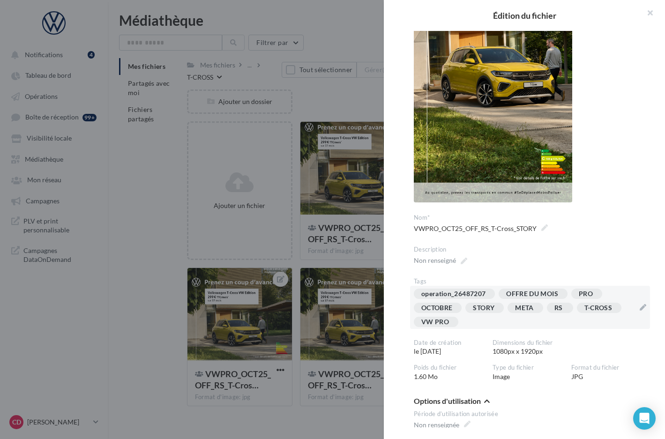
scroll to position [118, 0]
click at [537, 321] on div "operation_26487207 OFFRE DU MOIS PRO OCTOBRE STORY META RS T-CROSS VW PRO" at bounding box center [524, 310] width 221 height 42
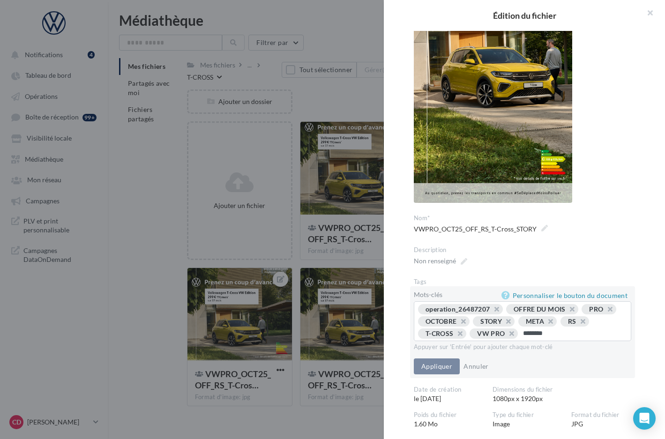
type input "*********"
click at [546, 324] on button "button" at bounding box center [546, 324] width 0 height 0
click at [443, 368] on button "Appliquer" at bounding box center [437, 367] width 46 height 16
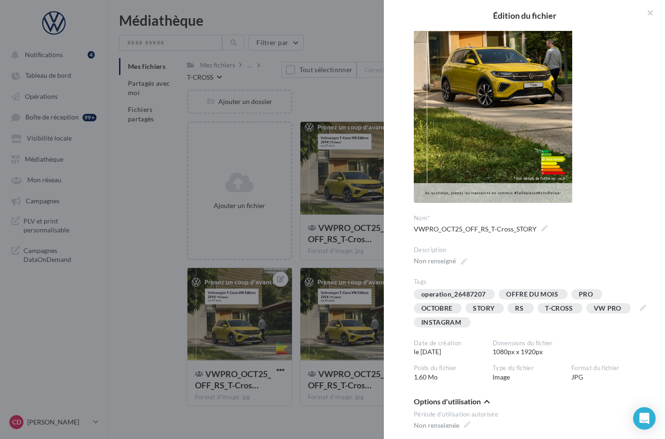
drag, startPoint x: 355, startPoint y: 262, endPoint x: 348, endPoint y: 272, distance: 11.4
click at [355, 263] on div at bounding box center [332, 219] width 665 height 439
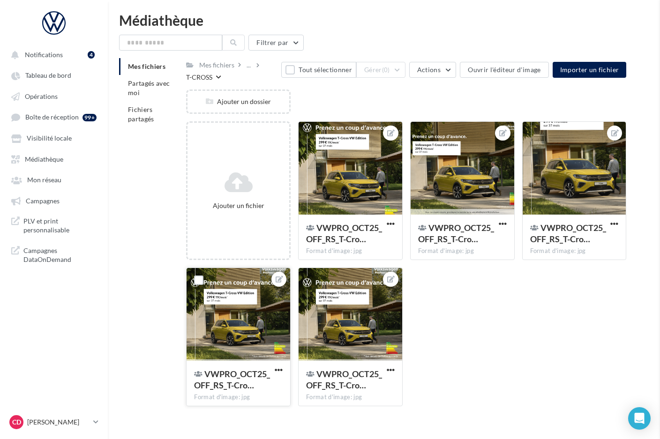
click at [249, 319] on div at bounding box center [239, 315] width 104 height 94
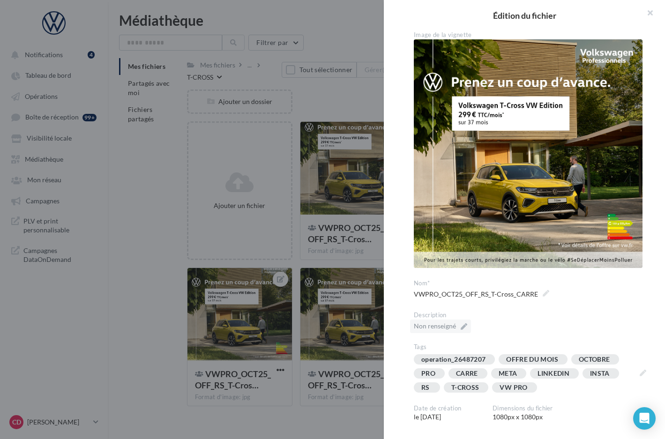
scroll to position [15, 0]
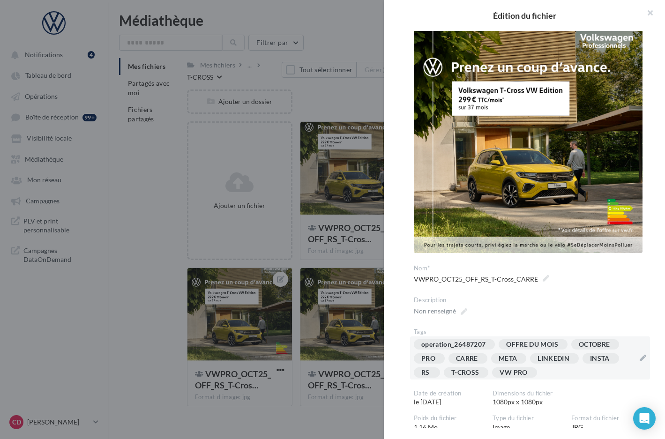
click at [562, 370] on div "operation_26487207 OFFRE DU MOIS OCTOBRE PRO [GEOGRAPHIC_DATA] META LINKEDIN IN…" at bounding box center [524, 361] width 221 height 42
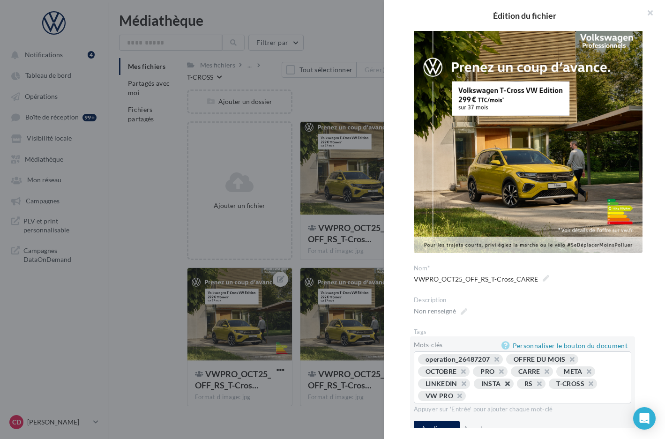
click at [511, 379] on span "INSTA" at bounding box center [494, 384] width 40 height 10
click at [503, 386] on button "button" at bounding box center [503, 386] width 0 height 0
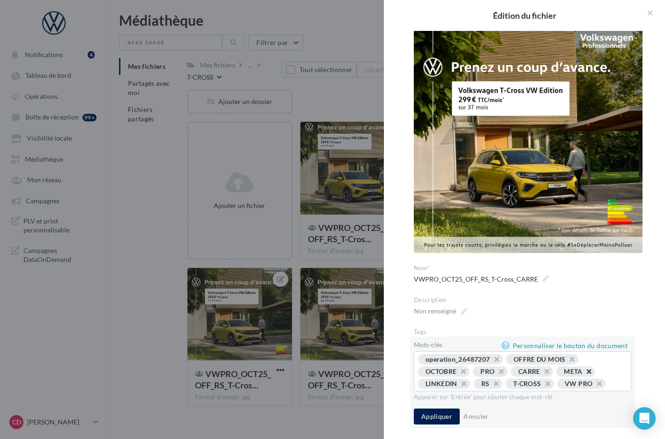
click at [584, 374] on button "button" at bounding box center [584, 374] width 0 height 0
click at [542, 374] on button "button" at bounding box center [542, 374] width 0 height 0
type input "********"
type input "*********"
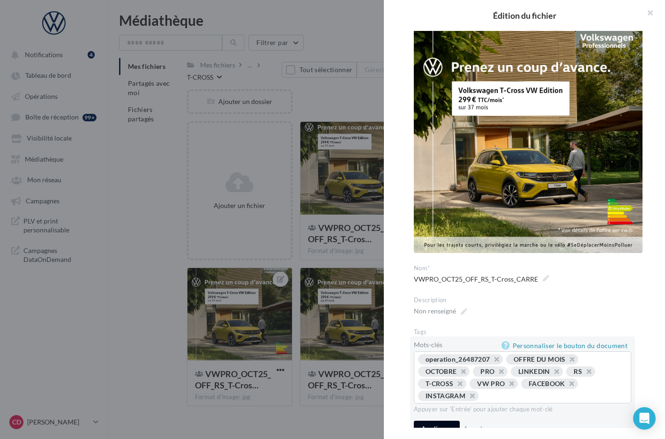
click at [430, 423] on button "Appliquer" at bounding box center [437, 429] width 46 height 16
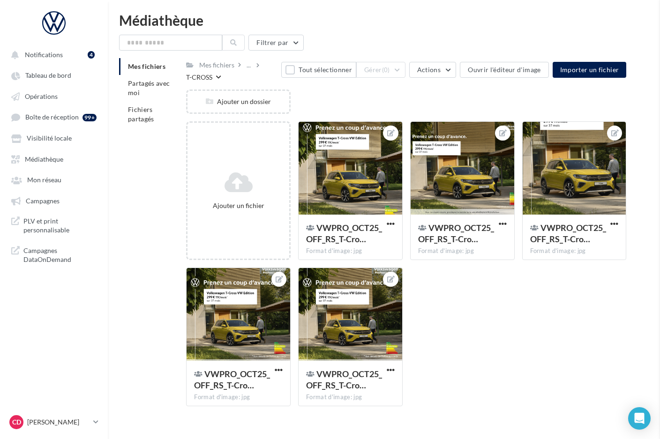
click at [332, 349] on div at bounding box center [351, 315] width 104 height 94
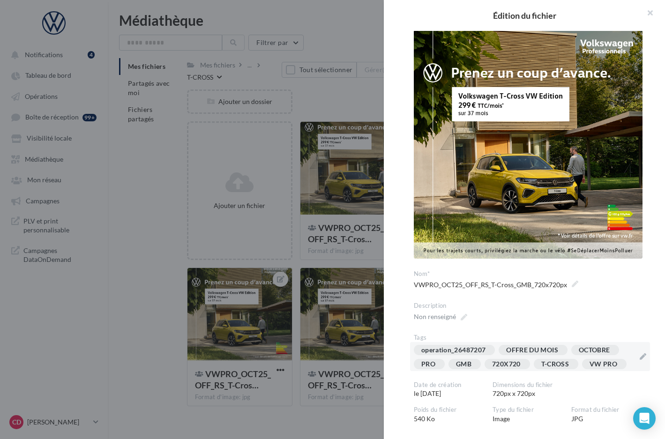
scroll to position [10, 0]
click at [635, 364] on div "operation_26487207 OFFRE DU MOIS OCTOBRE PRO GMB 720X720 T-CROSS VW PRO" at bounding box center [530, 356] width 240 height 29
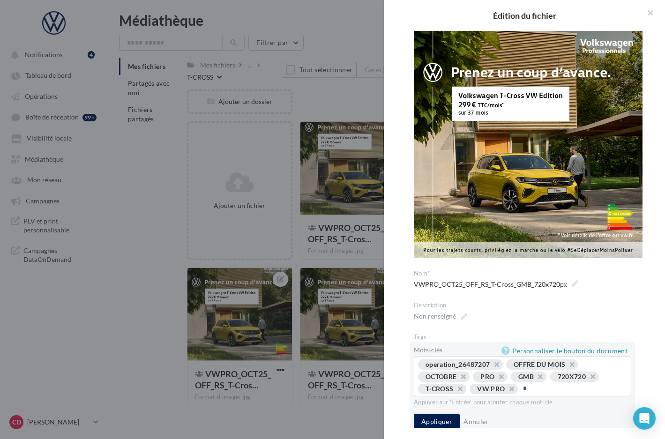
type input "**"
click at [439, 423] on button "Appliquer" at bounding box center [437, 422] width 46 height 16
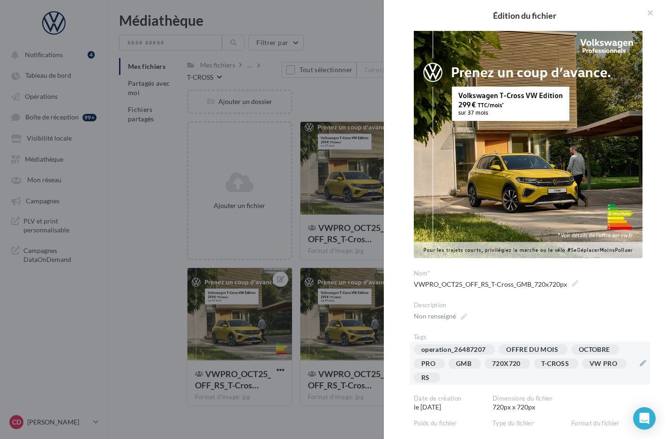
click at [363, 265] on div at bounding box center [332, 219] width 665 height 439
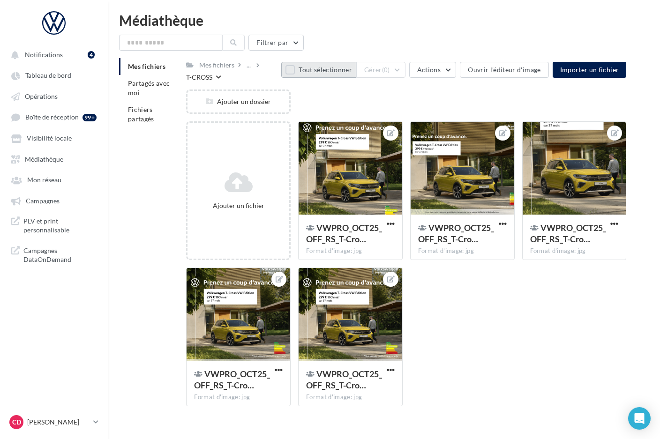
click at [300, 70] on button "Tout sélectionner" at bounding box center [318, 70] width 75 height 16
click at [406, 73] on button "Gérer (5)" at bounding box center [380, 70] width 49 height 16
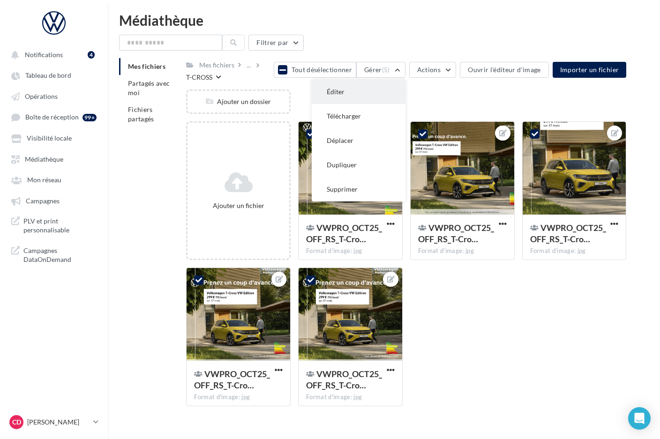
click at [397, 86] on button "Éditer" at bounding box center [359, 92] width 94 height 24
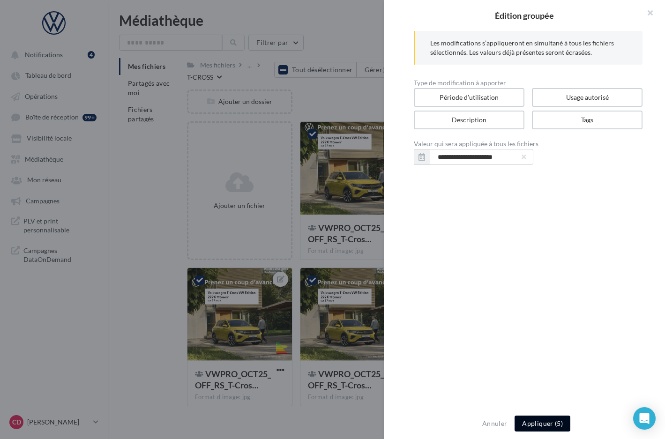
click at [535, 426] on button "Appliquer (5)" at bounding box center [543, 424] width 56 height 16
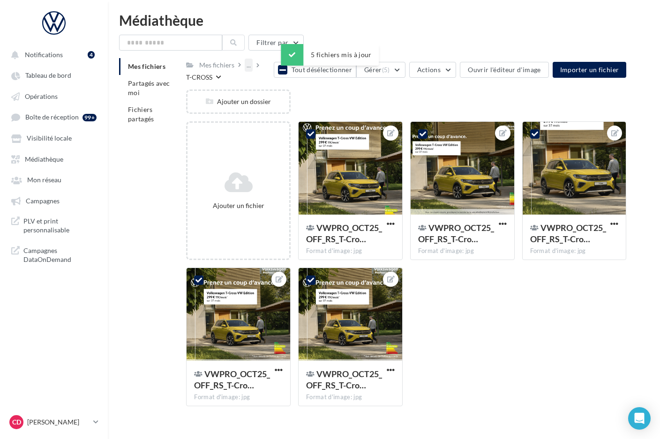
click at [249, 68] on div "..." at bounding box center [249, 65] width 8 height 13
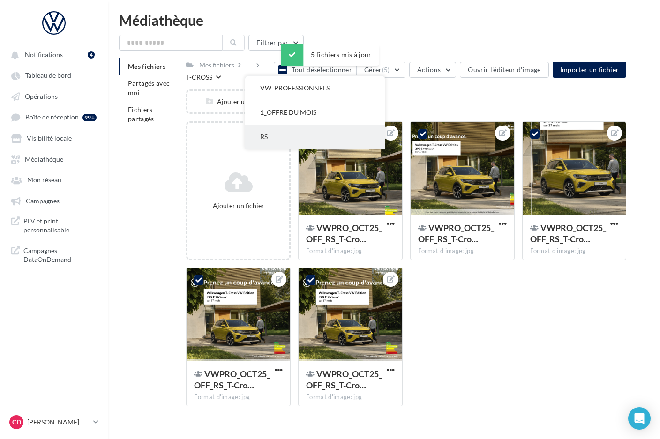
click at [272, 133] on button "RS" at bounding box center [315, 137] width 140 height 24
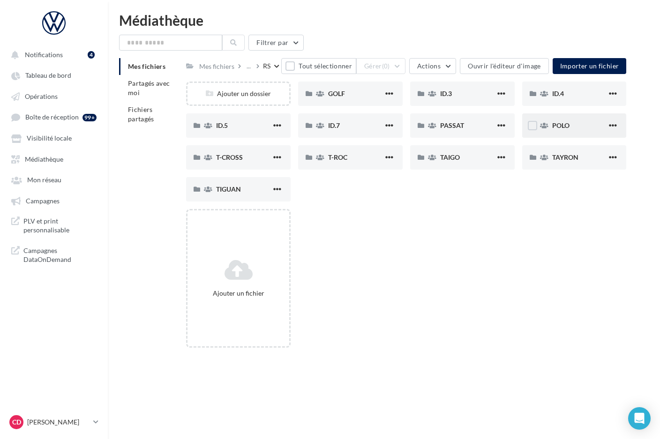
click at [581, 128] on div "POLO" at bounding box center [579, 125] width 55 height 9
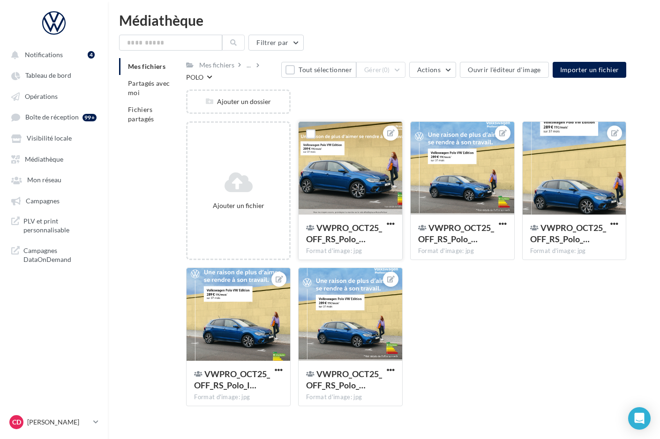
click at [362, 175] on div at bounding box center [351, 169] width 104 height 94
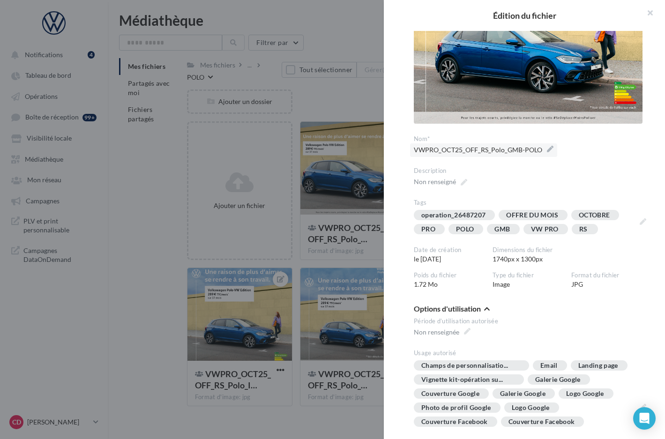
scroll to position [44, 0]
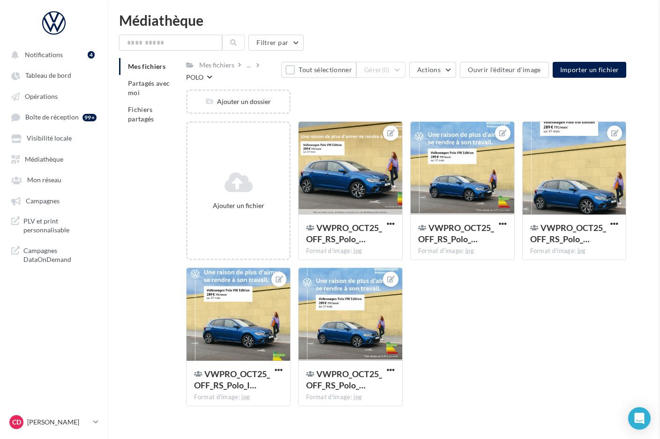
click at [301, 71] on button "Tout sélectionner" at bounding box center [318, 70] width 75 height 16
click at [406, 71] on button "Gérer (5)" at bounding box center [380, 70] width 49 height 16
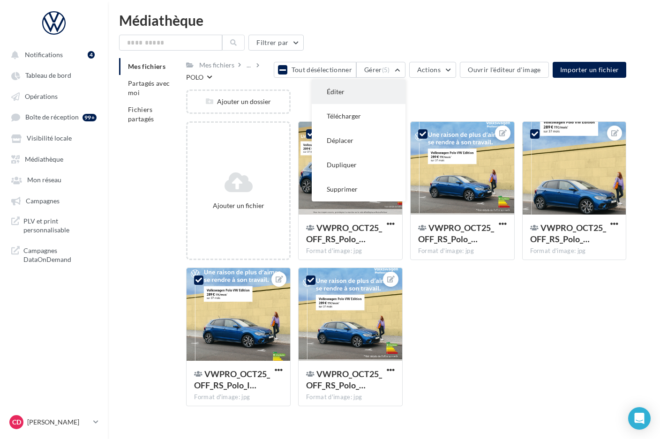
click at [402, 86] on button "Éditer" at bounding box center [359, 92] width 94 height 24
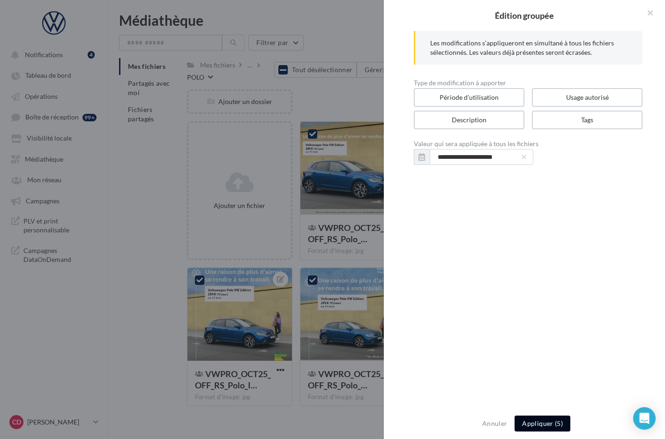
click at [534, 422] on button "Appliquer (5)" at bounding box center [543, 424] width 56 height 16
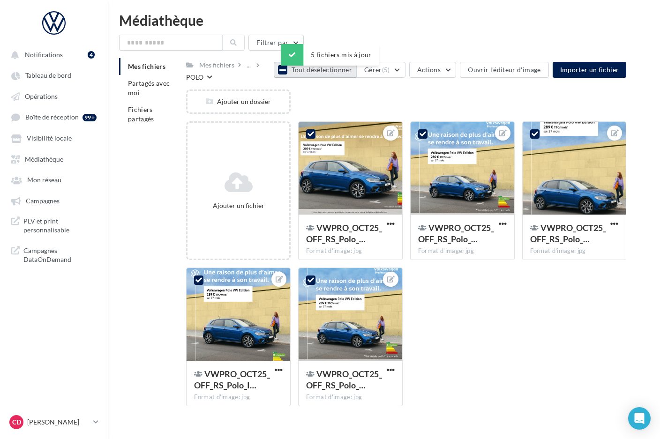
click at [286, 71] on icon at bounding box center [283, 70] width 7 height 8
click at [253, 65] on div "..." at bounding box center [249, 65] width 8 height 13
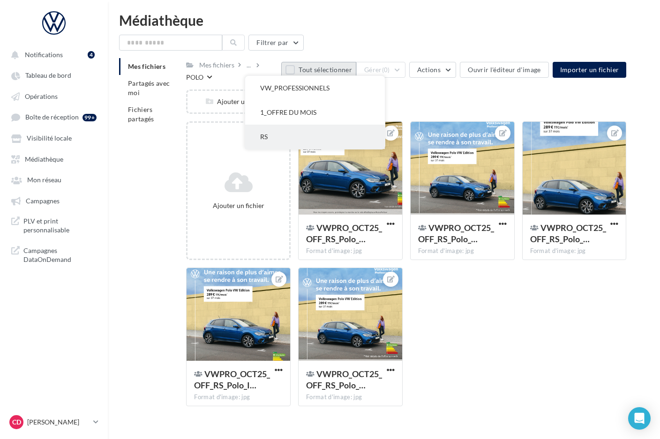
click at [280, 134] on button "RS" at bounding box center [315, 137] width 140 height 24
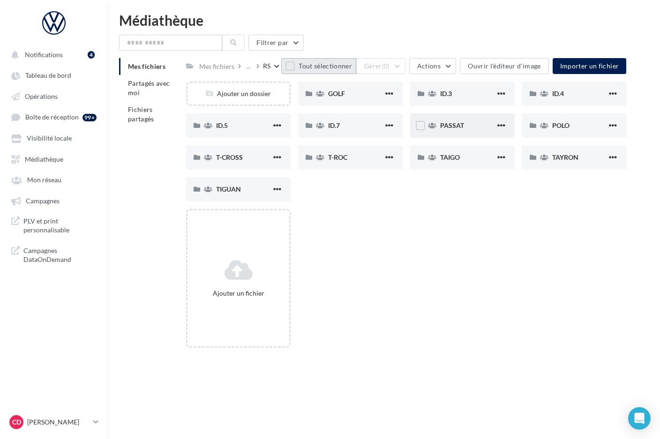
click at [489, 128] on div "PASSAT" at bounding box center [467, 125] width 55 height 9
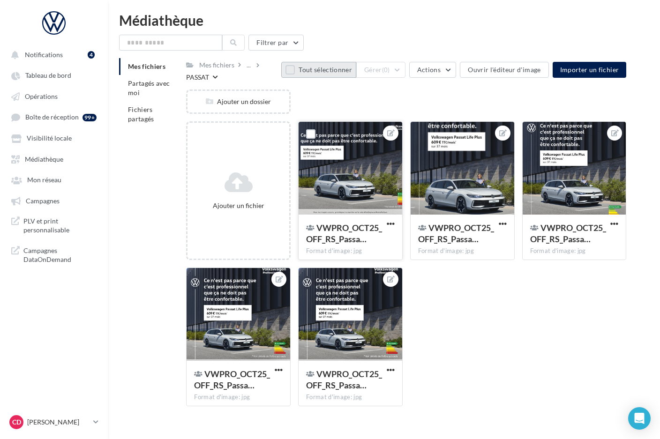
click at [355, 177] on div at bounding box center [351, 169] width 104 height 94
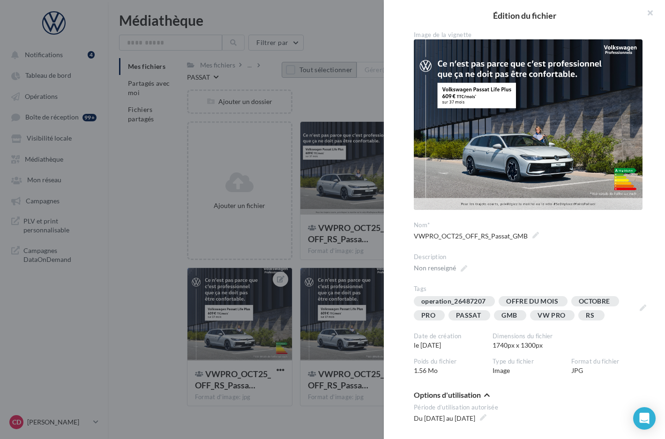
click at [364, 113] on div at bounding box center [332, 219] width 665 height 439
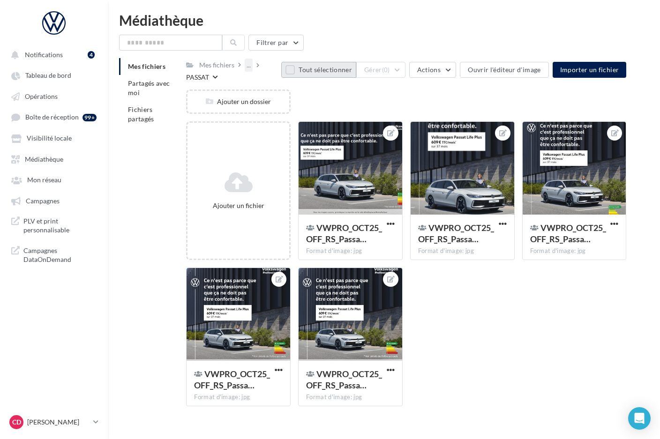
click at [249, 68] on div "..." at bounding box center [249, 65] width 8 height 13
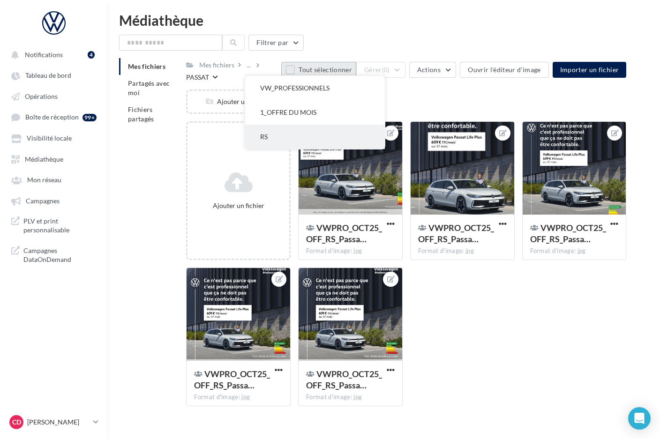
click at [265, 134] on button "RS" at bounding box center [315, 137] width 140 height 24
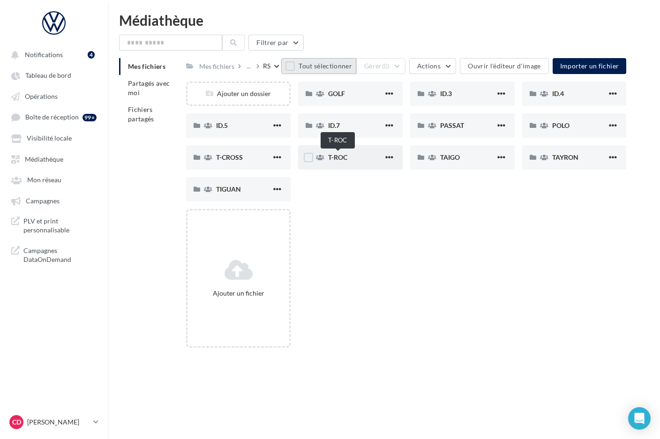
click at [334, 154] on span "T-ROC" at bounding box center [337, 157] width 19 height 8
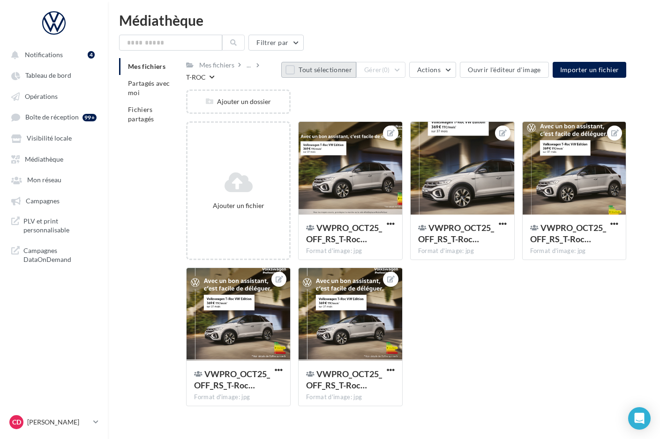
click at [299, 71] on button "Tout sélectionner" at bounding box center [318, 70] width 75 height 16
click at [405, 70] on button "Gérer (5)" at bounding box center [380, 70] width 49 height 16
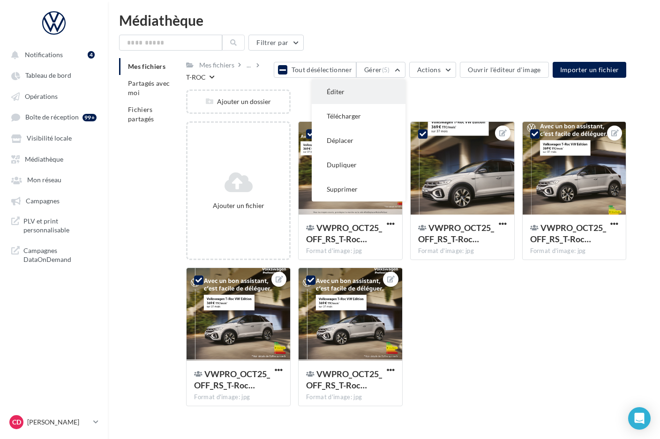
click at [398, 92] on button "Éditer" at bounding box center [359, 92] width 94 height 24
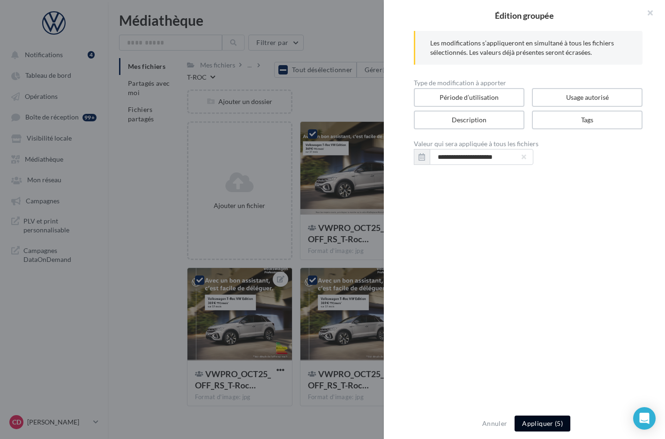
drag, startPoint x: 543, startPoint y: 423, endPoint x: 540, endPoint y: 418, distance: 4.8
click at [543, 423] on button "Appliquer (5)" at bounding box center [543, 424] width 56 height 16
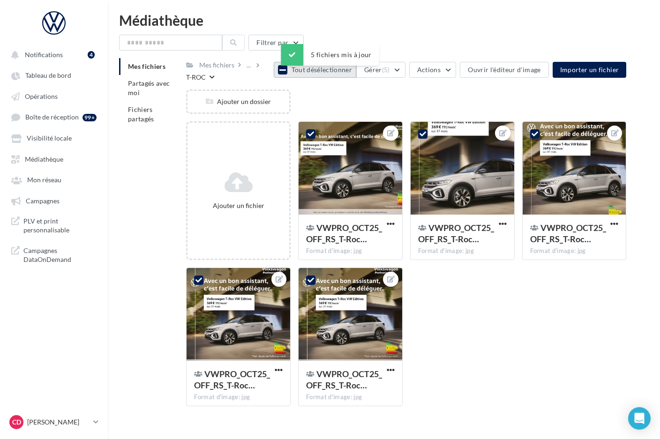
click at [286, 73] on icon at bounding box center [283, 70] width 7 height 8
click at [352, 135] on div at bounding box center [351, 169] width 104 height 94
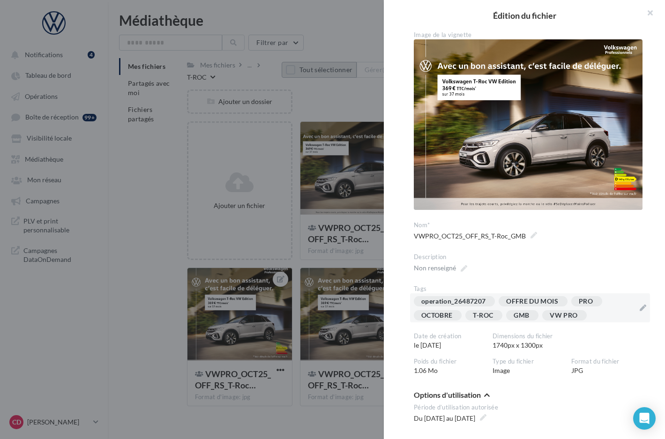
click at [612, 316] on div "operation_26487207 OFFRE DU MOIS PRO OCTOBRE T-ROC GMB VW PRO" at bounding box center [524, 310] width 221 height 28
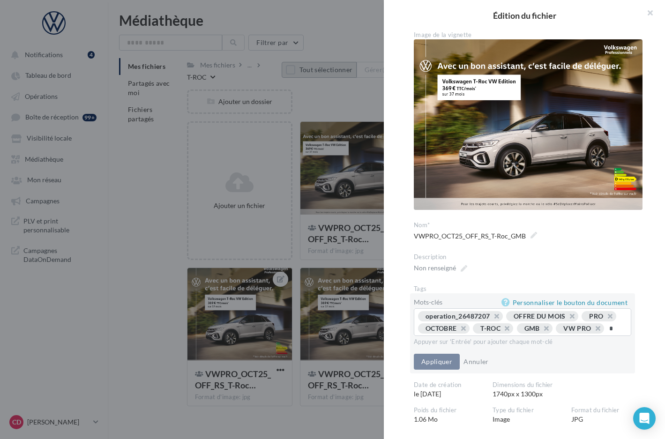
type input "**"
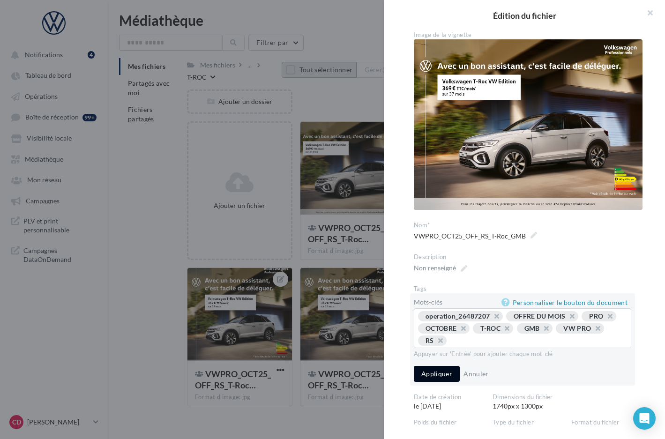
click at [436, 370] on button "Appliquer" at bounding box center [437, 374] width 46 height 16
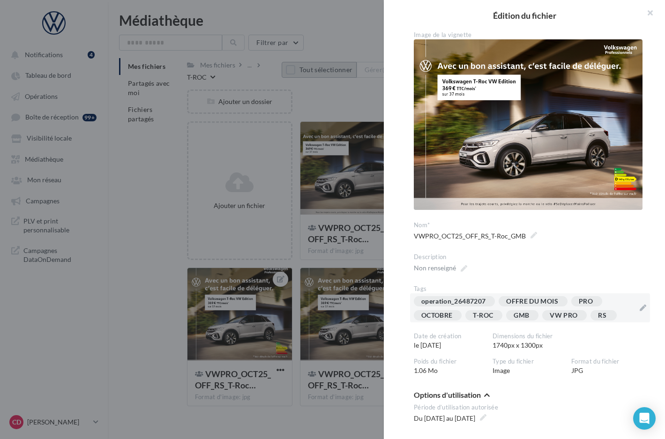
click at [375, 268] on div at bounding box center [332, 219] width 665 height 439
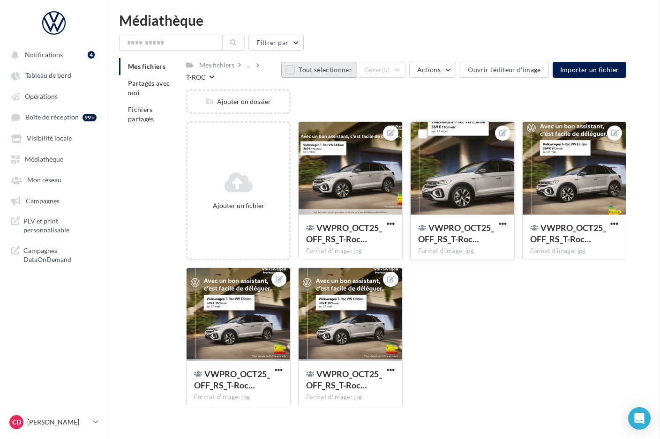
click at [461, 204] on div at bounding box center [463, 169] width 104 height 94
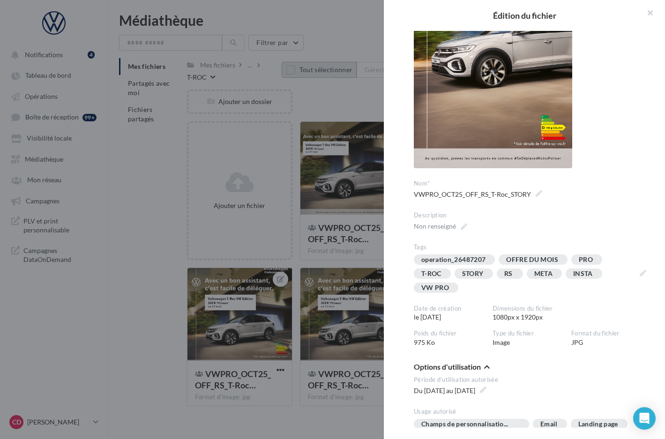
scroll to position [231, 0]
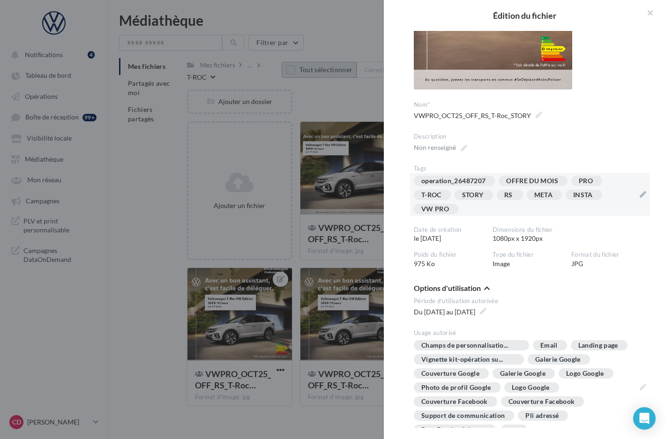
click at [517, 212] on div "operation_26487207 OFFRE DU MOIS PRO T-ROC STORY RS META INSTA VW PRO" at bounding box center [524, 197] width 221 height 42
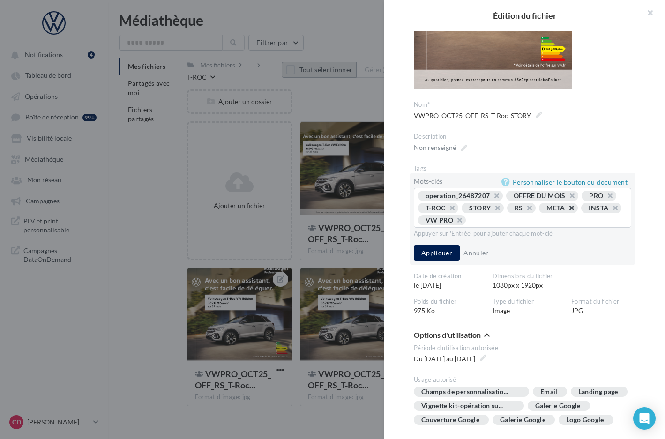
click at [567, 211] on button "button" at bounding box center [567, 211] width 0 height 0
click at [485, 222] on input "text" at bounding box center [547, 220] width 150 height 9
type input "*"
type input "*********"
click at [444, 257] on button "Appliquer" at bounding box center [437, 253] width 46 height 16
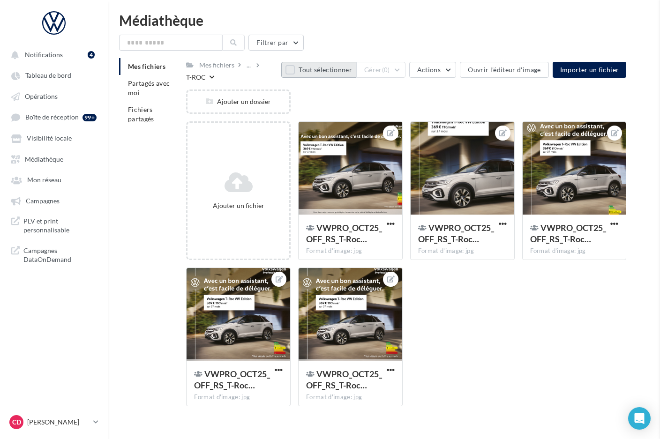
click at [566, 188] on div at bounding box center [575, 169] width 104 height 94
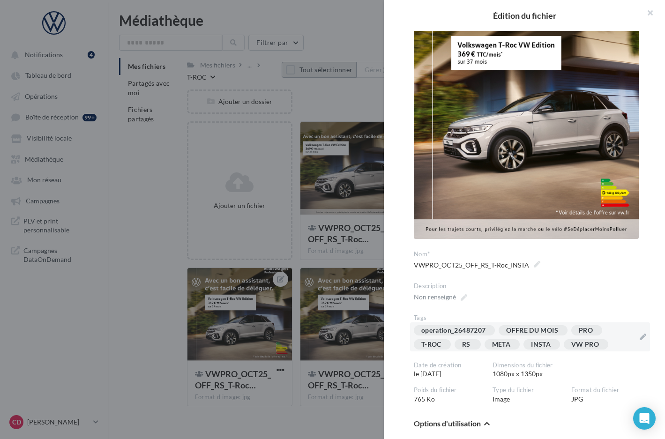
scroll to position [85, 0]
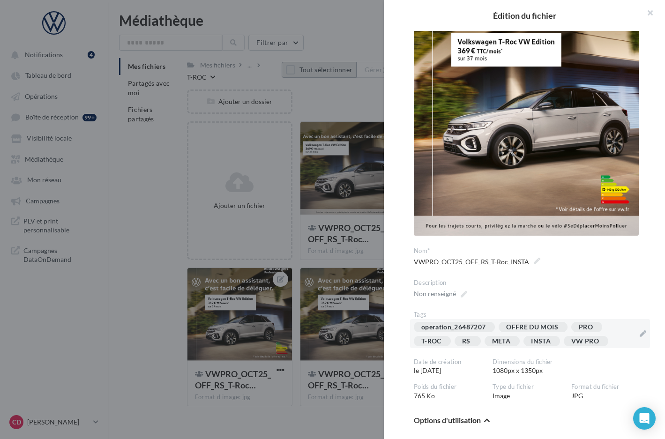
click at [625, 338] on div "operation_26487207 OFFRE DU MOIS PRO T-ROC RS META INSTA VW PRO" at bounding box center [524, 336] width 221 height 28
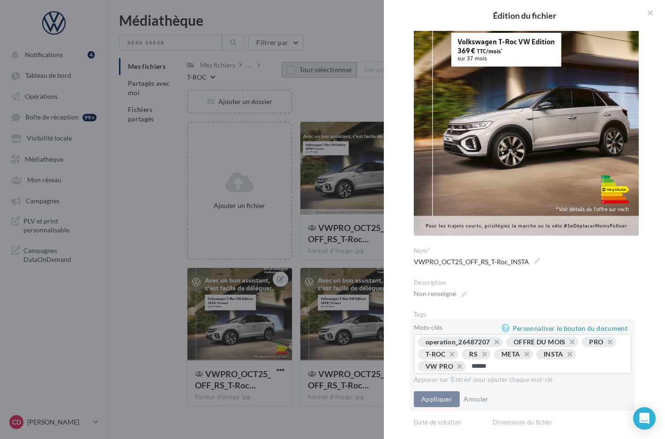
type input "*******"
click at [565, 357] on button "button" at bounding box center [565, 357] width 0 height 0
type input "*********"
click at [443, 396] on button "Appliquer" at bounding box center [437, 400] width 46 height 16
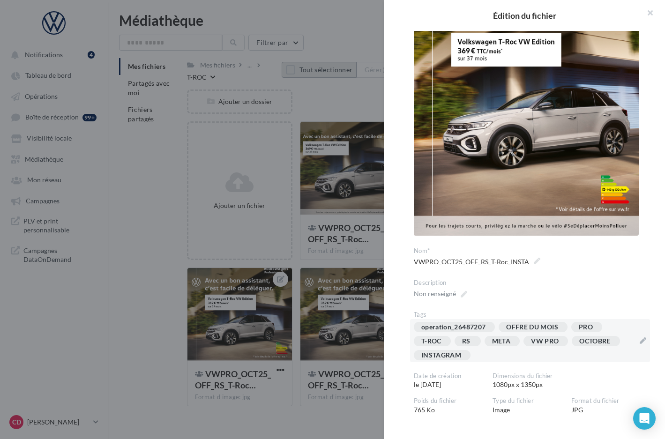
click at [514, 342] on div "META" at bounding box center [502, 341] width 35 height 10
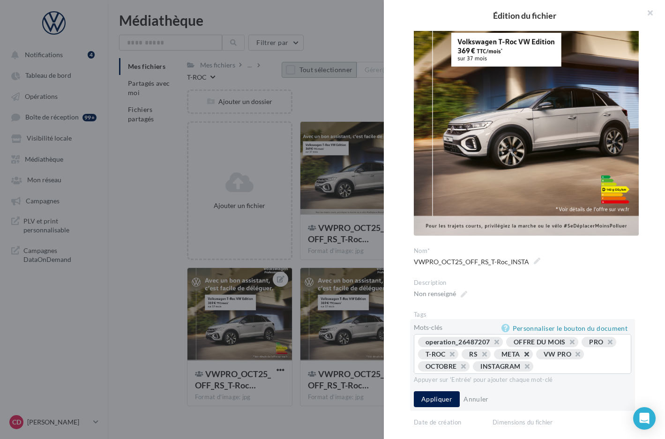
click at [522, 357] on button "button" at bounding box center [522, 357] width 0 height 0
click at [539, 365] on input "text" at bounding box center [552, 366] width 136 height 9
drag, startPoint x: 440, startPoint y: 402, endPoint x: 458, endPoint y: 400, distance: 17.9
click at [440, 401] on button "Appliquer" at bounding box center [437, 400] width 46 height 16
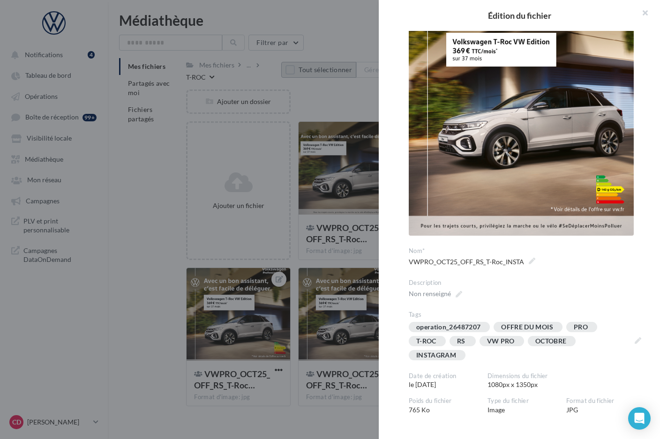
click at [346, 421] on div at bounding box center [330, 219] width 660 height 439
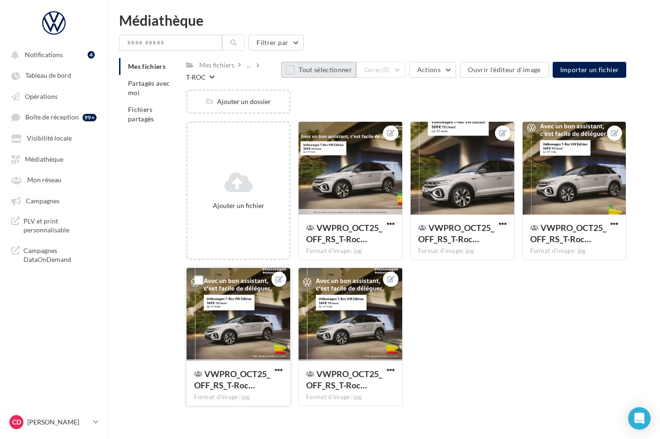
click at [263, 341] on div at bounding box center [239, 315] width 104 height 94
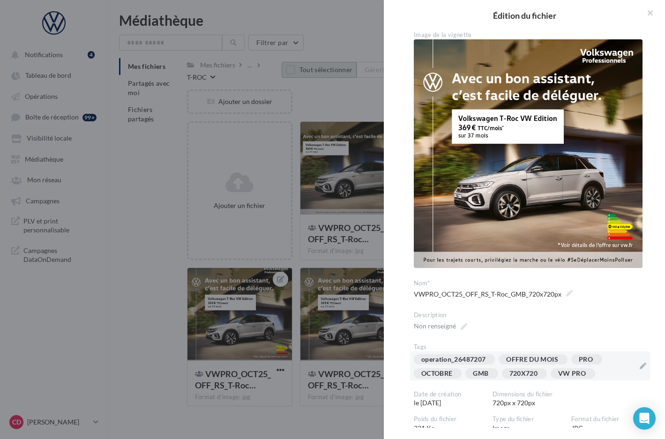
click at [613, 371] on div "operation_26487207 OFFRE DU MOIS PRO OCTOBRE GMB 720X720 VW PRO" at bounding box center [524, 369] width 221 height 28
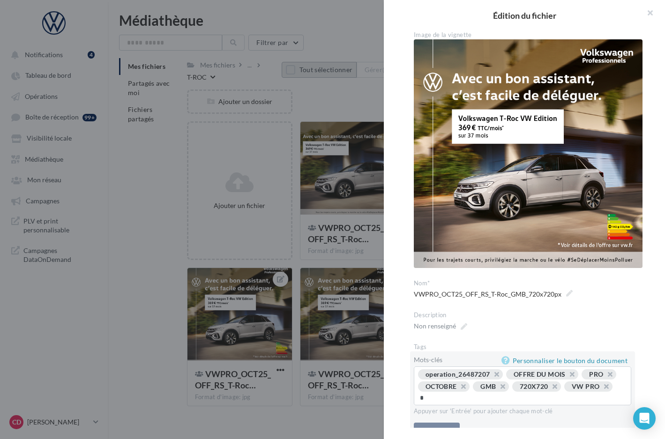
type input "**"
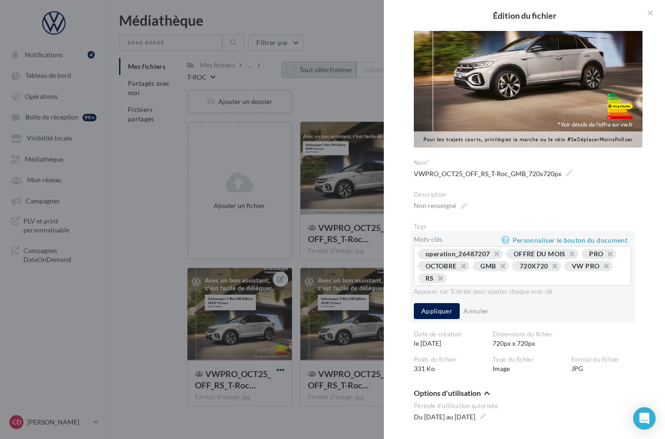
scroll to position [119, 0]
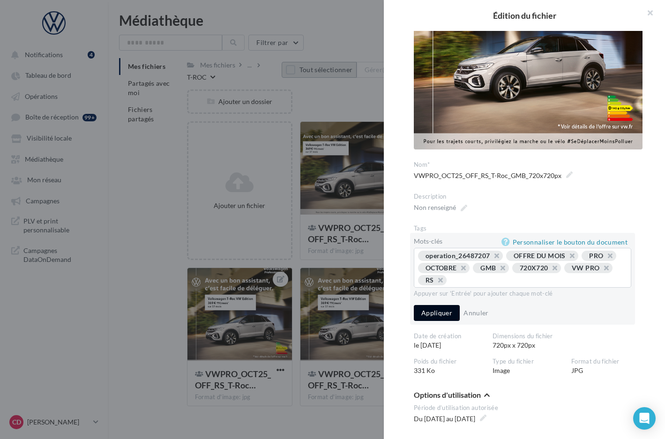
click at [437, 309] on button "Appliquer" at bounding box center [437, 313] width 46 height 16
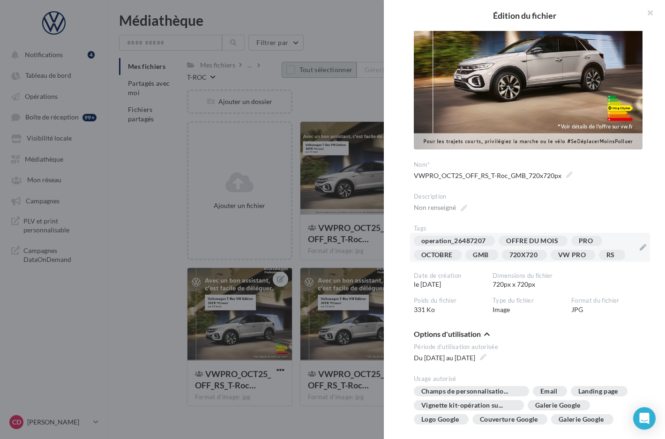
click at [349, 352] on div at bounding box center [332, 219] width 665 height 439
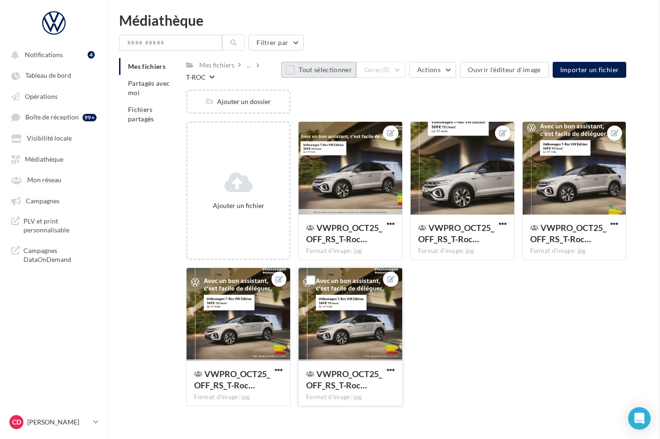
click at [349, 350] on div at bounding box center [351, 315] width 104 height 94
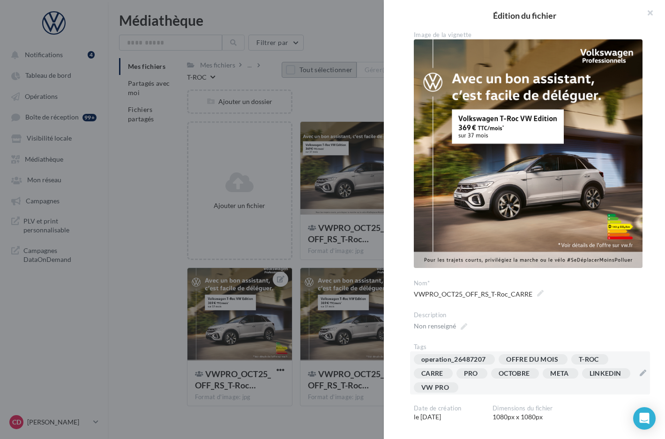
scroll to position [11, 0]
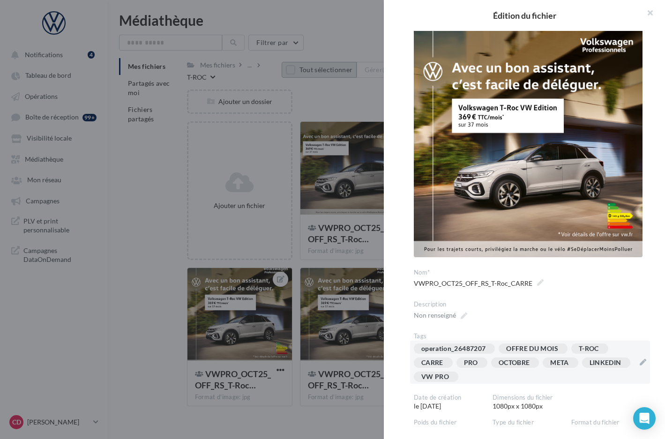
click at [527, 371] on div "operation_26487207 OFFRE DU MOIS T-ROC [GEOGRAPHIC_DATA] PRO OCTOBRE META LINKE…" at bounding box center [524, 365] width 221 height 42
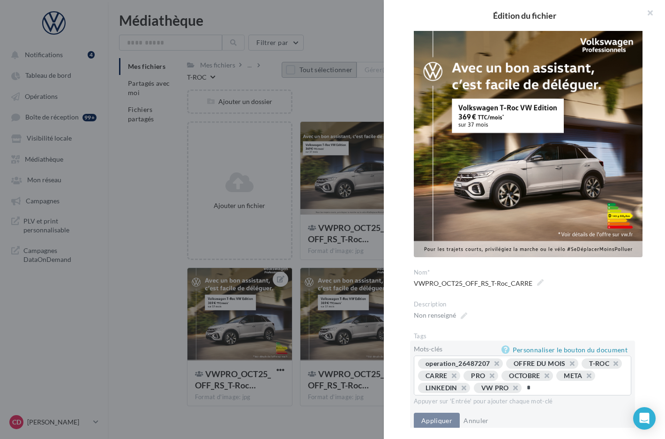
type input "**"
click at [584, 378] on button "button" at bounding box center [584, 378] width 0 height 0
click at [449, 378] on button "button" at bounding box center [449, 378] width 0 height 0
type input "********"
type input "*********"
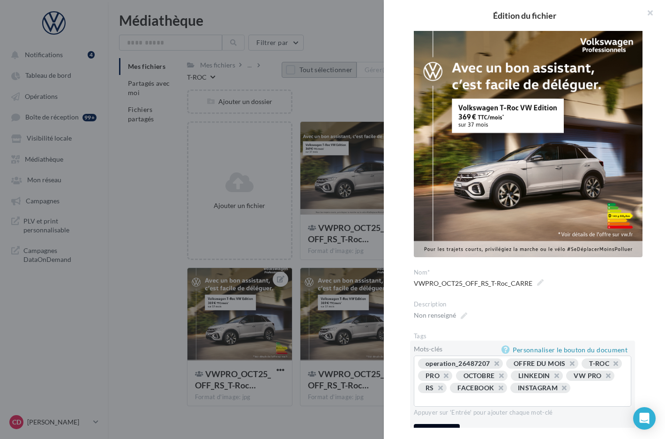
click at [445, 424] on button "Appliquer" at bounding box center [437, 432] width 46 height 16
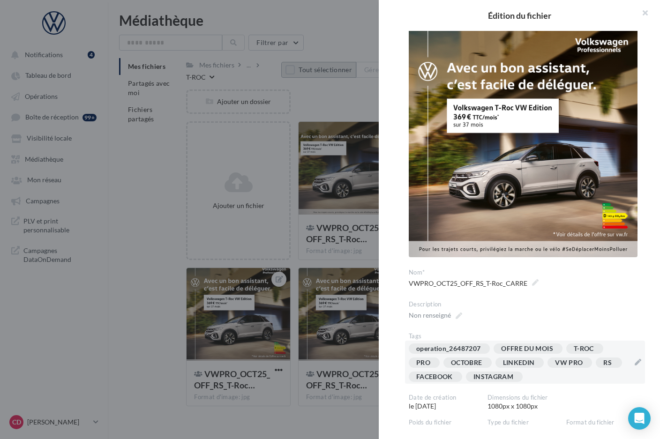
click at [328, 260] on div at bounding box center [330, 219] width 660 height 439
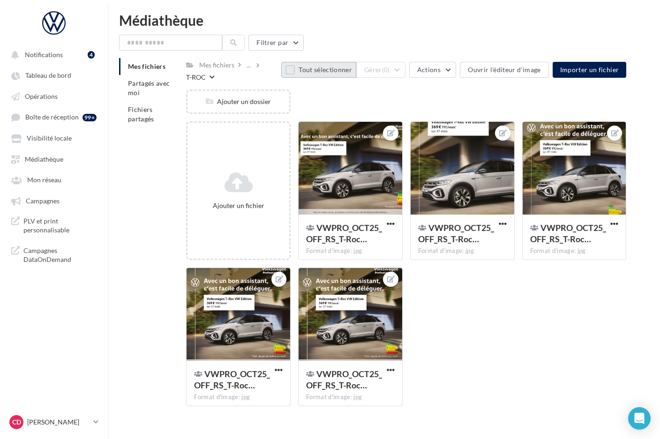
click at [301, 70] on button "Tout sélectionner" at bounding box center [318, 70] width 75 height 16
click at [405, 70] on button "Gérer (5)" at bounding box center [380, 70] width 49 height 16
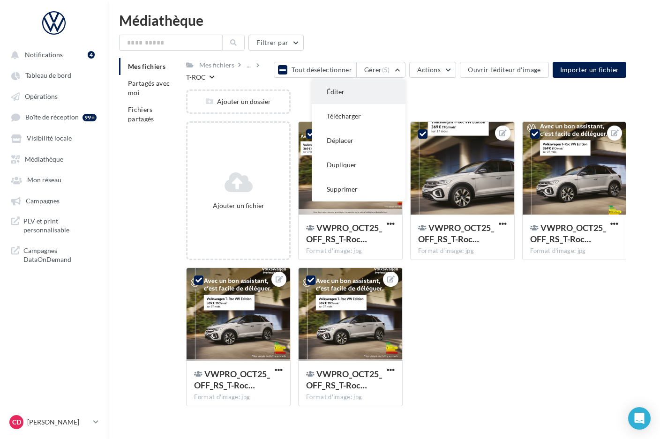
click at [399, 86] on button "Éditer" at bounding box center [359, 92] width 94 height 24
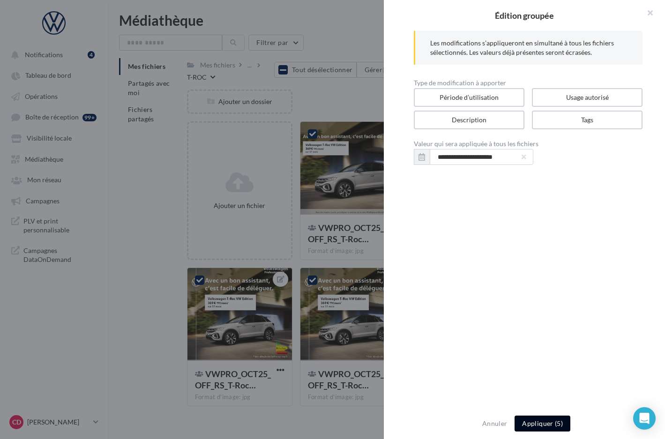
click at [542, 422] on button "Appliquer (5)" at bounding box center [543, 424] width 56 height 16
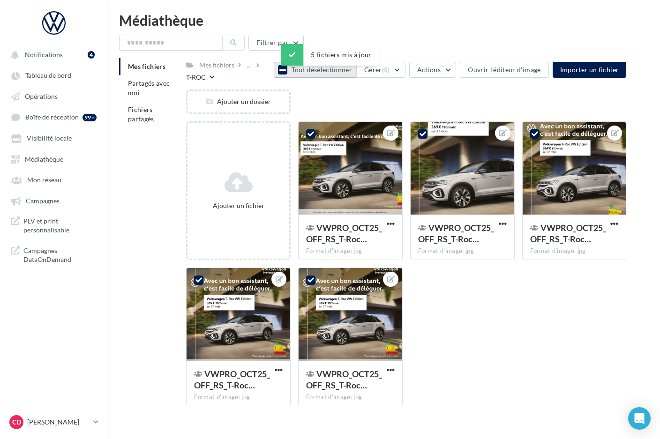
click at [286, 71] on icon at bounding box center [283, 70] width 7 height 8
click at [342, 303] on div at bounding box center [351, 315] width 104 height 94
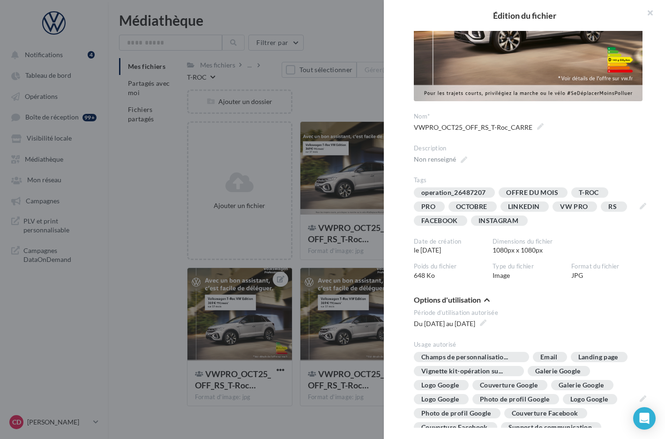
scroll to position [167, 0]
click at [304, 112] on div at bounding box center [332, 219] width 665 height 439
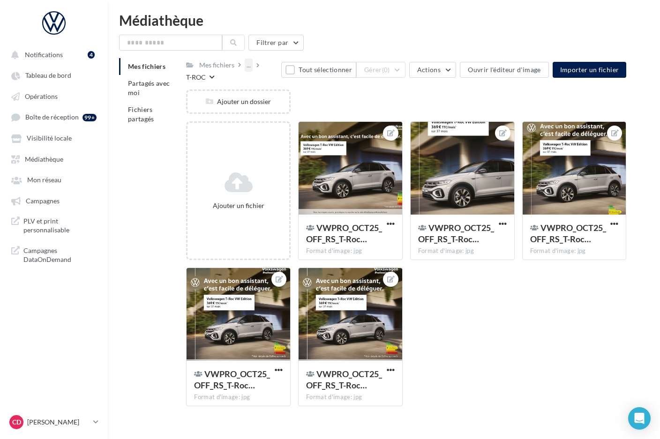
drag, startPoint x: 250, startPoint y: 63, endPoint x: 250, endPoint y: 71, distance: 8.0
click at [250, 64] on div "..." at bounding box center [249, 65] width 8 height 13
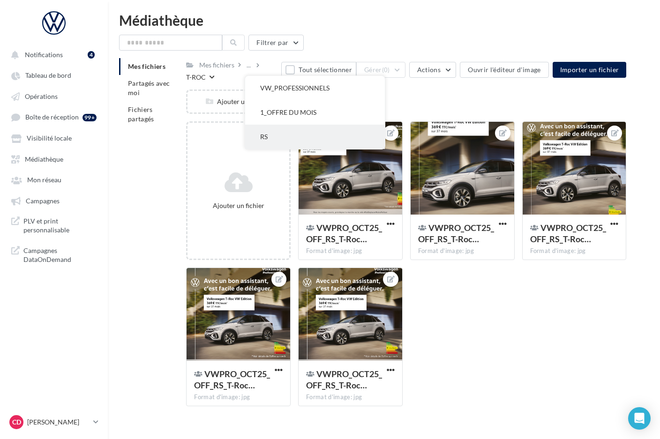
click at [275, 131] on button "RS" at bounding box center [315, 137] width 140 height 24
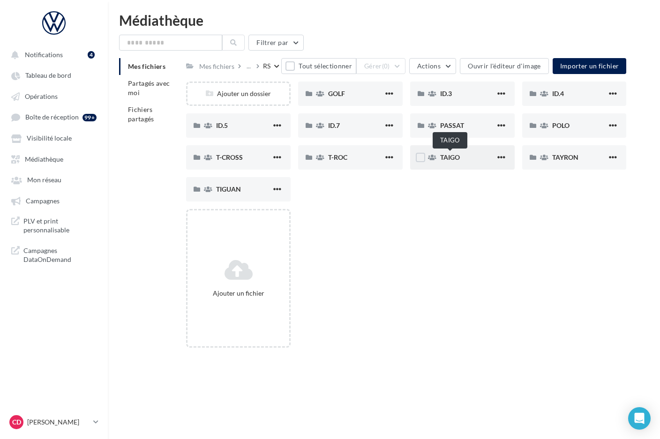
click at [444, 157] on span "TAIGO" at bounding box center [450, 157] width 20 height 8
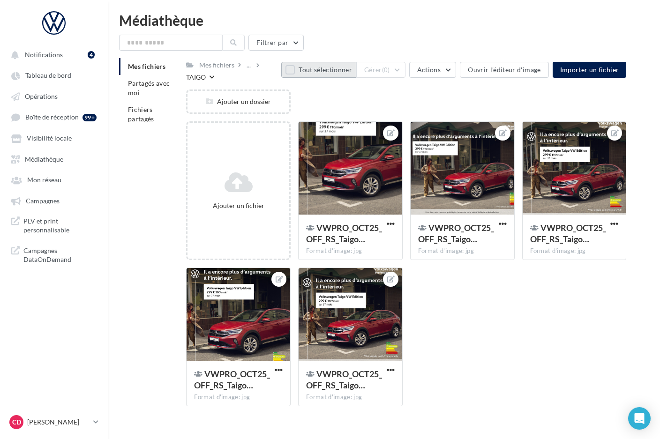
drag, startPoint x: 295, startPoint y: 69, endPoint x: 339, endPoint y: 70, distance: 43.2
click at [296, 69] on button "Tout sélectionner" at bounding box center [318, 70] width 75 height 16
click at [404, 69] on button "Gérer (5)" at bounding box center [380, 70] width 49 height 16
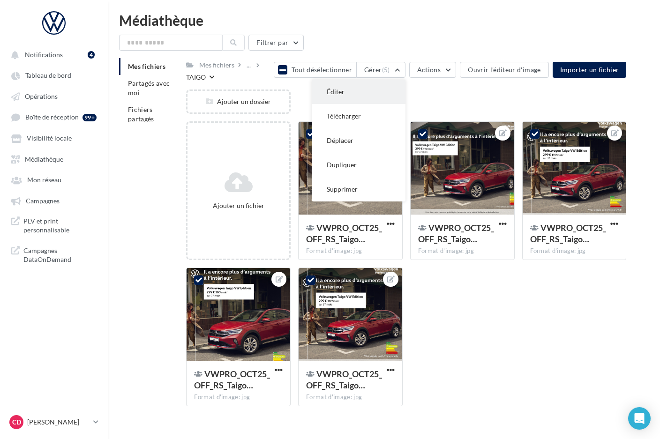
click at [389, 95] on button "Éditer" at bounding box center [359, 92] width 94 height 24
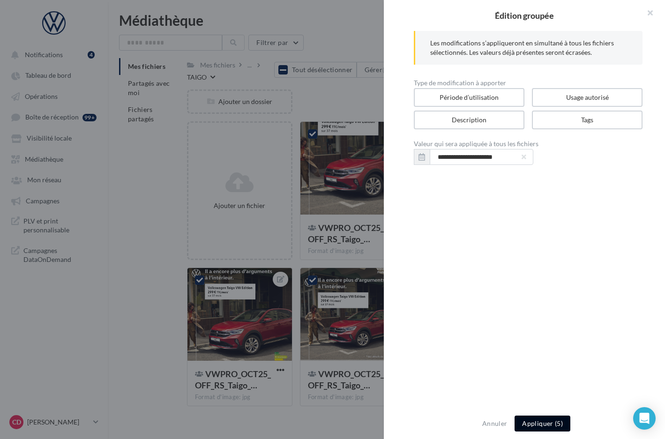
click at [539, 422] on button "Appliquer (5)" at bounding box center [543, 424] width 56 height 16
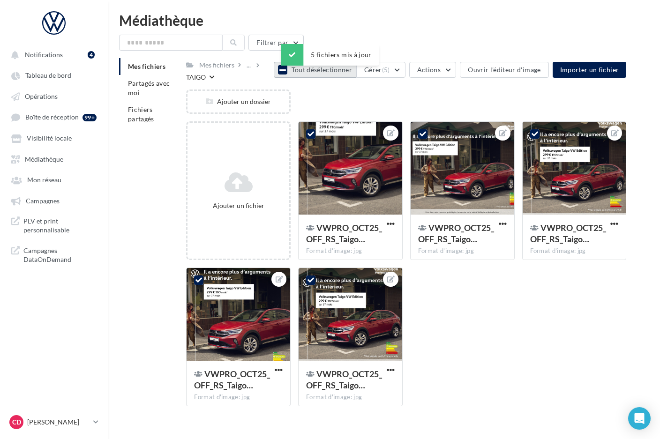
click at [286, 71] on icon at bounding box center [283, 70] width 7 height 8
click at [372, 199] on div at bounding box center [351, 169] width 104 height 94
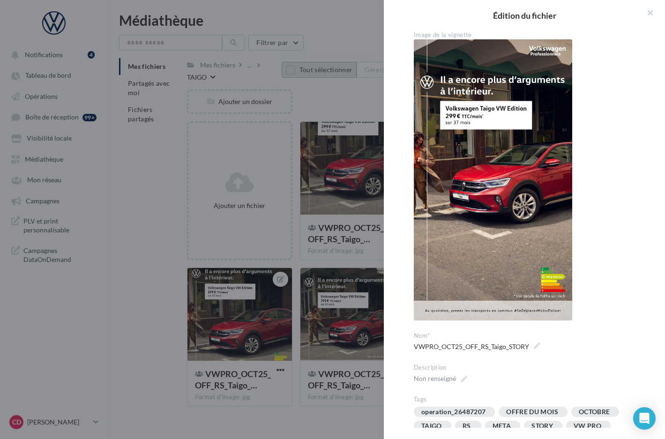
scroll to position [171, 0]
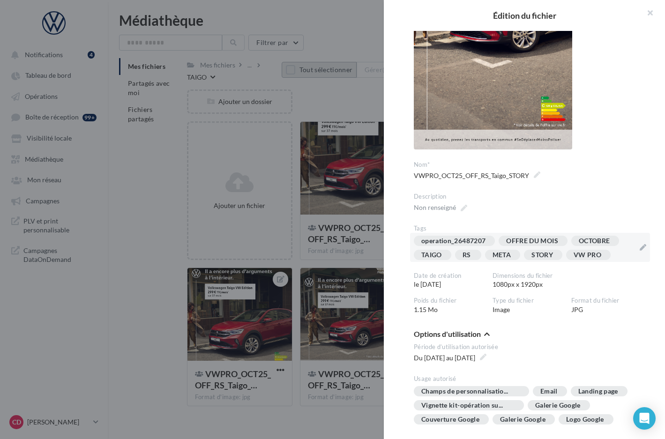
click at [627, 260] on div "operation_26487207 OFFRE DU MOIS OCTOBRE [GEOGRAPHIC_DATA] RS META STORY VW PRO" at bounding box center [524, 250] width 221 height 28
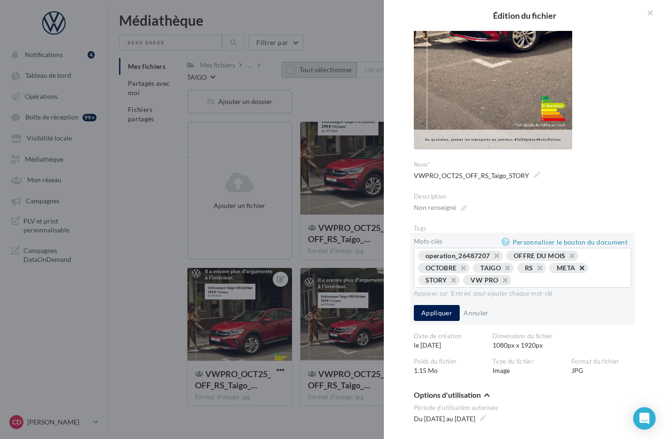
click at [577, 271] on button "button" at bounding box center [577, 271] width 0 height 0
click at [504, 282] on input "text" at bounding box center [547, 280] width 150 height 9
type input "*********"
type input "***"
click at [432, 321] on button "Appliquer" at bounding box center [437, 313] width 46 height 16
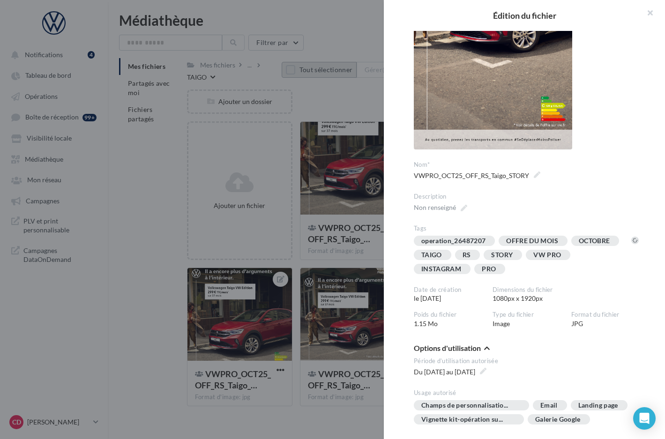
click at [432, 325] on div "Poids du fichier 1.15 Mo" at bounding box center [453, 320] width 79 height 18
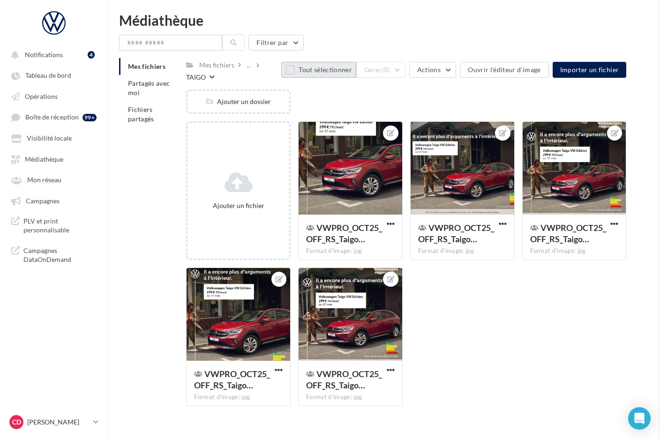
click at [469, 223] on span "VWPRO_OCT25_OFF_RS_Taigo…" at bounding box center [456, 234] width 76 height 22
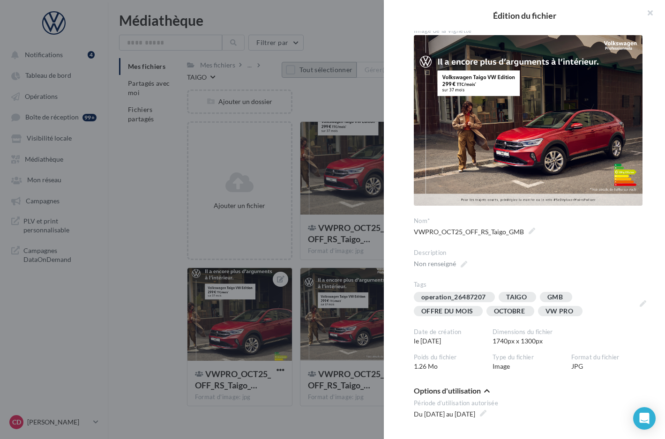
scroll to position [14, 0]
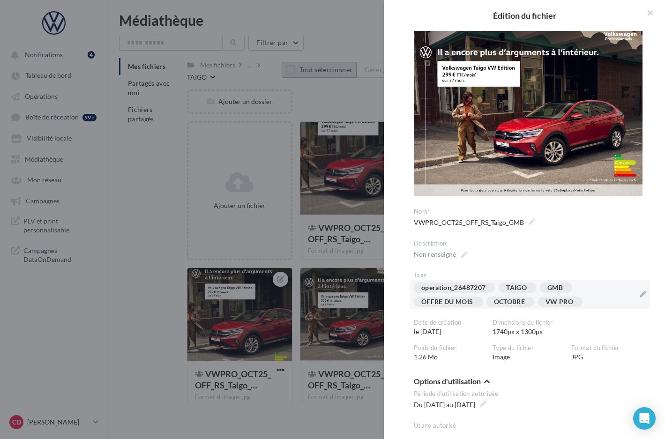
click at [589, 300] on div "operation_26487207 [GEOGRAPHIC_DATA] GMB OFFRE DU MOIS OCTOBRE VW PRO" at bounding box center [524, 297] width 221 height 28
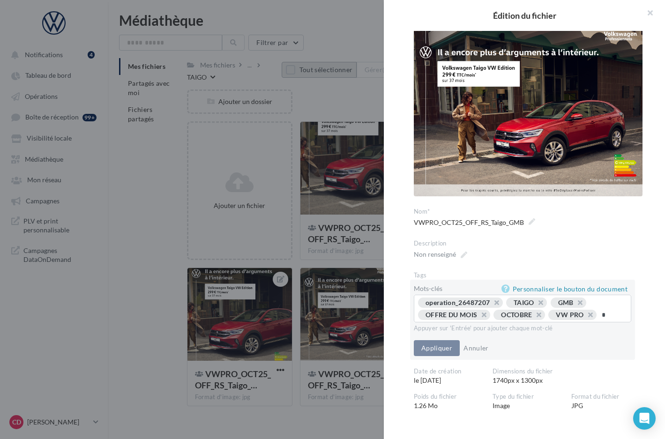
type input "**"
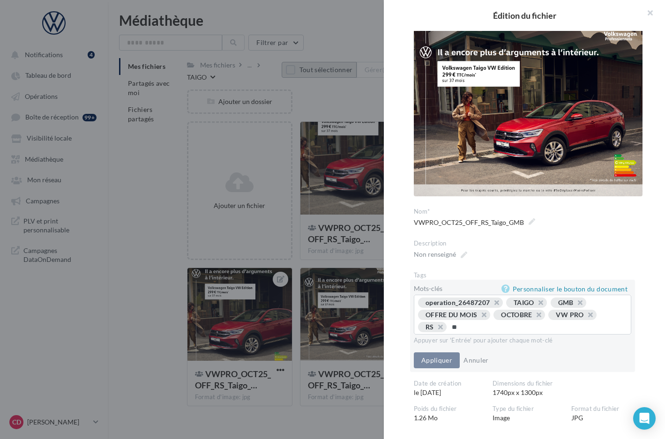
type input "***"
click at [439, 358] on button "Appliquer" at bounding box center [437, 361] width 46 height 16
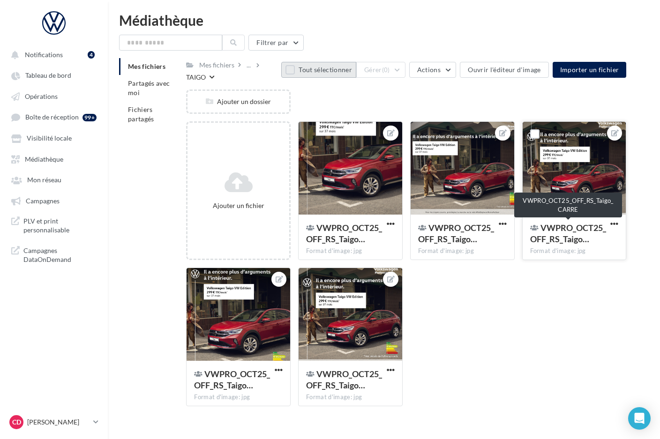
click at [571, 240] on span "VWPRO_OCT25_OFF_RS_Taigo…" at bounding box center [568, 234] width 76 height 22
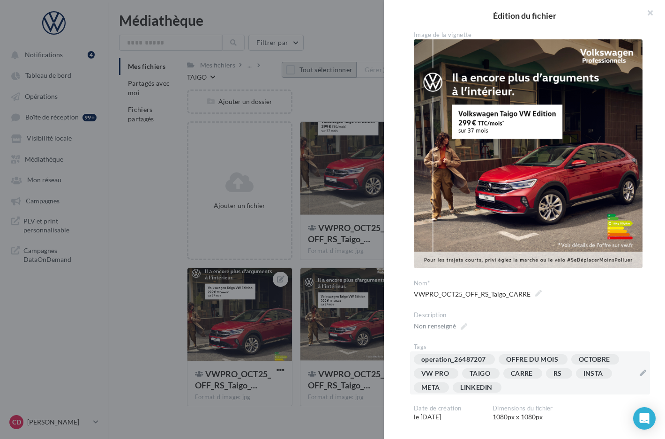
click at [528, 386] on div "operation_26487207 OFFRE DU MOIS OCTOBRE VW PRO [GEOGRAPHIC_DATA] [GEOGRAPHIC_D…" at bounding box center [524, 376] width 221 height 42
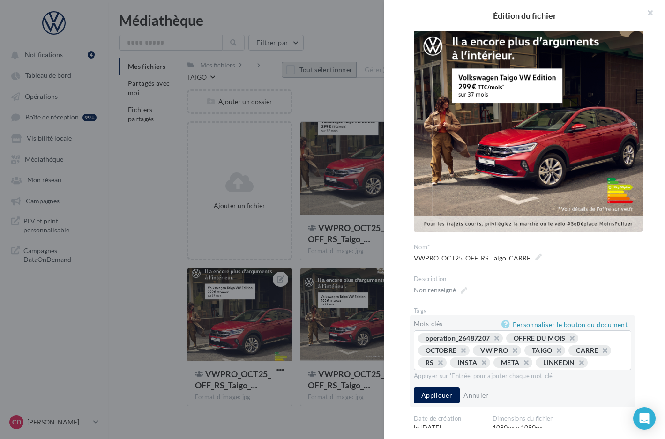
scroll to position [79, 0]
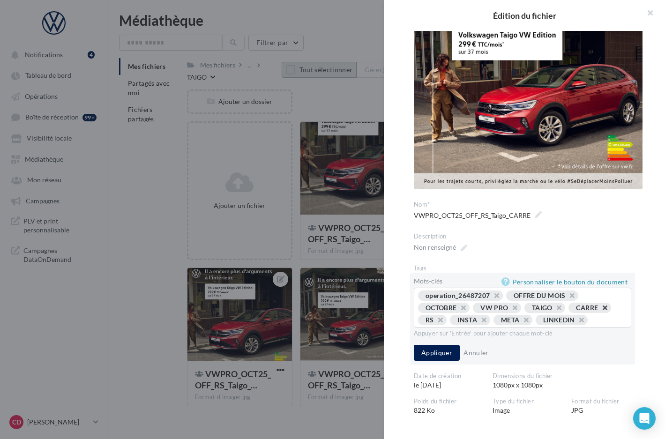
click at [600, 310] on button "button" at bounding box center [600, 310] width 0 height 0
click at [498, 316] on span "META" at bounding box center [480, 320] width 39 height 10
click at [489, 323] on button "button" at bounding box center [489, 323] width 0 height 0
type input "********"
type input "**"
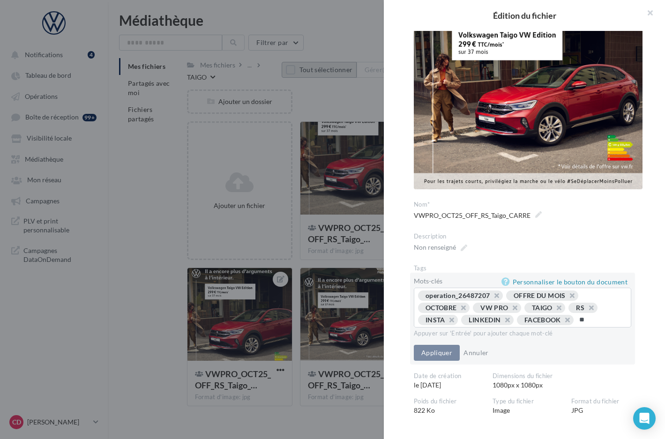
type input "***"
click at [447, 323] on button "button" at bounding box center [447, 323] width 0 height 0
click at [574, 325] on input "text" at bounding box center [597, 320] width 47 height 9
type input "*********"
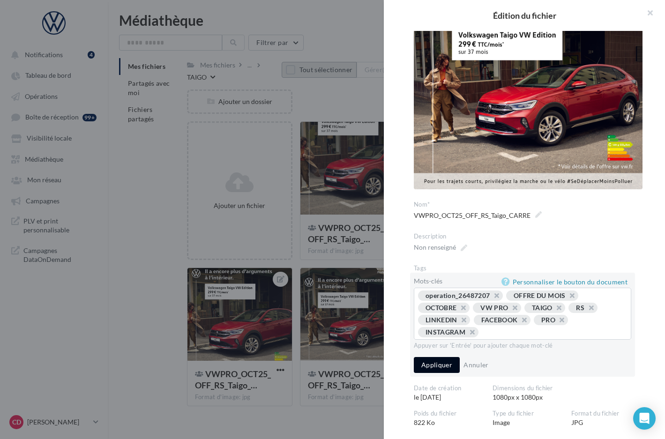
drag, startPoint x: 446, startPoint y: 362, endPoint x: 464, endPoint y: 364, distance: 17.5
click at [446, 362] on button "Appliquer" at bounding box center [437, 365] width 46 height 16
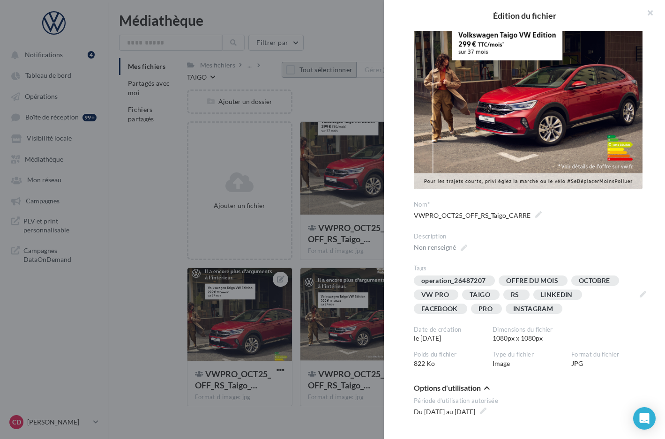
click at [355, 264] on div at bounding box center [332, 219] width 665 height 439
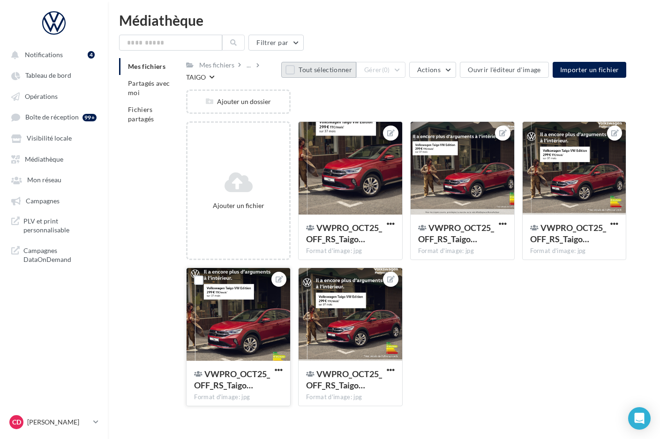
click at [257, 329] on div at bounding box center [239, 315] width 104 height 94
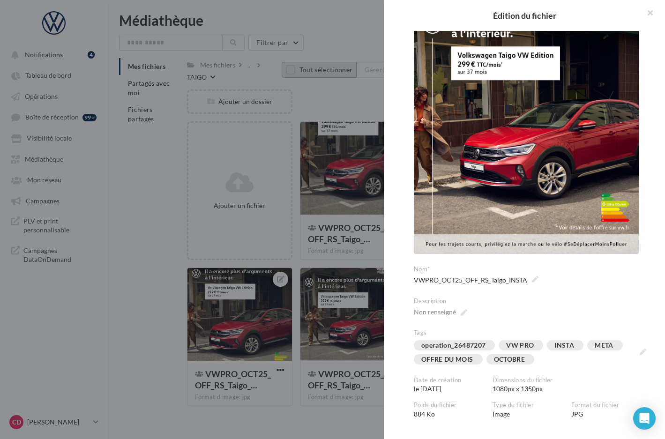
scroll to position [69, 0]
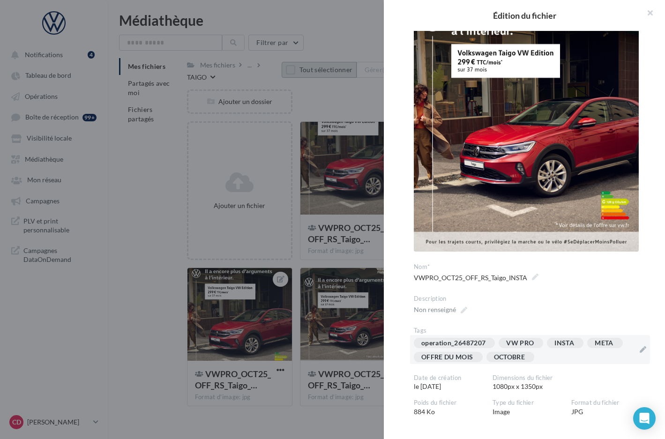
click at [556, 356] on div "operation_26487207 VW PRO INSTA META OFFRE DU MOIS OCTOBRE" at bounding box center [524, 352] width 221 height 28
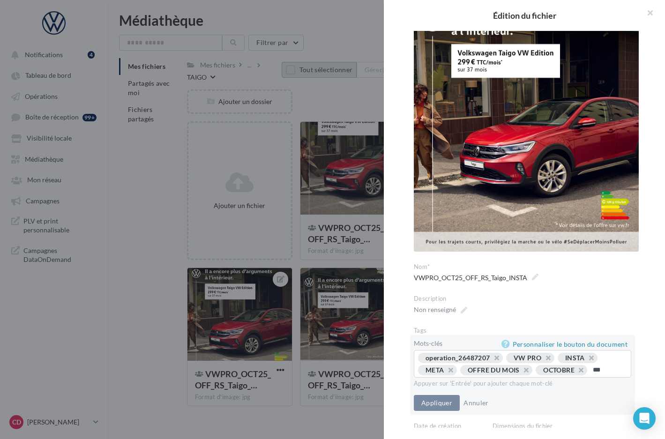
type input "**"
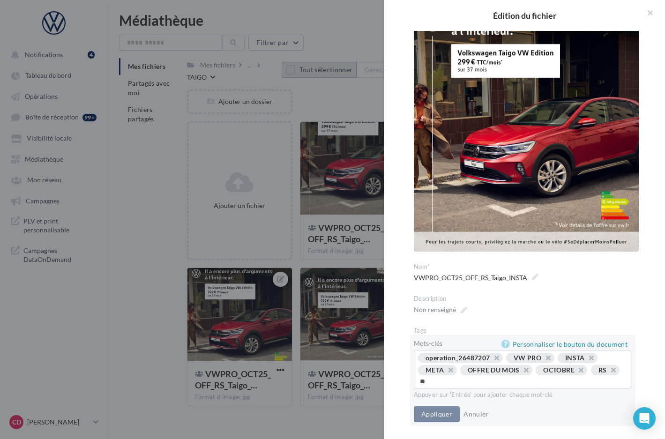
type input "***"
type input "*********"
click at [446, 373] on button "button" at bounding box center [446, 373] width 0 height 0
click at [587, 361] on button "button" at bounding box center [587, 361] width 0 height 0
type input "*****"
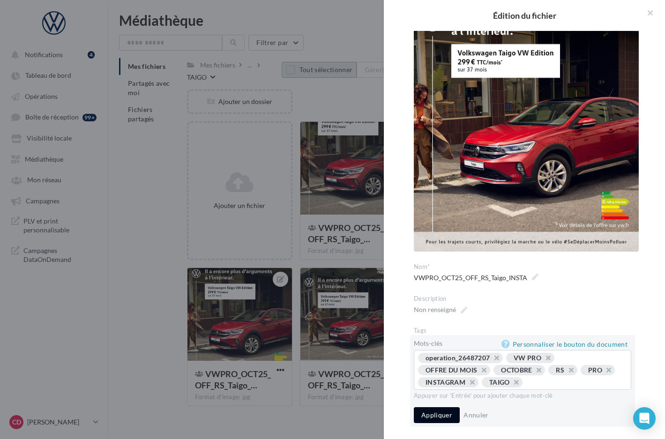
click at [436, 415] on button "Appliquer" at bounding box center [437, 416] width 46 height 16
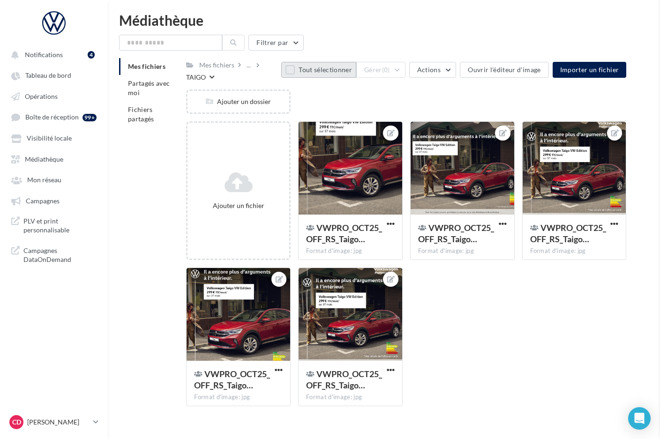
click at [350, 381] on span "VWPRO_OCT25_OFF_RS_Taigo…" at bounding box center [344, 380] width 76 height 22
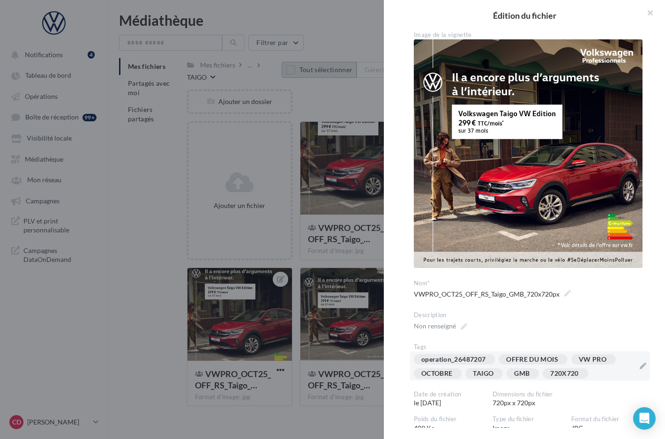
scroll to position [15, 0]
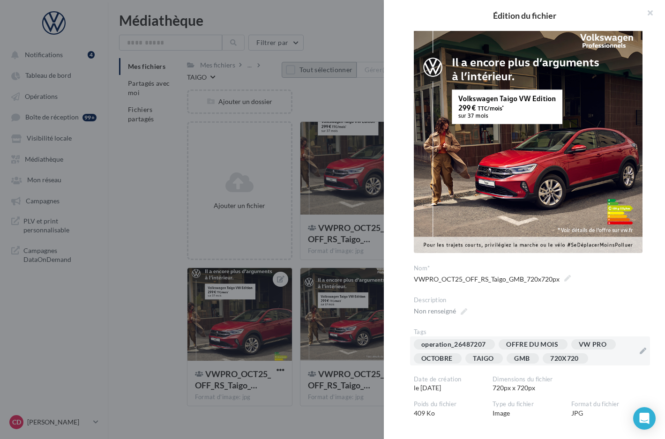
click at [595, 356] on div "operation_26487207 OFFRE DU MOIS VW PRO OCTOBRE [GEOGRAPHIC_DATA] GMB 720X720" at bounding box center [524, 354] width 221 height 28
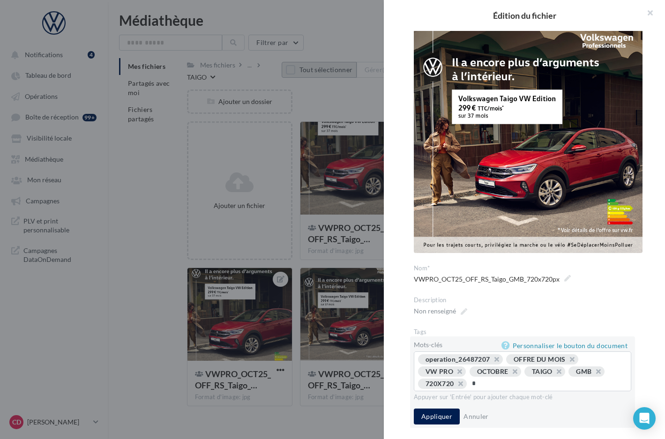
type input "**"
type input "***"
click at [438, 423] on button "Appliquer" at bounding box center [437, 417] width 46 height 16
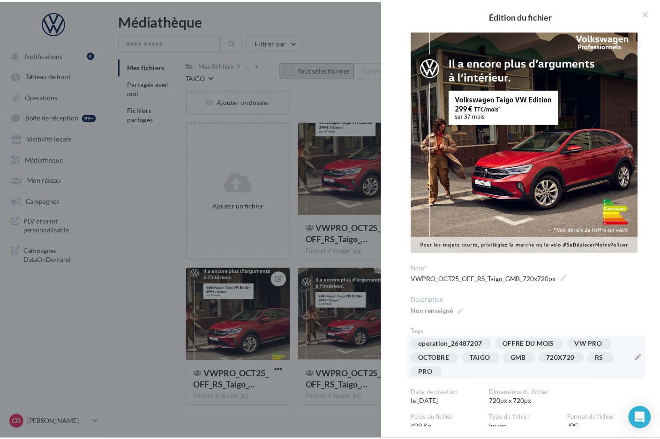
click at [348, 422] on div at bounding box center [332, 219] width 665 height 439
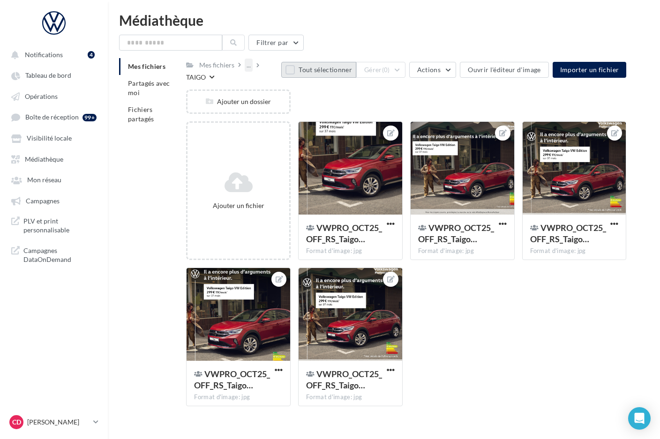
click at [246, 67] on div "..." at bounding box center [249, 65] width 8 height 13
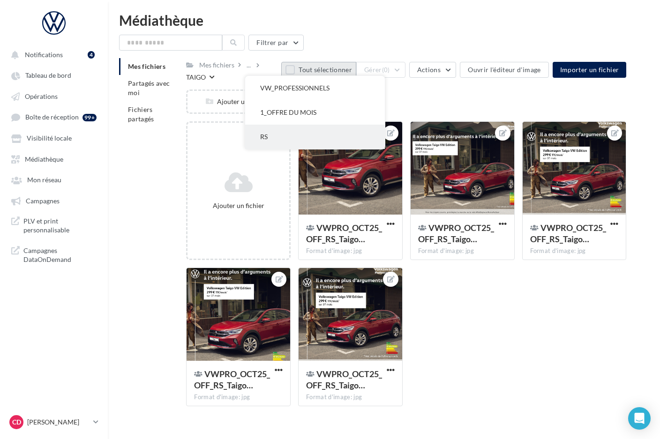
click at [270, 134] on button "RS" at bounding box center [315, 137] width 140 height 24
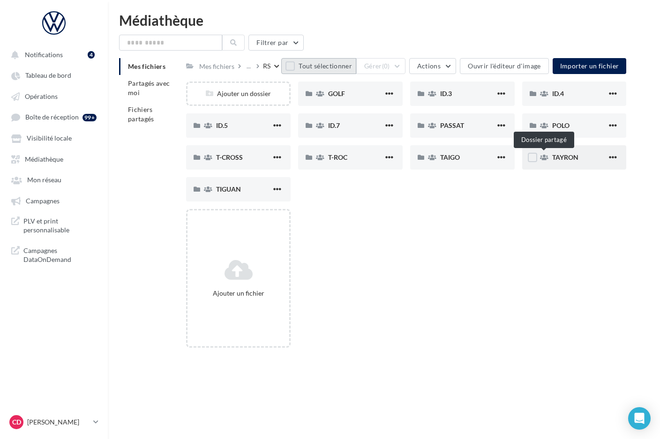
click at [558, 159] on span "TAYRON" at bounding box center [565, 157] width 26 height 8
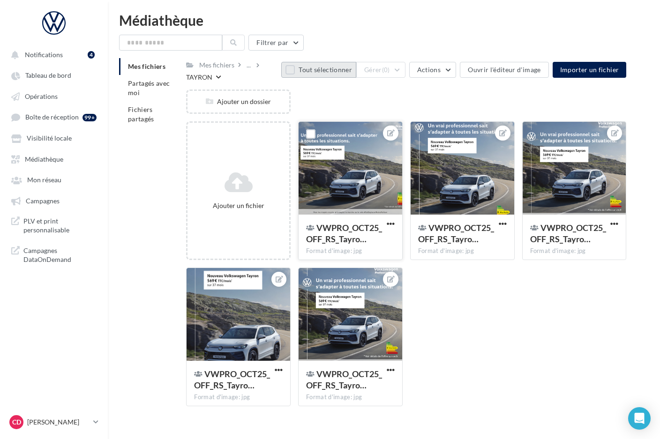
click at [331, 156] on div at bounding box center [351, 169] width 104 height 94
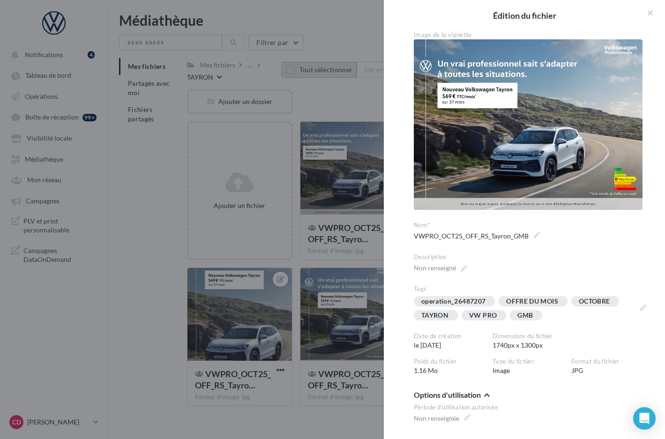
click at [351, 97] on div at bounding box center [332, 219] width 665 height 439
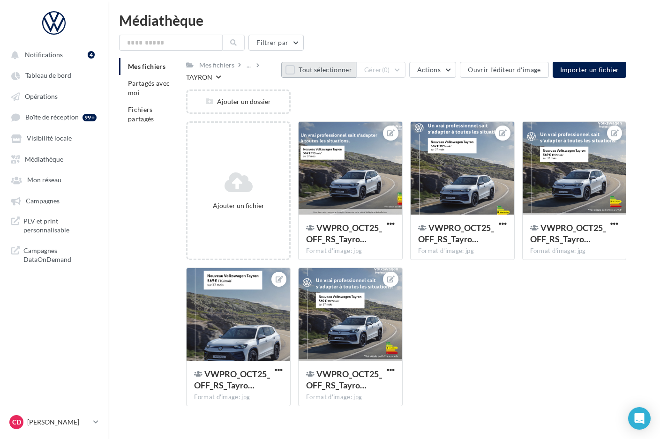
drag, startPoint x: 297, startPoint y: 70, endPoint x: 312, endPoint y: 70, distance: 14.5
click at [297, 70] on button "Tout sélectionner" at bounding box center [318, 70] width 75 height 16
click at [416, 69] on div "Tout désélectionner Gérer (5) Actions Ouvrir l'éditeur d'image Importer un fich…" at bounding box center [450, 70] width 353 height 16
click at [406, 70] on button "Gérer (5)" at bounding box center [380, 70] width 49 height 16
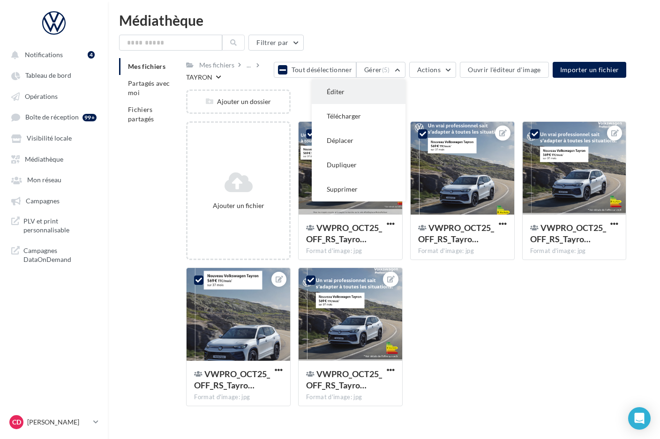
click at [393, 89] on button "Éditer" at bounding box center [359, 92] width 94 height 24
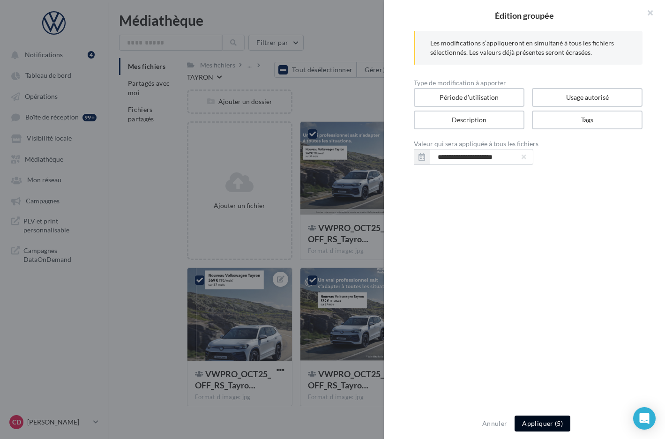
drag, startPoint x: 543, startPoint y: 424, endPoint x: 548, endPoint y: 412, distance: 13.2
click at [543, 423] on button "Appliquer (5)" at bounding box center [543, 424] width 56 height 16
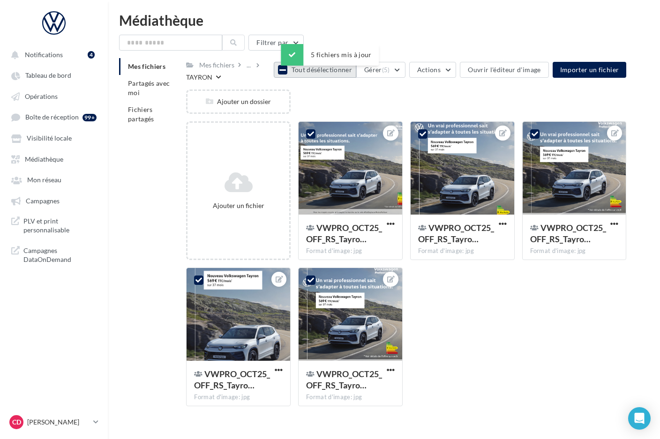
click at [295, 73] on button "Tout désélectionner" at bounding box center [315, 70] width 83 height 16
click at [375, 169] on div at bounding box center [351, 169] width 104 height 94
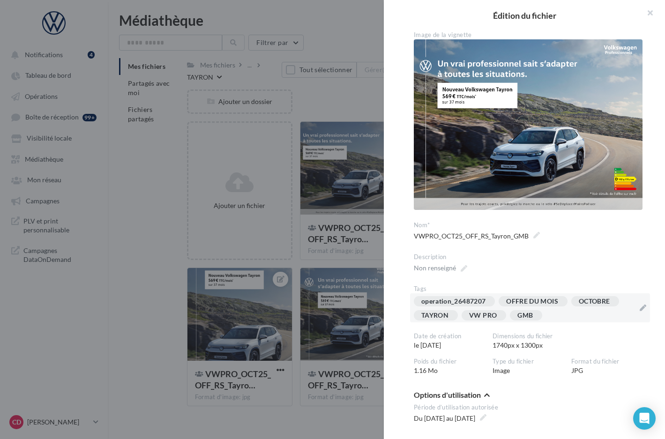
click at [567, 314] on div "operation_26487207 OFFRE DU MOIS OCTOBRE [GEOGRAPHIC_DATA] VW PRO GMB" at bounding box center [524, 310] width 221 height 28
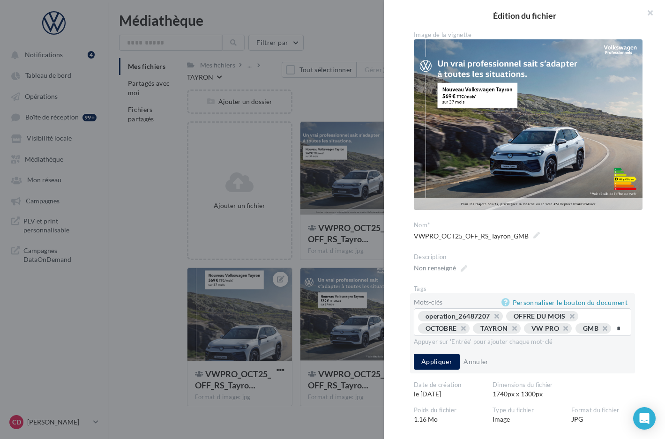
type input "**"
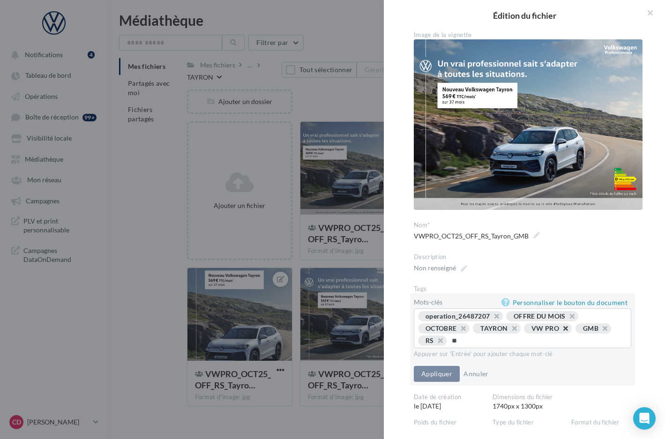
type input "***"
click at [446, 370] on button "Appliquer" at bounding box center [437, 374] width 46 height 16
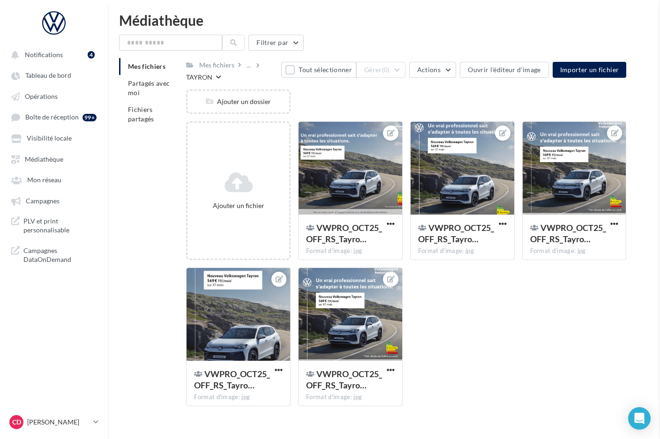
click at [478, 171] on div at bounding box center [463, 169] width 104 height 94
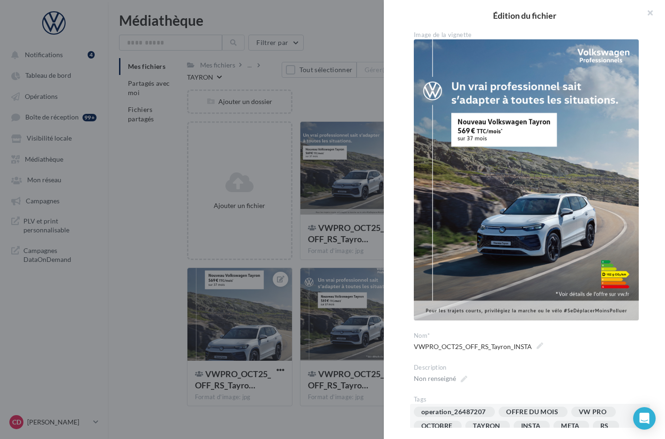
scroll to position [77, 0]
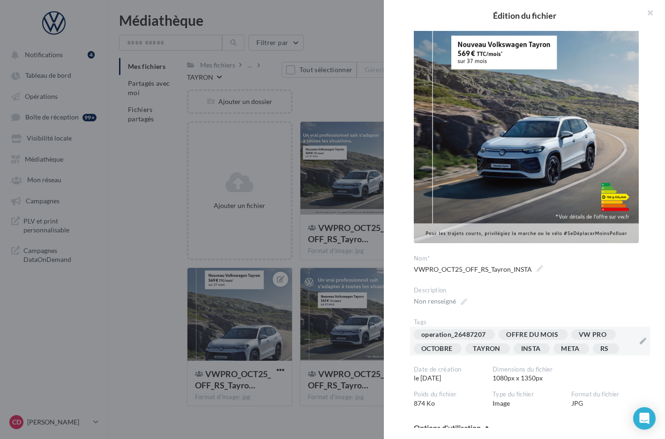
click at [625, 352] on div "operation_26487207 OFFRE DU MOIS VW PRO OCTOBRE [GEOGRAPHIC_DATA] INSTA META RS" at bounding box center [524, 344] width 221 height 28
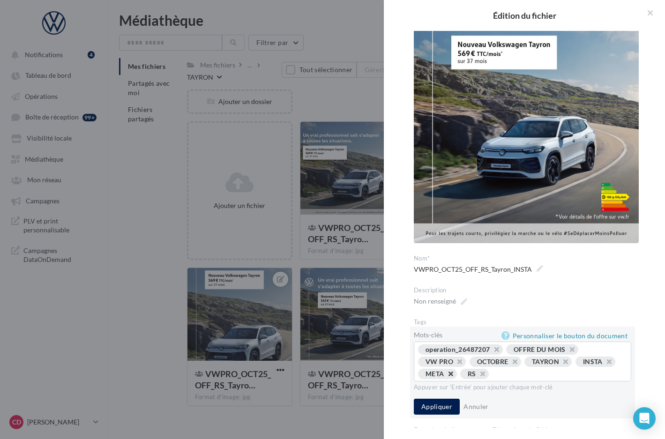
click at [446, 377] on button "button" at bounding box center [446, 377] width 0 height 0
click at [604, 364] on button "button" at bounding box center [604, 364] width 0 height 0
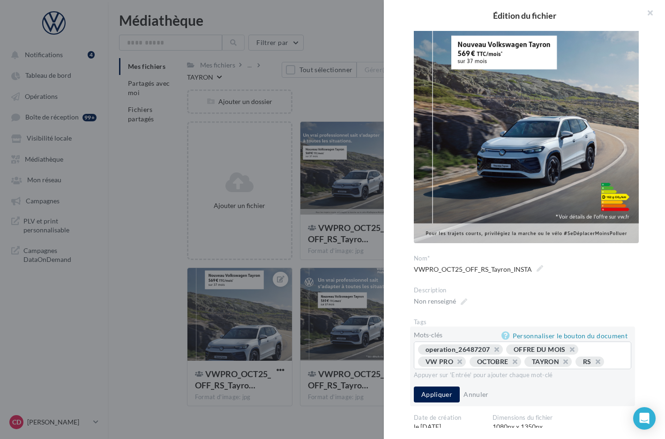
click at [530, 369] on div "operation_26487207 OFFRE DU MOIS VW PRO OCTOBRE [GEOGRAPHIC_DATA] RS ..." at bounding box center [522, 357] width 209 height 24
drag, startPoint x: 458, startPoint y: 376, endPoint x: 454, endPoint y: 370, distance: 7.6
click at [458, 369] on div "operation_26487207 OFFRE DU MOIS VW PRO OCTOBRE [GEOGRAPHIC_DATA] RS ..." at bounding box center [522, 357] width 209 height 24
click at [454, 369] on div "operation_26487207 OFFRE DU MOIS VW PRO OCTOBRE [GEOGRAPHIC_DATA] RS ..." at bounding box center [522, 357] width 209 height 24
click at [434, 369] on div "operation_26487207 OFFRE DU MOIS VW PRO OCTOBRE [GEOGRAPHIC_DATA] RS ..." at bounding box center [522, 357] width 209 height 24
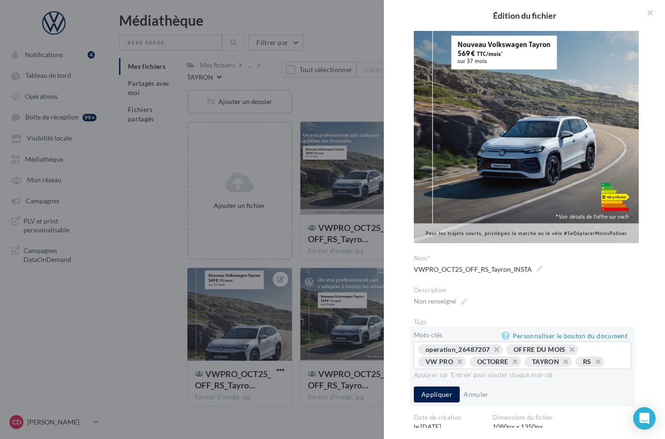
click at [610, 367] on input "text" at bounding box center [616, 361] width 12 height 9
type input "***"
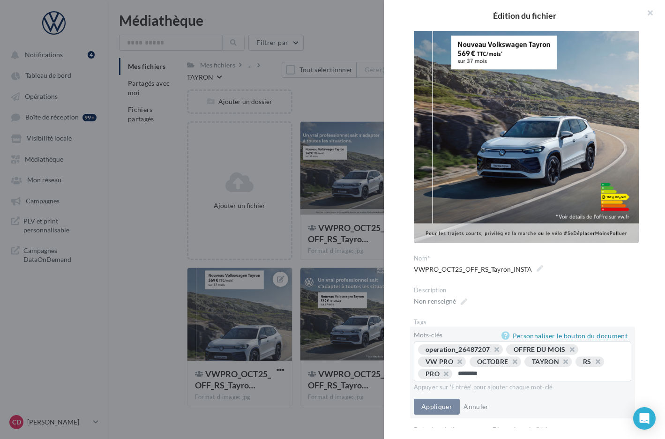
type input "*********"
click at [430, 407] on button "Appliquer" at bounding box center [437, 407] width 46 height 16
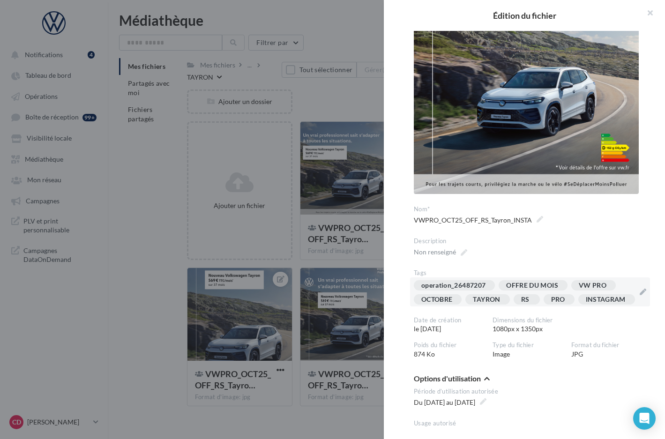
scroll to position [239, 0]
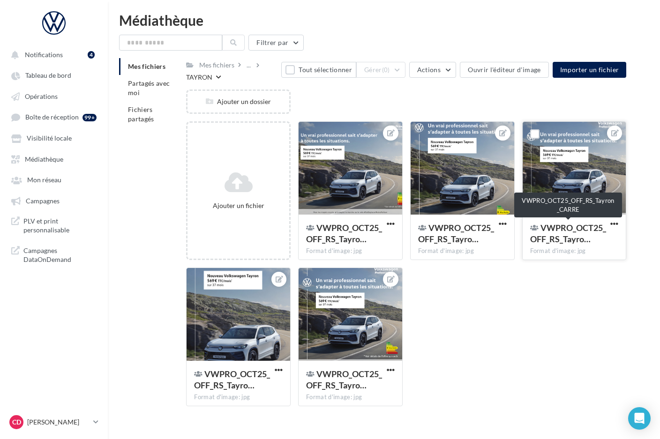
click at [580, 229] on span "VWPRO_OCT25_OFF_RS_Tayro…" at bounding box center [568, 234] width 76 height 22
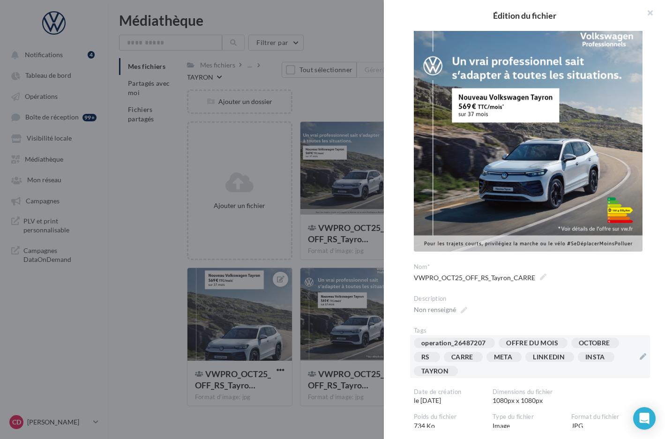
scroll to position [31, 0]
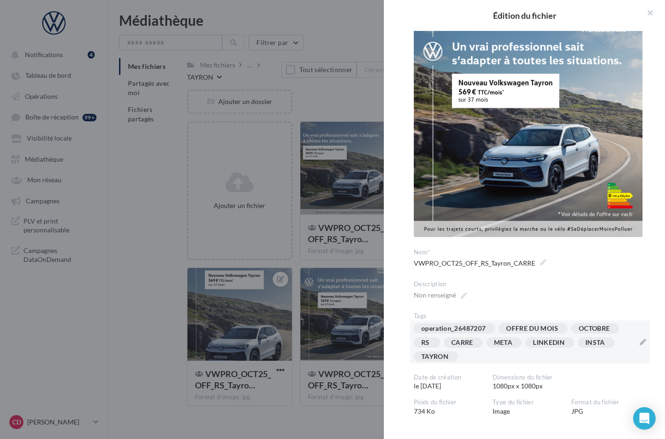
click at [604, 352] on div "operation_26487207 OFFRE DU MOIS OCTOBRE RS [GEOGRAPHIC_DATA] META LINKEDIN INS…" at bounding box center [524, 345] width 221 height 42
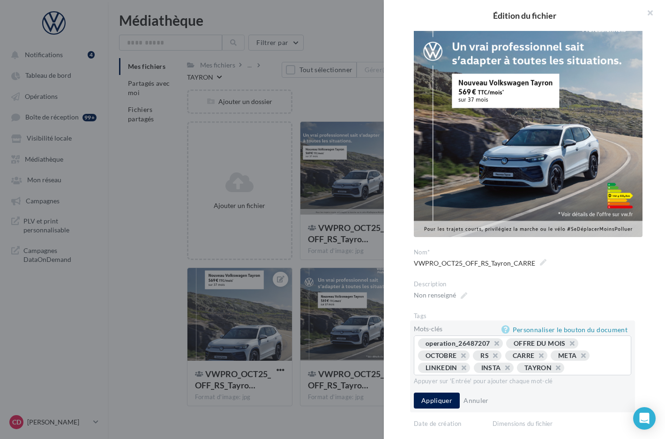
click at [579, 358] on button "button" at bounding box center [579, 358] width 0 height 0
click at [536, 358] on button "button" at bounding box center [536, 358] width 0 height 0
click at [589, 358] on button "button" at bounding box center [589, 358] width 0 height 0
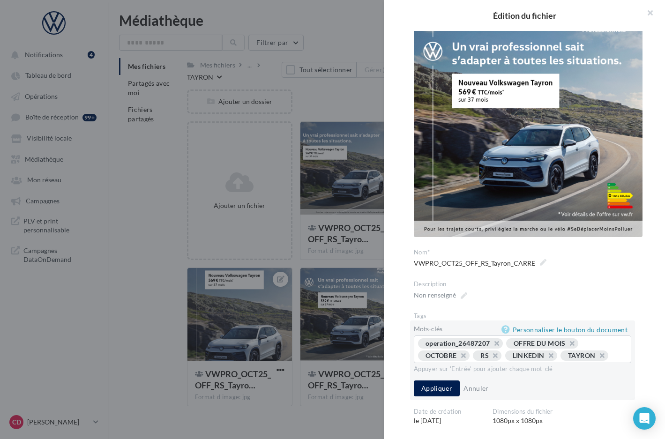
click at [549, 362] on div "operation_26487207 OFFRE DU MOIS OCTOBRE RS LINKEDIN TAYRON ..." at bounding box center [522, 351] width 209 height 24
click at [544, 362] on div "operation_26487207 OFFRE DU MOIS OCTOBRE RS LINKEDIN TAYRON ..." at bounding box center [522, 351] width 209 height 24
click at [472, 362] on div "operation_26487207 OFFRE DU MOIS OCTOBRE RS LINKEDIN TAYRON ..." at bounding box center [522, 351] width 209 height 24
click at [478, 363] on div "operation_26487207 OFFRE DU MOIS OCTOBRE RS LINKEDIN TAYRON ..." at bounding box center [522, 351] width 209 height 24
click at [447, 363] on div "operation_26487207 OFFRE DU MOIS OCTOBRE RS LINKEDIN TAYRON ..." at bounding box center [522, 351] width 209 height 24
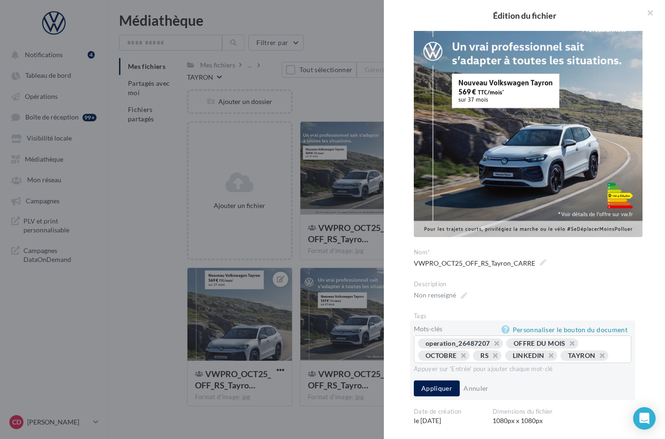
click at [432, 361] on div "operation_26487207 OFFRE DU MOIS OCTOBRE RS LINKEDIN TAYRON ..." at bounding box center [522, 351] width 209 height 24
click at [431, 363] on div "operation_26487207 OFFRE DU MOIS OCTOBRE RS LINKEDIN TAYRON ..." at bounding box center [522, 351] width 209 height 24
drag, startPoint x: 418, startPoint y: 359, endPoint x: 426, endPoint y: 361, distance: 8.2
click at [421, 360] on div "operation_26487207 OFFRE DU MOIS OCTOBRE RS LINKEDIN TAYRON ..." at bounding box center [522, 351] width 209 height 24
click at [614, 361] on input "text" at bounding box center [617, 355] width 7 height 9
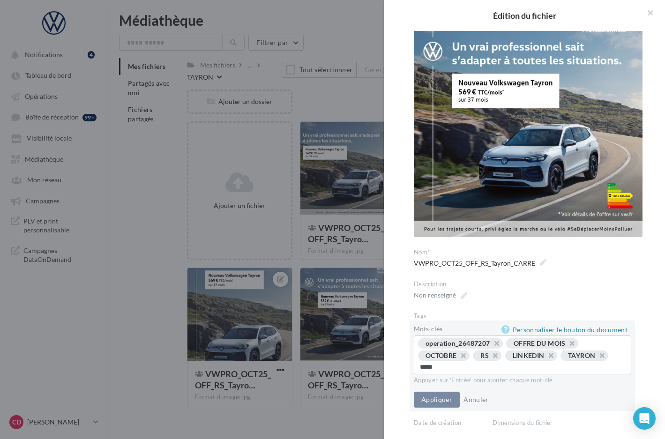
type input "******"
type input "*"
type input "***"
type input "********"
type input "*********"
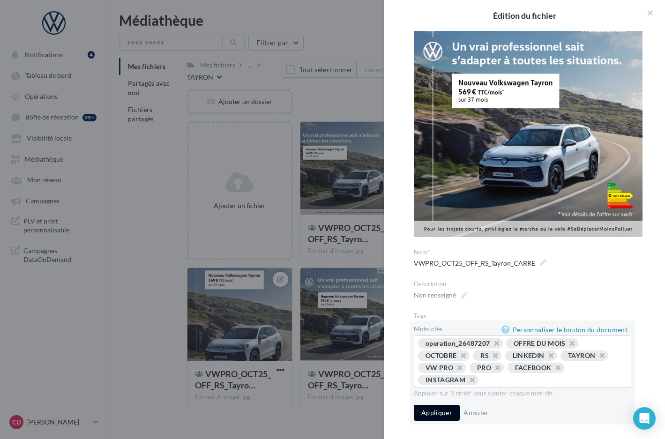
click at [443, 407] on button "Appliquer" at bounding box center [437, 413] width 46 height 16
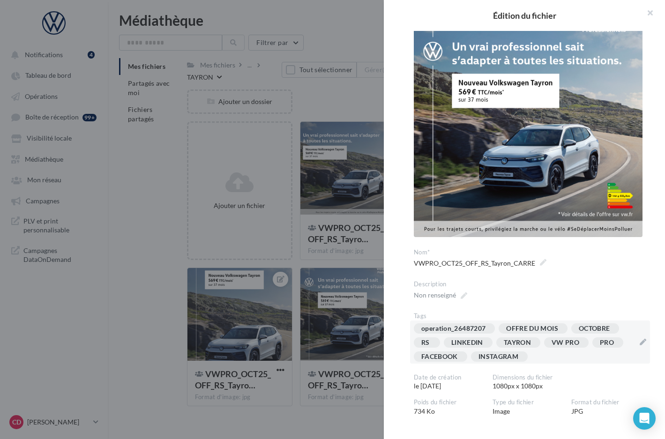
click at [335, 415] on div at bounding box center [332, 219] width 665 height 439
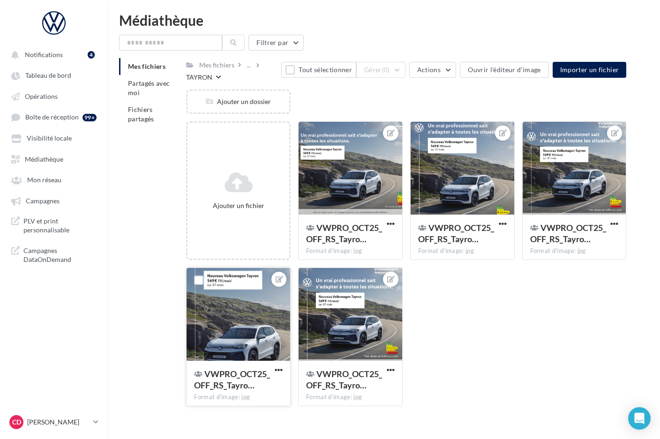
click at [247, 357] on div at bounding box center [239, 315] width 104 height 94
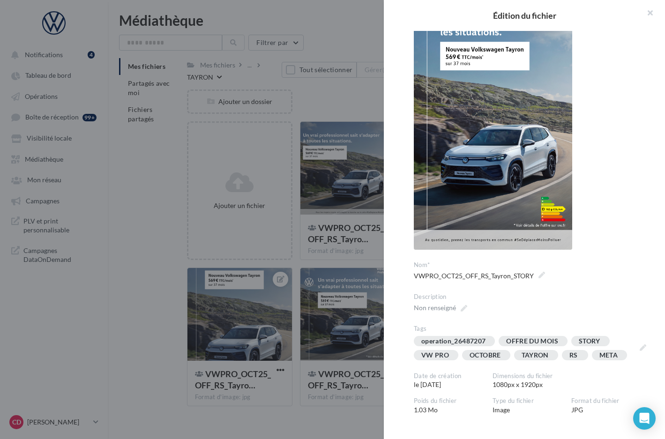
scroll to position [81, 0]
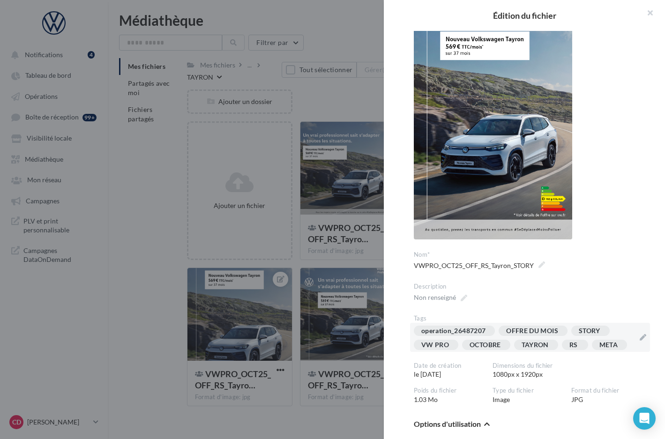
click at [636, 339] on div "operation_26487207 OFFRE DU MOIS STORY VW PRO OCTOBRE [GEOGRAPHIC_DATA] RS META" at bounding box center [530, 337] width 240 height 29
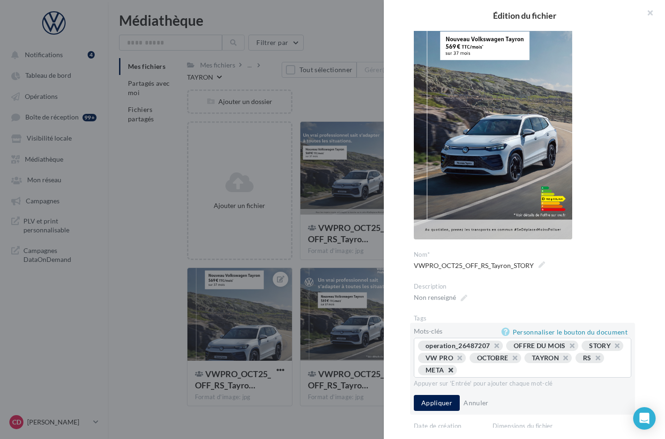
click at [446, 373] on button "button" at bounding box center [446, 373] width 0 height 0
click at [516, 375] on input "text" at bounding box center [503, 369] width 167 height 9
type input "*********"
type input "***"
click at [428, 411] on button "Appliquer" at bounding box center [437, 403] width 46 height 16
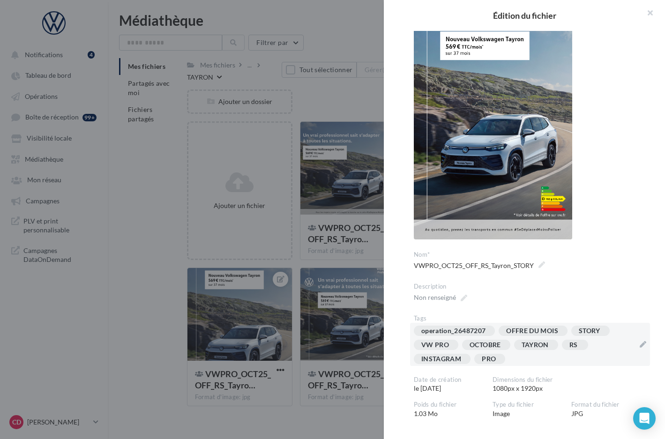
click at [347, 424] on div at bounding box center [332, 219] width 665 height 439
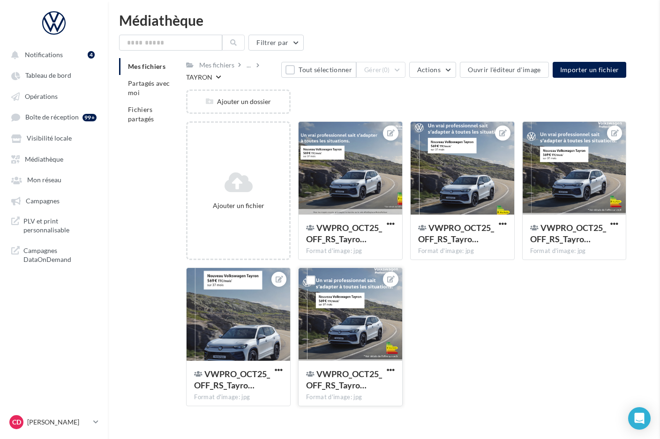
click at [354, 348] on div at bounding box center [351, 315] width 104 height 94
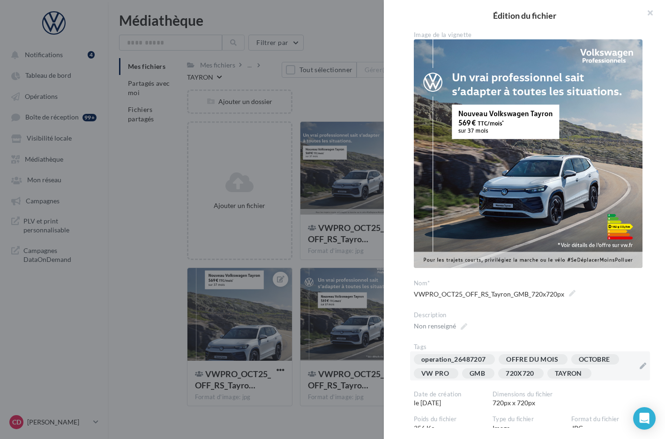
click at [614, 371] on div "operation_26487207 OFFRE DU MOIS OCTOBRE VW PRO GMB 720X720 [GEOGRAPHIC_DATA]" at bounding box center [524, 369] width 221 height 28
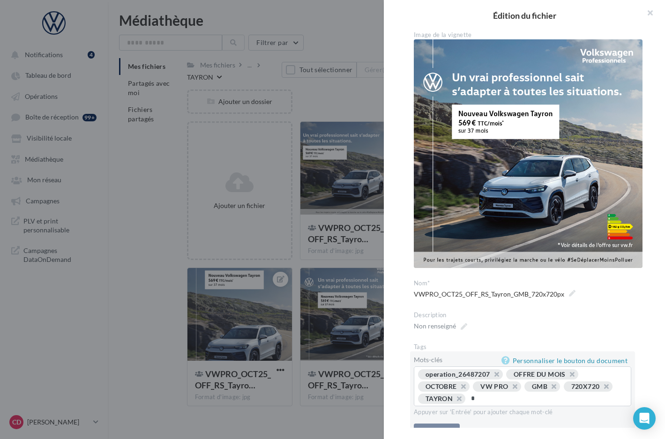
type input "**"
type input "***"
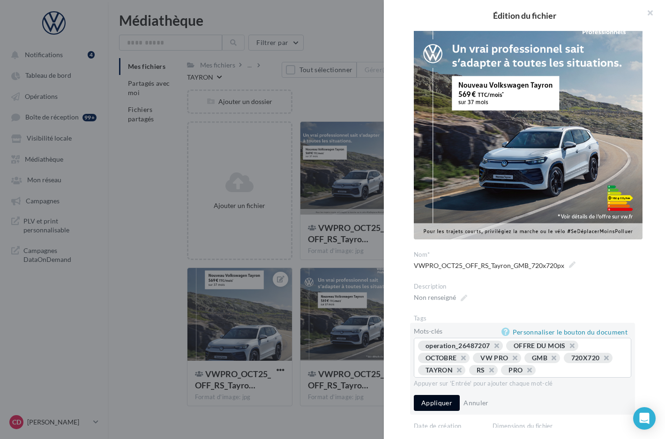
scroll to position [34, 0]
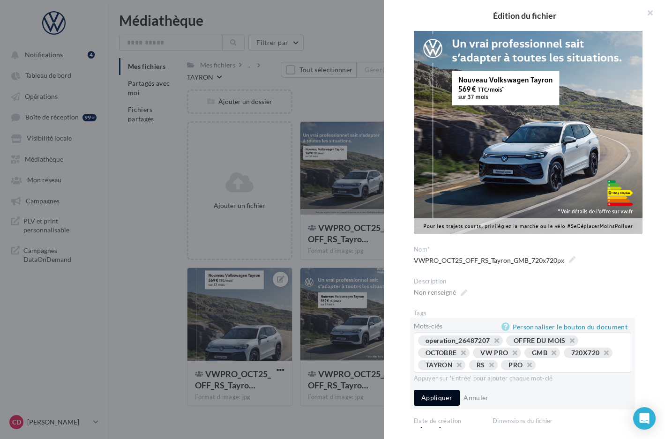
click at [442, 404] on button "Appliquer" at bounding box center [437, 398] width 46 height 16
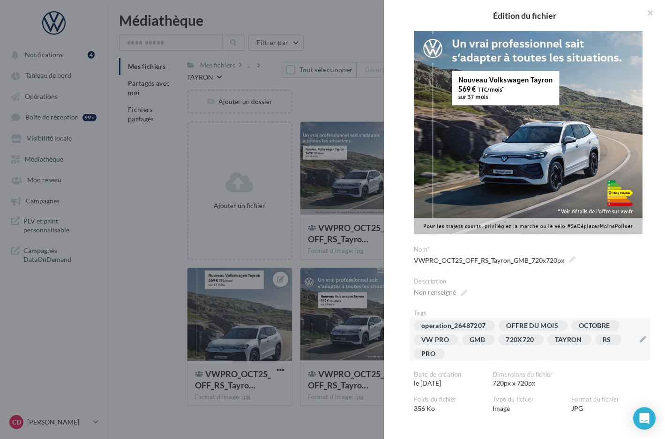
click at [352, 416] on div at bounding box center [332, 219] width 665 height 439
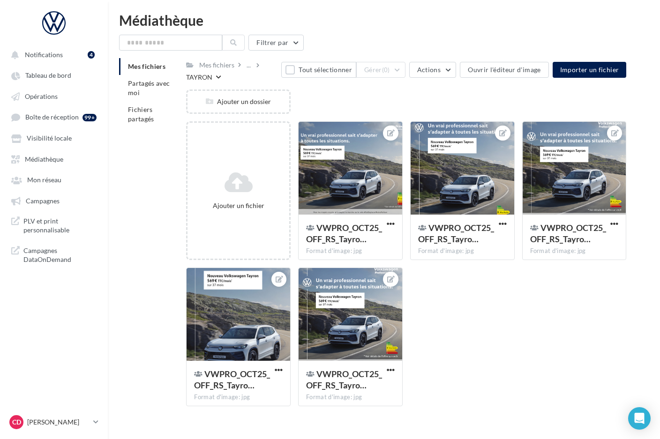
click at [208, 77] on div "TAYRON" at bounding box center [199, 77] width 26 height 9
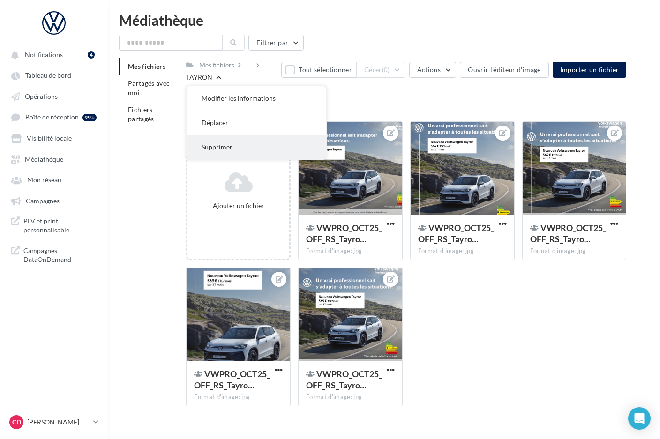
click at [227, 148] on button "Supprimer" at bounding box center [257, 147] width 140 height 24
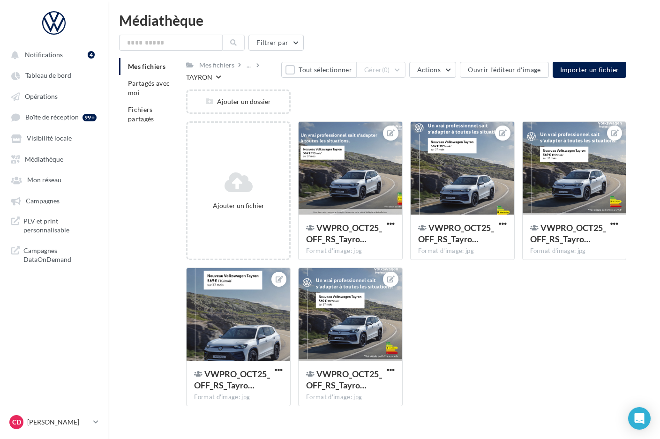
drag, startPoint x: 239, startPoint y: 79, endPoint x: 227, endPoint y: 79, distance: 11.7
click at [239, 79] on div "Mes fichiers ... [GEOGRAPHIC_DATA]" at bounding box center [233, 70] width 95 height 24
click at [215, 78] on div "TAYRON" at bounding box center [203, 77] width 35 height 10
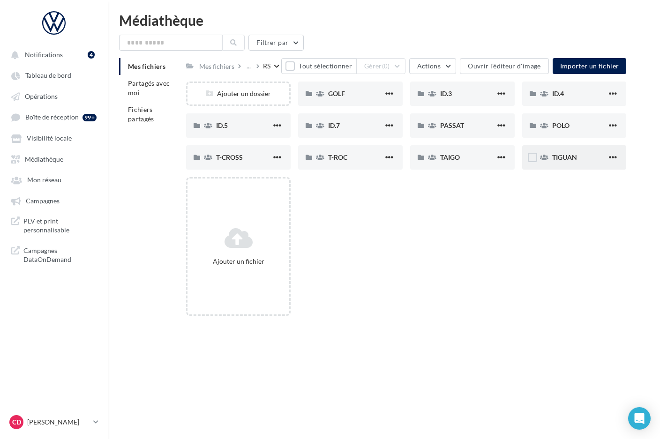
click at [555, 161] on div "TIGUAN" at bounding box center [579, 157] width 55 height 9
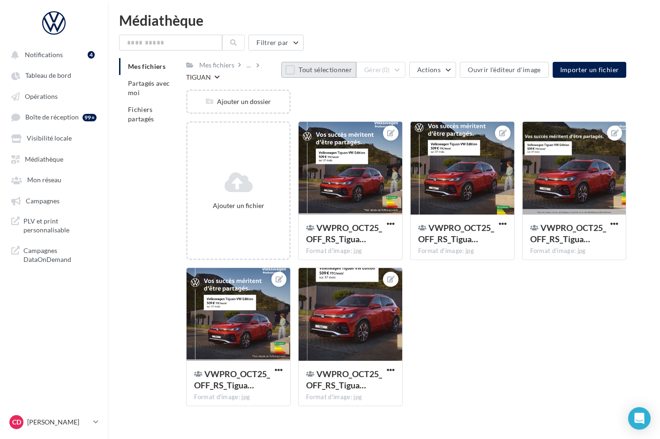
click at [298, 70] on button "Tout sélectionner" at bounding box center [318, 70] width 75 height 16
click at [406, 71] on button "Gérer (5)" at bounding box center [380, 70] width 49 height 16
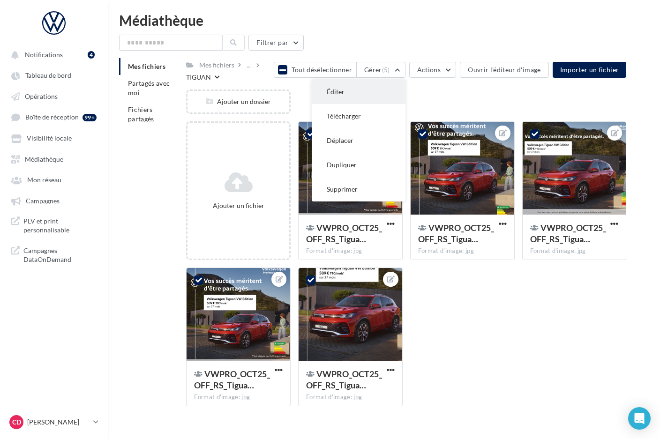
click at [374, 91] on button "Éditer" at bounding box center [359, 92] width 94 height 24
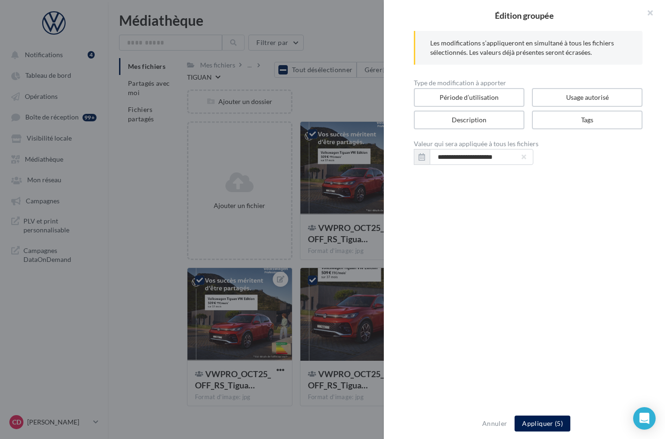
click at [332, 118] on div at bounding box center [332, 219] width 665 height 439
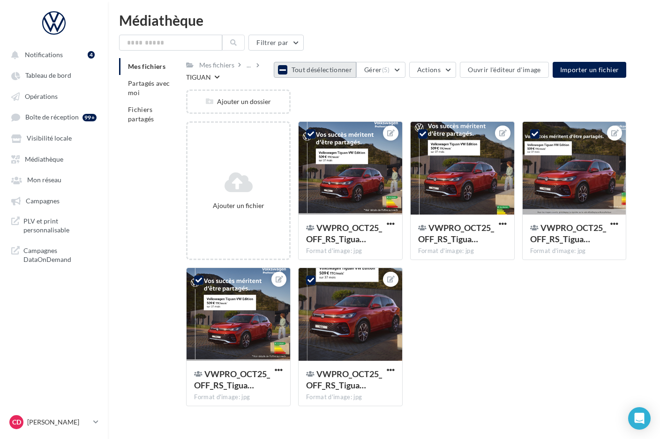
click at [286, 70] on icon at bounding box center [283, 70] width 7 height 8
click at [217, 80] on div "TIGUAN" at bounding box center [203, 77] width 34 height 10
click at [253, 62] on div "..." at bounding box center [251, 65] width 12 height 13
click at [251, 65] on div "..." at bounding box center [249, 65] width 8 height 13
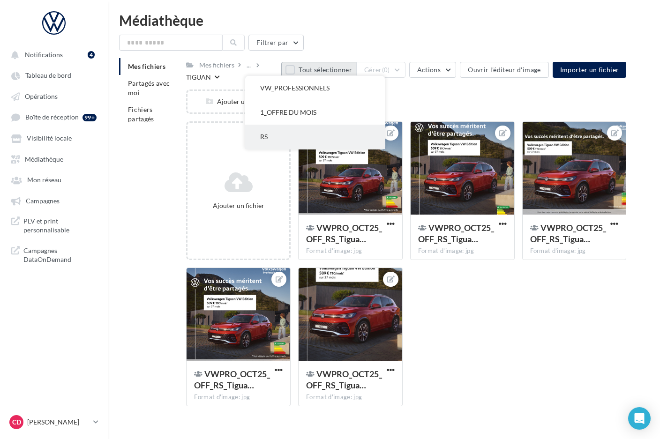
click at [273, 135] on button "RS" at bounding box center [315, 137] width 140 height 24
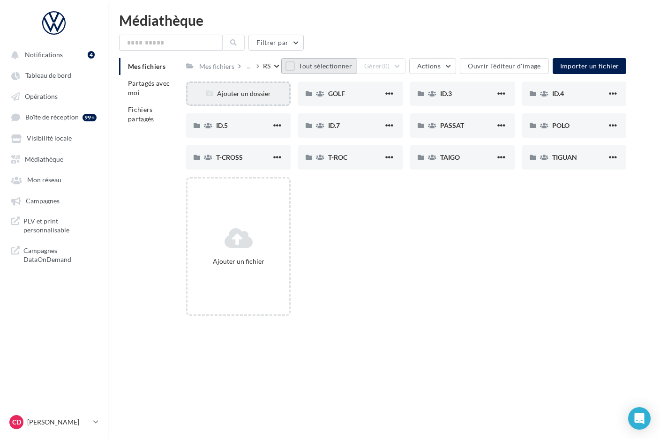
click at [244, 91] on div "Ajouter un dossier" at bounding box center [239, 93] width 102 height 9
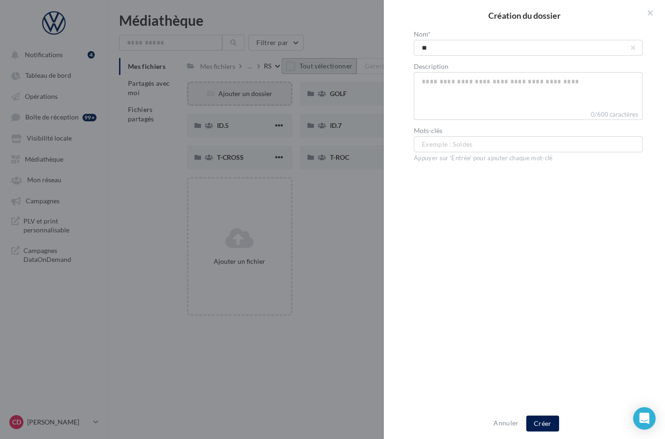
type input "*"
type input "**********"
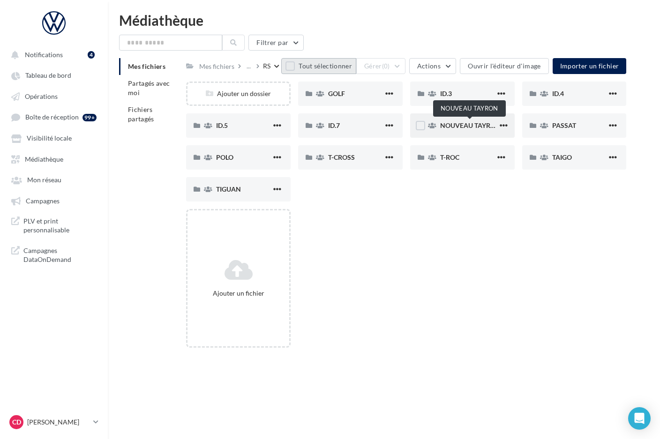
click at [469, 127] on span "NOUVEAU TAYRON" at bounding box center [470, 125] width 60 height 8
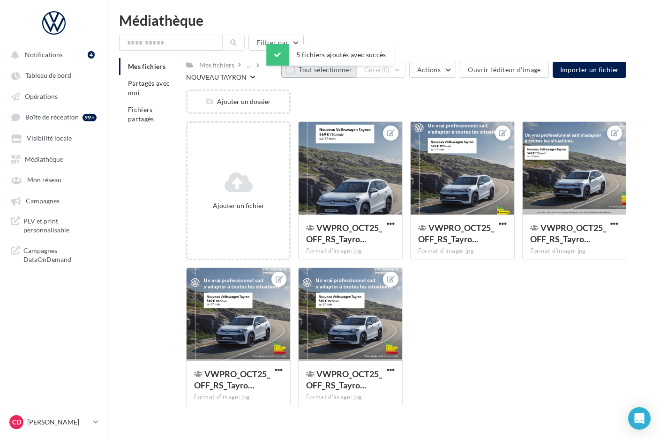
click at [298, 70] on button "Tout sélectionner" at bounding box center [318, 70] width 75 height 16
click at [403, 70] on button "Gérer (5)" at bounding box center [380, 70] width 49 height 16
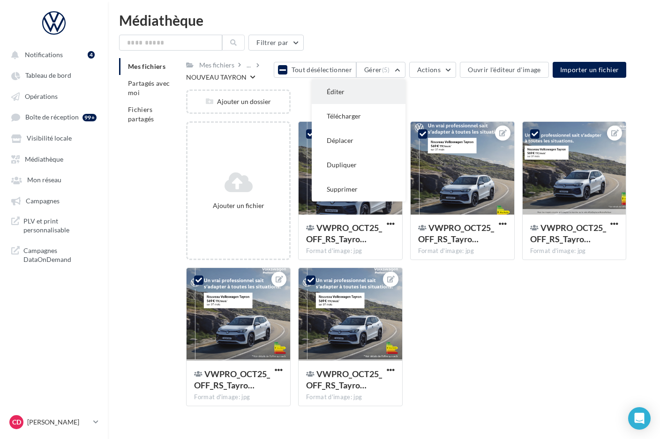
click at [384, 91] on button "Éditer" at bounding box center [359, 92] width 94 height 24
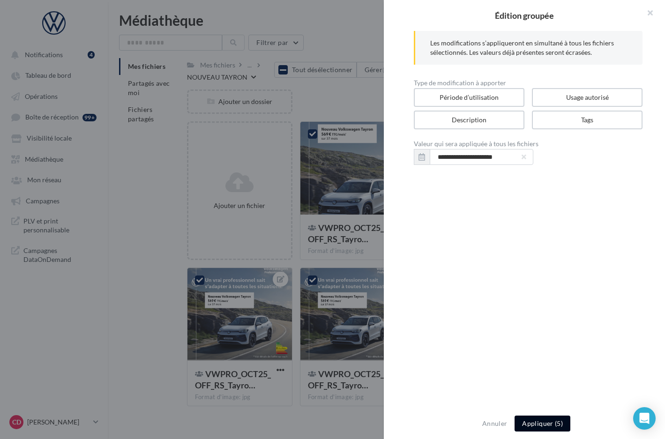
click at [549, 424] on button "Appliquer (5)" at bounding box center [543, 424] width 56 height 16
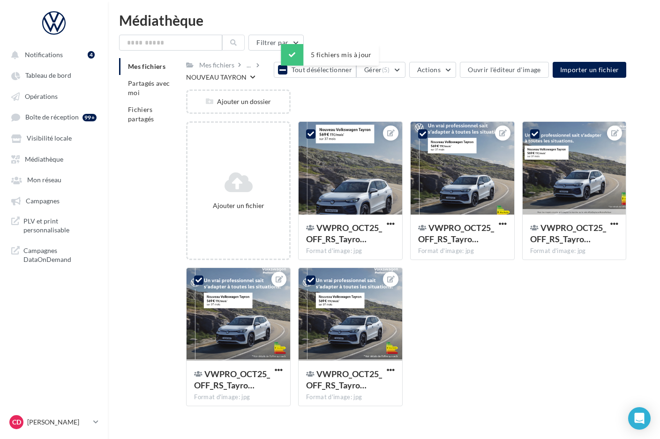
click at [294, 78] on div "Tout désélectionner Gérer (5)" at bounding box center [340, 70] width 132 height 16
click at [286, 71] on icon at bounding box center [283, 70] width 7 height 8
drag, startPoint x: 336, startPoint y: 166, endPoint x: 376, endPoint y: 189, distance: 46.2
click at [335, 166] on div at bounding box center [351, 169] width 104 height 94
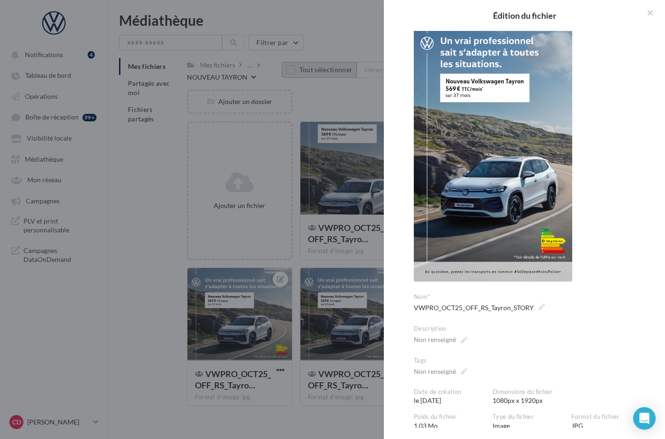
scroll to position [83, 0]
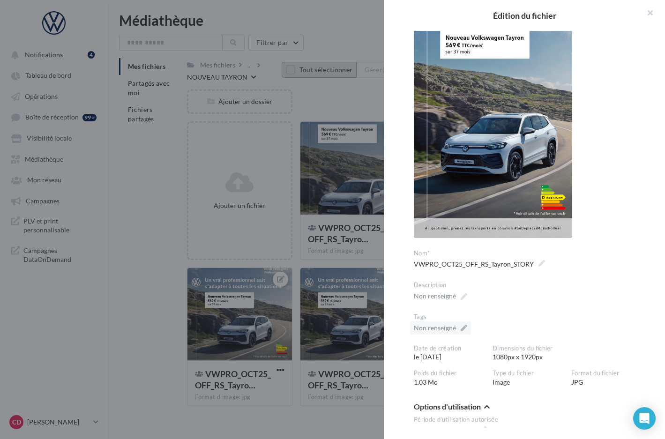
click at [449, 330] on div "Non renseigné" at bounding box center [435, 328] width 42 height 9
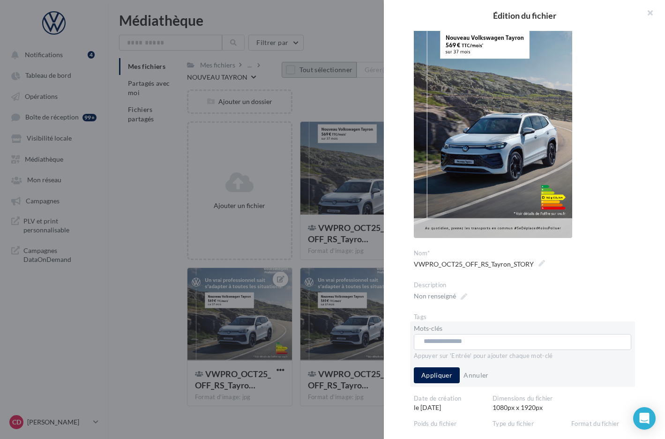
click at [462, 342] on input "text" at bounding box center [520, 341] width 192 height 9
paste input "**********"
type input "**********"
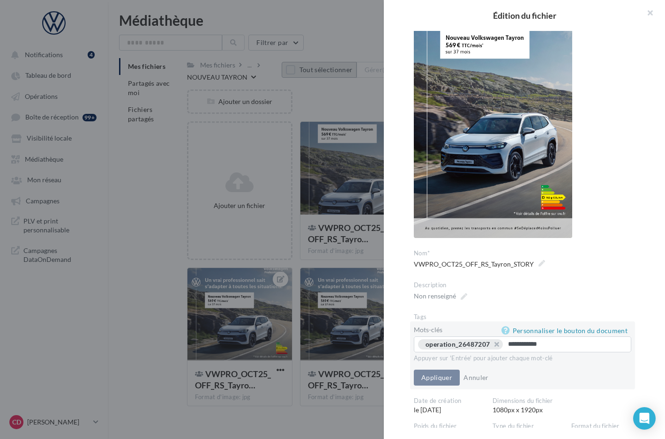
type input "**********"
type input "*******"
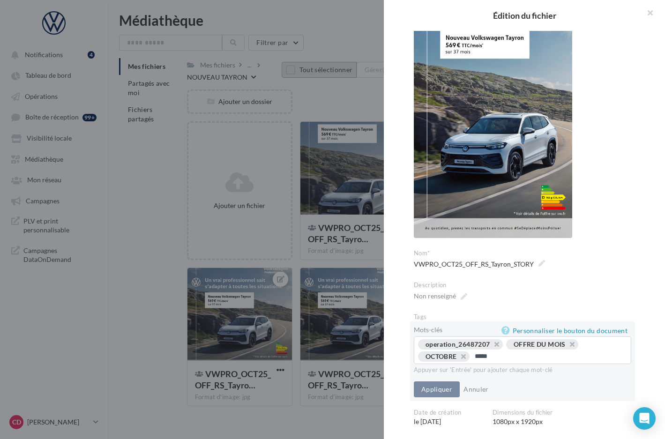
type input "******"
type input "***"
type input "******"
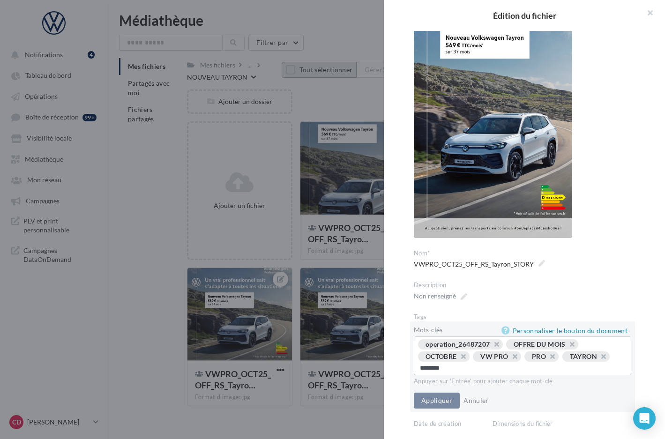
type input "*********"
type input "*****"
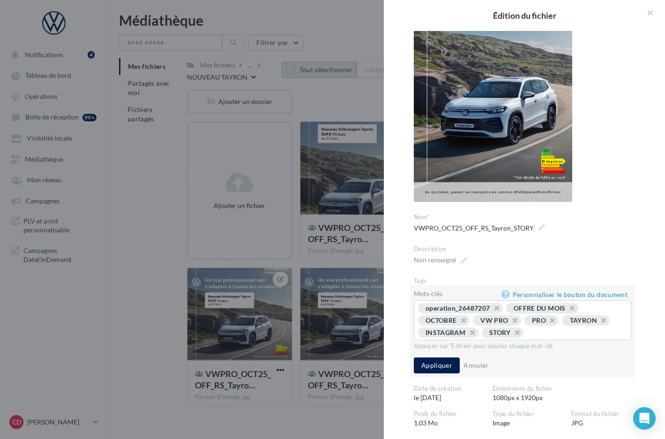
scroll to position [126, 0]
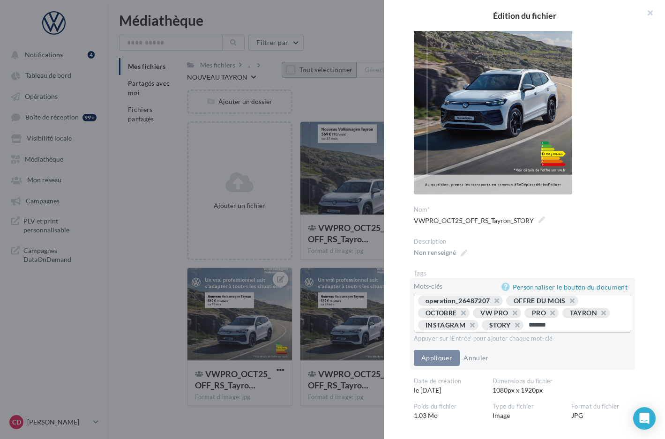
type input "********"
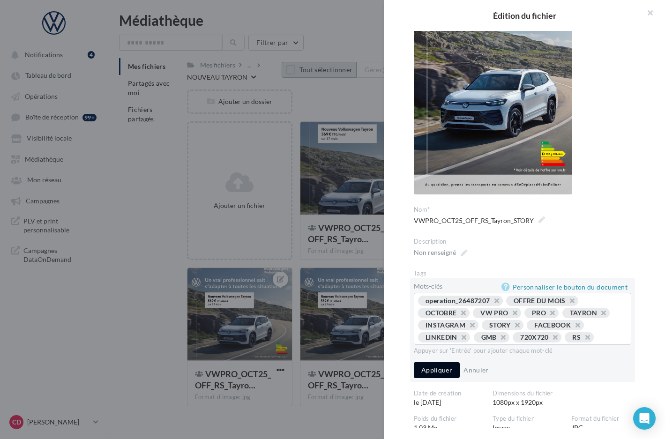
click at [446, 378] on button "Appliquer" at bounding box center [437, 371] width 46 height 16
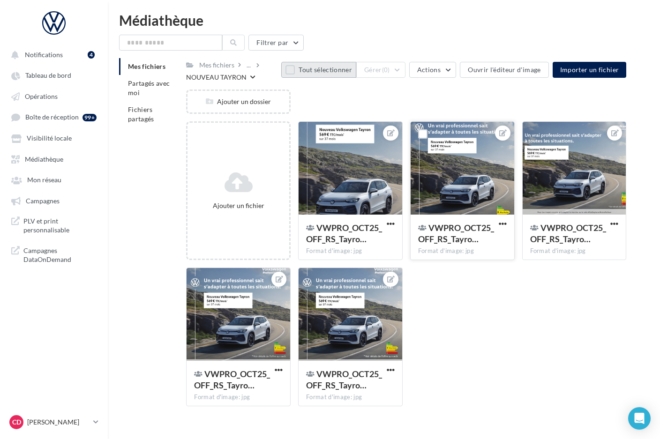
click at [457, 202] on div at bounding box center [463, 169] width 104 height 94
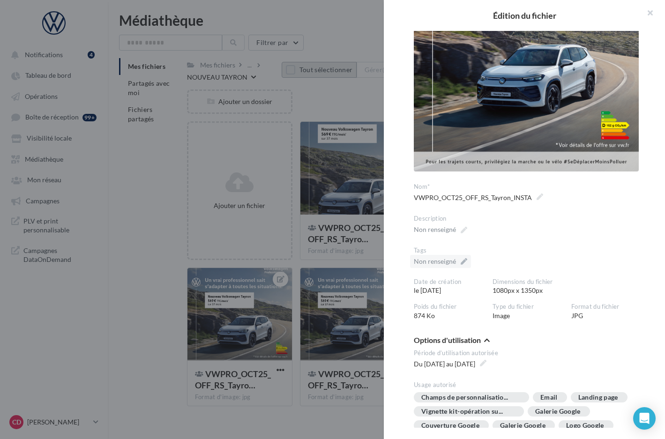
scroll to position [144, 0]
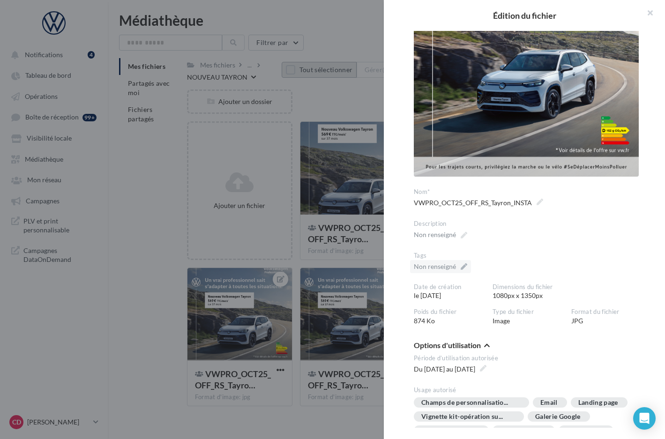
click at [442, 266] on div "Non renseigné" at bounding box center [435, 266] width 42 height 9
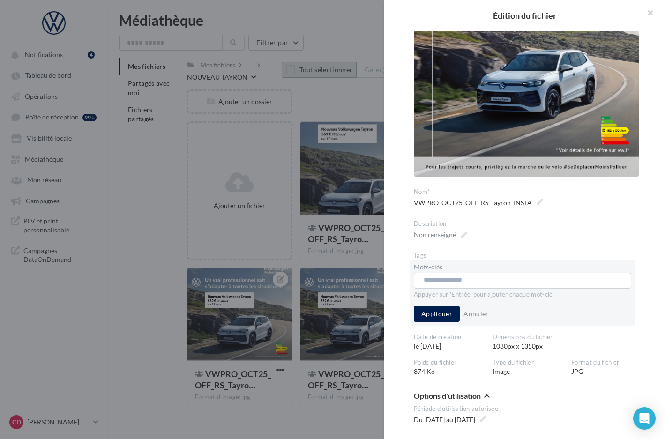
click at [458, 276] on input "text" at bounding box center [520, 280] width 192 height 9
paste input "**********"
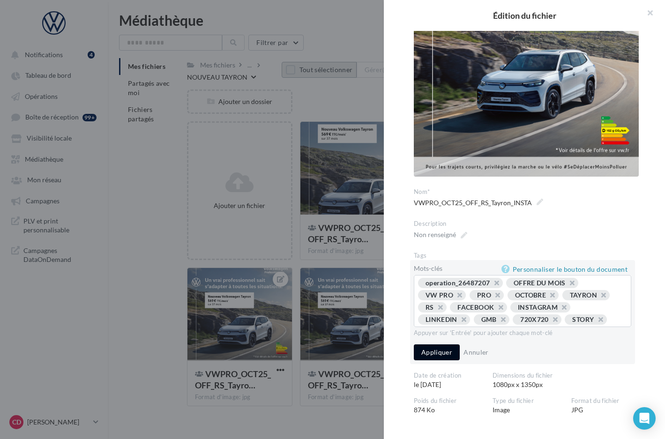
click at [444, 361] on button "Appliquer" at bounding box center [437, 353] width 46 height 16
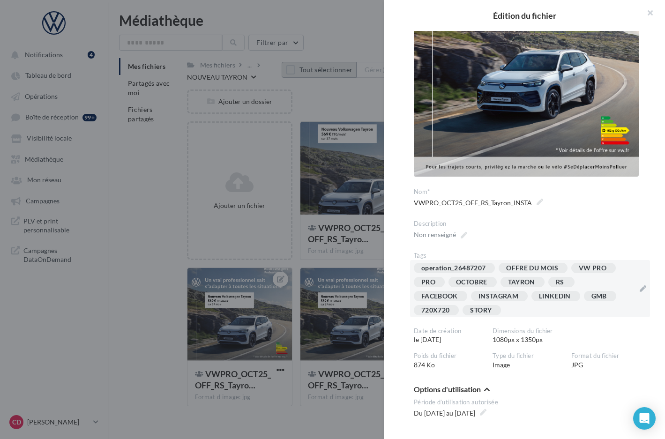
click at [359, 265] on div at bounding box center [332, 219] width 665 height 439
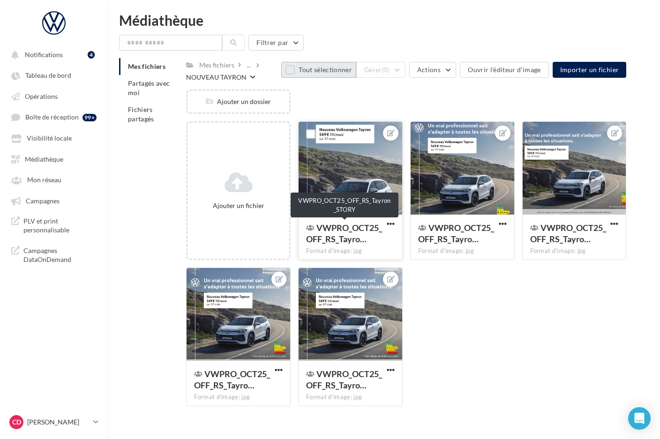
click at [362, 239] on span "VWPRO_OCT25_OFF_RS_Tayro…" at bounding box center [344, 234] width 76 height 22
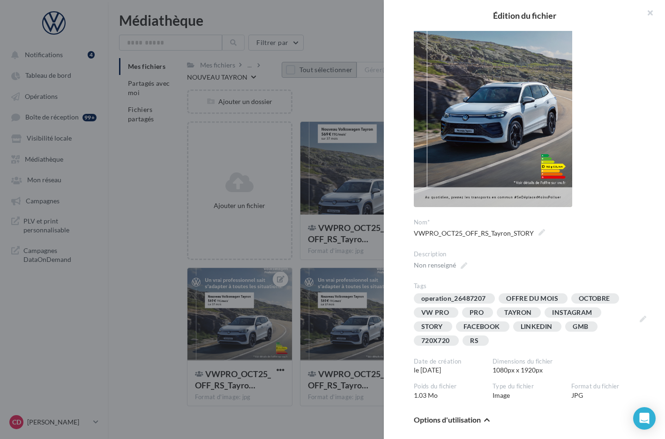
scroll to position [146, 0]
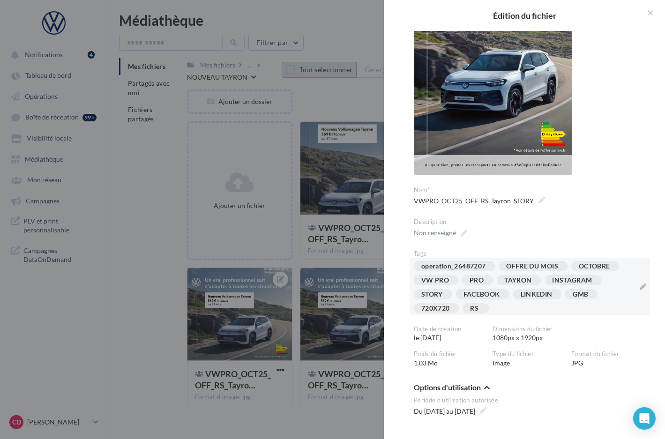
click at [516, 307] on div "operation_26487207 OFFRE DU MOIS OCTOBRE VW PRO PRO [GEOGRAPHIC_DATA] INSTAGRAM…" at bounding box center [524, 289] width 221 height 56
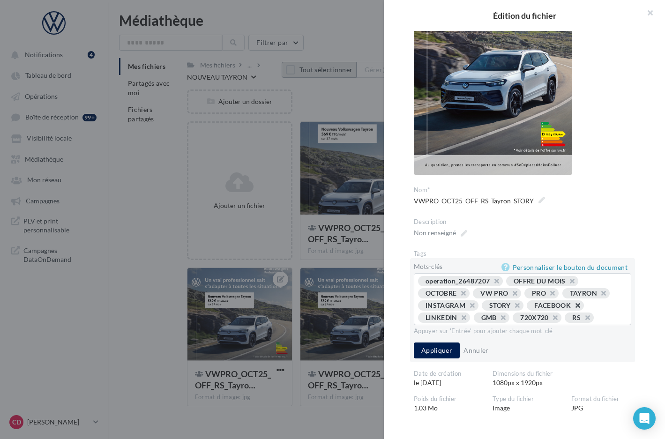
click at [573, 308] on button "button" at bounding box center [573, 308] width 0 height 0
click at [568, 308] on button "button" at bounding box center [568, 308] width 0 height 0
click at [552, 308] on button "button" at bounding box center [552, 308] width 0 height 0
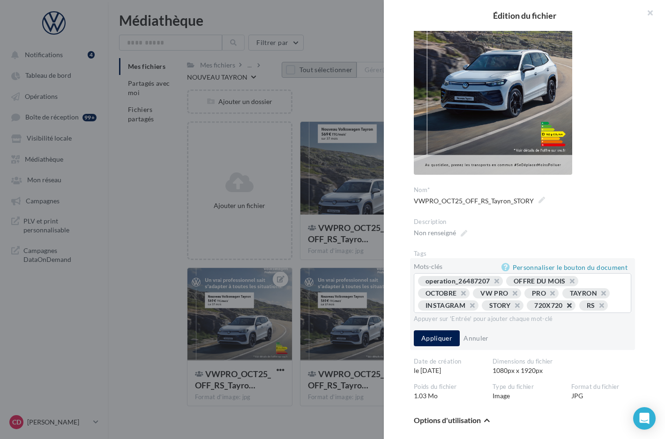
click at [565, 308] on button "button" at bounding box center [565, 308] width 0 height 0
click at [445, 347] on button "Appliquer" at bounding box center [437, 339] width 46 height 16
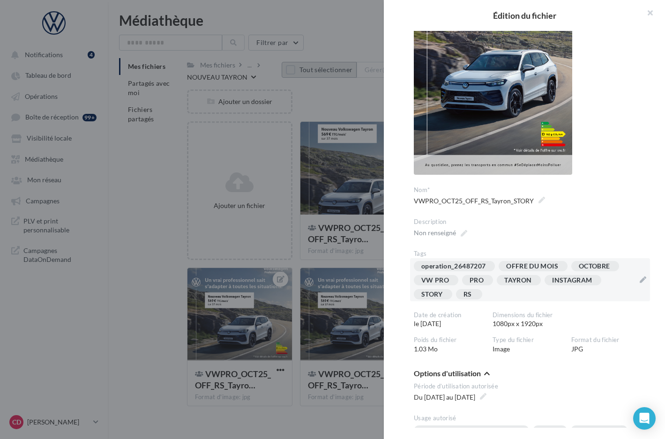
click at [363, 267] on div at bounding box center [332, 219] width 665 height 439
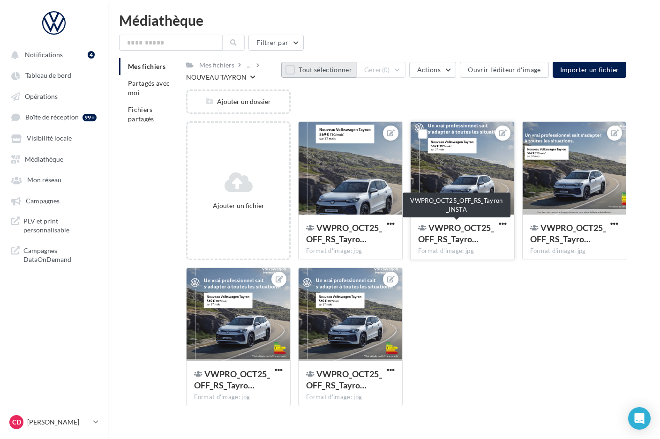
click at [468, 232] on span "VWPRO_OCT25_OFF_RS_Tayro…" at bounding box center [456, 234] width 76 height 22
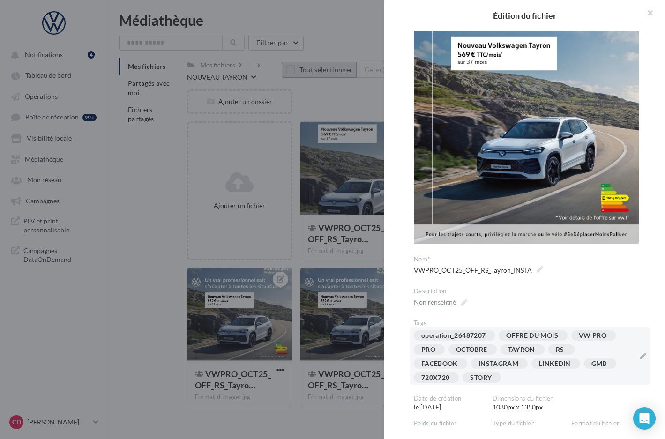
scroll to position [94, 0]
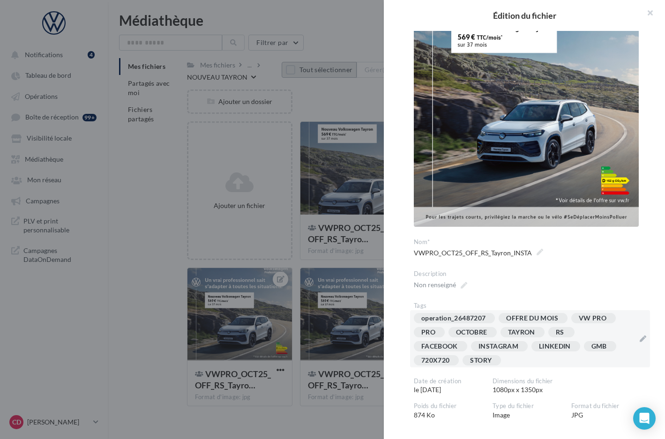
click at [526, 359] on div "operation_26487207 OFFRE DU MOIS VW PRO PRO OCTOBRE [GEOGRAPHIC_DATA] RS FACEBO…" at bounding box center [524, 341] width 221 height 56
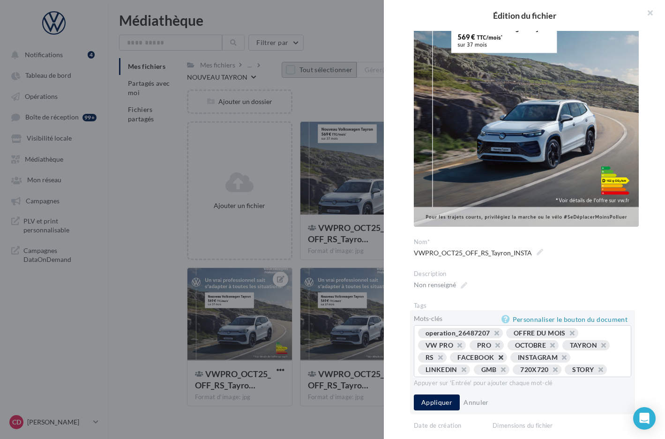
click at [496, 360] on button "button" at bounding box center [496, 360] width 0 height 0
click at [555, 360] on button "button" at bounding box center [555, 360] width 0 height 0
click at [539, 360] on button "button" at bounding box center [539, 360] width 0 height 0
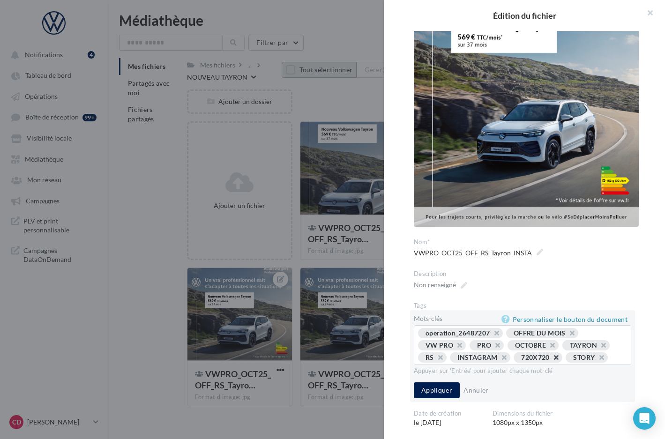
click at [552, 360] on button "button" at bounding box center [552, 360] width 0 height 0
click at [544, 360] on button "button" at bounding box center [544, 360] width 0 height 0
click at [445, 388] on button "Appliquer" at bounding box center [437, 391] width 46 height 16
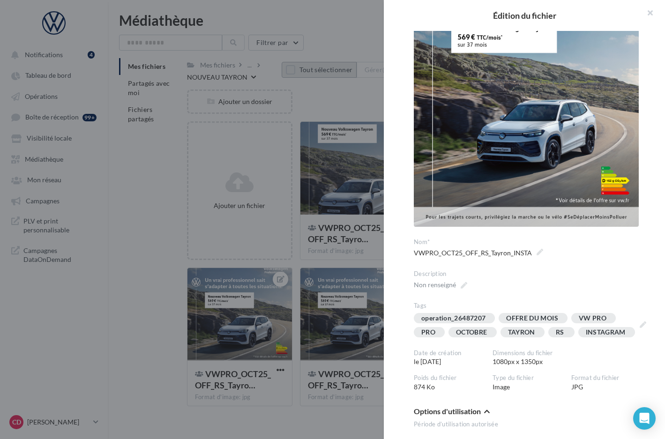
click at [369, 267] on div at bounding box center [332, 219] width 665 height 439
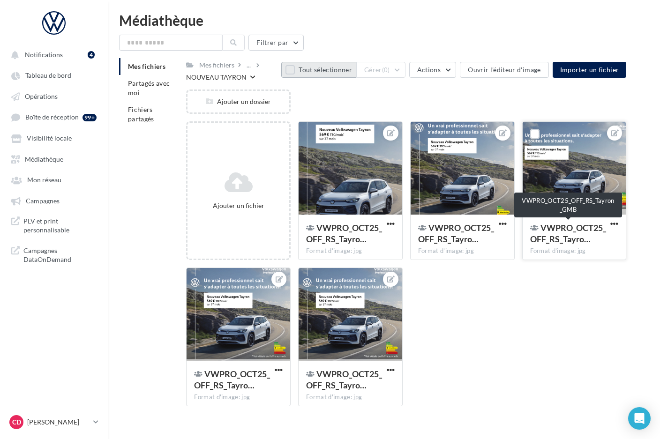
click at [564, 236] on span "VWPRO_OCT25_OFF_RS_Tayro…" at bounding box center [568, 234] width 76 height 22
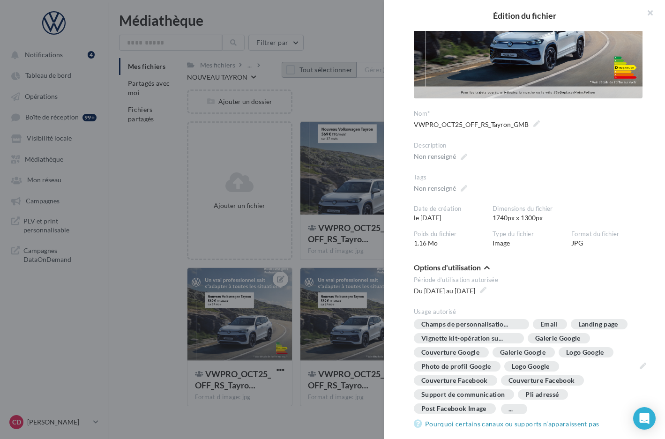
scroll to position [106, 0]
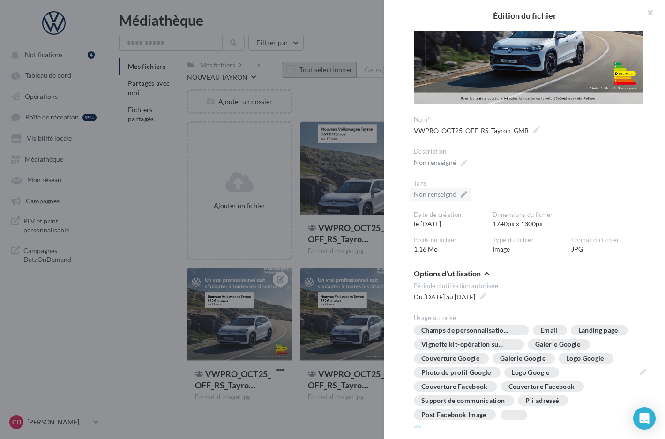
click at [431, 193] on div "Non renseigné" at bounding box center [435, 194] width 42 height 9
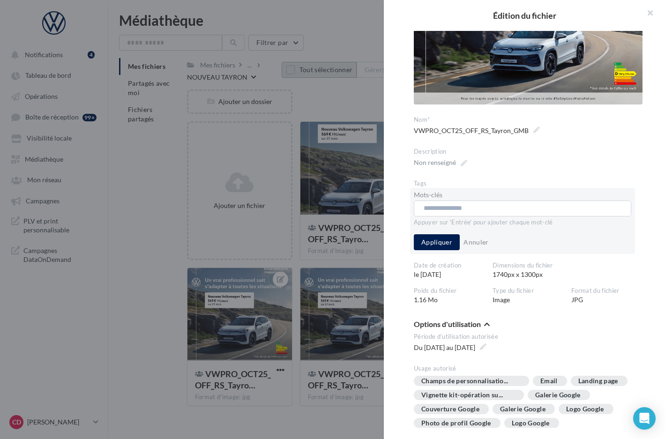
click at [444, 207] on input "text" at bounding box center [520, 208] width 192 height 9
paste input "**********"
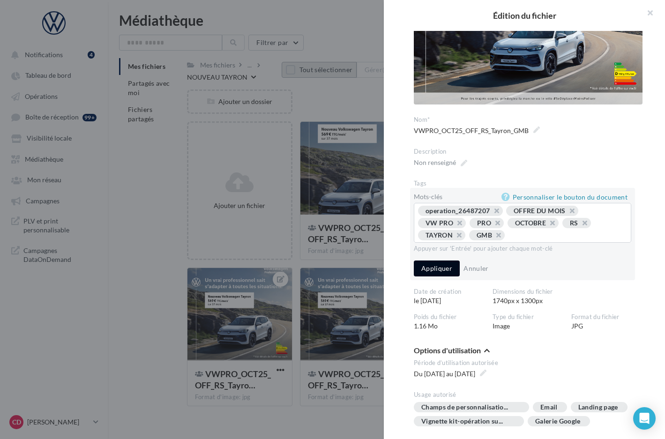
click at [444, 264] on button "Appliquer" at bounding box center [437, 269] width 46 height 16
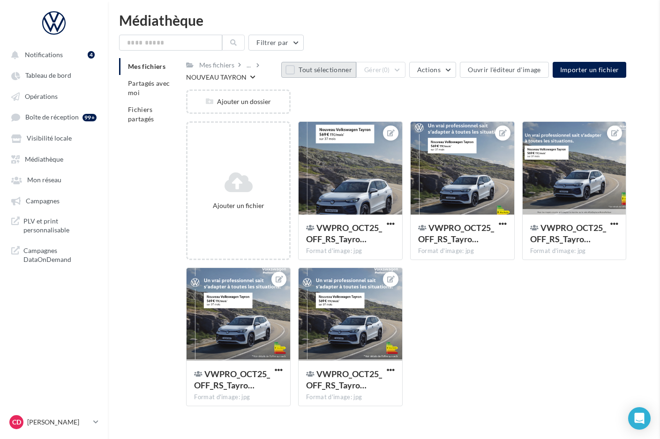
drag, startPoint x: 365, startPoint y: 264, endPoint x: 381, endPoint y: 261, distance: 15.8
click at [265, 333] on div at bounding box center [239, 315] width 104 height 94
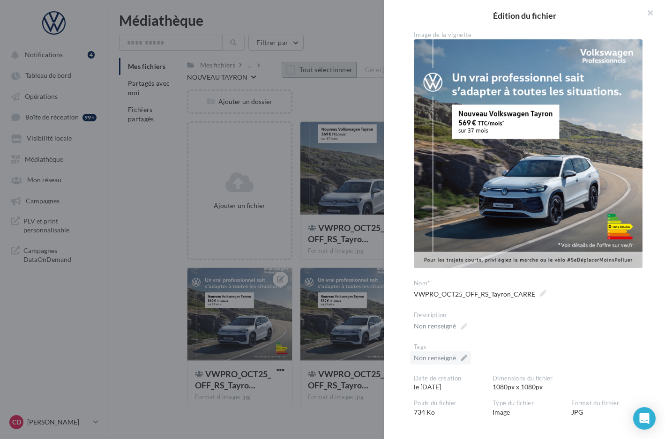
click at [440, 354] on div "Non renseigné" at bounding box center [435, 358] width 42 height 9
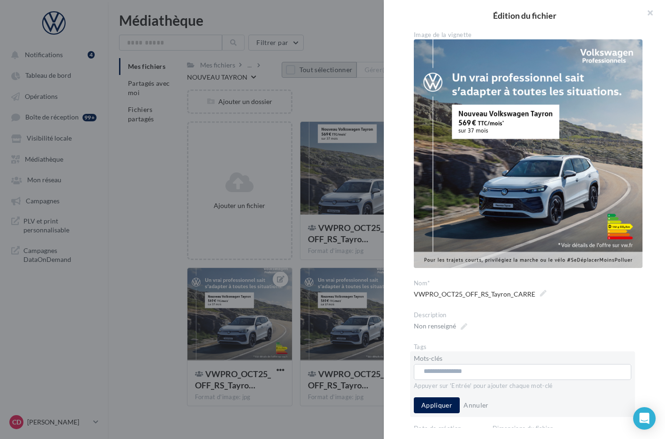
click at [451, 367] on input "text" at bounding box center [520, 371] width 192 height 9
paste input "**********"
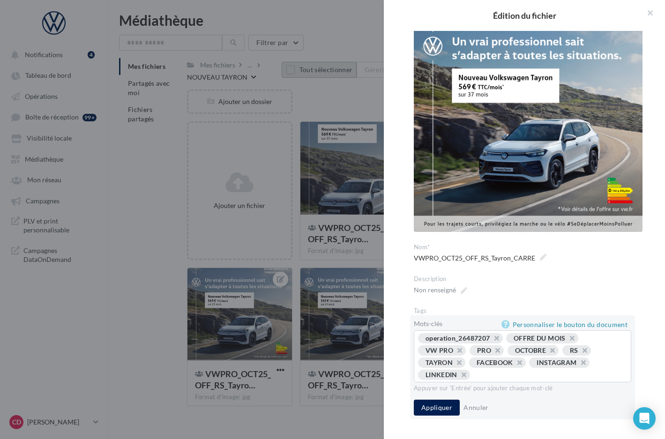
scroll to position [79, 0]
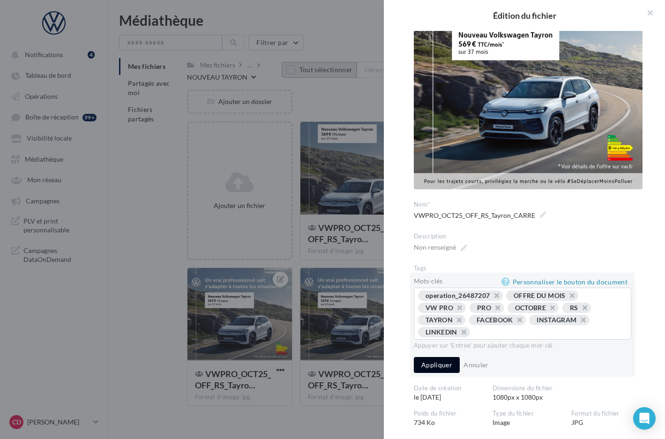
click at [443, 361] on button "Appliquer" at bounding box center [437, 365] width 46 height 16
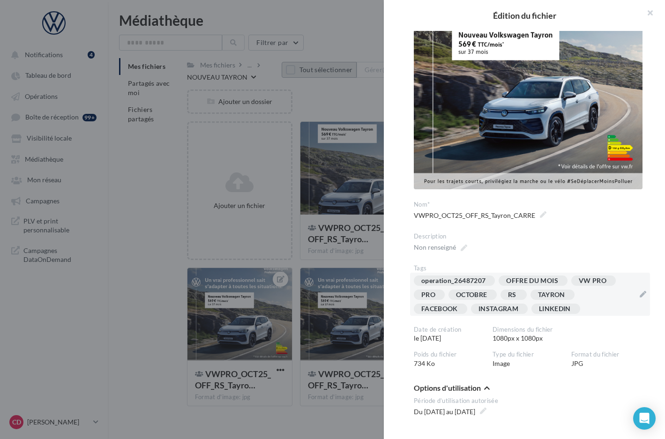
click at [301, 265] on div at bounding box center [332, 219] width 665 height 439
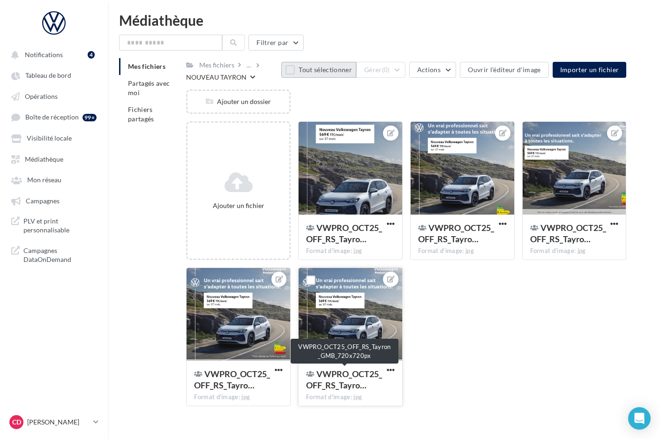
click at [350, 379] on div "VWPRO_OCT25_OFF_RS_Tayro…" at bounding box center [344, 380] width 77 height 23
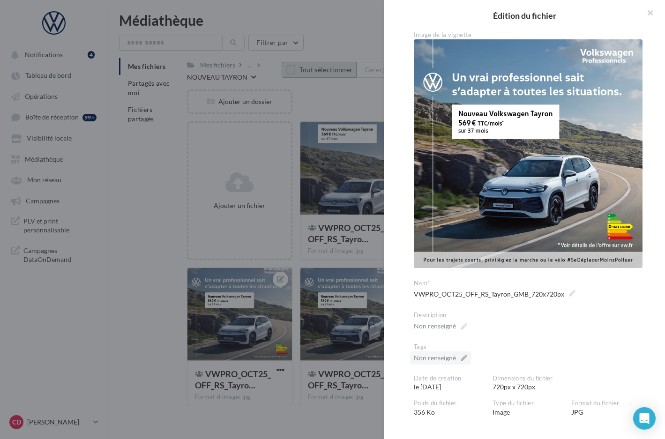
click at [437, 354] on div "Non renseigné" at bounding box center [435, 358] width 42 height 9
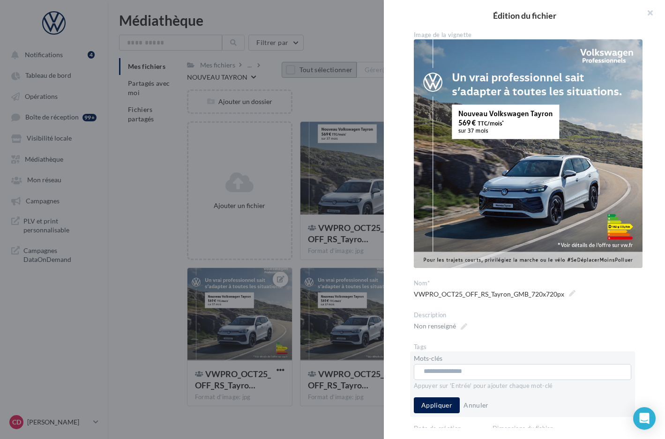
click at [437, 367] on input "text" at bounding box center [520, 371] width 192 height 9
paste input "**********"
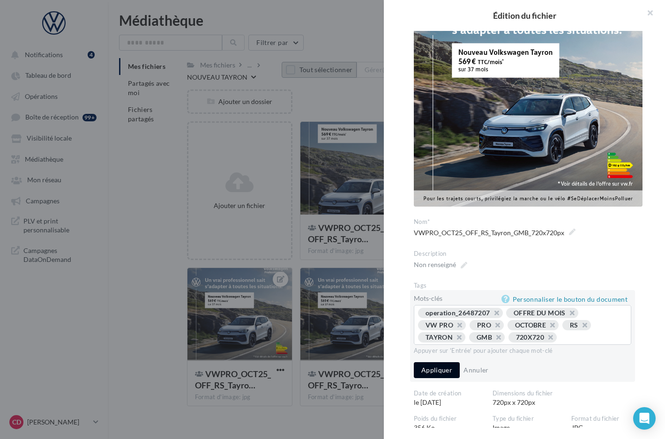
scroll to position [67, 0]
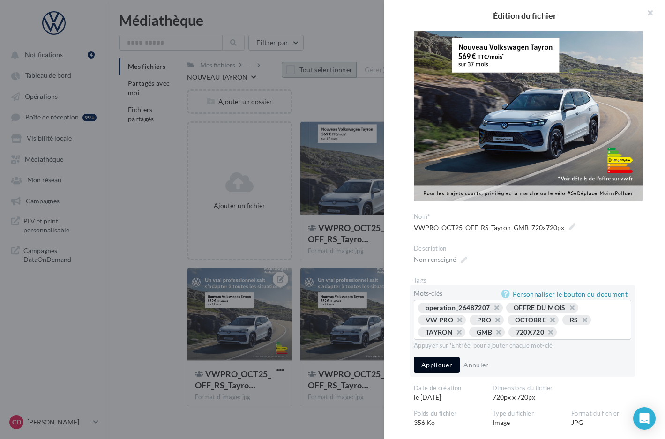
click at [442, 371] on button "Appliquer" at bounding box center [437, 365] width 46 height 16
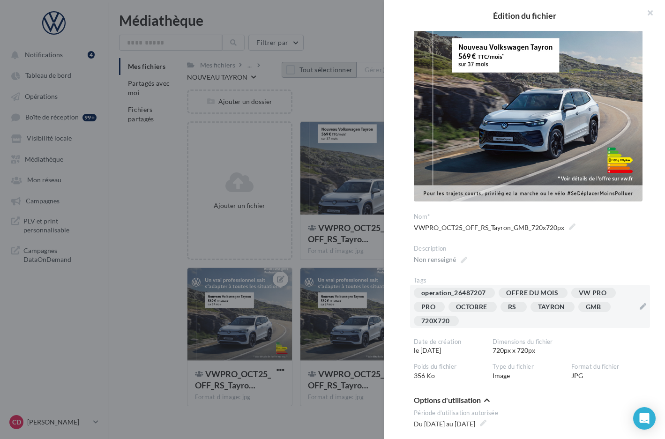
click at [372, 422] on div at bounding box center [332, 219] width 665 height 439
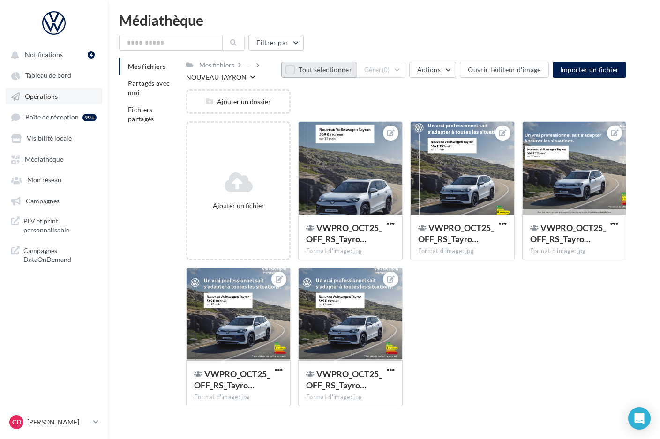
click at [41, 96] on span "Opérations" at bounding box center [41, 96] width 33 height 8
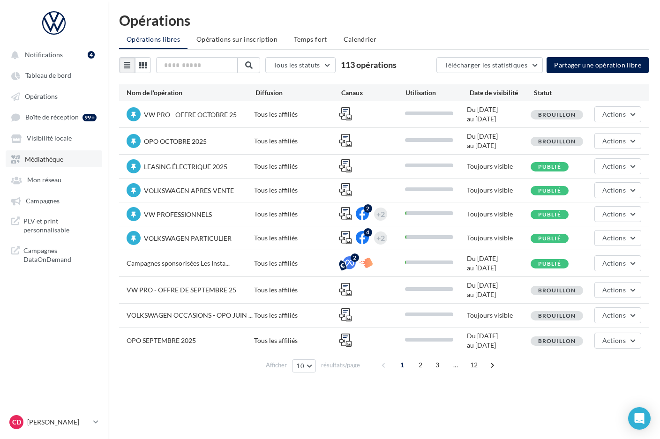
click at [45, 163] on link "Médiathèque" at bounding box center [54, 159] width 97 height 17
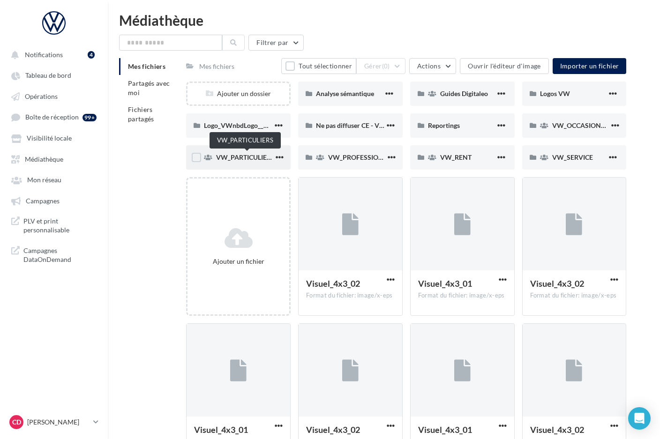
click at [247, 158] on span "VW_PARTICULIERS" at bounding box center [245, 157] width 59 height 8
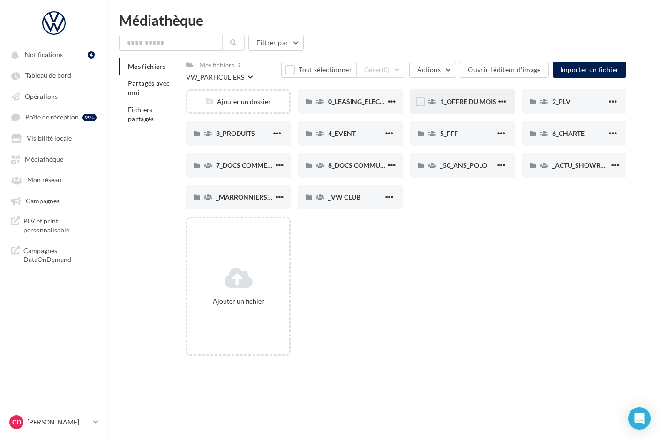
click at [468, 106] on div "1_OFFRE DU MOIS" at bounding box center [468, 101] width 56 height 9
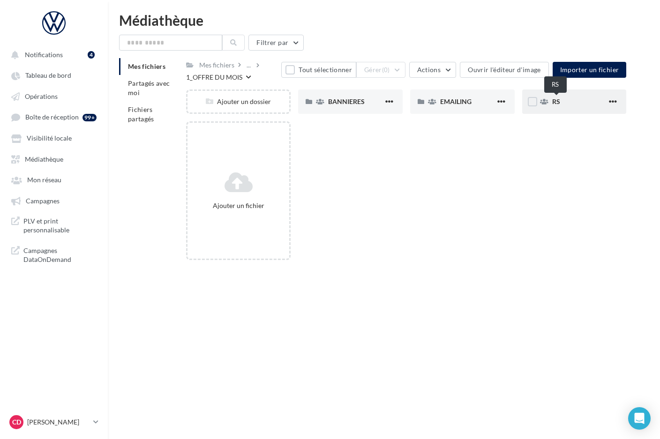
click at [554, 103] on span "RS" at bounding box center [556, 102] width 8 height 8
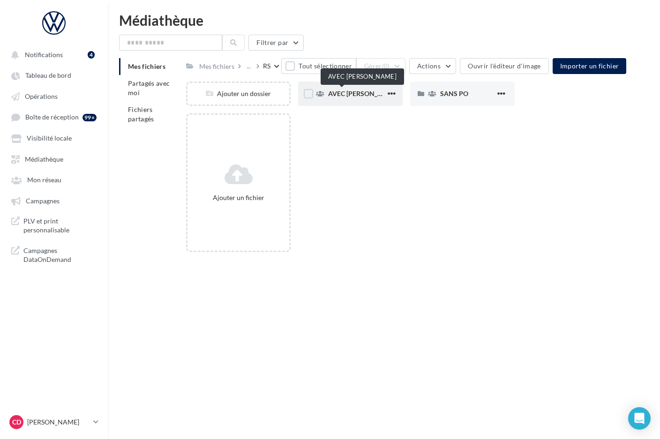
click at [345, 95] on span "AVEC [PERSON_NAME]" at bounding box center [363, 94] width 71 height 8
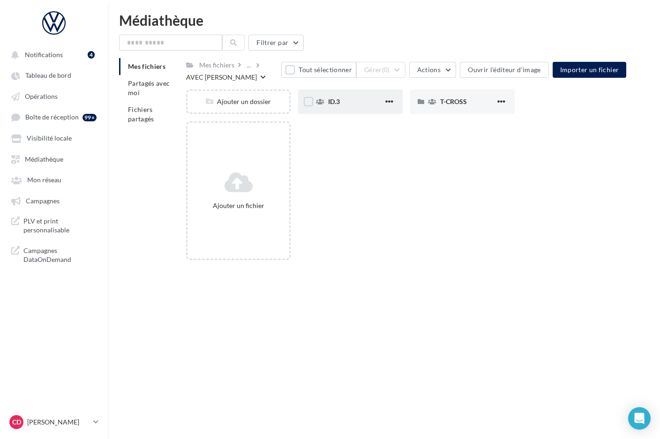
click at [346, 103] on div "ID.3" at bounding box center [355, 101] width 55 height 9
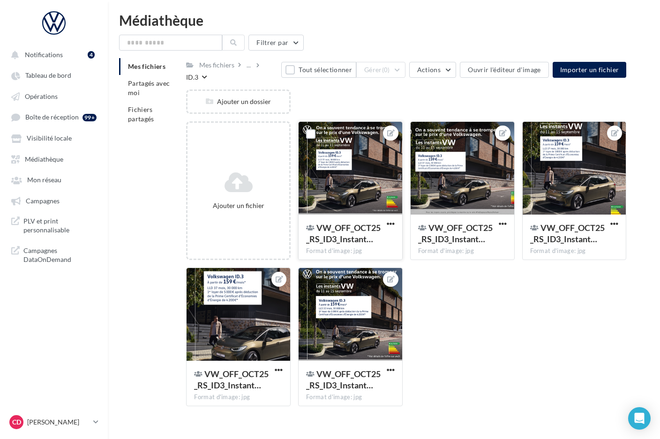
click at [346, 142] on div at bounding box center [351, 169] width 104 height 94
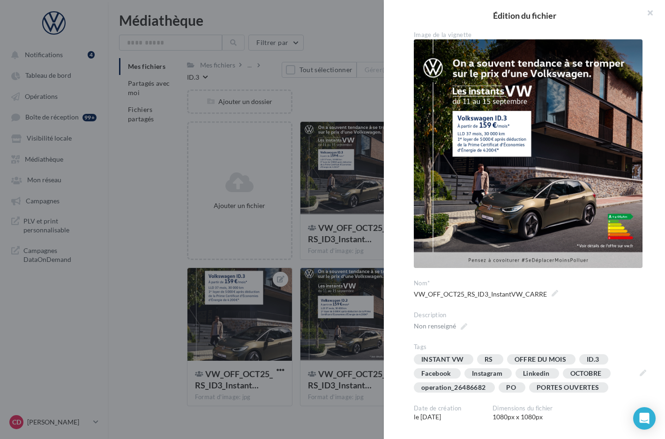
click at [337, 26] on div at bounding box center [332, 219] width 665 height 439
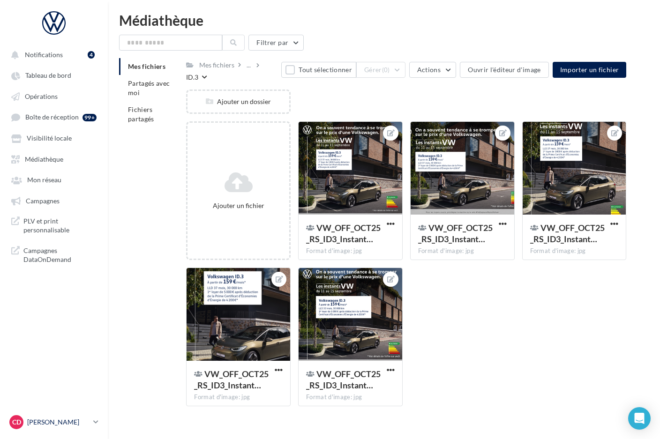
click at [97, 422] on icon at bounding box center [95, 422] width 5 height 8
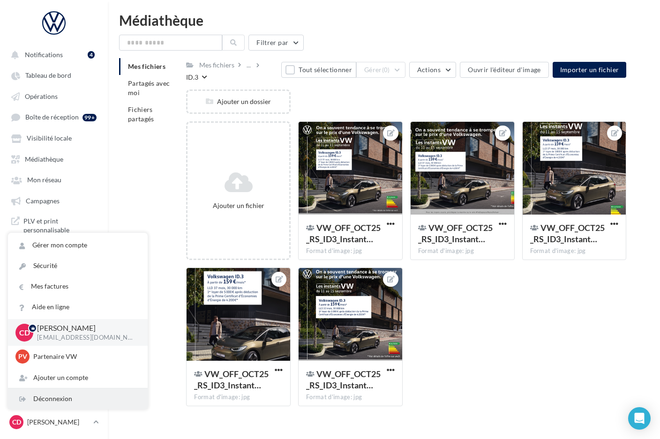
click at [83, 403] on div "Déconnexion" at bounding box center [78, 399] width 140 height 21
